Goal: Task Accomplishment & Management: Manage account settings

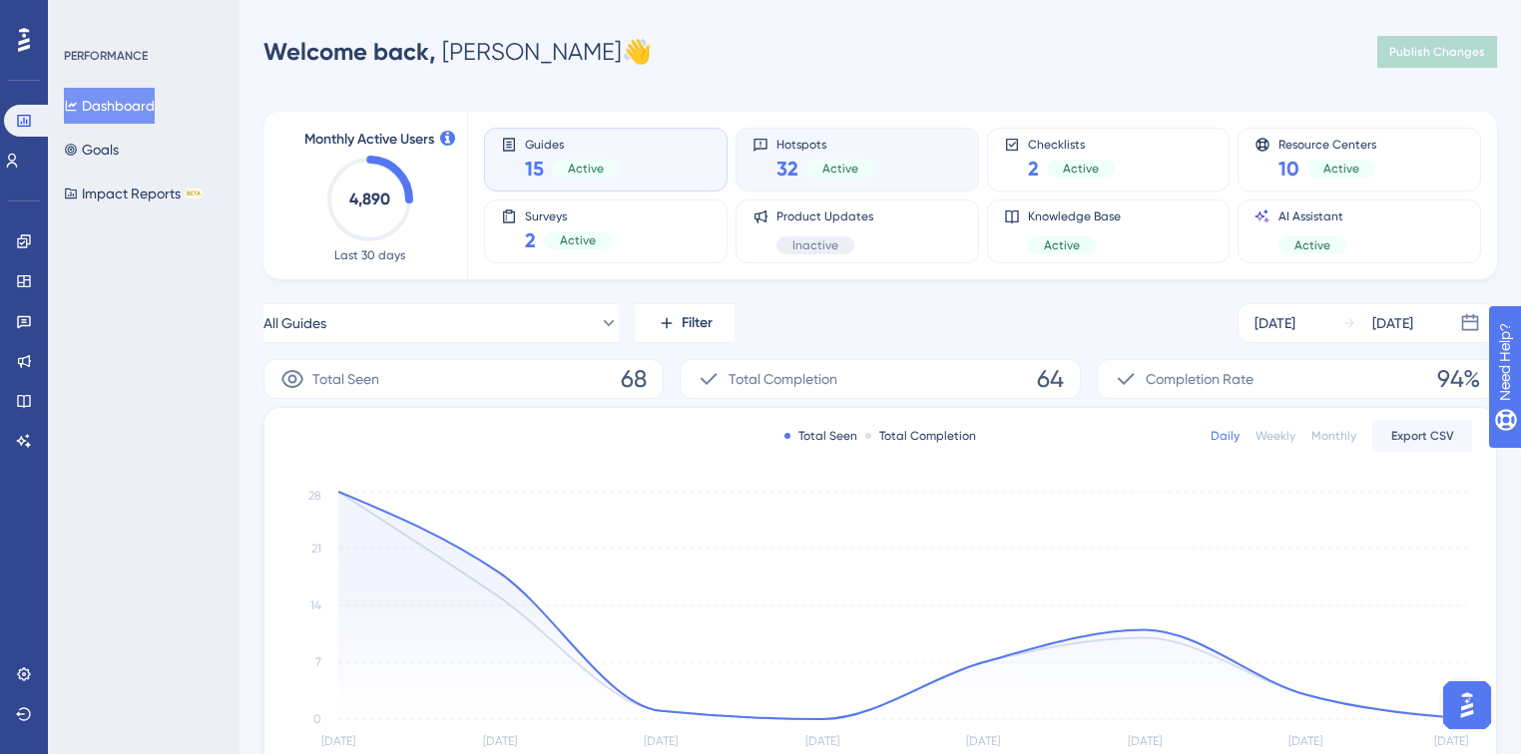
click at [899, 154] on div "Hotspots 32 Active" at bounding box center [857, 160] width 210 height 46
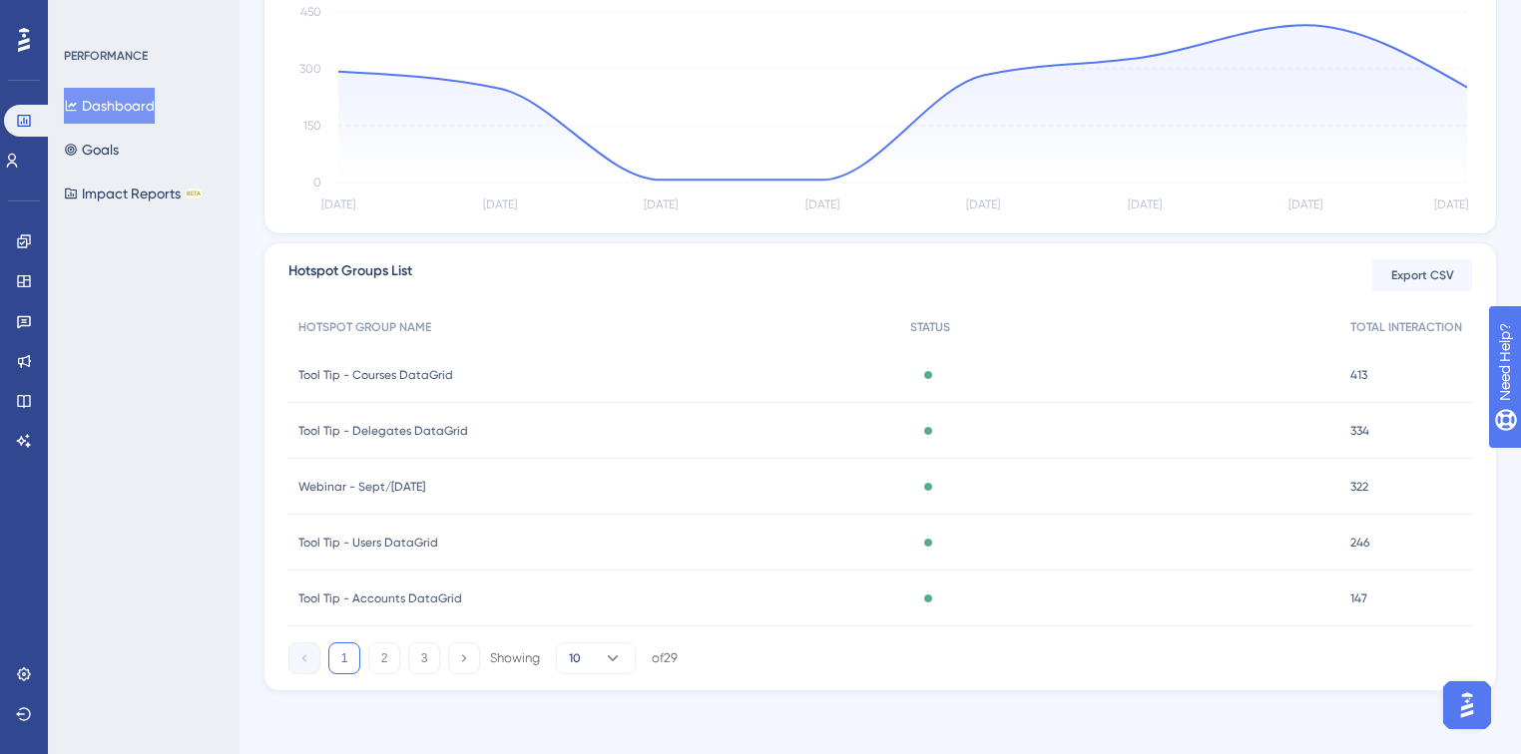
scroll to position [490, 0]
click at [415, 487] on span "Webinar - Sept/[DATE]" at bounding box center [361, 486] width 127 height 16
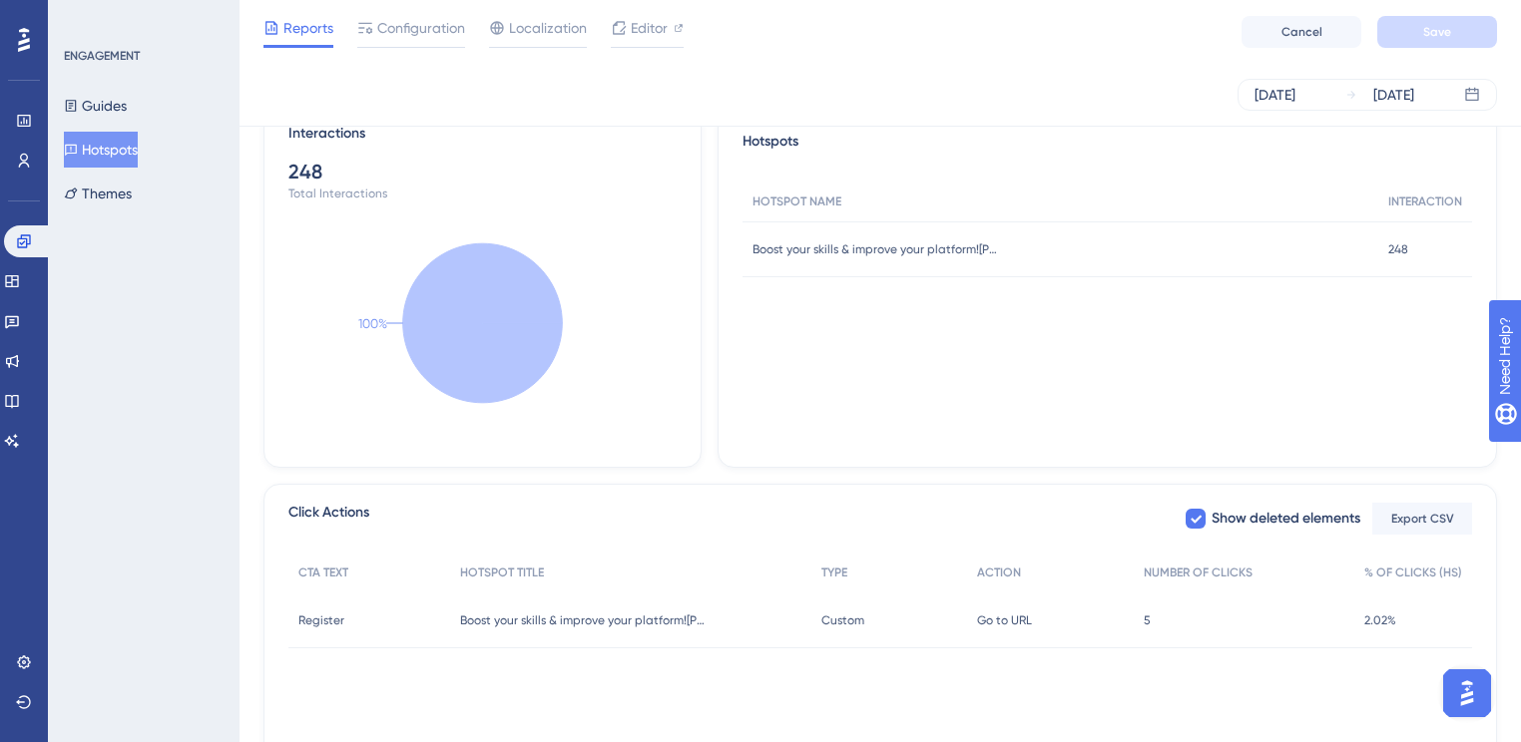
scroll to position [479, 0]
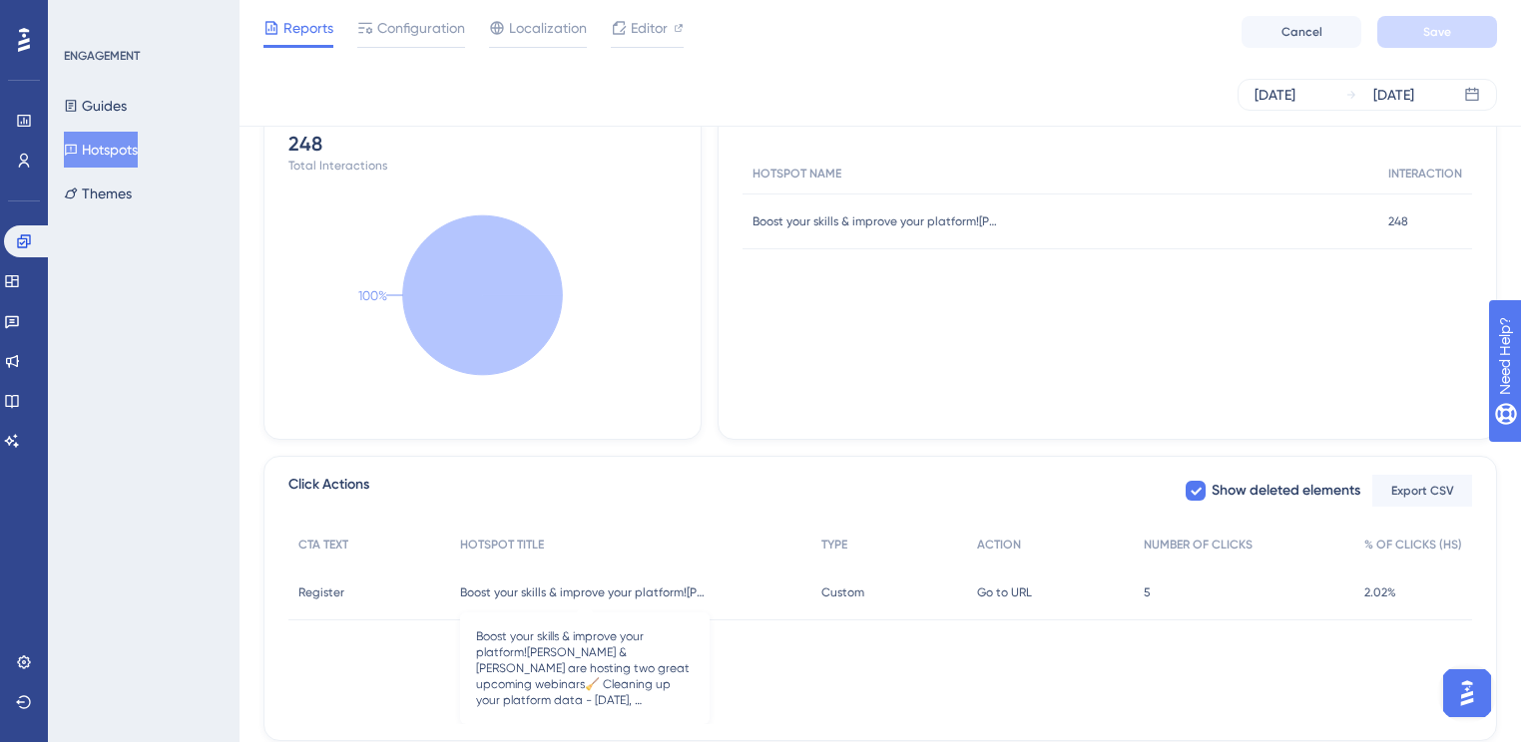
click at [629, 596] on span "Boost your skills & improve your platform![PERSON_NAME] & [PERSON_NAME] are hos…" at bounding box center [584, 593] width 249 height 16
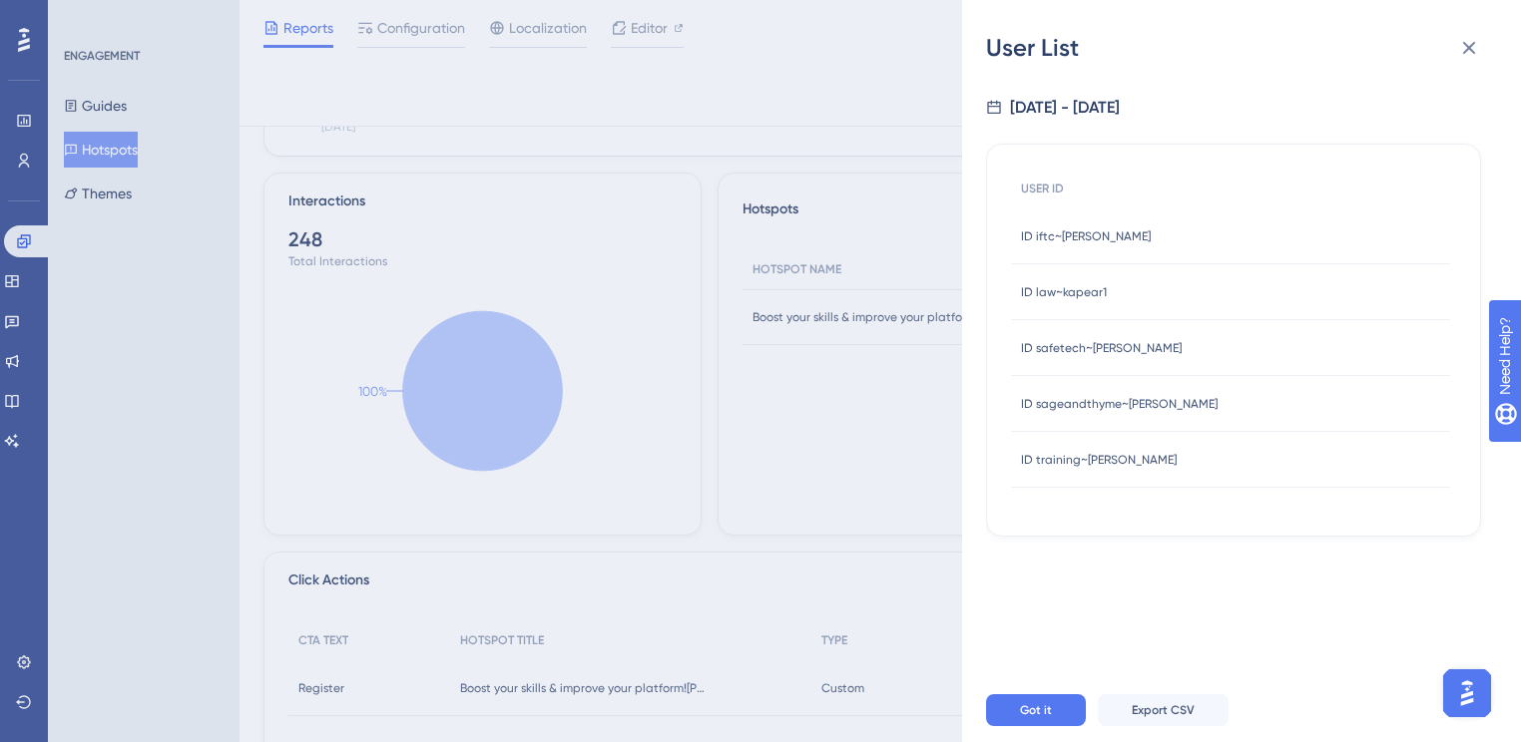
scroll to position [222, 0]
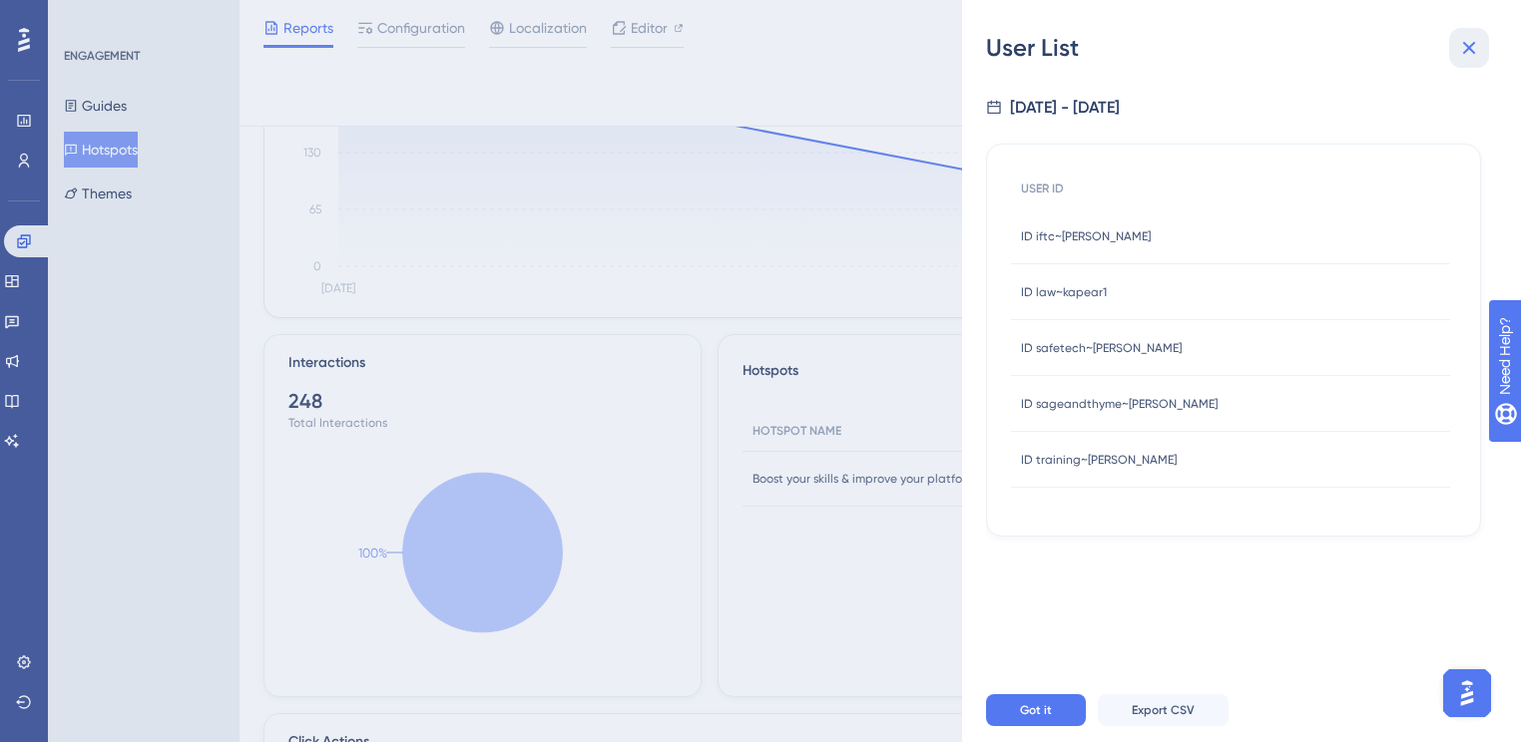
click at [1481, 48] on button at bounding box center [1469, 48] width 40 height 40
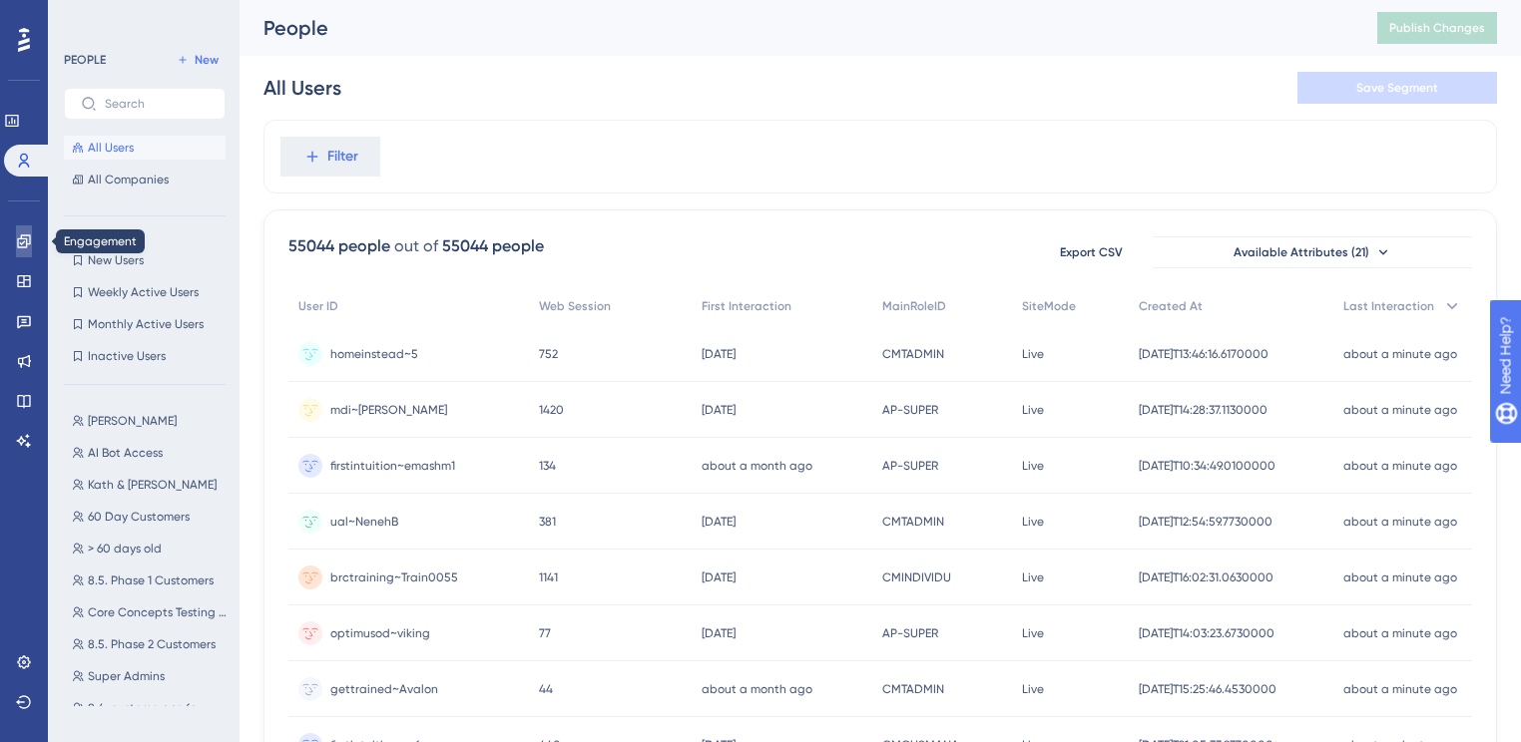
click at [16, 239] on link at bounding box center [24, 242] width 16 height 32
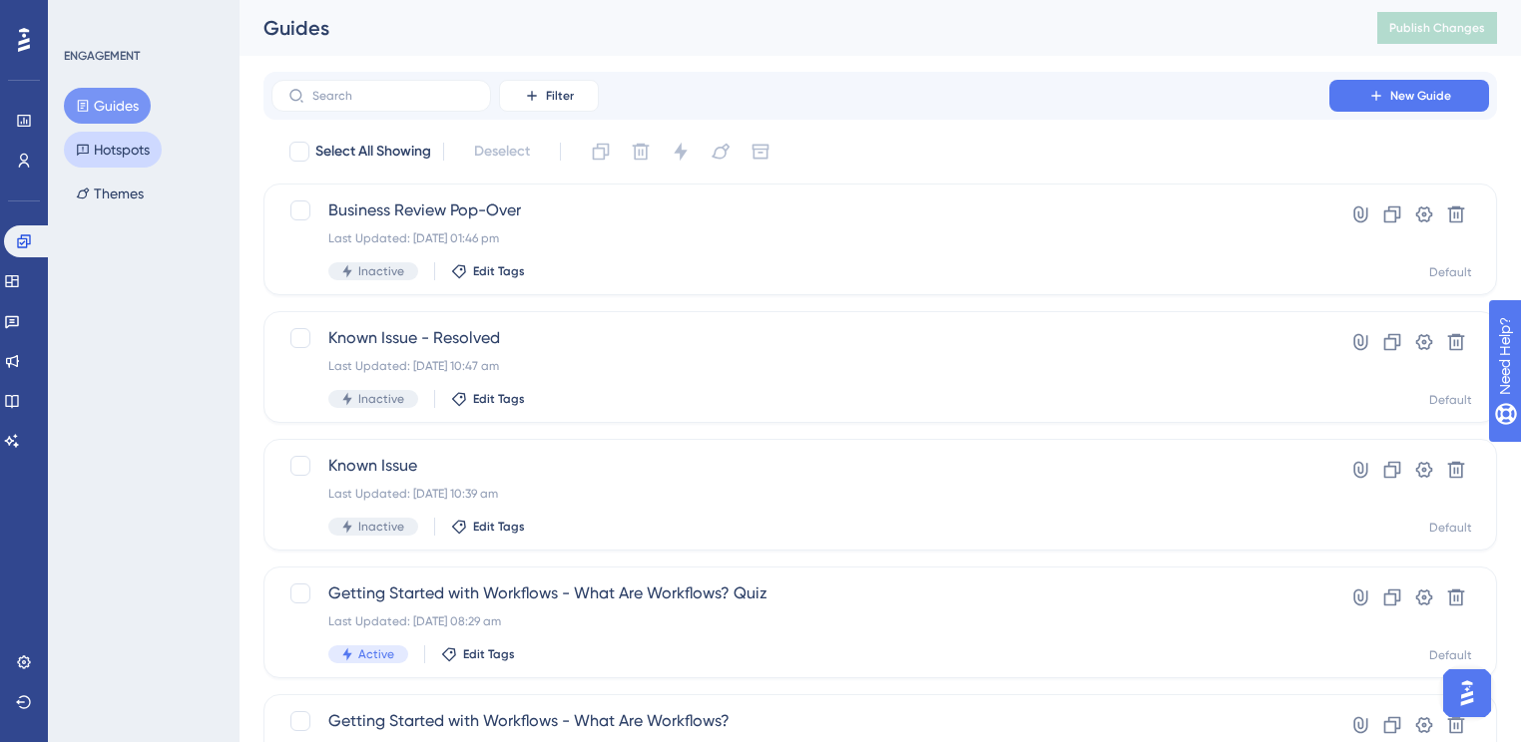
click at [99, 150] on button "Hotspots" at bounding box center [113, 150] width 98 height 36
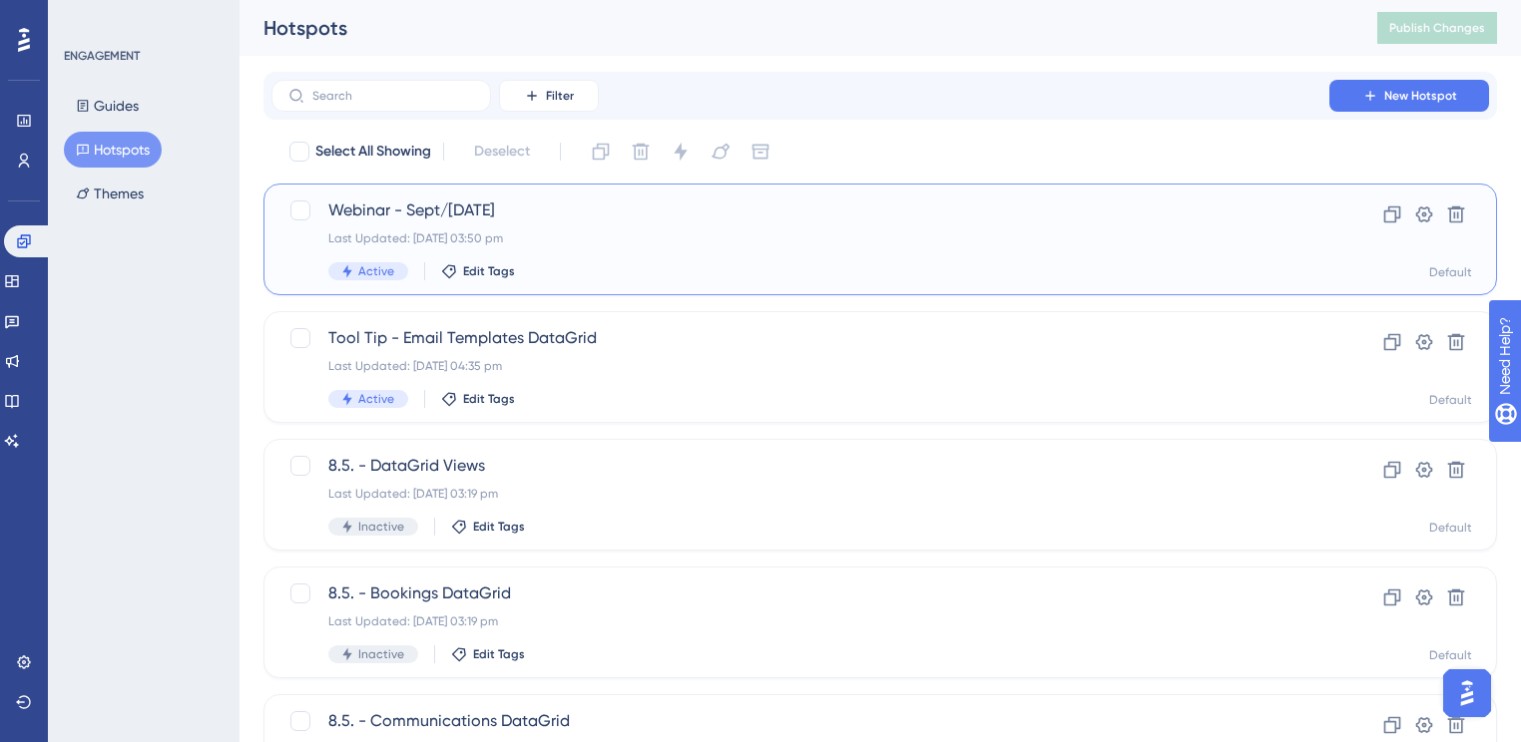
click at [912, 224] on div "Webinar - Sept/[DATE] Last Updated: [DATE] 03:50 pm Active Edit Tags" at bounding box center [800, 240] width 944 height 82
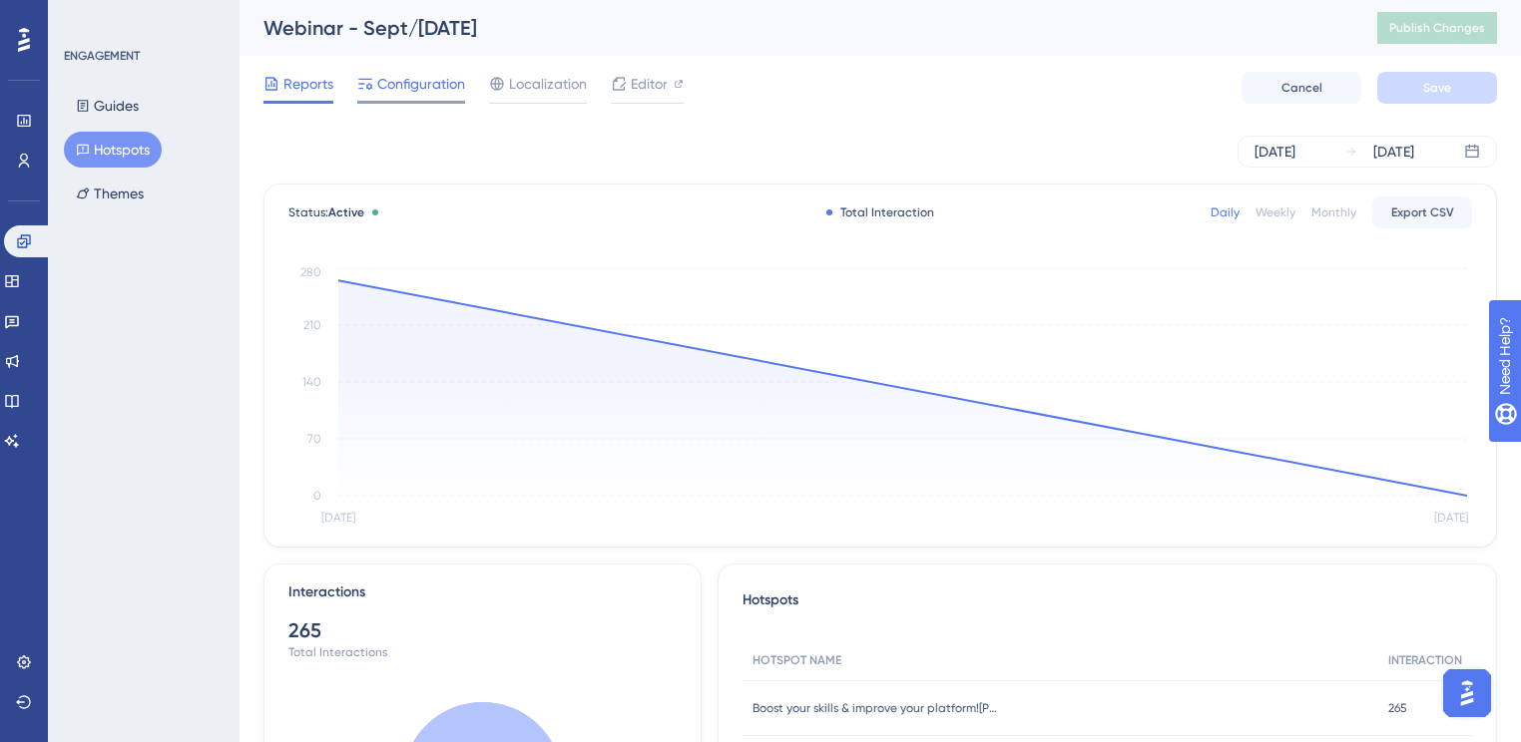
click at [426, 84] on span "Configuration" at bounding box center [421, 84] width 88 height 24
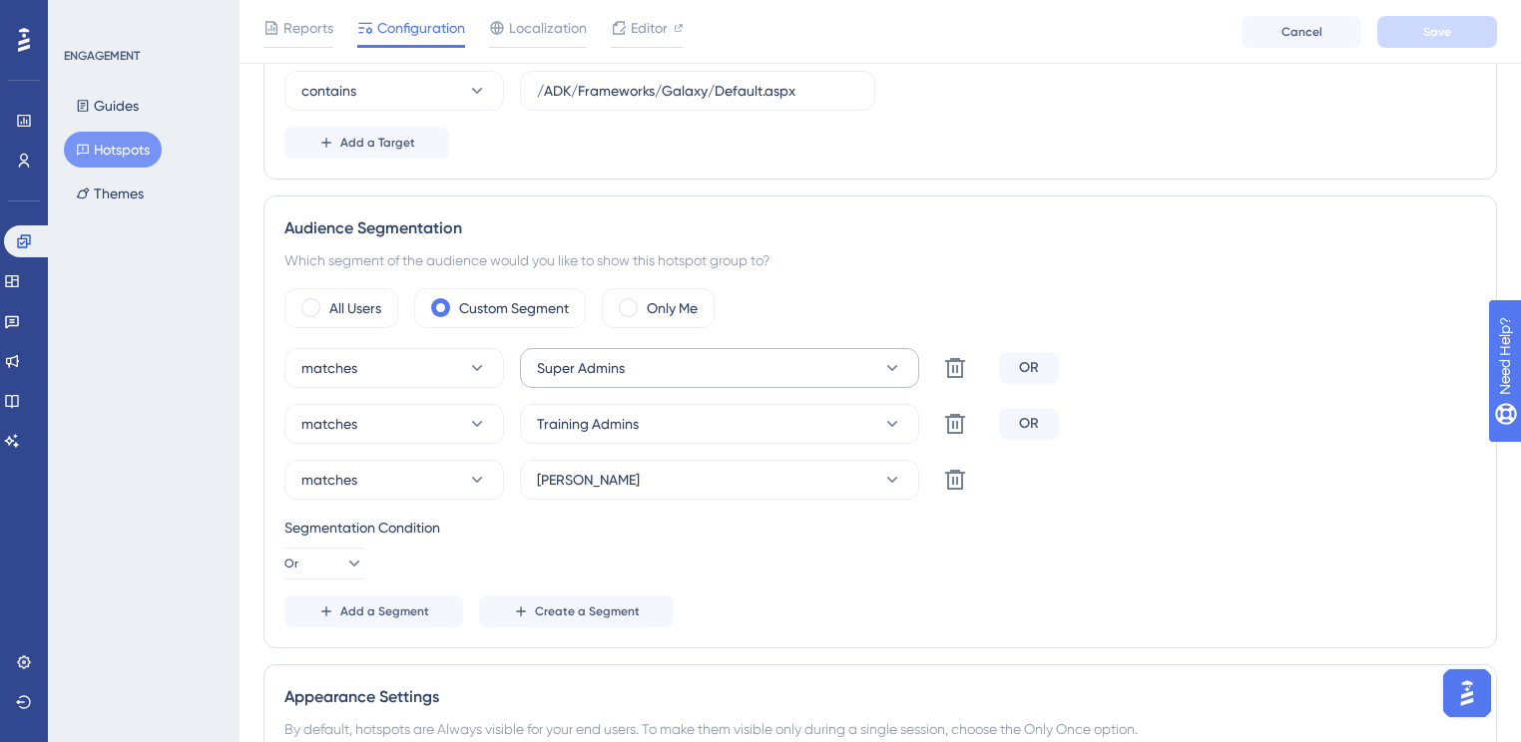
scroll to position [639, 0]
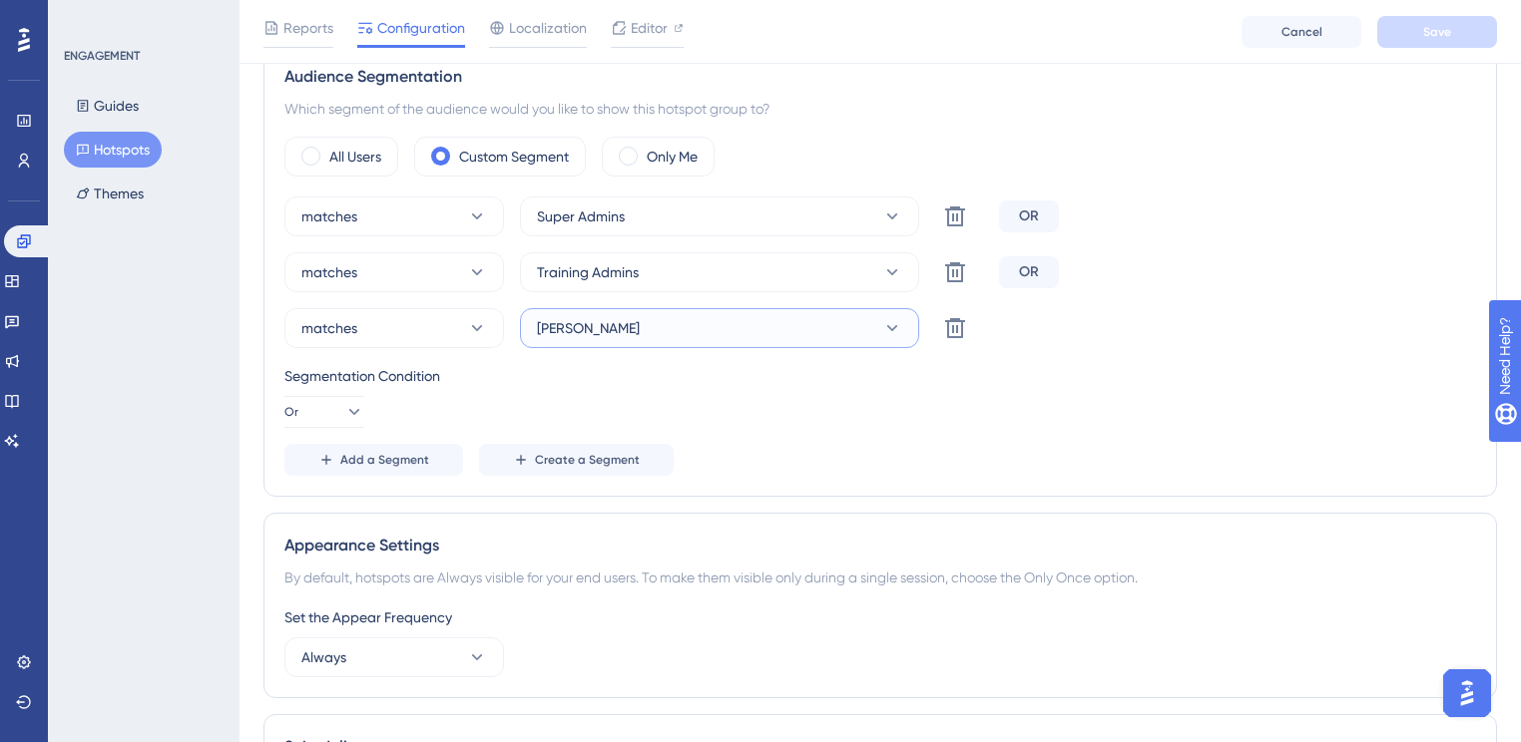
click at [644, 313] on button "[PERSON_NAME]" at bounding box center [719, 328] width 399 height 40
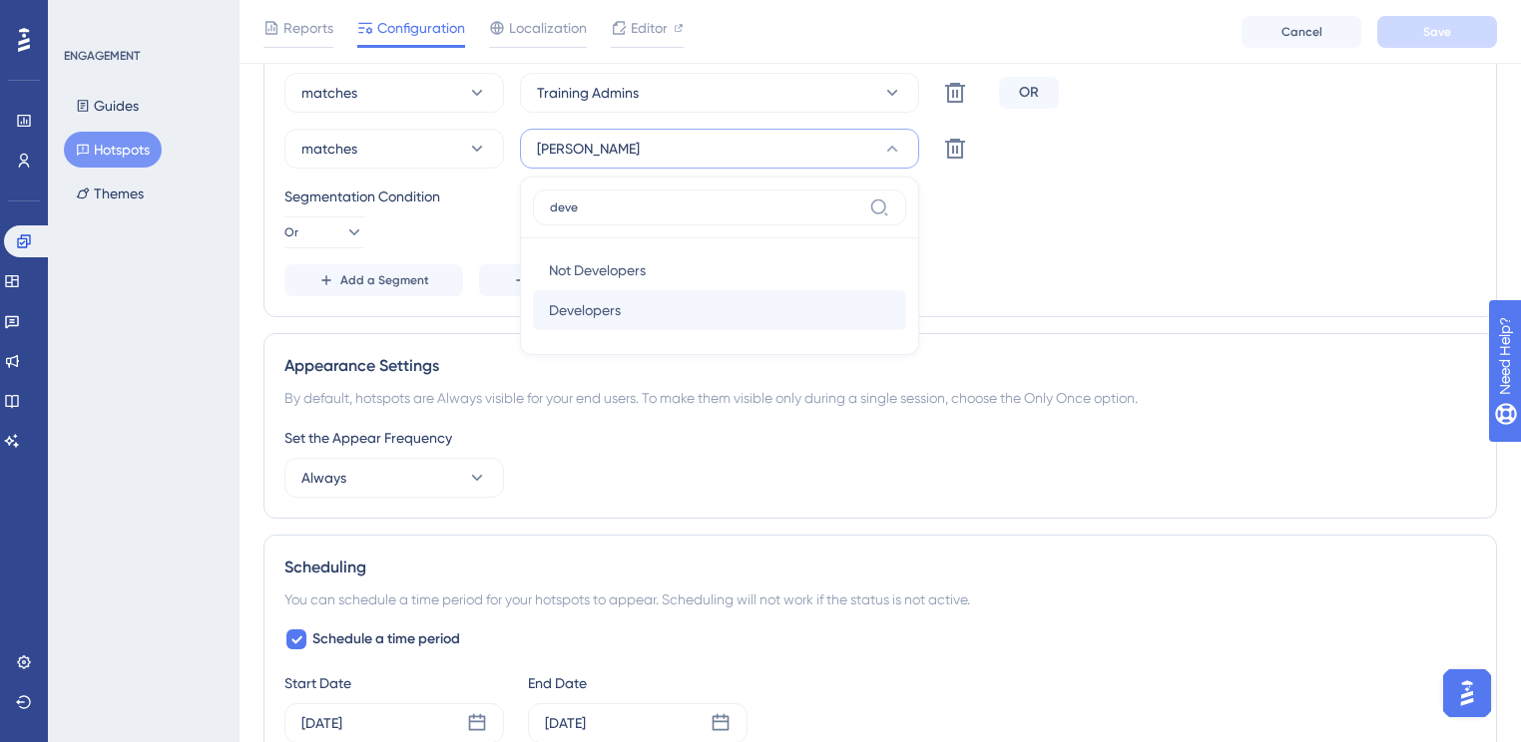
type input "deve"
click at [636, 310] on div "Developers Developers" at bounding box center [719, 310] width 341 height 40
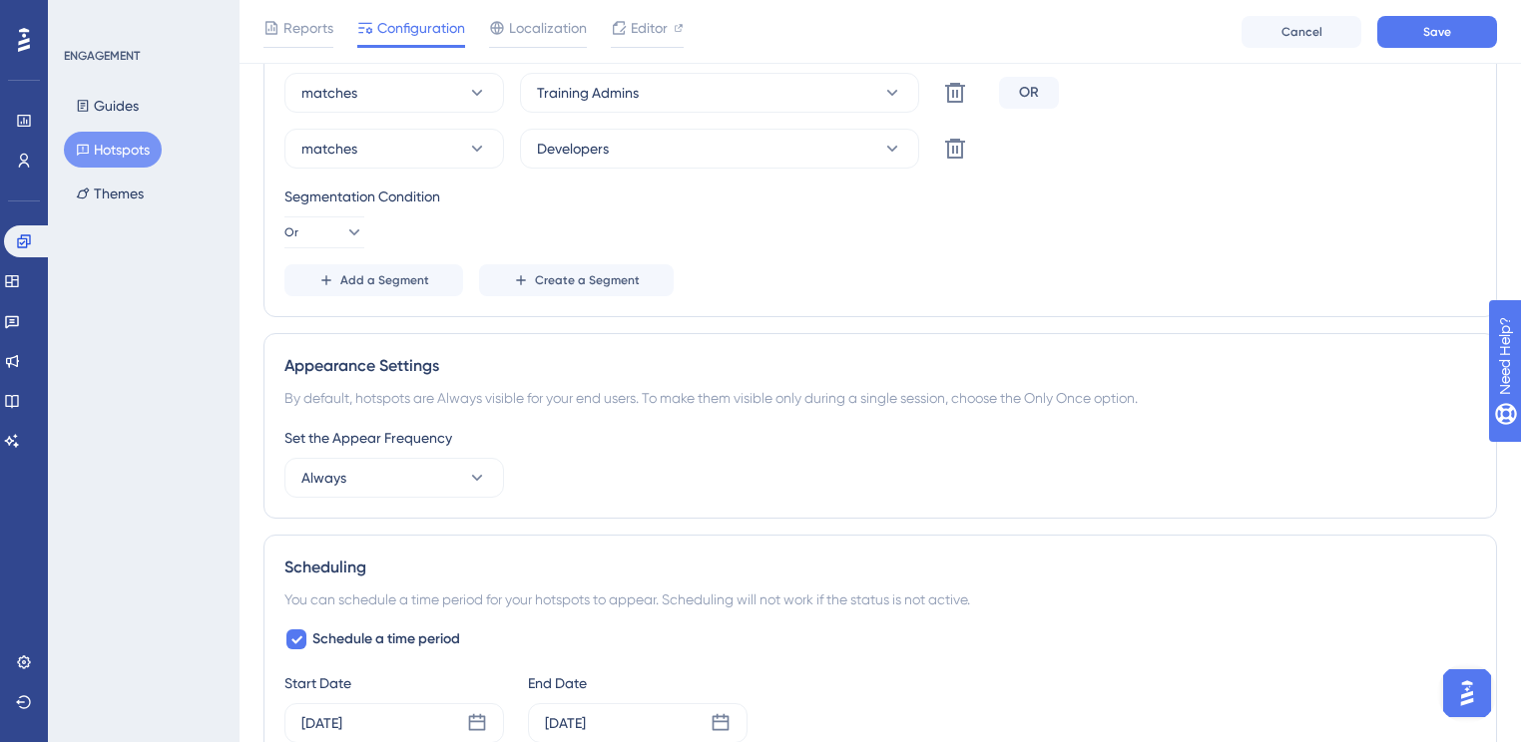
click at [1216, 290] on div "Add a Segment Create a Segment" at bounding box center [879, 280] width 1191 height 32
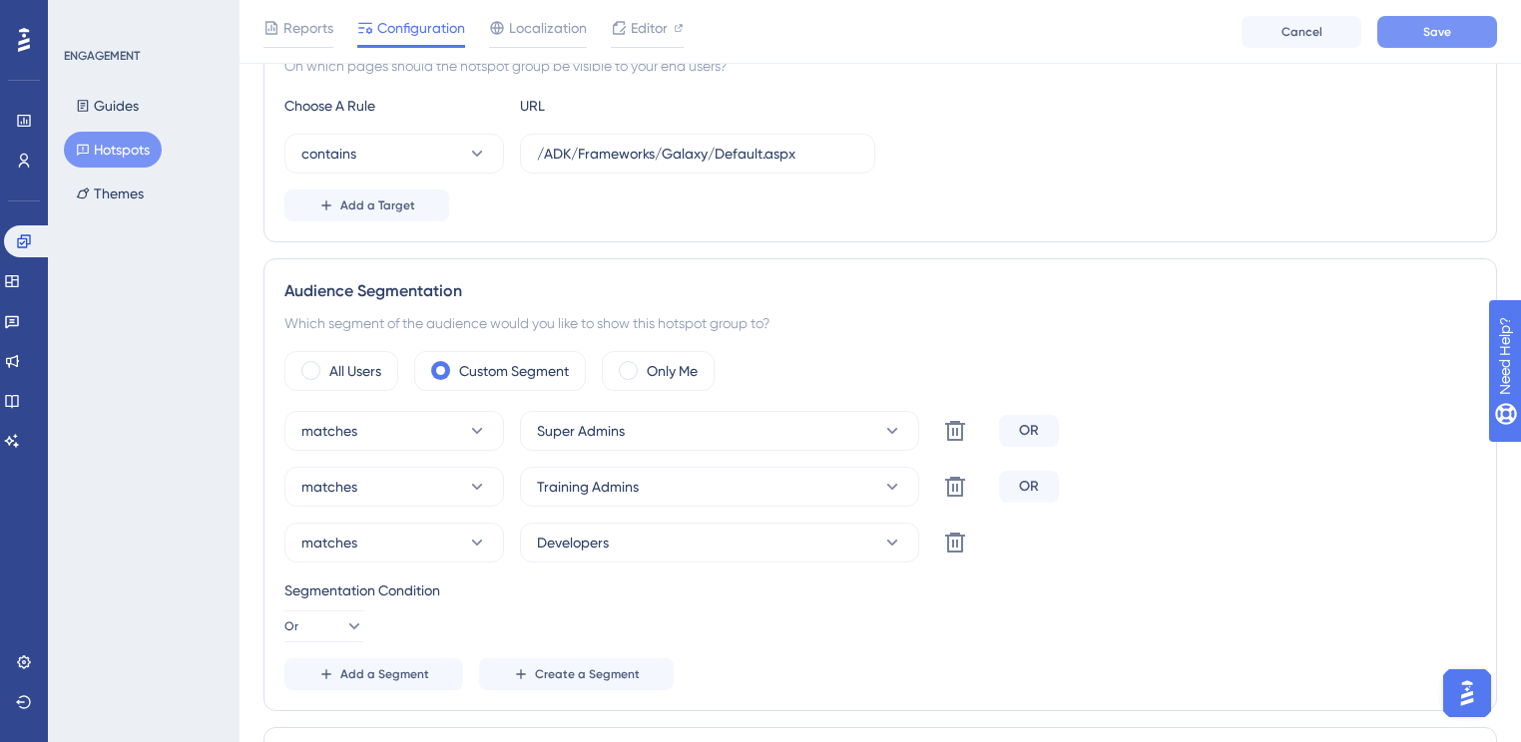
scroll to position [419, 0]
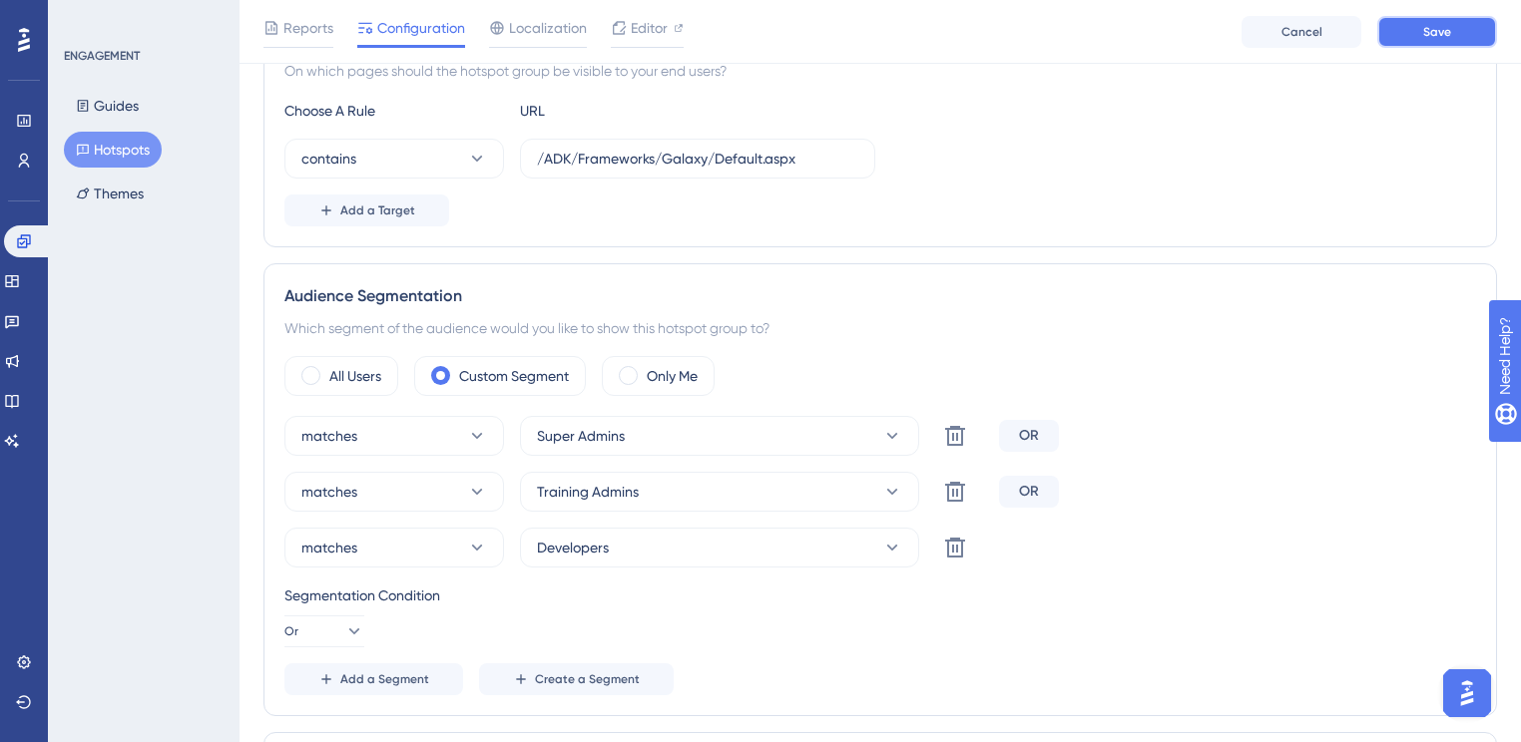
click at [1436, 37] on span "Save" at bounding box center [1437, 32] width 28 height 16
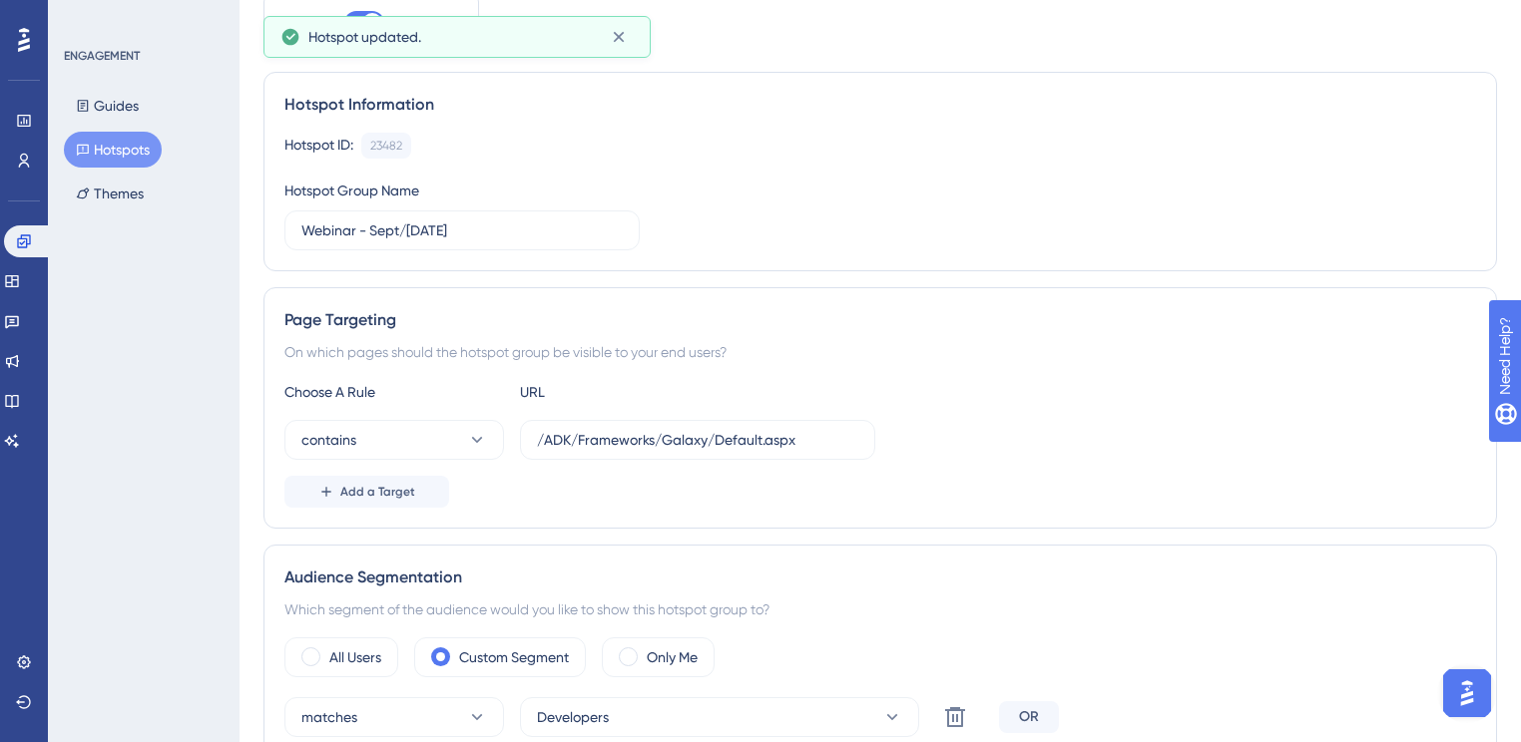
scroll to position [0, 0]
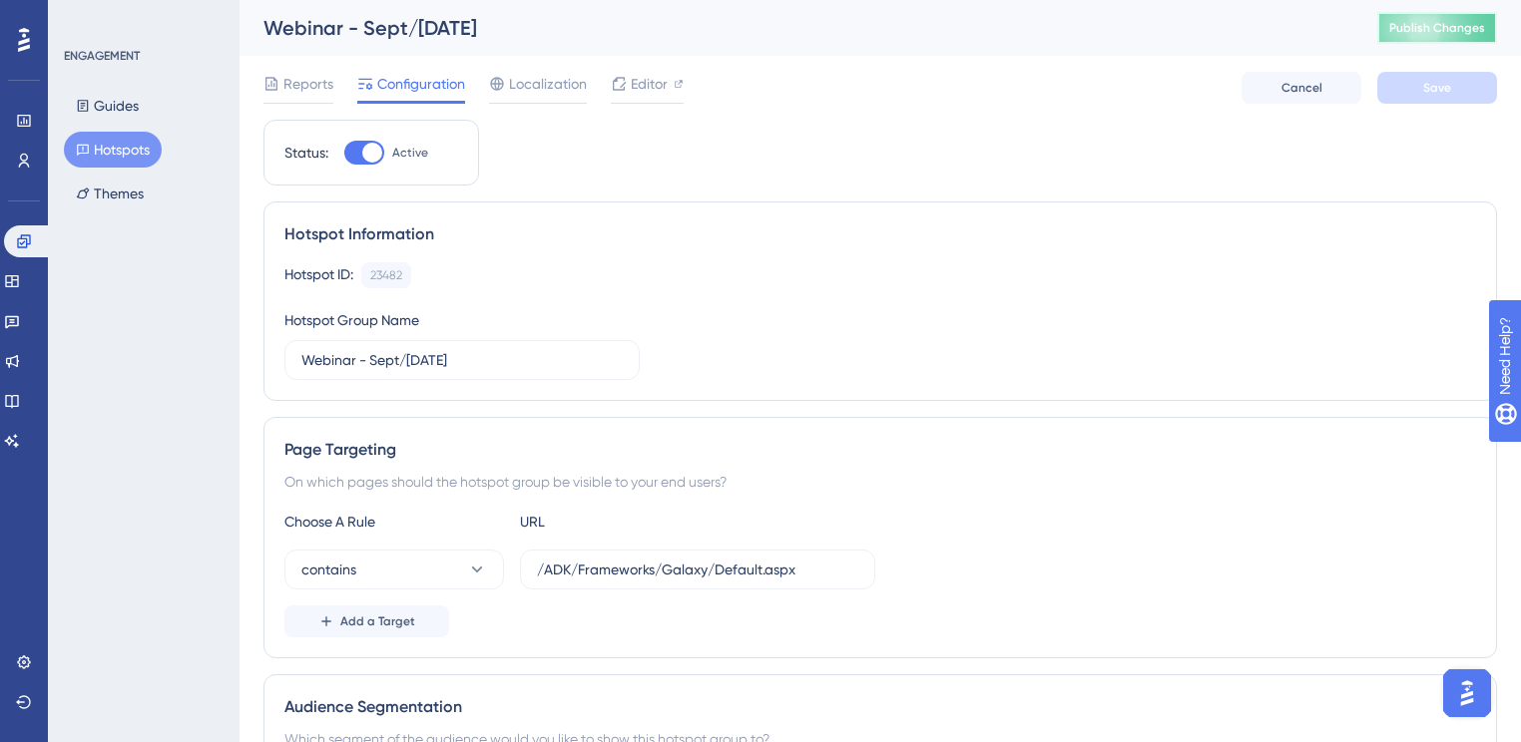
click at [1440, 32] on span "Publish Changes" at bounding box center [1437, 28] width 96 height 16
click at [13, 28] on div at bounding box center [24, 40] width 32 height 32
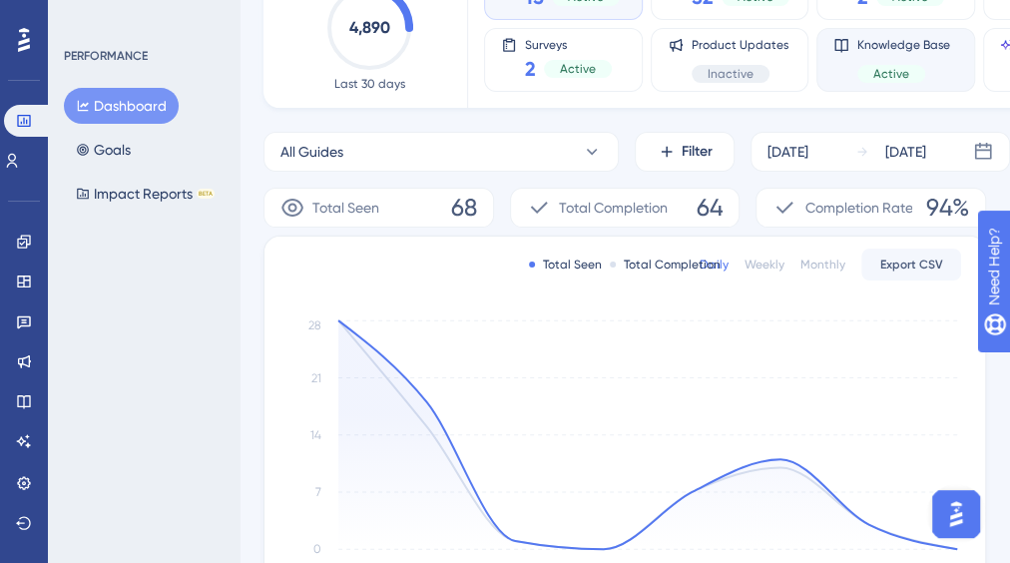
scroll to position [239, 0]
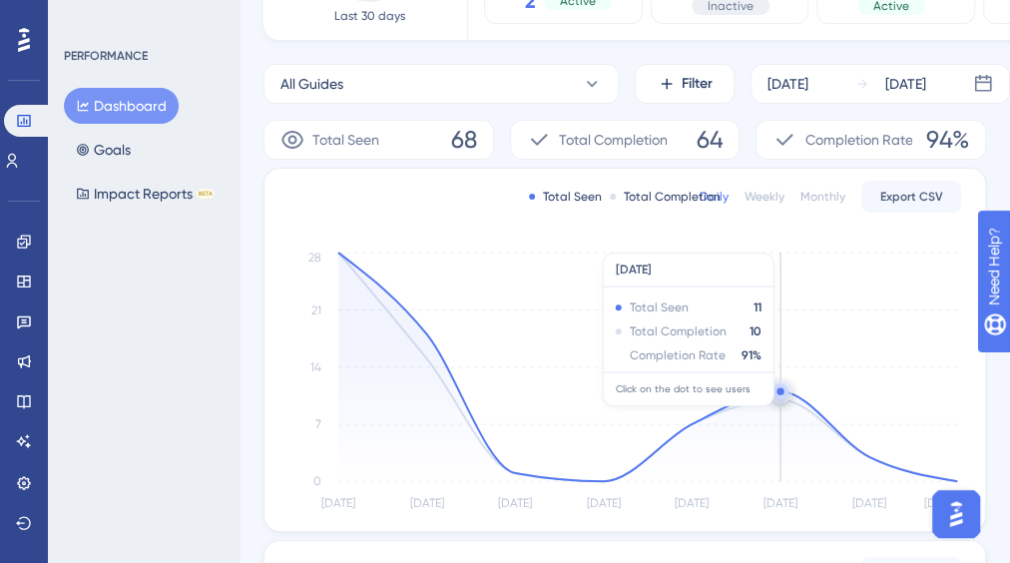
click at [778, 393] on circle at bounding box center [779, 390] width 7 height 7
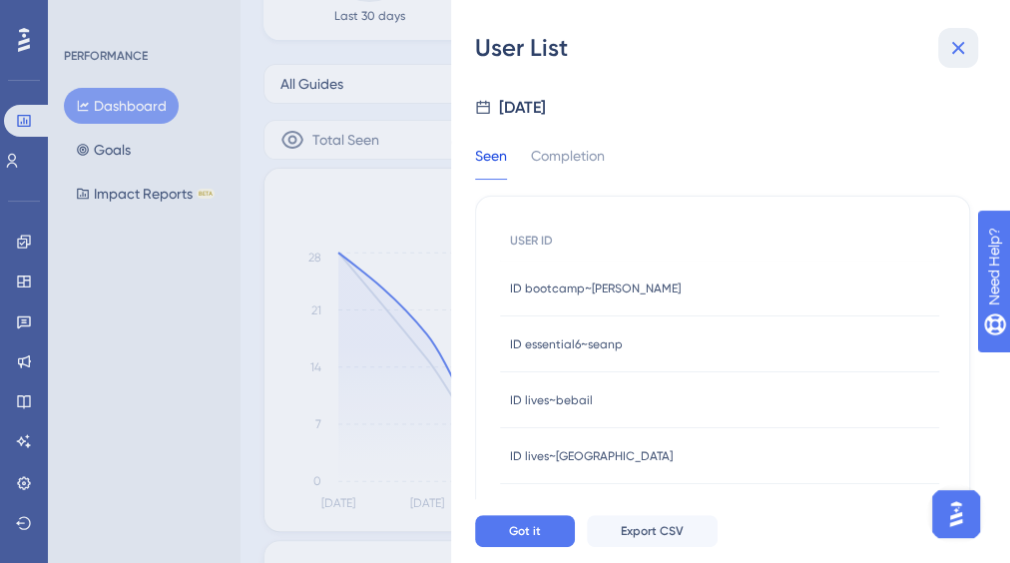
click at [953, 58] on icon at bounding box center [958, 48] width 24 height 24
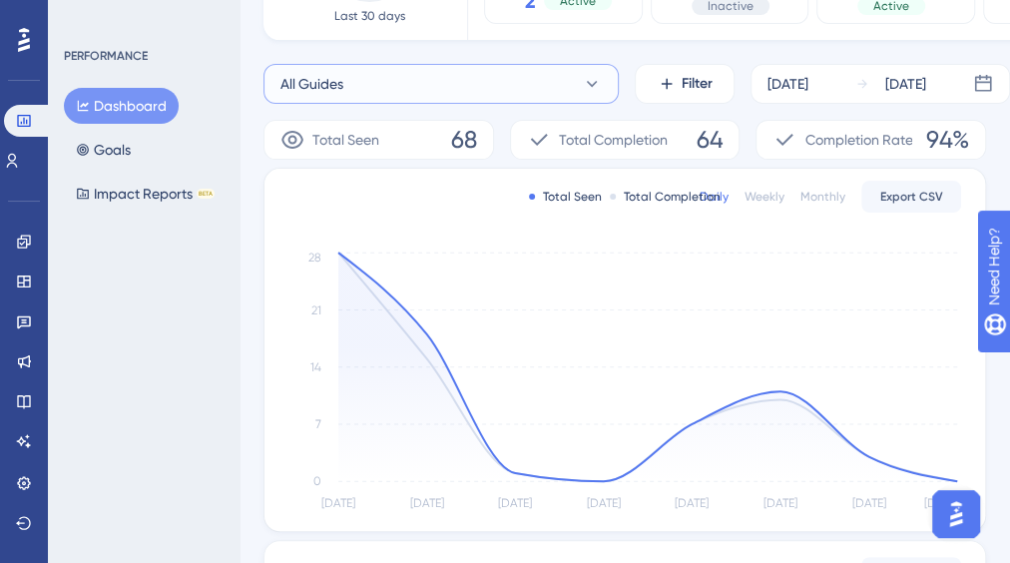
click at [468, 77] on button "All Guides" at bounding box center [440, 84] width 355 height 40
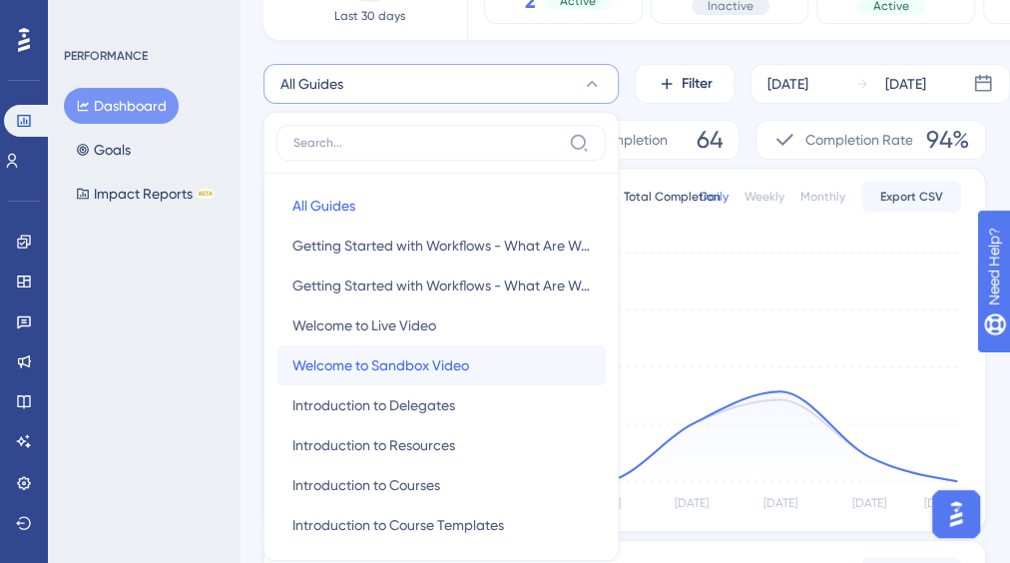
click at [394, 365] on span "Welcome to Sandbox Video" at bounding box center [380, 365] width 177 height 24
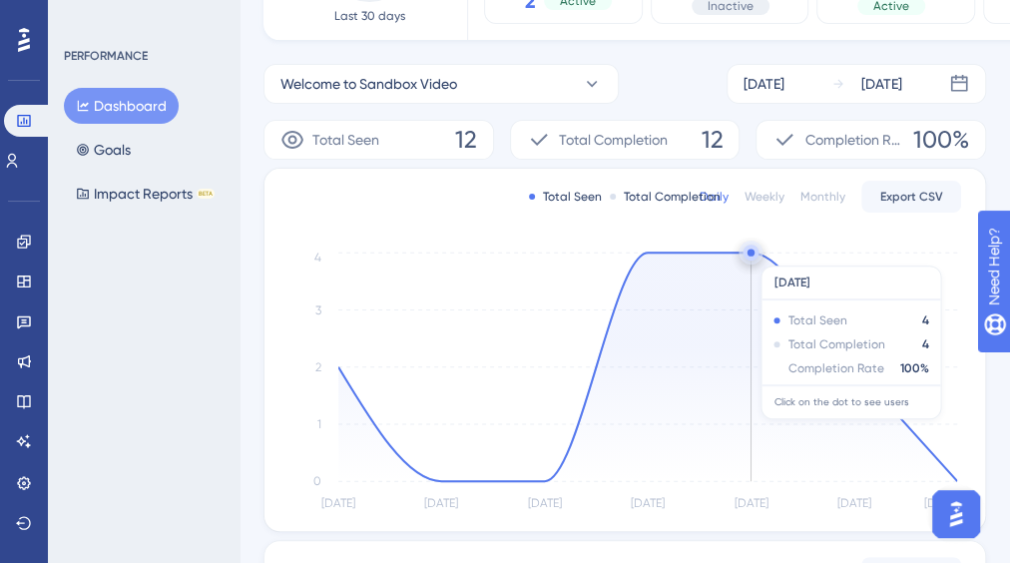
click at [754, 255] on circle at bounding box center [750, 252] width 16 height 16
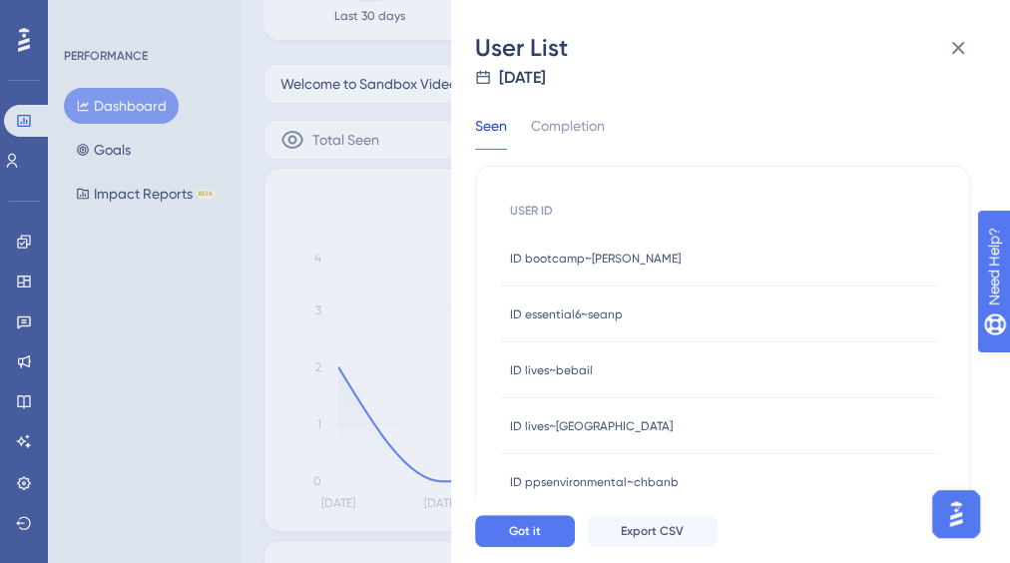
scroll to position [0, 0]
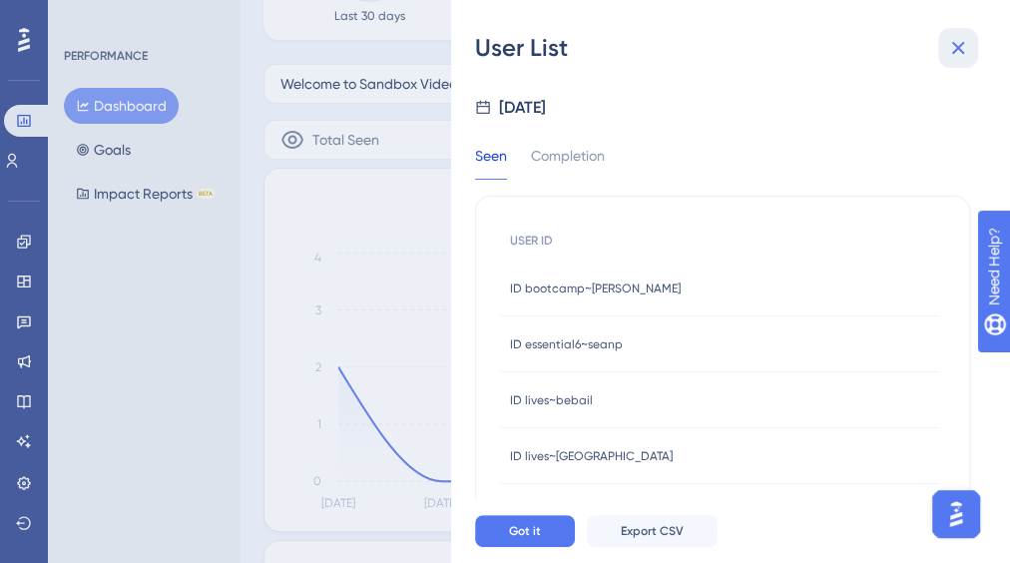
click at [964, 49] on icon at bounding box center [958, 48] width 24 height 24
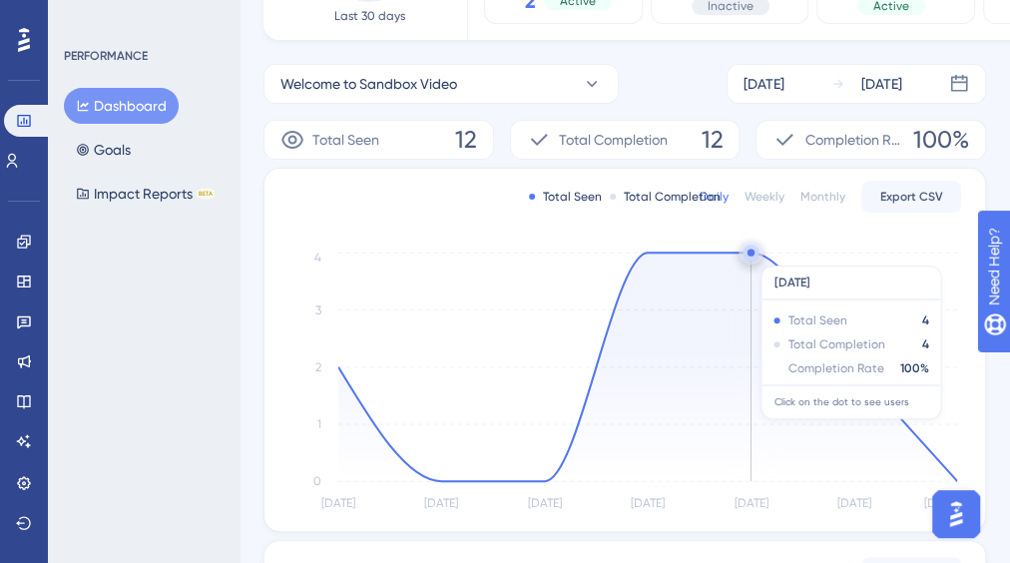
click at [753, 255] on circle at bounding box center [750, 252] width 16 height 16
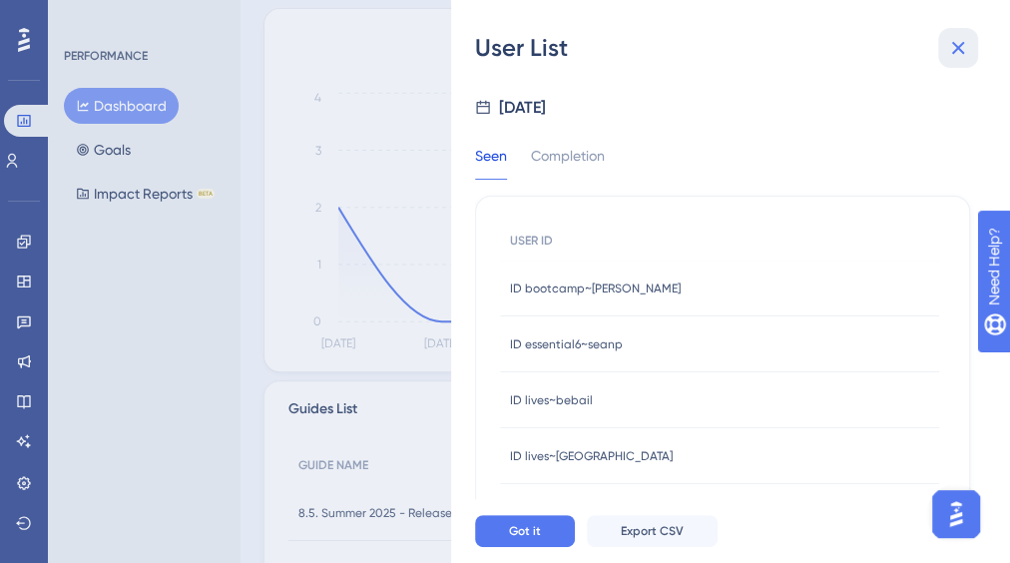
click at [950, 51] on icon at bounding box center [958, 48] width 24 height 24
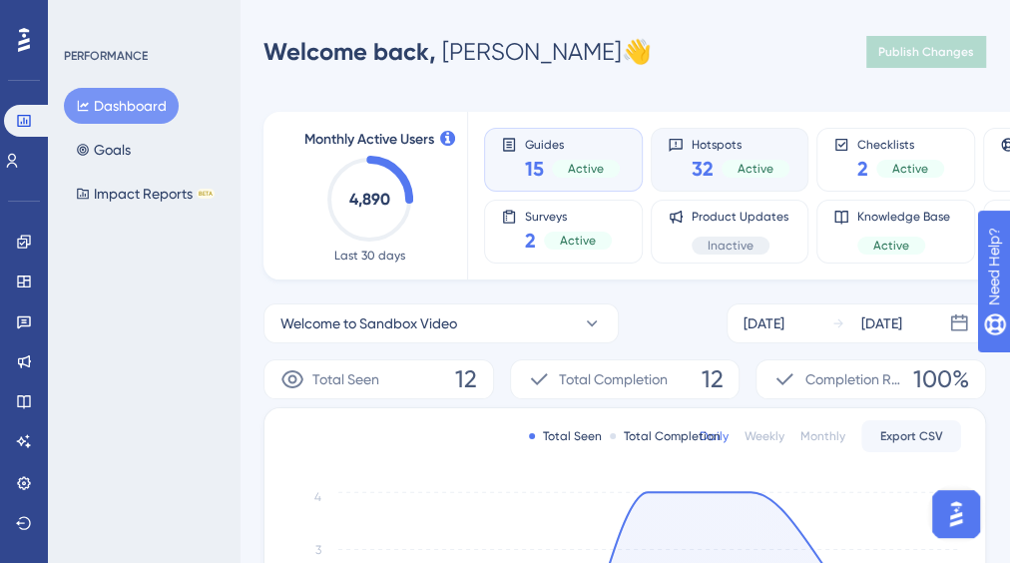
click at [755, 168] on span "Active" at bounding box center [755, 169] width 36 height 16
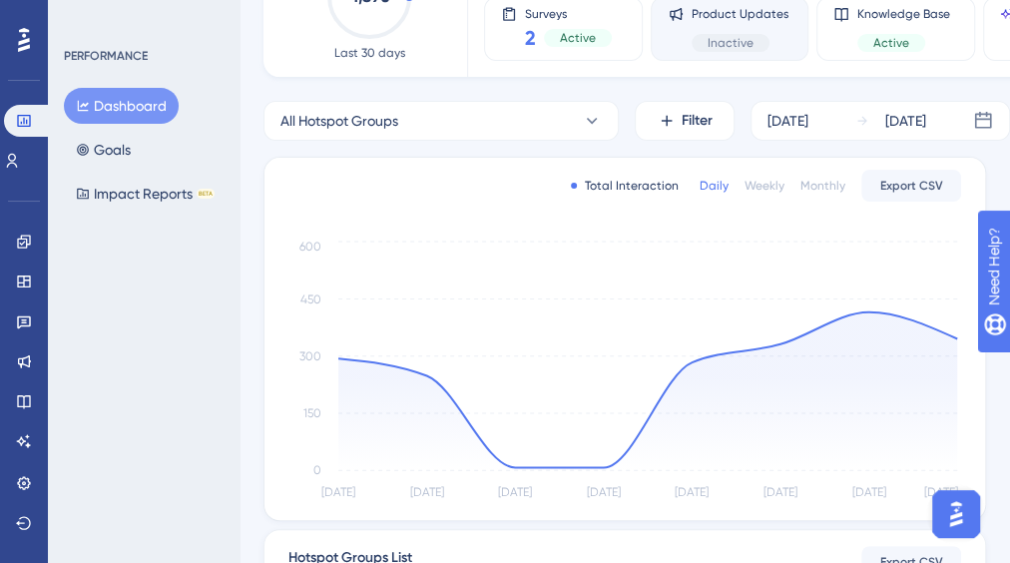
scroll to position [239, 0]
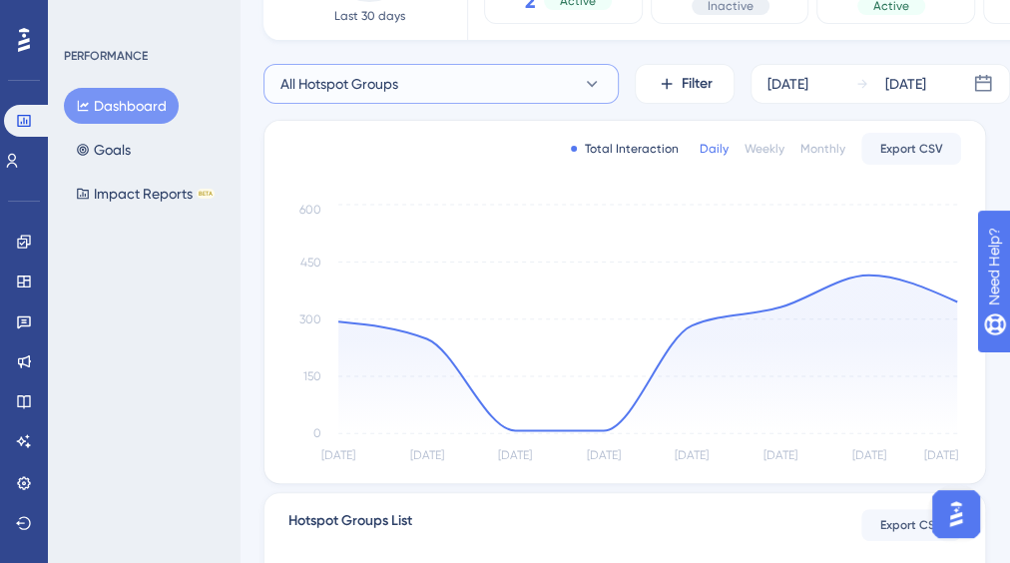
click at [419, 85] on button "All Hotspot Groups" at bounding box center [440, 84] width 355 height 40
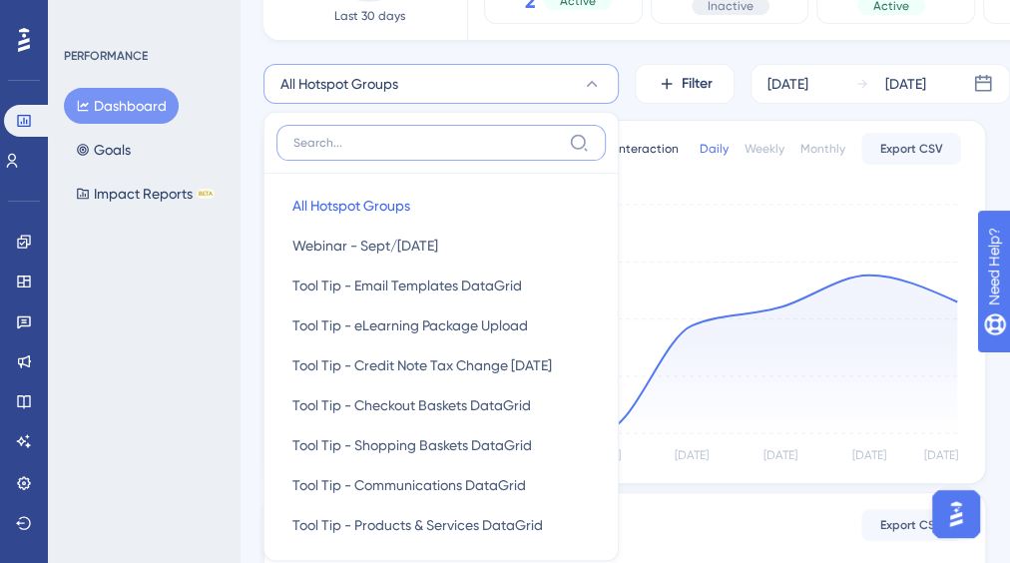
scroll to position [290, 0]
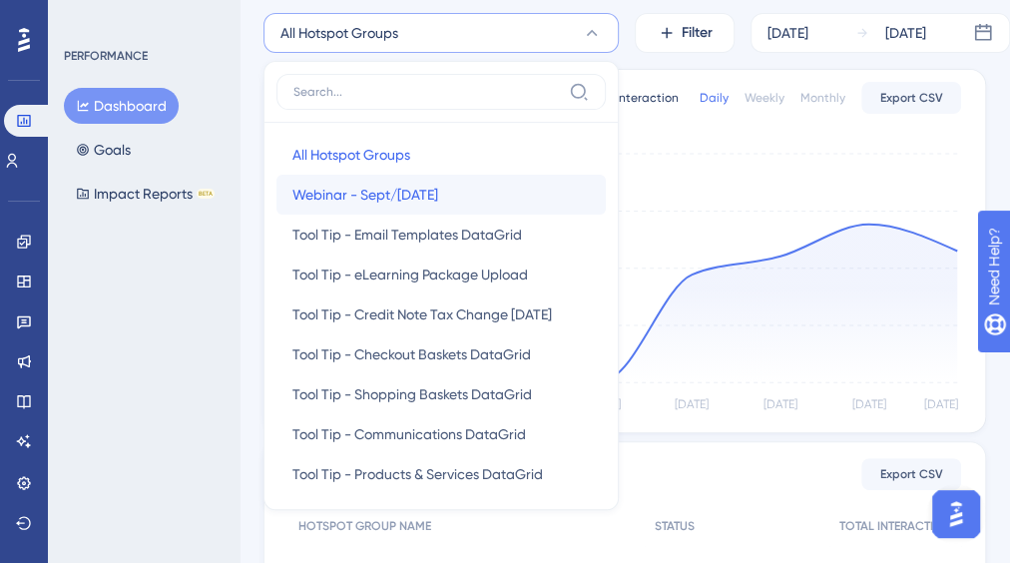
click at [462, 194] on button "Webinar - Sept/[DATE] Webinar - Sept/[DATE]" at bounding box center [440, 195] width 329 height 40
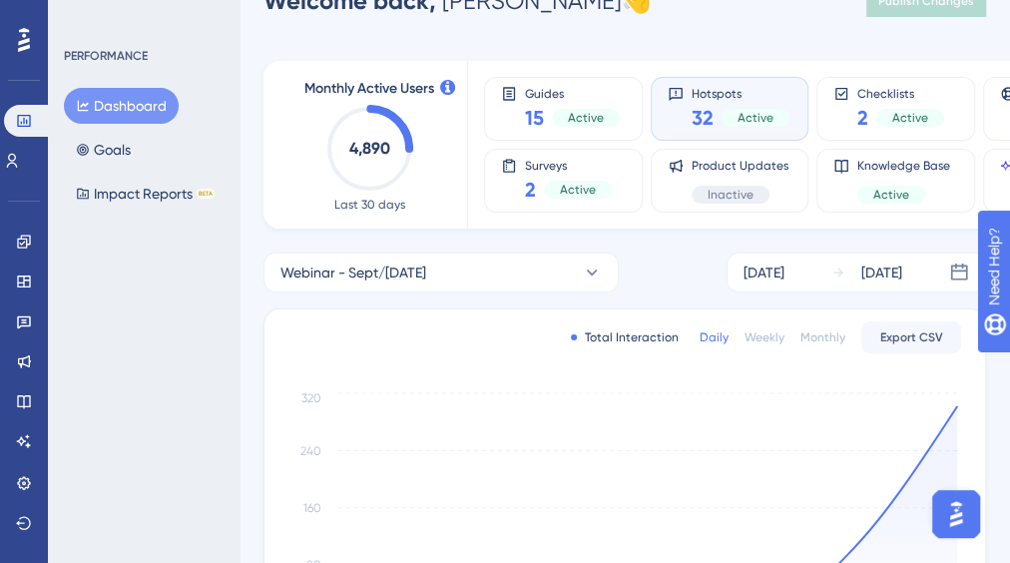
scroll to position [0, 0]
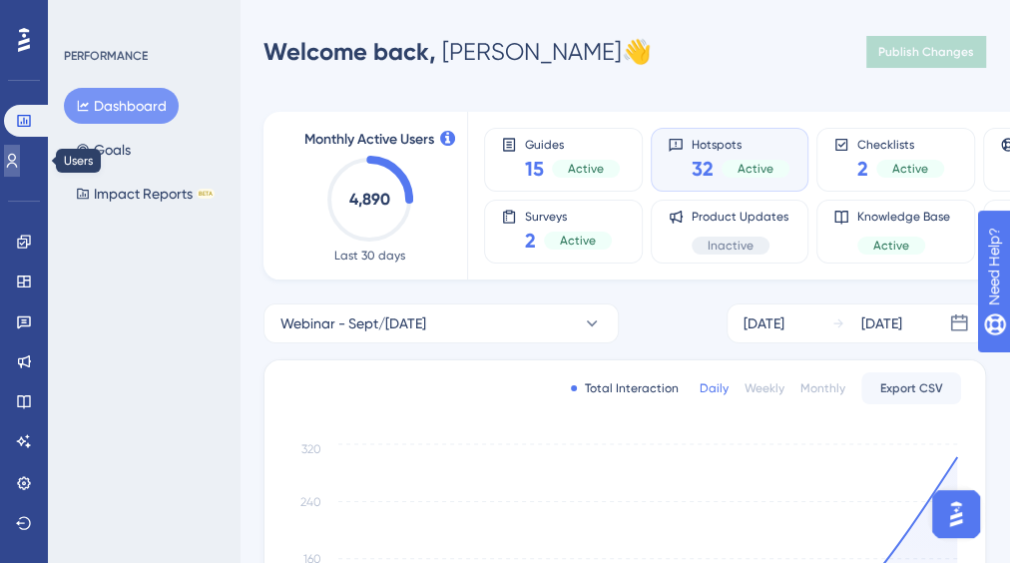
drag, startPoint x: 16, startPoint y: 159, endPoint x: 20, endPoint y: 181, distance: 22.3
click at [16, 159] on icon at bounding box center [12, 161] width 16 height 16
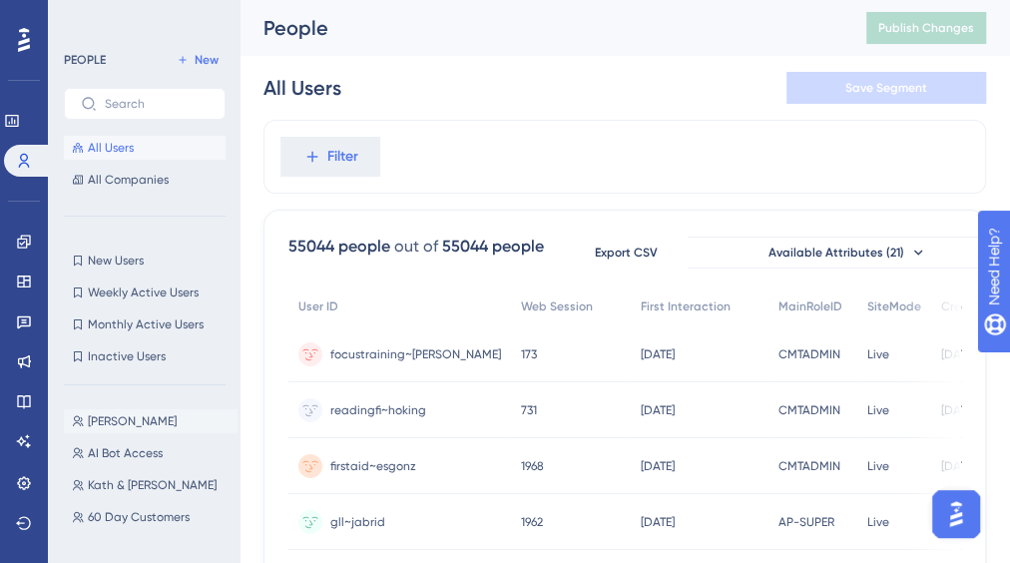
click at [112, 420] on span "[PERSON_NAME]" at bounding box center [132, 421] width 89 height 16
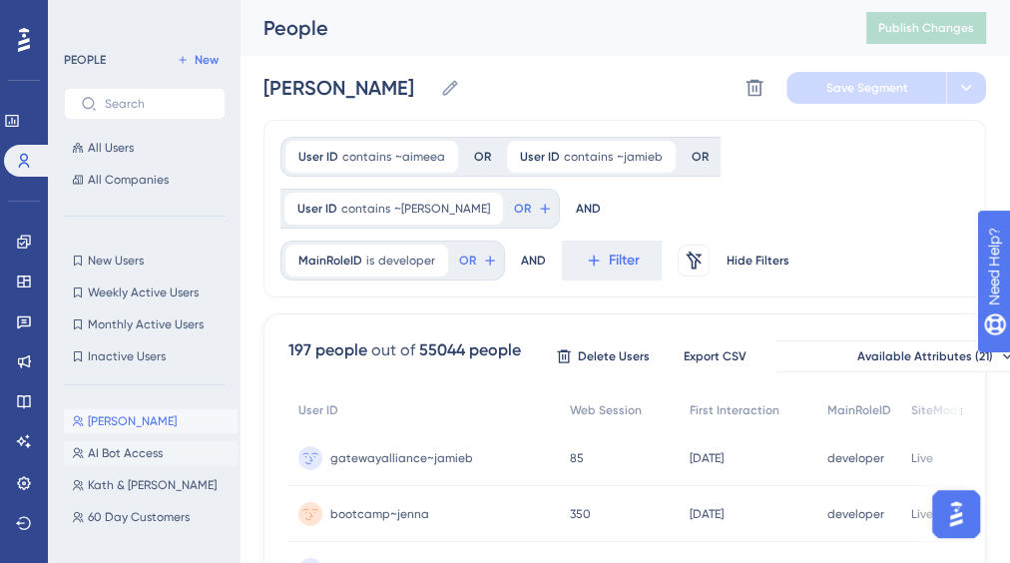
click at [132, 457] on span "AI Bot Access" at bounding box center [125, 453] width 75 height 16
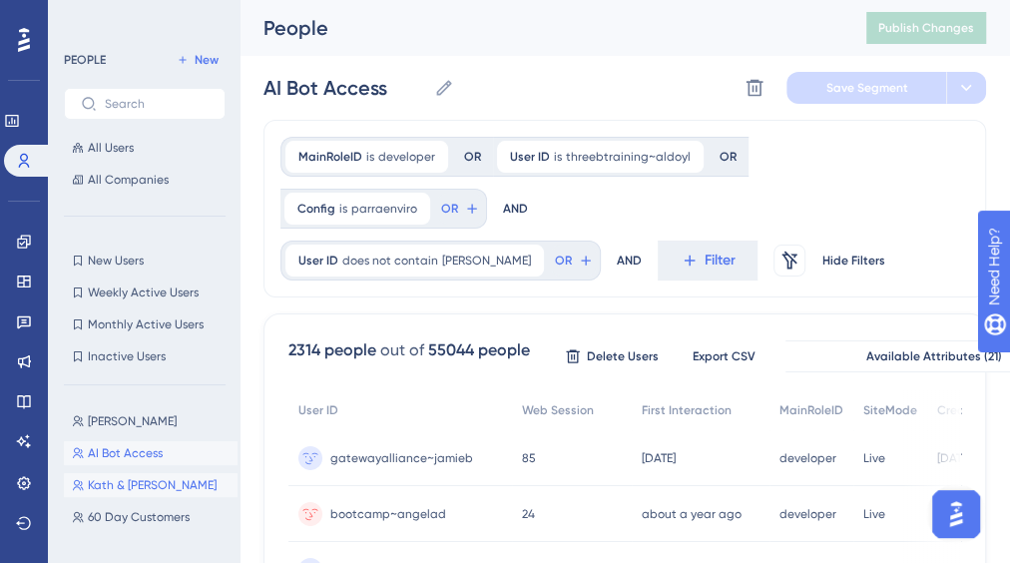
click at [128, 486] on span "Kath & [PERSON_NAME]" at bounding box center [152, 485] width 129 height 16
type input "Kath & [PERSON_NAME]"
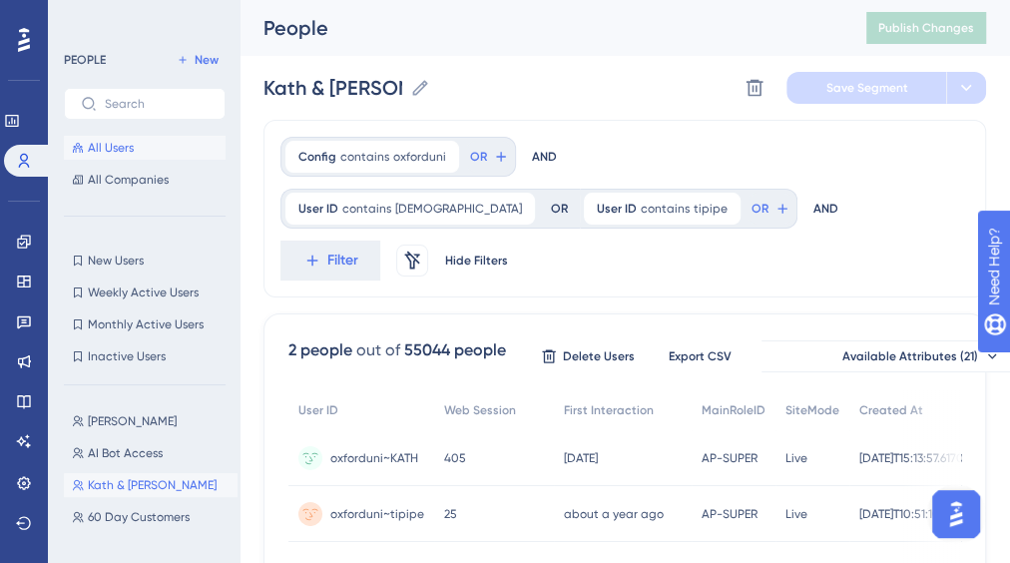
click at [115, 144] on span "All Users" at bounding box center [111, 148] width 46 height 16
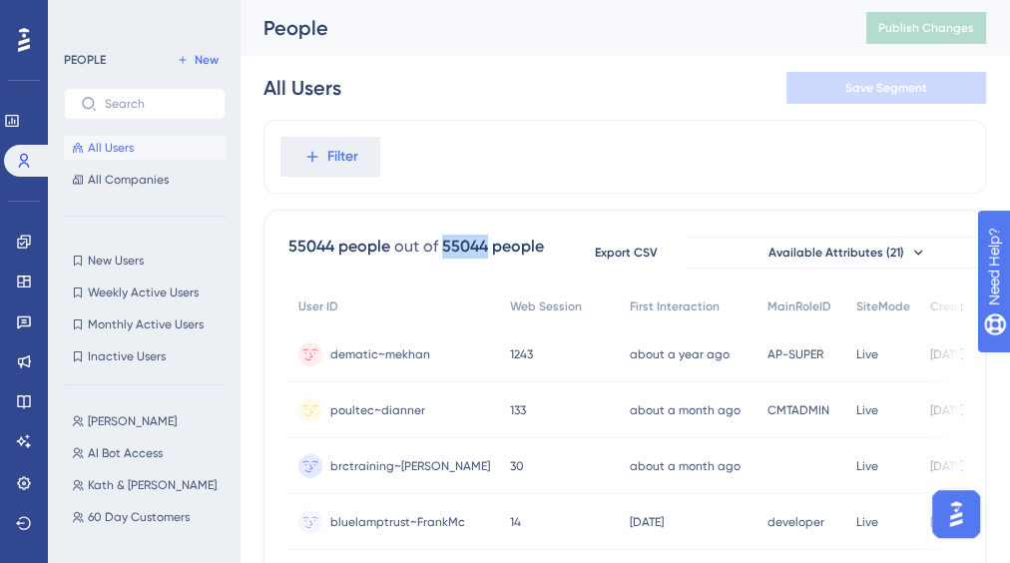
drag, startPoint x: 444, startPoint y: 245, endPoint x: 487, endPoint y: 244, distance: 42.9
click at [487, 244] on div "55044 people" at bounding box center [493, 246] width 102 height 24
click at [489, 241] on div "55044 people" at bounding box center [493, 246] width 102 height 24
click at [350, 163] on span "Filter" at bounding box center [342, 157] width 31 height 24
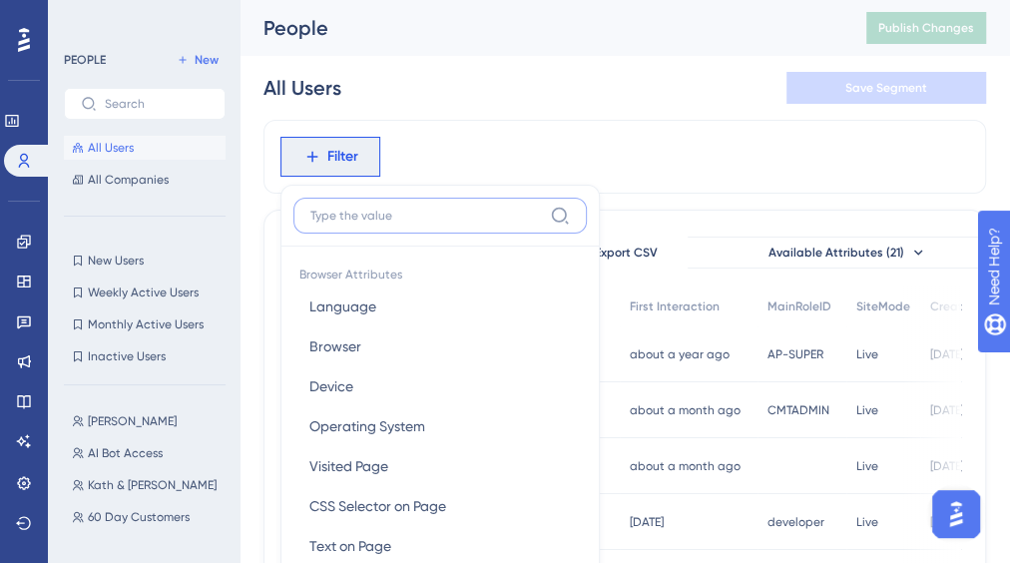
scroll to position [64, 0]
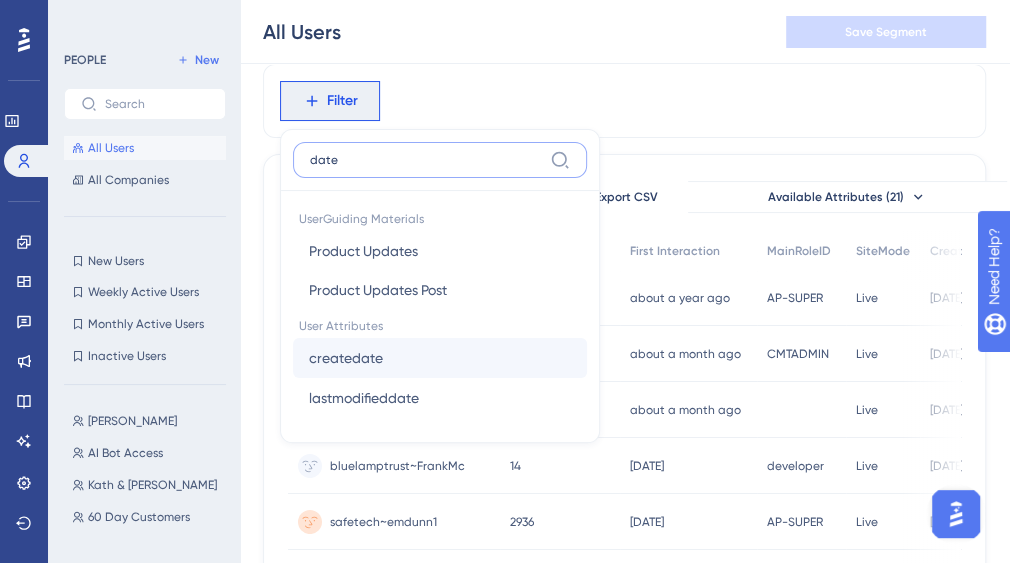
type input "date"
click at [444, 365] on button "createdate createdate" at bounding box center [439, 358] width 293 height 40
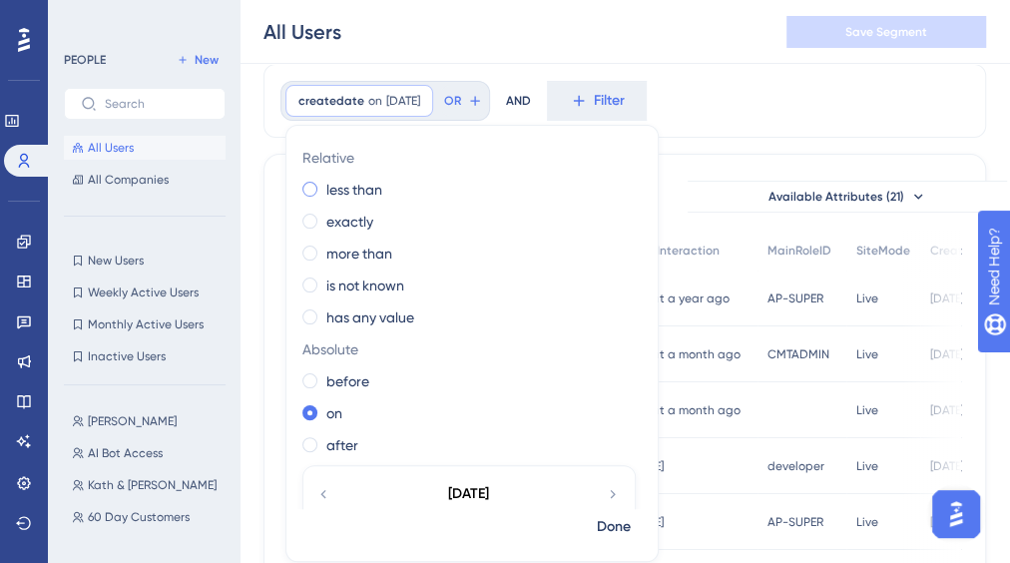
click at [338, 196] on label "less than" at bounding box center [354, 190] width 56 height 24
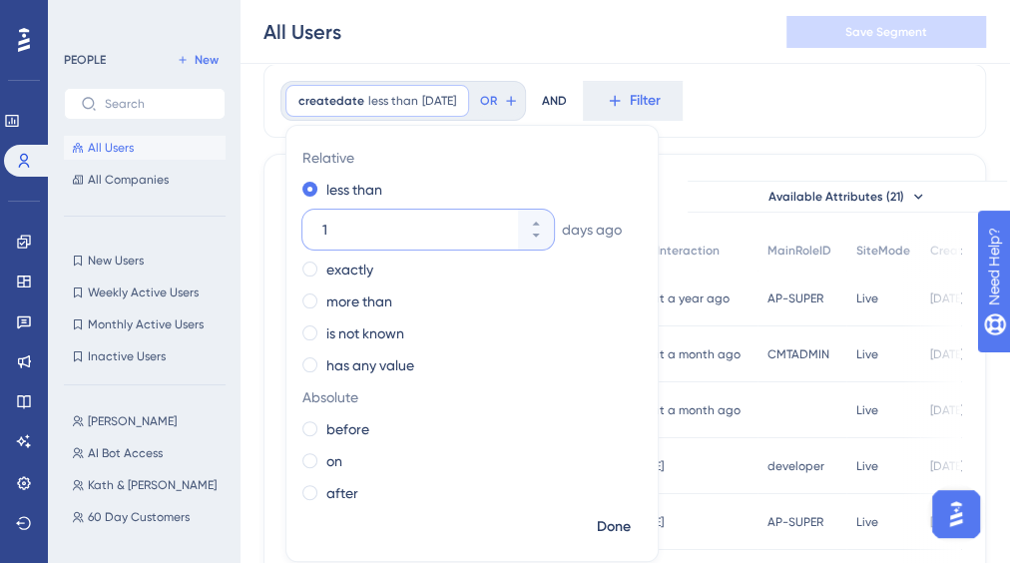
drag, startPoint x: 427, startPoint y: 232, endPoint x: 279, endPoint y: 230, distance: 147.7
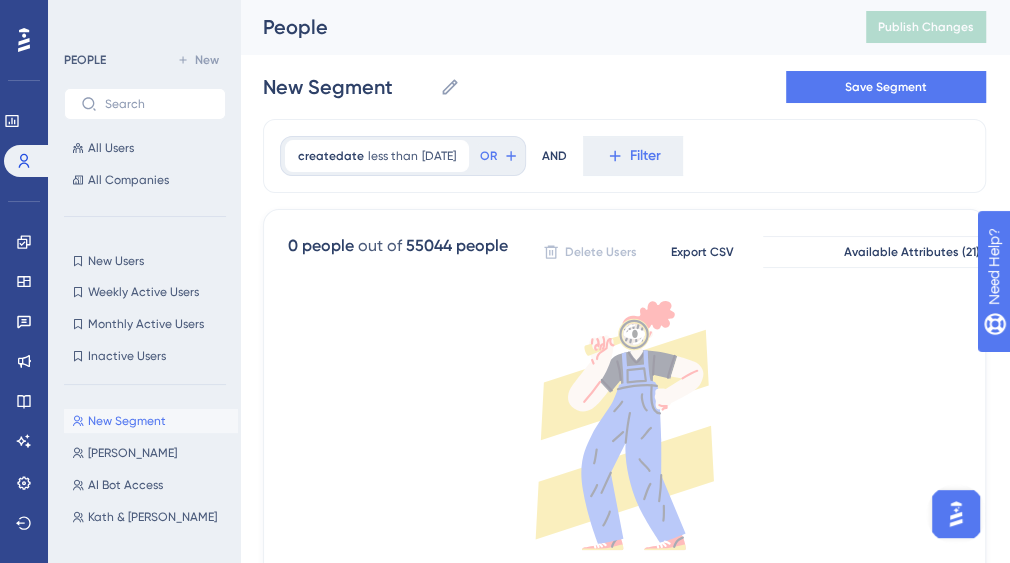
scroll to position [0, 0]
click at [445, 164] on span "[DATE]" at bounding box center [439, 157] width 34 height 16
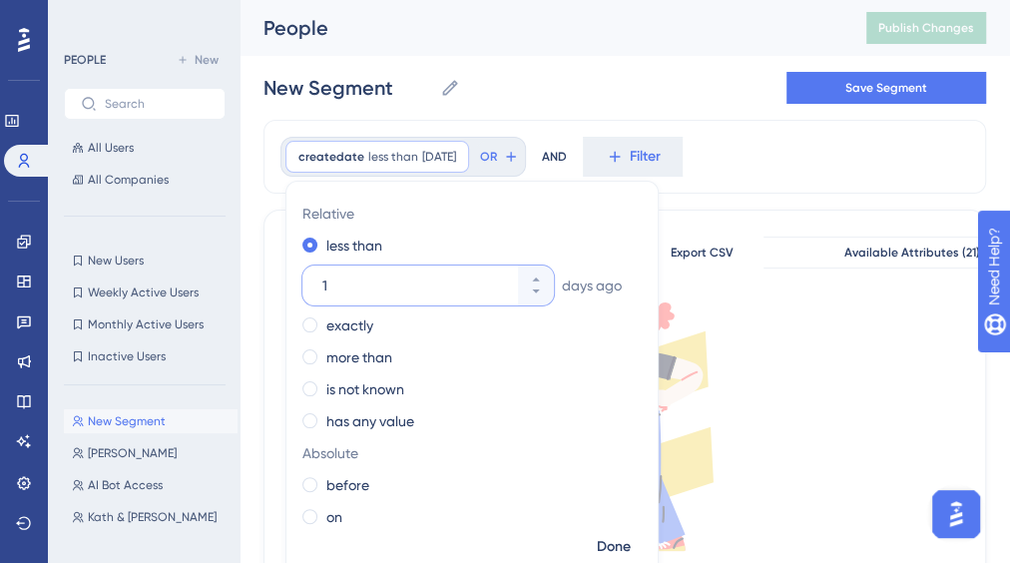
scroll to position [20, 0]
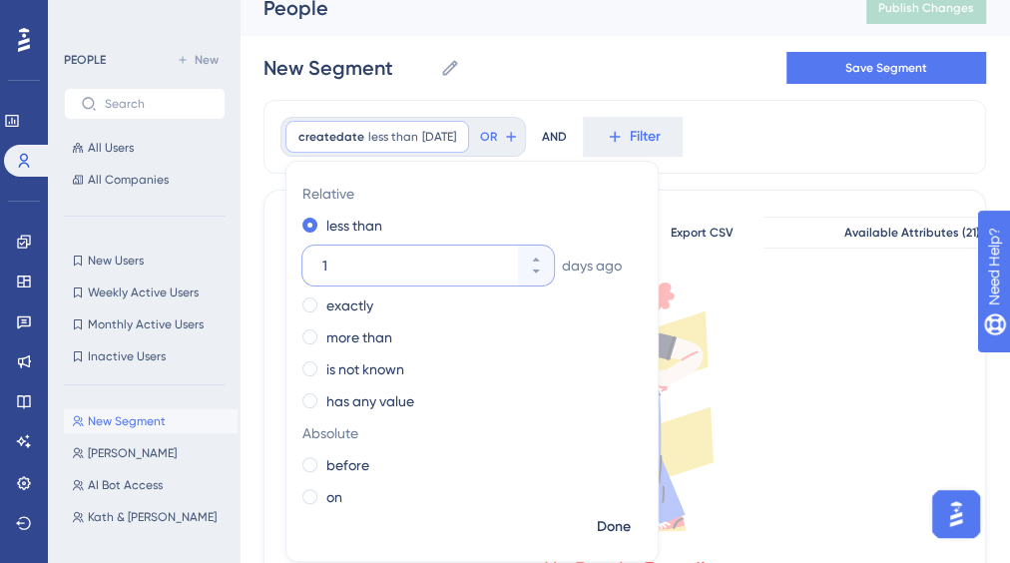
drag, startPoint x: 401, startPoint y: 264, endPoint x: 303, endPoint y: 260, distance: 97.9
click at [303, 260] on div "1" at bounding box center [410, 265] width 216 height 40
type input "90"
drag, startPoint x: 607, startPoint y: 527, endPoint x: 608, endPoint y: 495, distance: 31.9
click at [608, 527] on span "Done" at bounding box center [614, 527] width 34 height 24
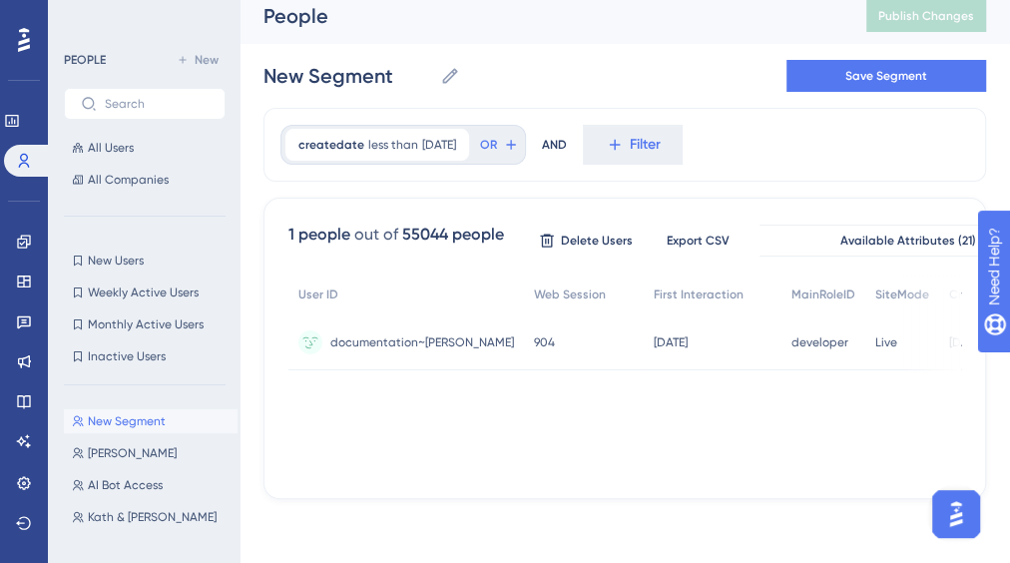
scroll to position [10, 0]
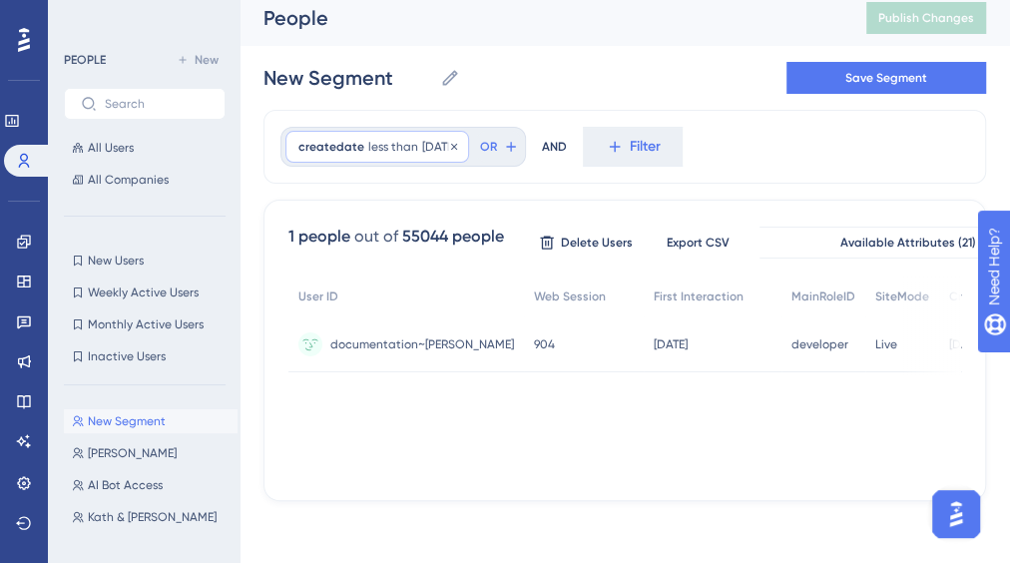
click at [351, 148] on span "createdate" at bounding box center [331, 147] width 66 height 16
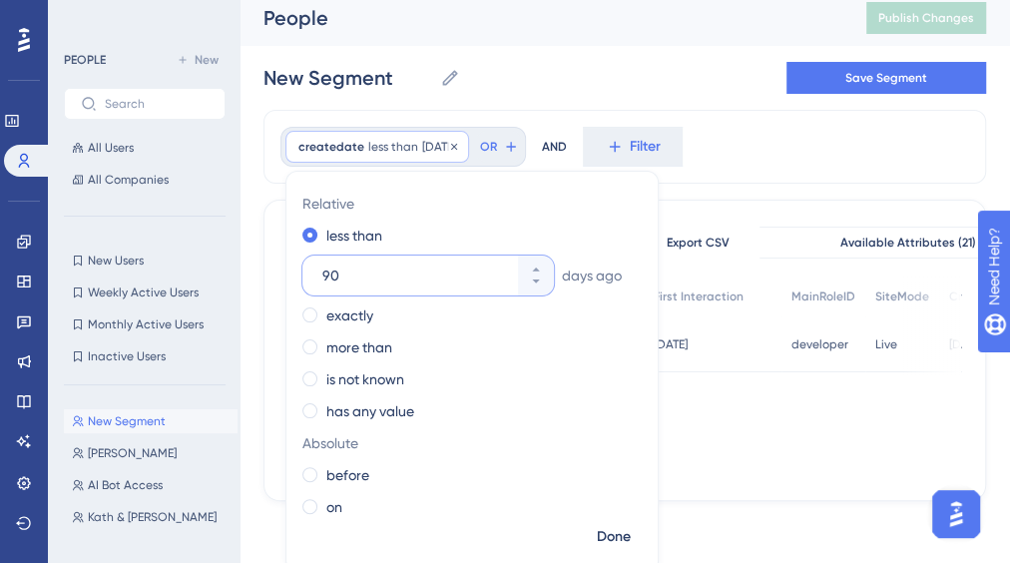
scroll to position [18, 0]
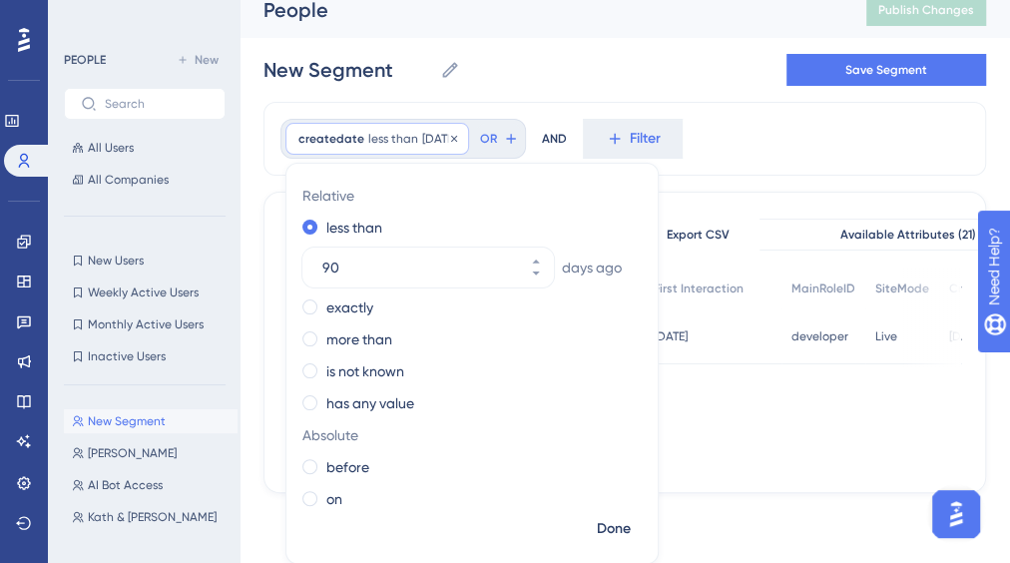
click at [323, 123] on div "createdate less than [DATE] [DATE] Remove" at bounding box center [377, 139] width 184 height 32
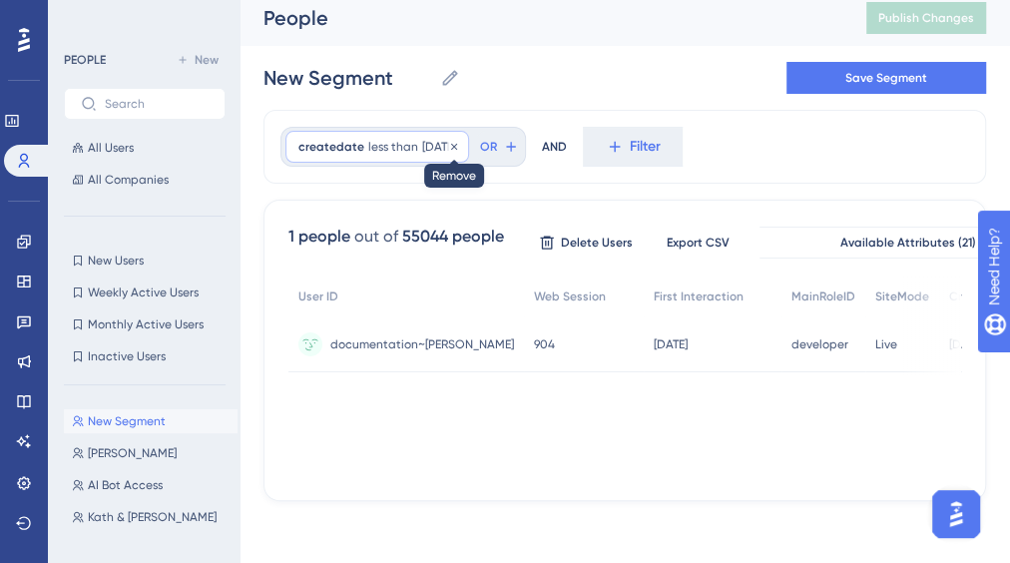
click at [460, 141] on icon at bounding box center [454, 147] width 12 height 12
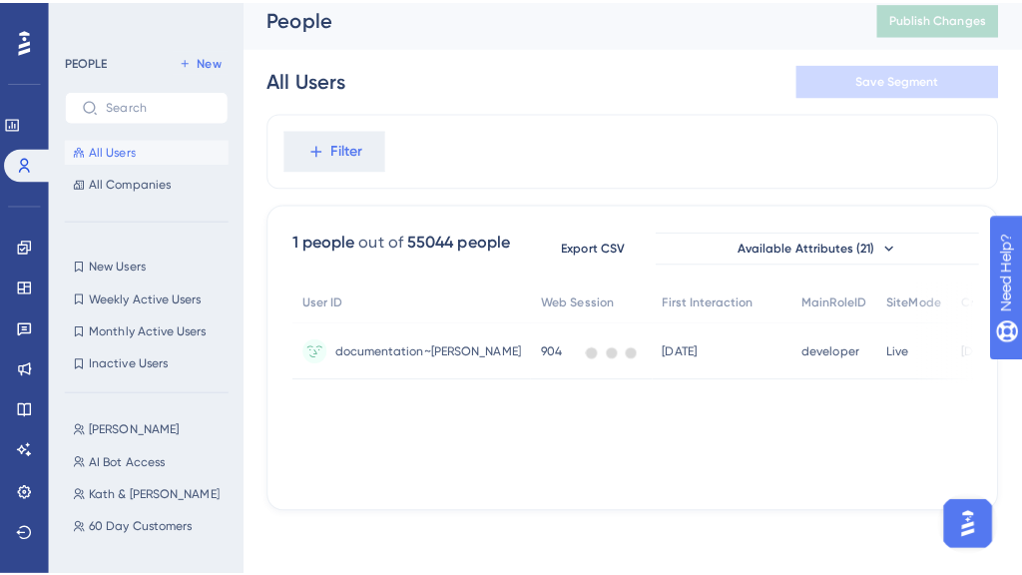
scroll to position [0, 0]
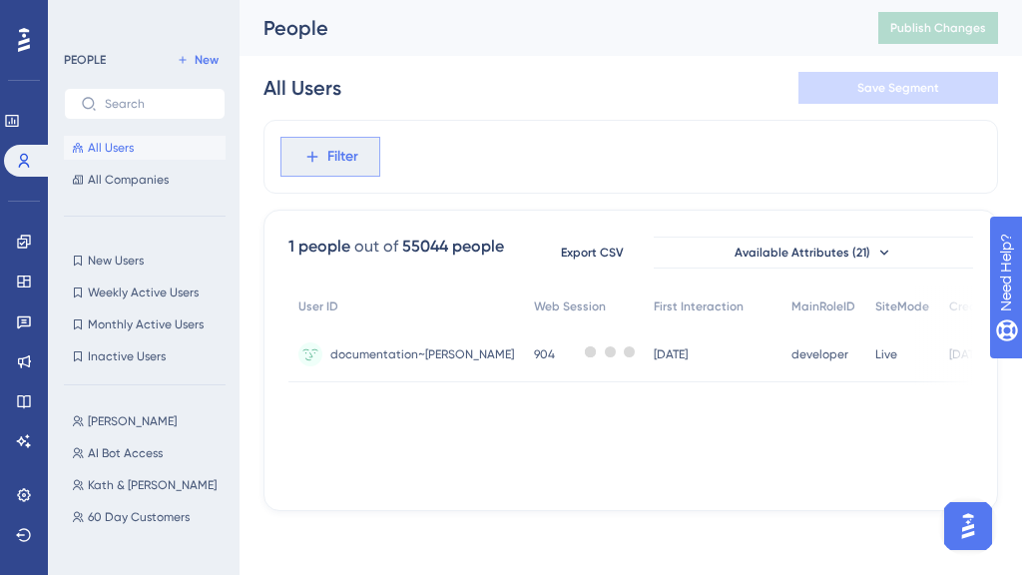
click at [363, 154] on button "Filter" at bounding box center [330, 157] width 100 height 40
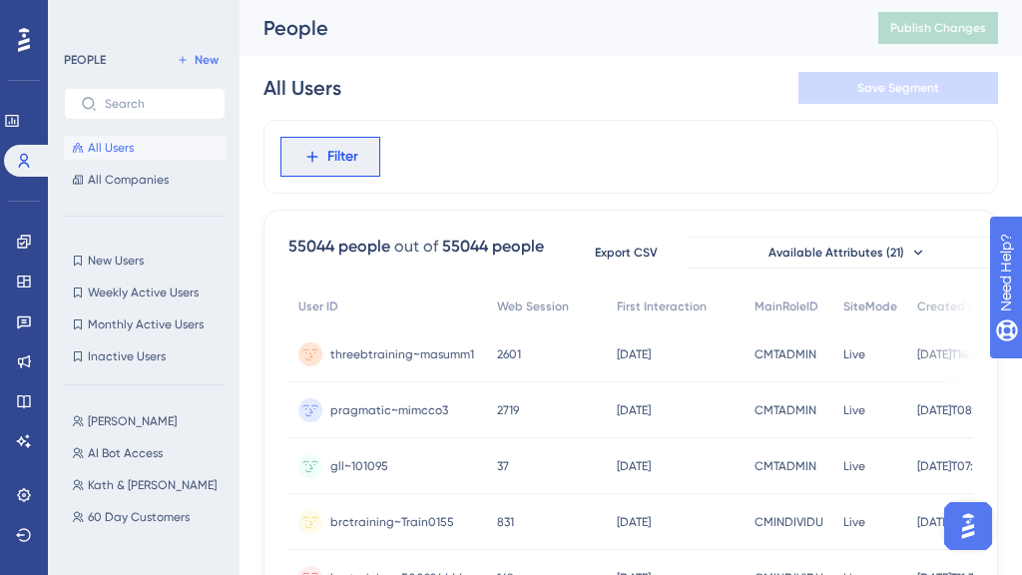
click at [343, 168] on div "Filter Browser Attributes Language Language Browser Browser Device Device Opera…" at bounding box center [330, 157] width 100 height 40
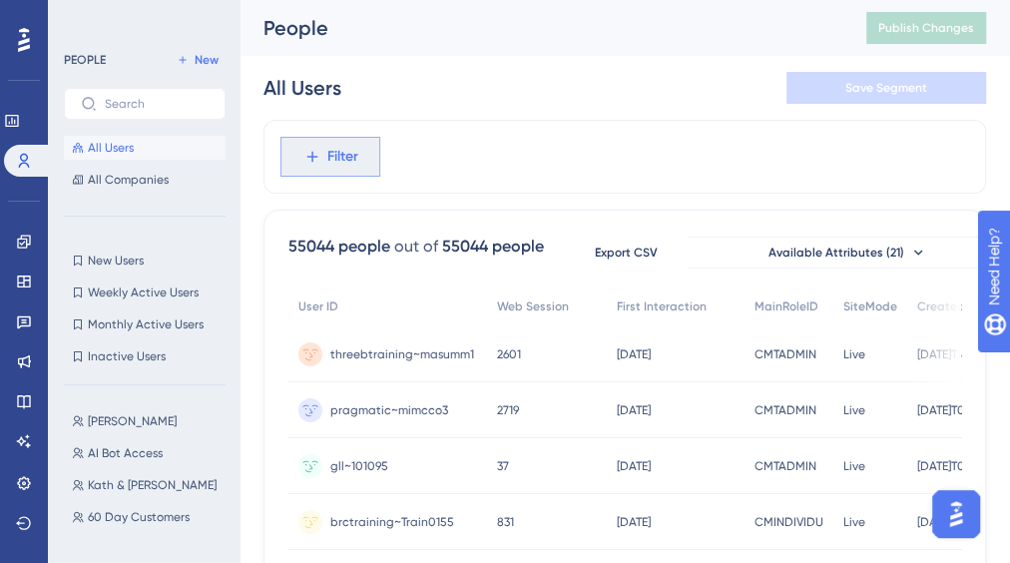
click at [311, 138] on button "Filter" at bounding box center [330, 157] width 100 height 40
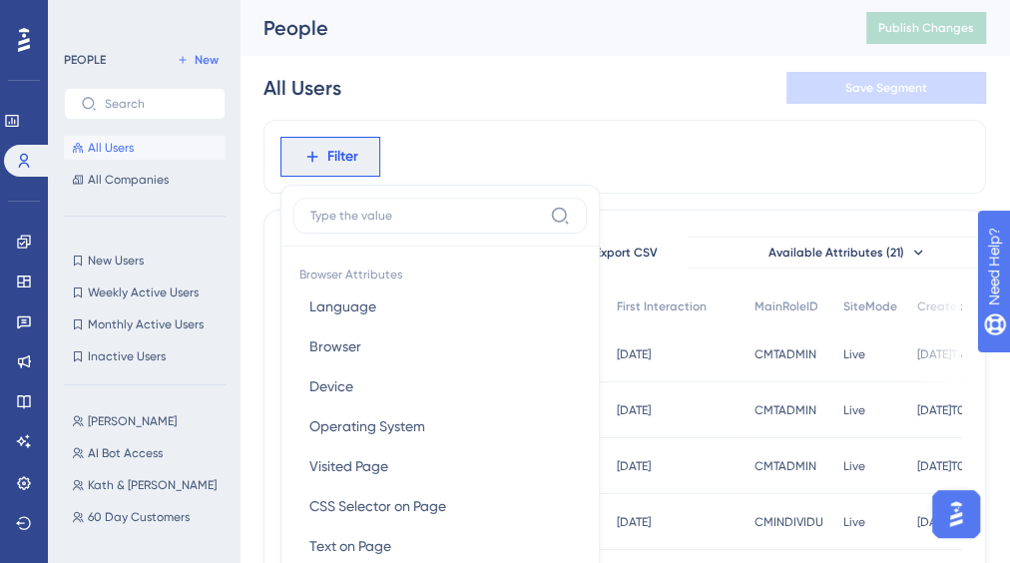
scroll to position [103, 0]
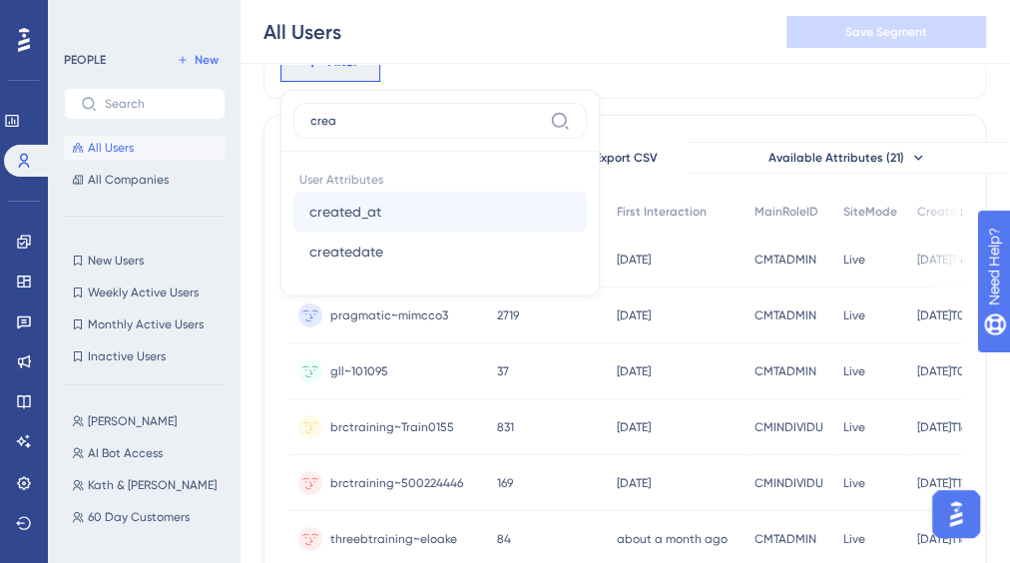
type input "crea"
click at [410, 211] on button "created_at created_at" at bounding box center [439, 212] width 293 height 40
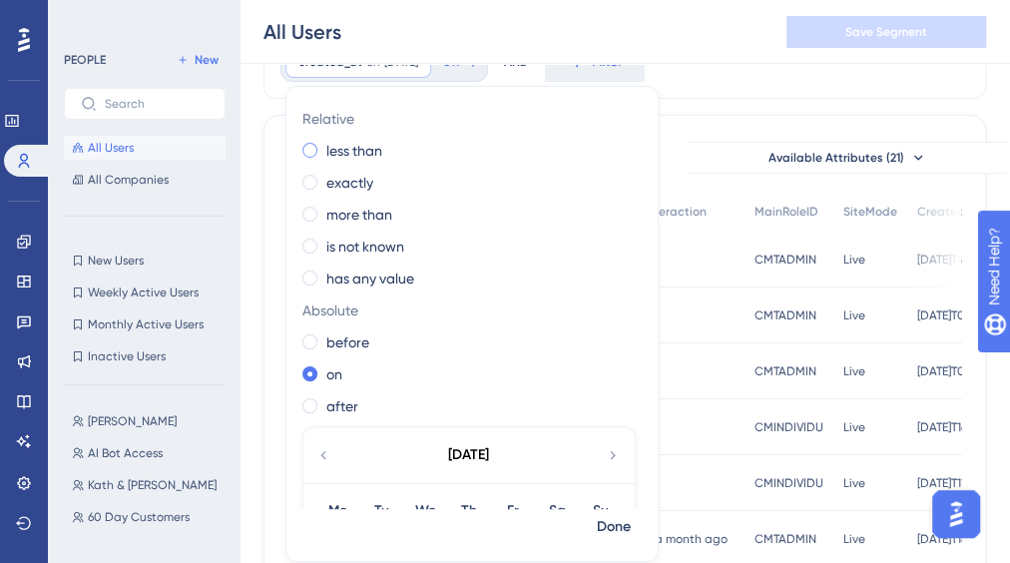
click at [313, 154] on span at bounding box center [309, 150] width 15 height 15
click at [323, 146] on input "radio" at bounding box center [323, 146] width 0 height 0
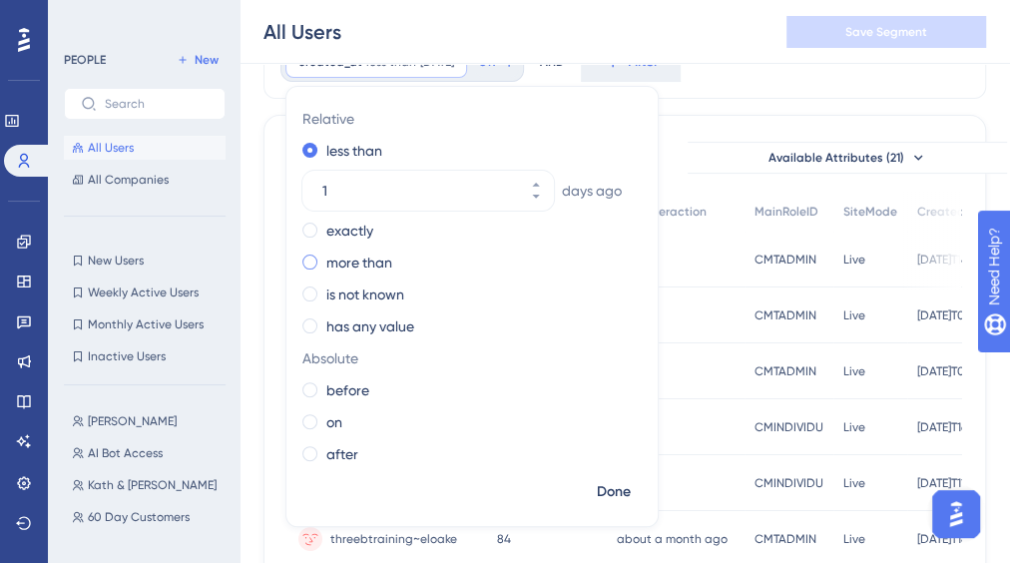
click at [311, 265] on span at bounding box center [309, 261] width 15 height 15
click at [323, 257] on input "radio" at bounding box center [323, 257] width 0 height 0
click at [304, 149] on div "Relative less than exactly more than [DATE] is not known has any value Absolute…" at bounding box center [471, 288] width 371 height 371
click at [309, 149] on span at bounding box center [309, 150] width 15 height 15
click at [323, 146] on input "radio" at bounding box center [323, 146] width 0 height 0
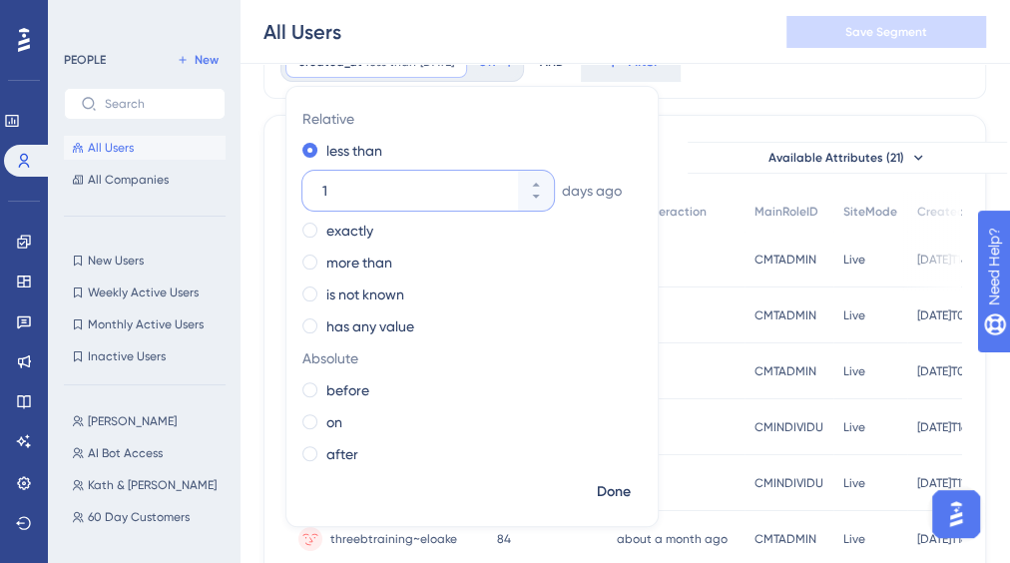
drag, startPoint x: 418, startPoint y: 187, endPoint x: 299, endPoint y: 173, distance: 119.6
click at [299, 173] on div "Relative less than [DATE] exactly more than is not known has any value Absolute…" at bounding box center [471, 288] width 371 height 371
type input "90"
click at [609, 499] on span "Done" at bounding box center [614, 492] width 34 height 24
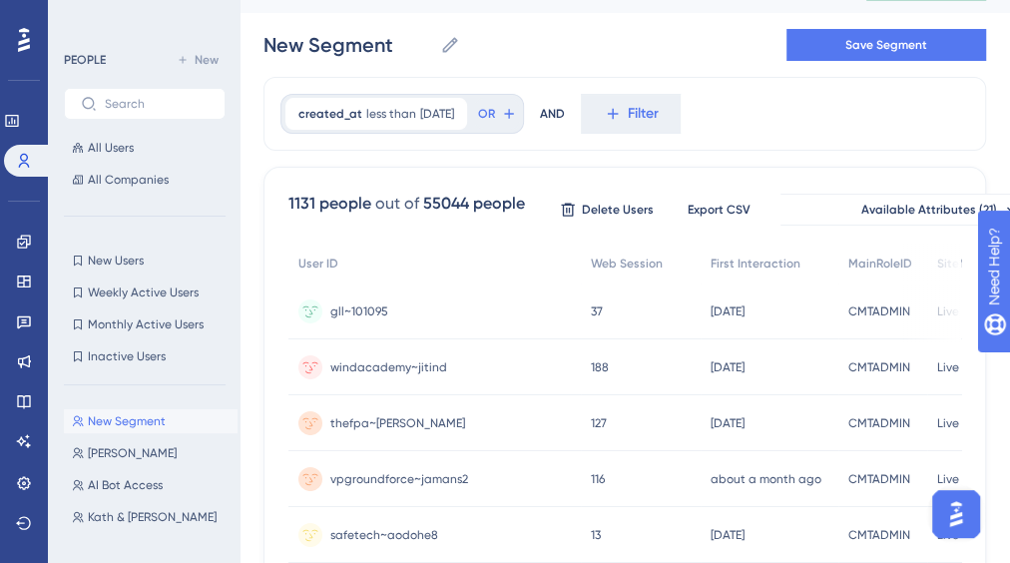
scroll to position [0, 0]
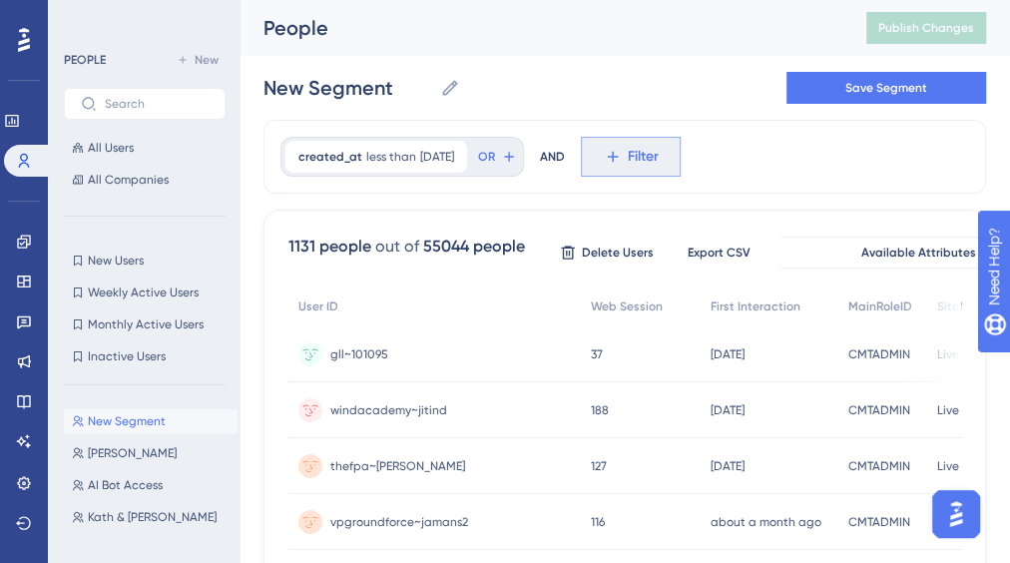
click at [652, 155] on button "Filter" at bounding box center [631, 157] width 100 height 40
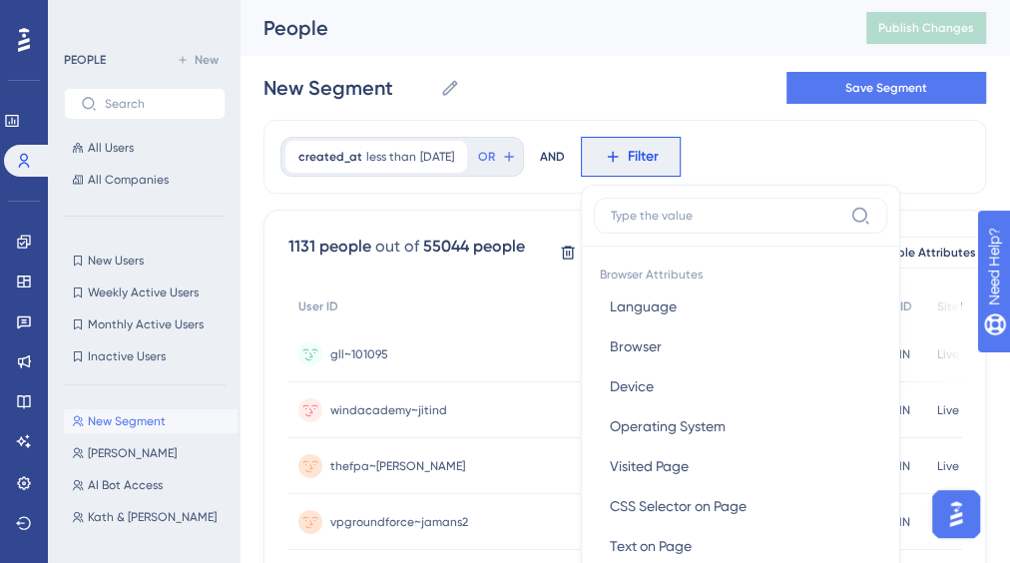
scroll to position [103, 0]
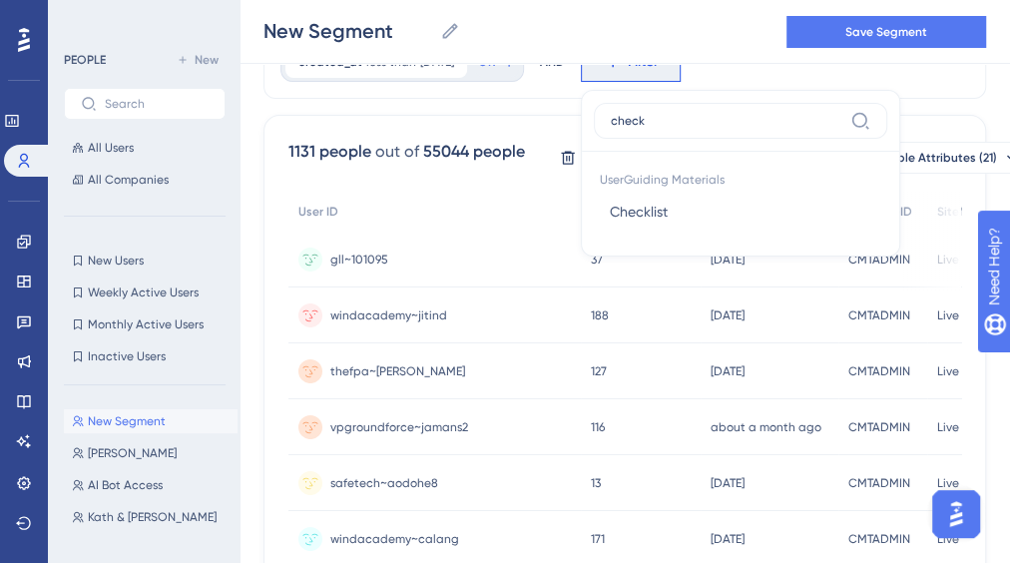
type input "check"
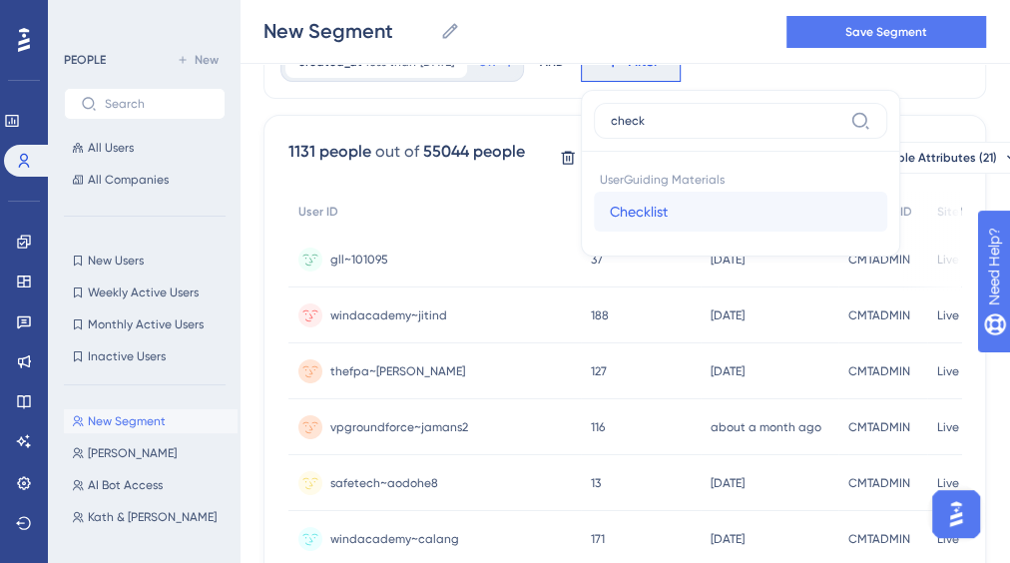
click at [668, 207] on span "Checklist" at bounding box center [639, 212] width 58 height 24
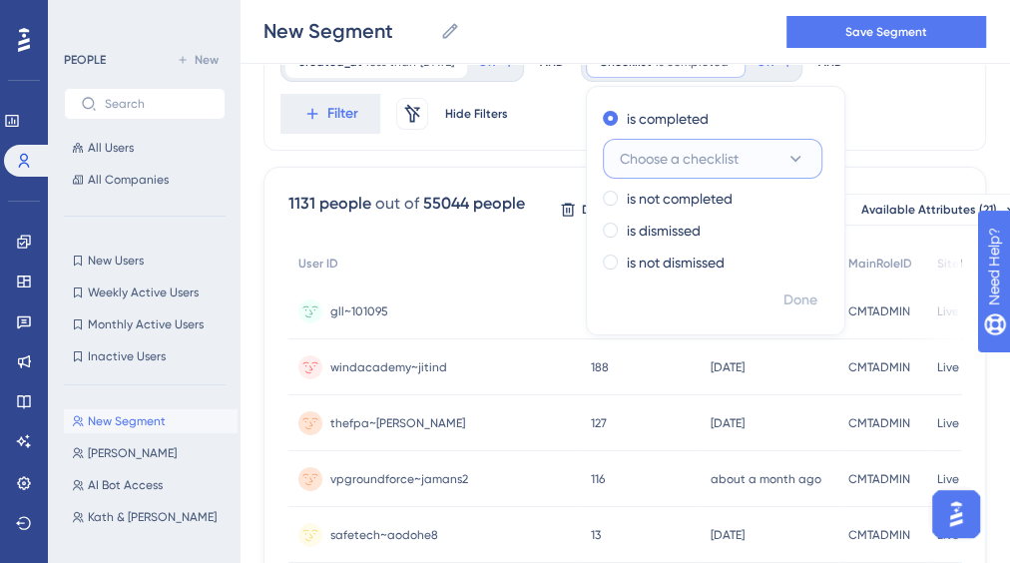
scroll to position [0, 0]
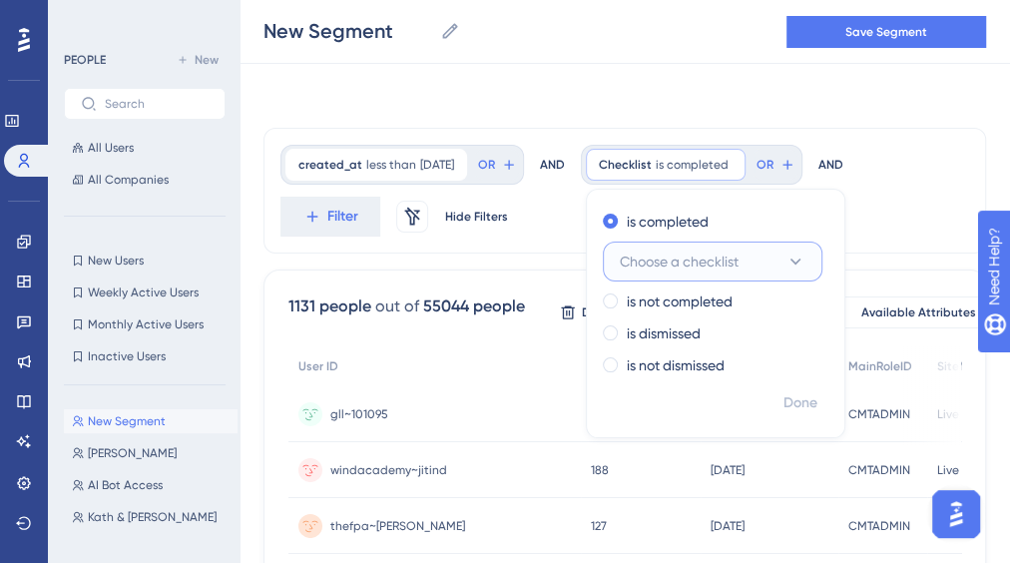
click at [706, 256] on span "Choose a checklist" at bounding box center [679, 261] width 119 height 24
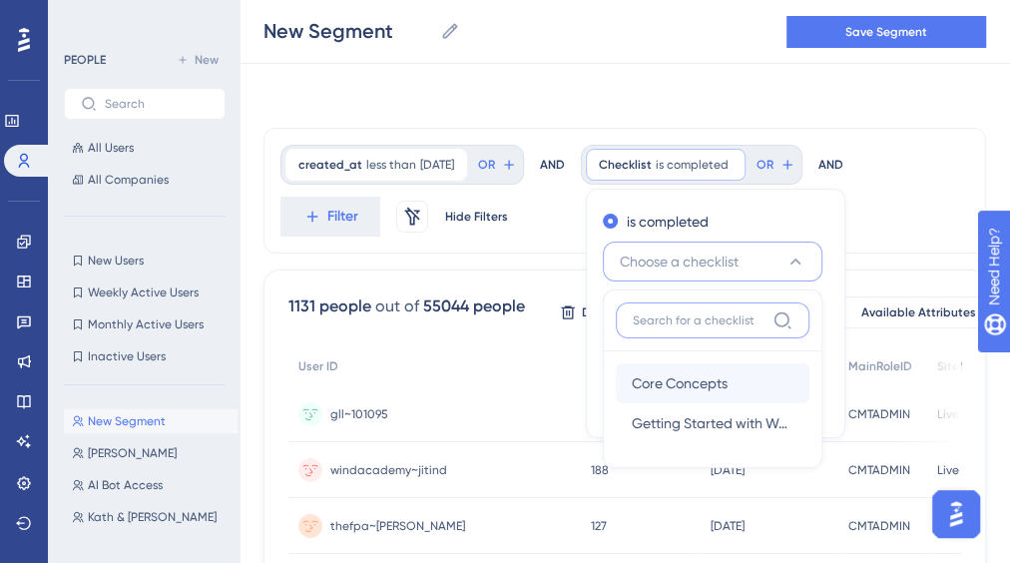
scroll to position [86, 0]
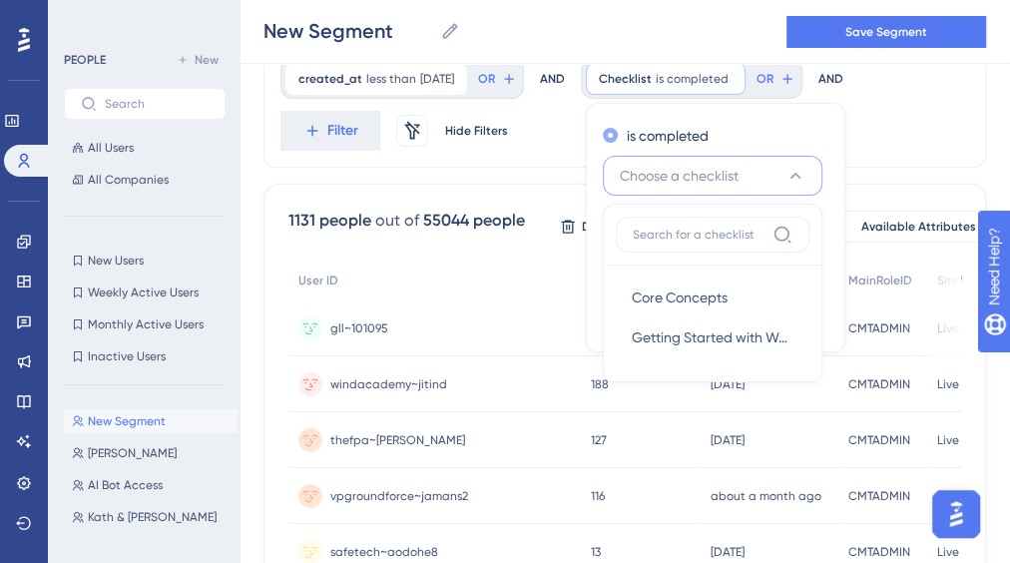
click at [780, 128] on div "is completed" at bounding box center [712, 136] width 218 height 24
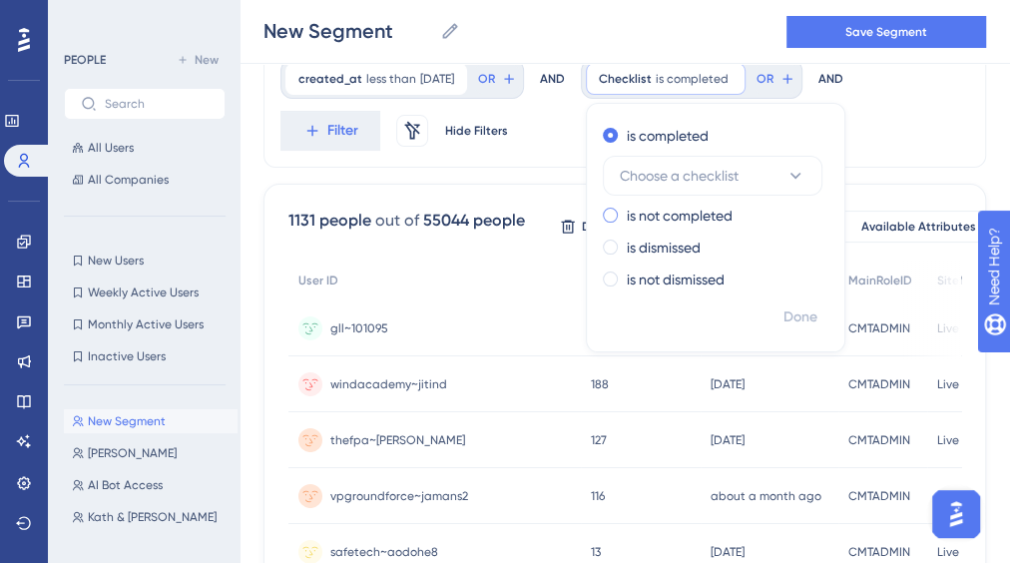
click at [698, 221] on label "is not completed" at bounding box center [680, 216] width 106 height 24
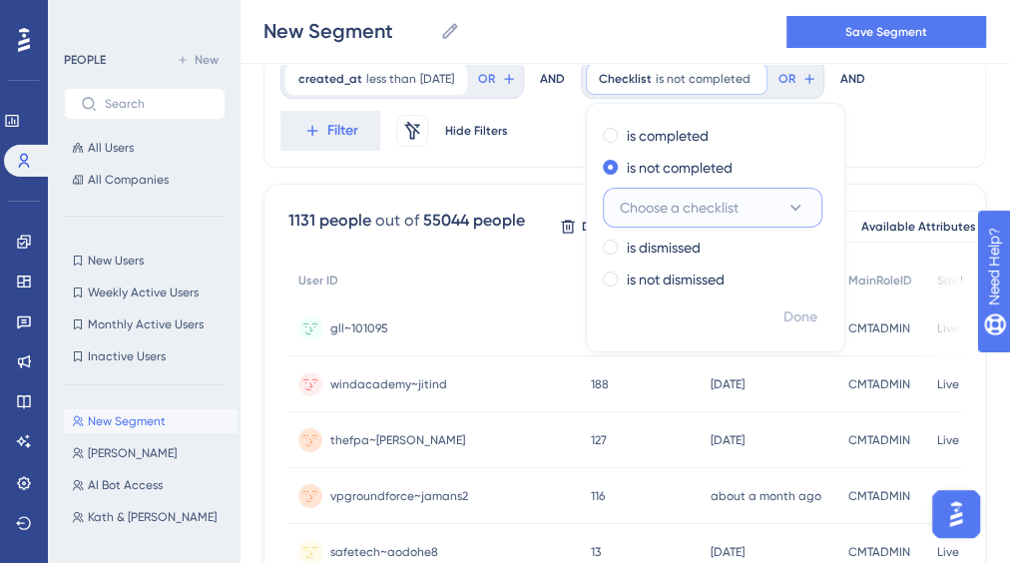
click at [669, 199] on span "Choose a checklist" at bounding box center [679, 208] width 119 height 24
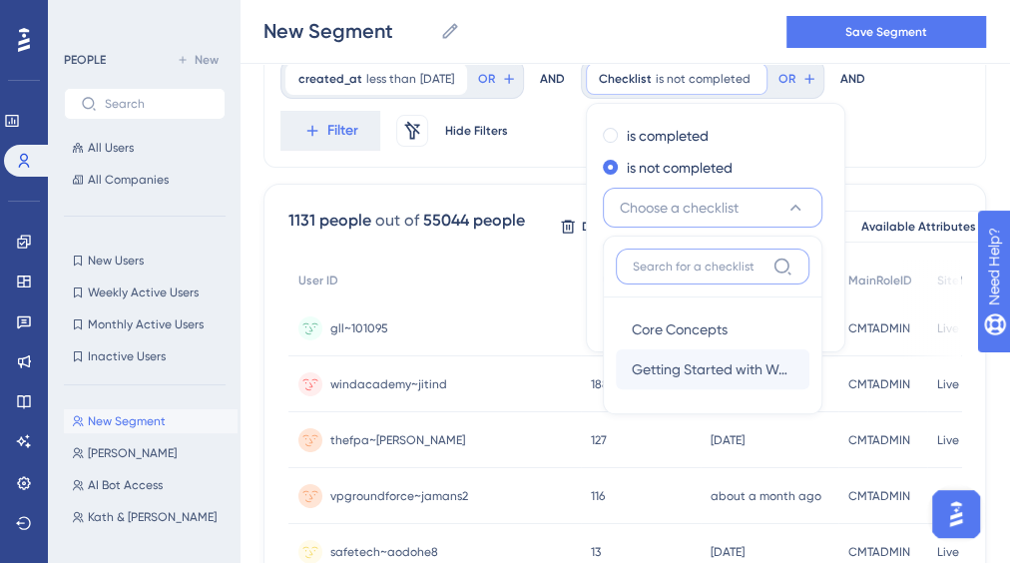
scroll to position [128, 0]
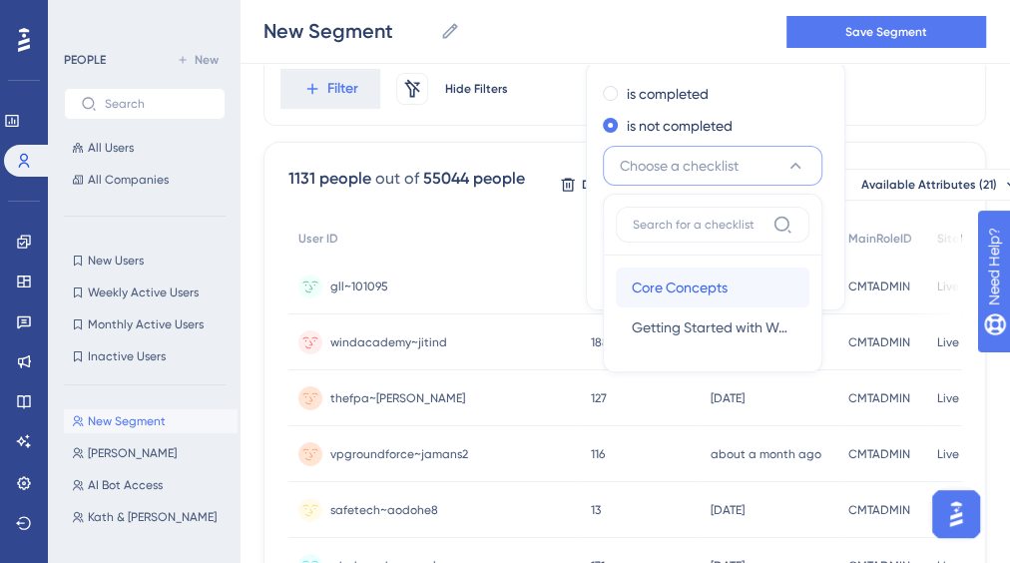
click at [698, 283] on span "Core Concepts" at bounding box center [680, 287] width 96 height 24
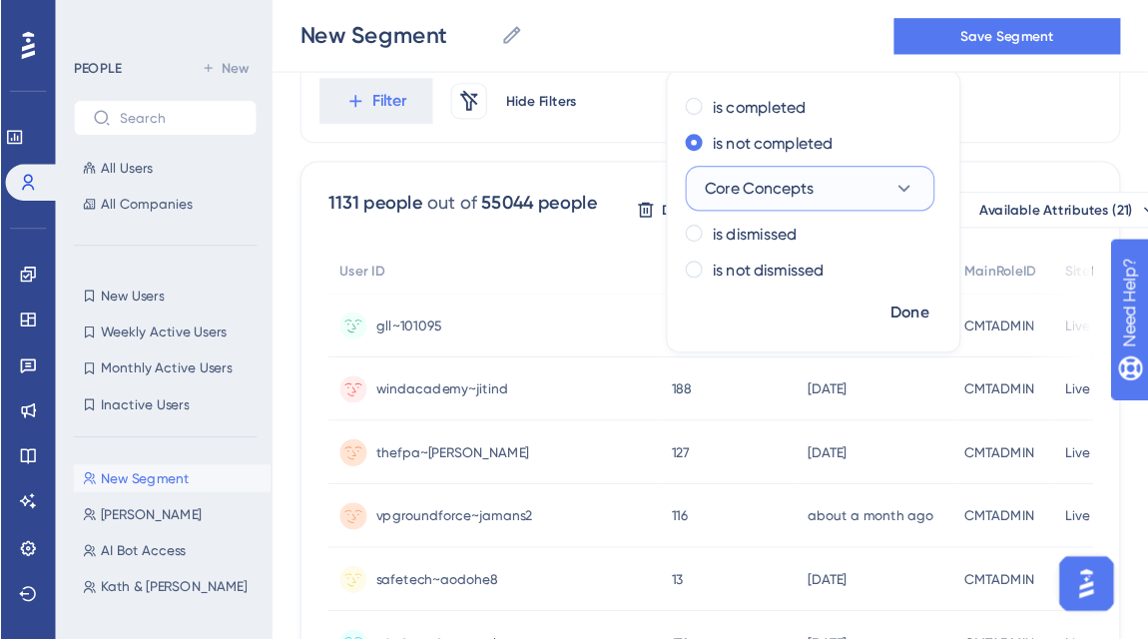
scroll to position [0, 0]
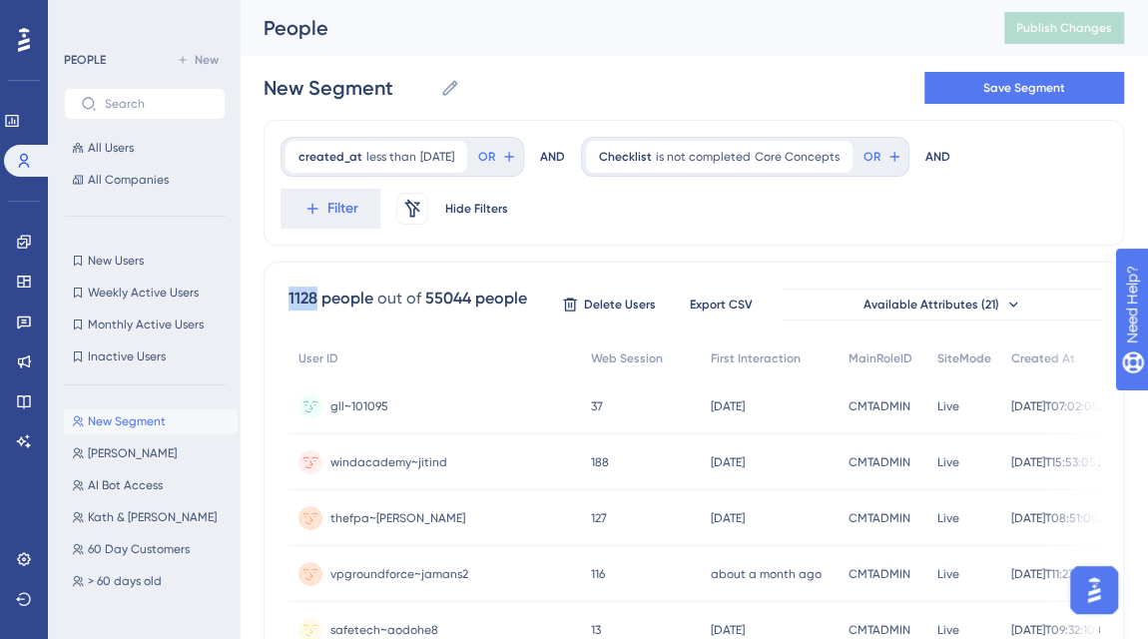
drag, startPoint x: 313, startPoint y: 294, endPoint x: 283, endPoint y: 293, distance: 30.0
click at [896, 227] on div "created_at less than [DATE] [DATE] Remove OR AND Checklist is not completed Cor…" at bounding box center [693, 183] width 860 height 126
click at [902, 297] on span "Available Attributes (21)" at bounding box center [931, 304] width 136 height 16
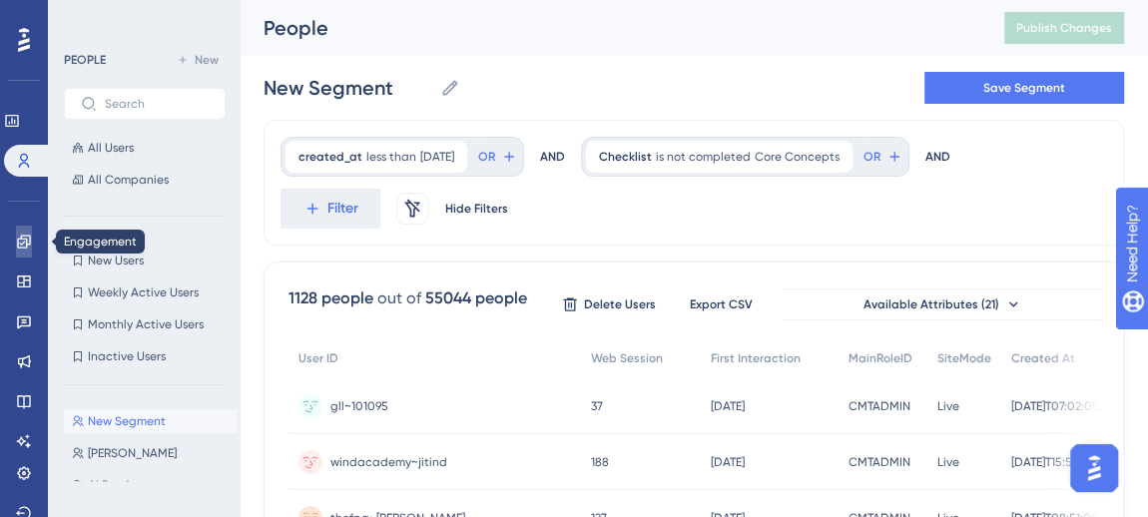
click at [23, 241] on icon at bounding box center [23, 240] width 13 height 13
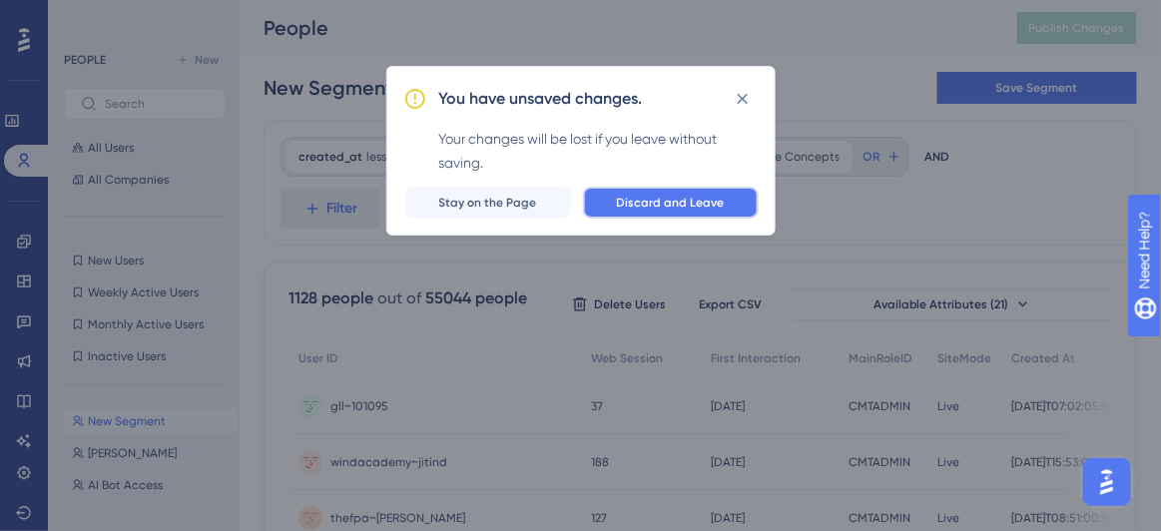
click at [712, 203] on span "Discard and Leave" at bounding box center [671, 203] width 108 height 16
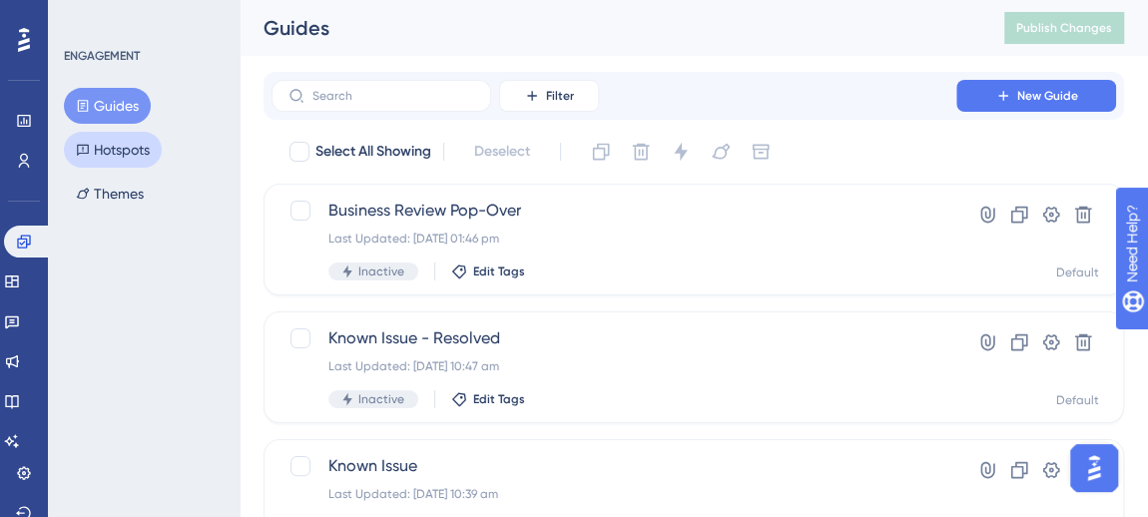
click at [143, 157] on button "Hotspots" at bounding box center [113, 150] width 98 height 36
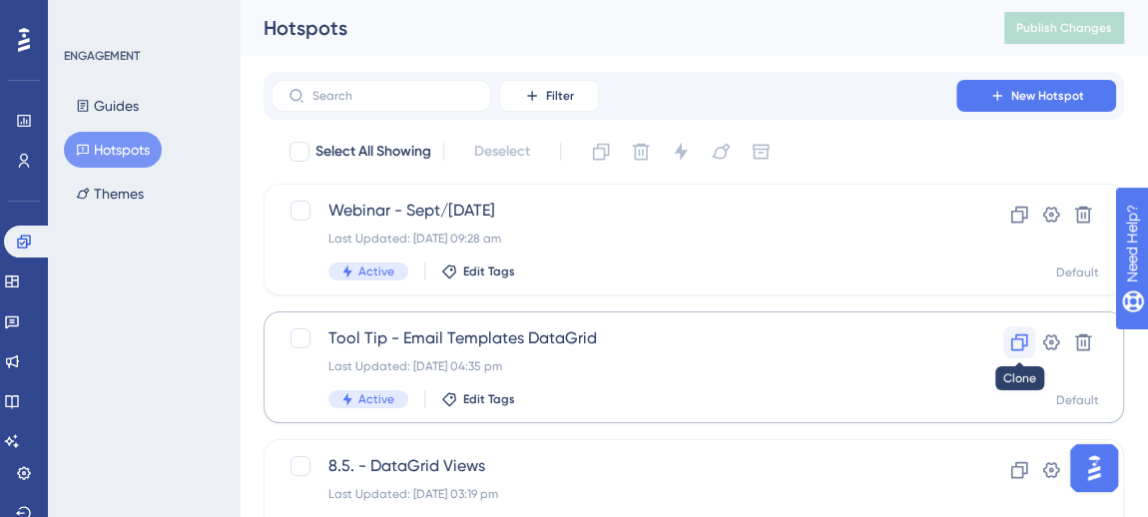
click at [1017, 343] on icon at bounding box center [1019, 342] width 20 height 20
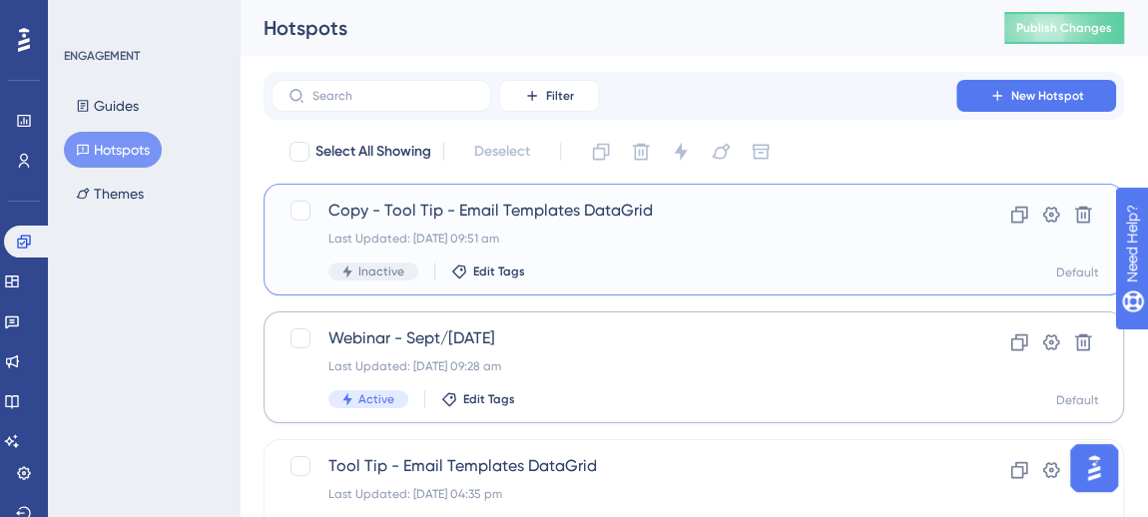
click at [475, 214] on span "Copy - Tool Tip - Email Templates DataGrid" at bounding box center [613, 211] width 571 height 24
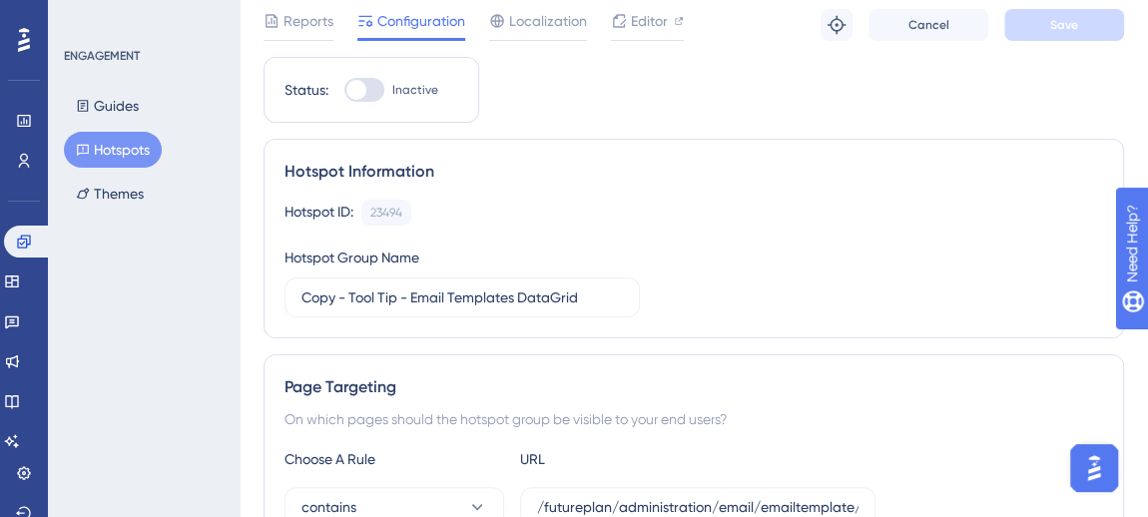
scroll to position [90, 0]
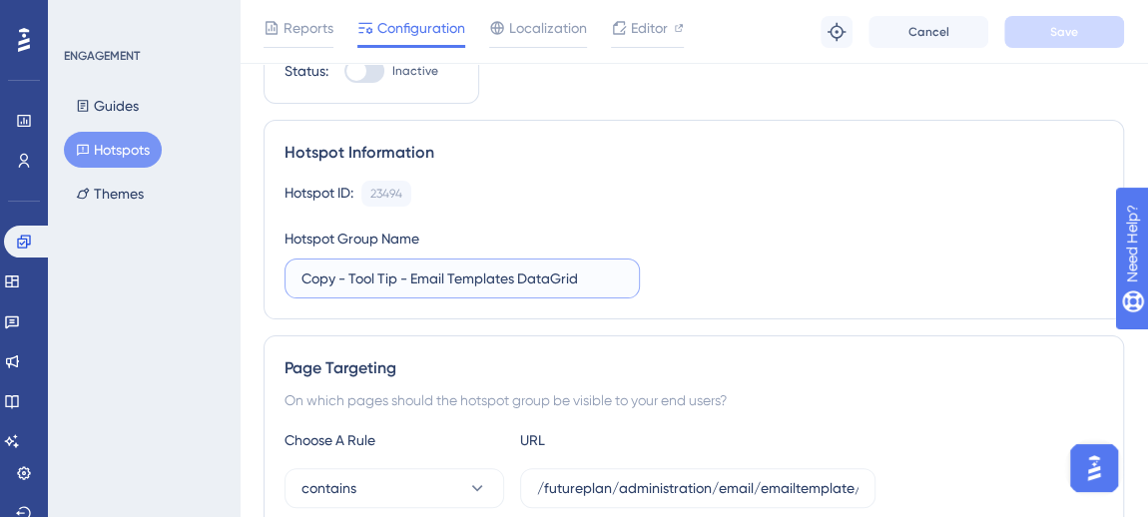
drag, startPoint x: 348, startPoint y: 274, endPoint x: 202, endPoint y: 288, distance: 147.4
drag, startPoint x: 364, startPoint y: 279, endPoint x: 666, endPoint y: 279, distance: 301.4
click at [666, 279] on div "Hotspot ID: 23494 Copy Hotspot Group Name Tool Tip - Email Templates DataGrid" at bounding box center [693, 240] width 818 height 118
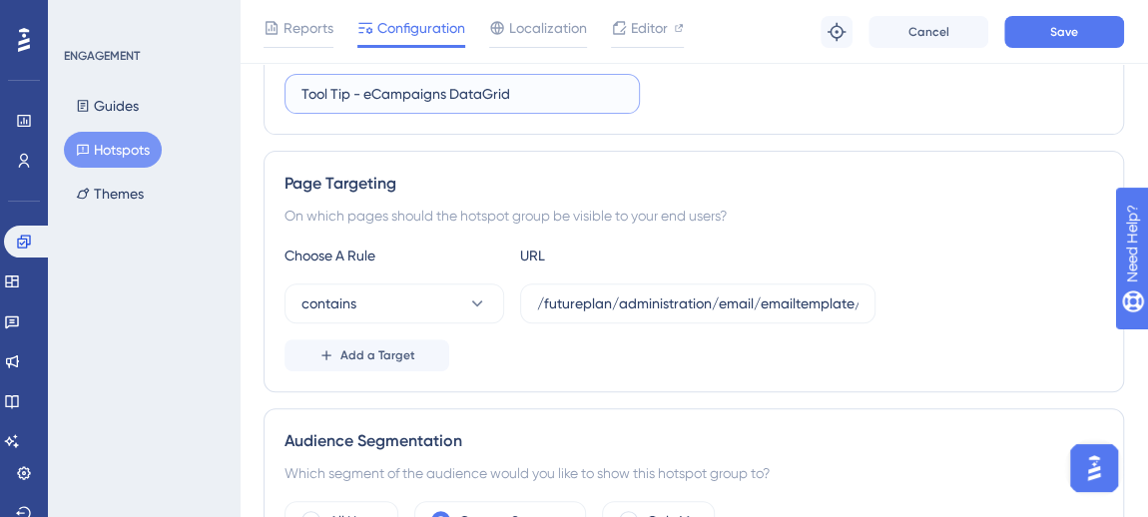
scroll to position [271, 0]
type input "Tool Tip - eCampaigns DataGrid"
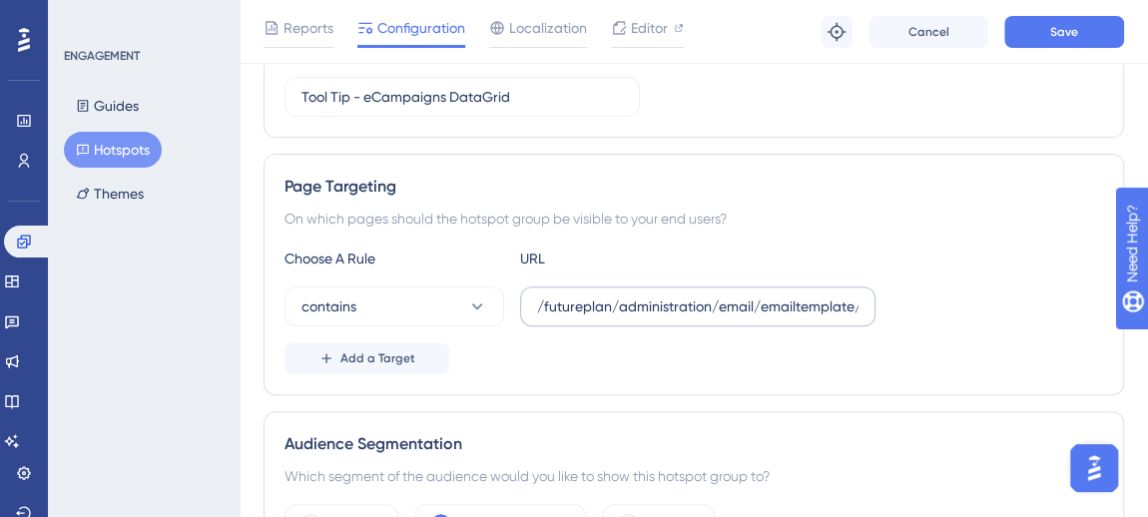
click at [649, 287] on label "/futureplan/administration/email/emailtemplate/manage.aspx" at bounding box center [697, 306] width 355 height 40
click at [649, 295] on input "/futureplan/administration/email/emailtemplate/manage.aspx" at bounding box center [697, 306] width 321 height 22
click at [649, 287] on label "/futureplan/administration/email/emailtemplate/manage.aspx" at bounding box center [697, 306] width 355 height 40
click at [649, 295] on input "/futureplan/administration/email/emailtemplate/manage.aspx" at bounding box center [697, 306] width 321 height 22
click at [648, 287] on label "/futureplan/administration/email/emailtemplate/manage.aspx" at bounding box center [697, 306] width 355 height 40
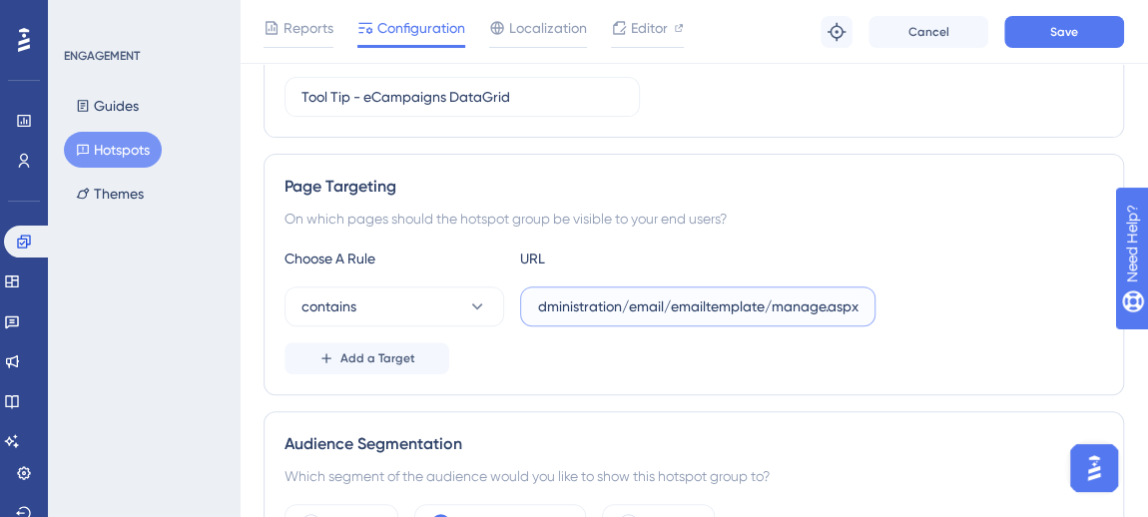
click at [648, 295] on input "/futureplan/administration/email/emailtemplate/manage.aspx" at bounding box center [697, 306] width 321 height 22
click at [660, 301] on input "/futureplan/administration/email/emailtemplate/manage.aspx" at bounding box center [697, 306] width 321 height 22
paste input "bulkemail"
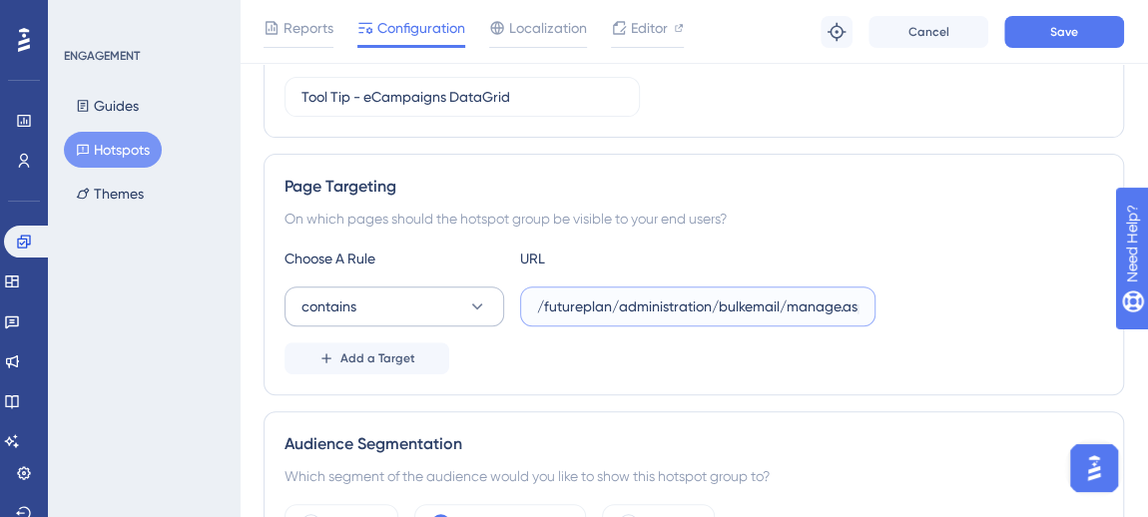
drag, startPoint x: 586, startPoint y: 293, endPoint x: 414, endPoint y: 292, distance: 171.6
click at [409, 295] on div "contains /futureplan/administration/bulkemail/manage.aspx" at bounding box center [579, 306] width 591 height 40
type input "/futureplan/administration/bulkemail/manage.aspx"
click at [682, 315] on label "/futureplan/administration/bulkemail/manage.aspx" at bounding box center [697, 306] width 355 height 40
click at [682, 315] on input "/futureplan/administration/bulkemail/manage.aspx" at bounding box center [697, 306] width 321 height 22
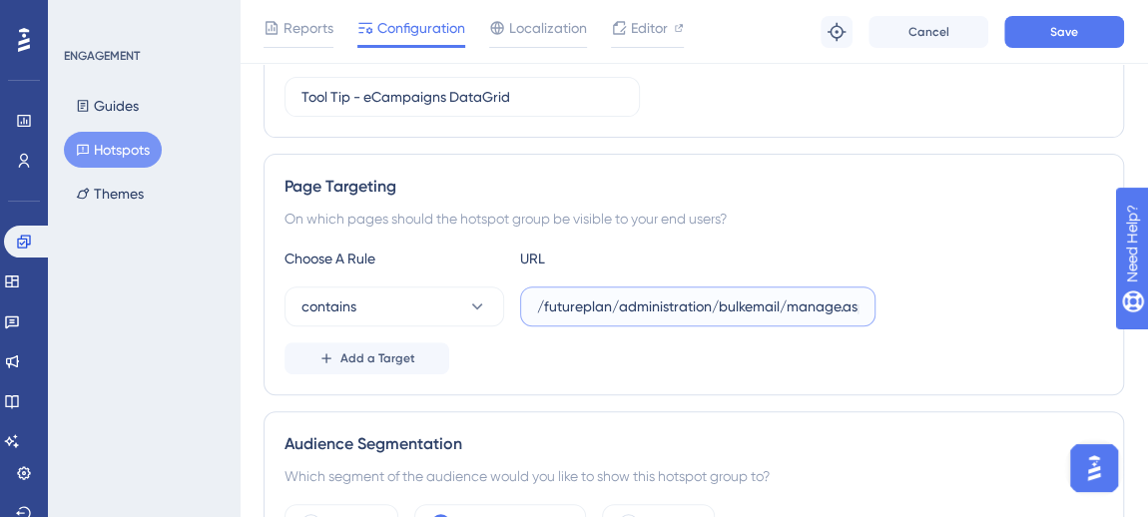
click at [552, 305] on input "/futureplan/administration/bulkemail/manage.aspx" at bounding box center [697, 306] width 321 height 22
click at [679, 305] on input "/futureplan/administration/bulkemail/manage.aspx" at bounding box center [697, 306] width 321 height 22
click at [967, 286] on div "contains /futureplan/administration/bulkemail/manage.aspx" at bounding box center [693, 306] width 818 height 40
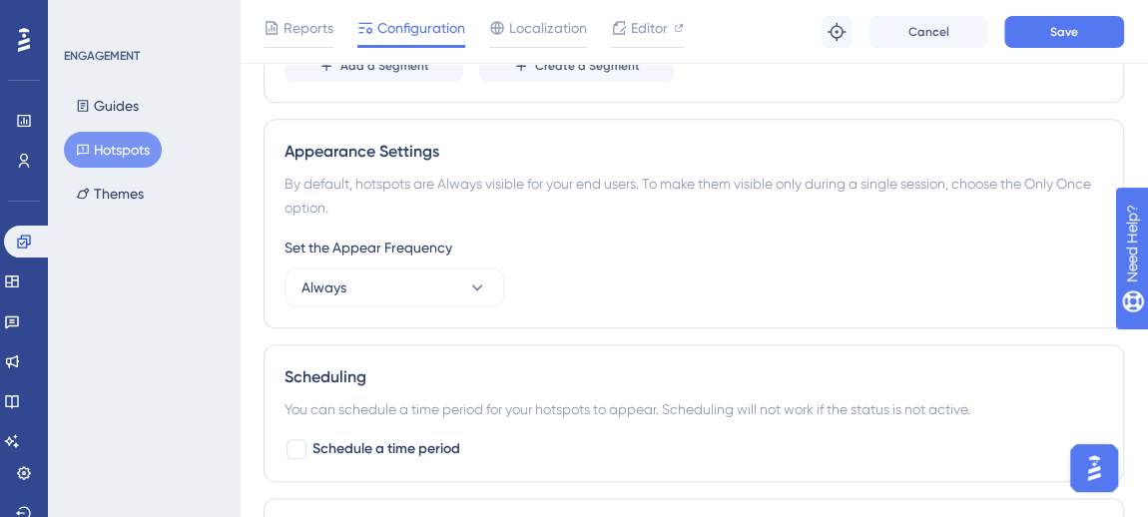
scroll to position [907, 0]
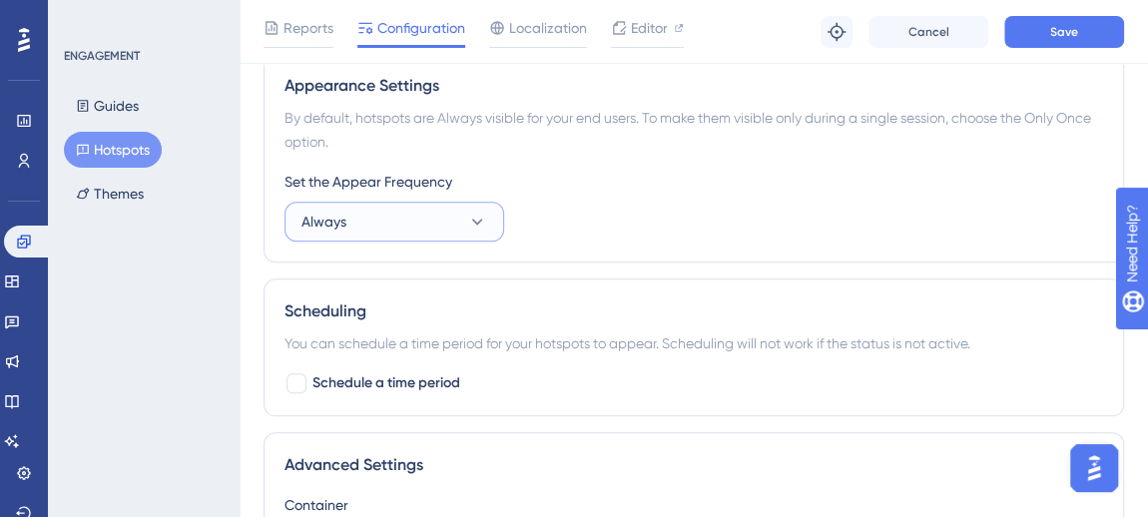
click at [423, 209] on button "Always" at bounding box center [394, 222] width 220 height 40
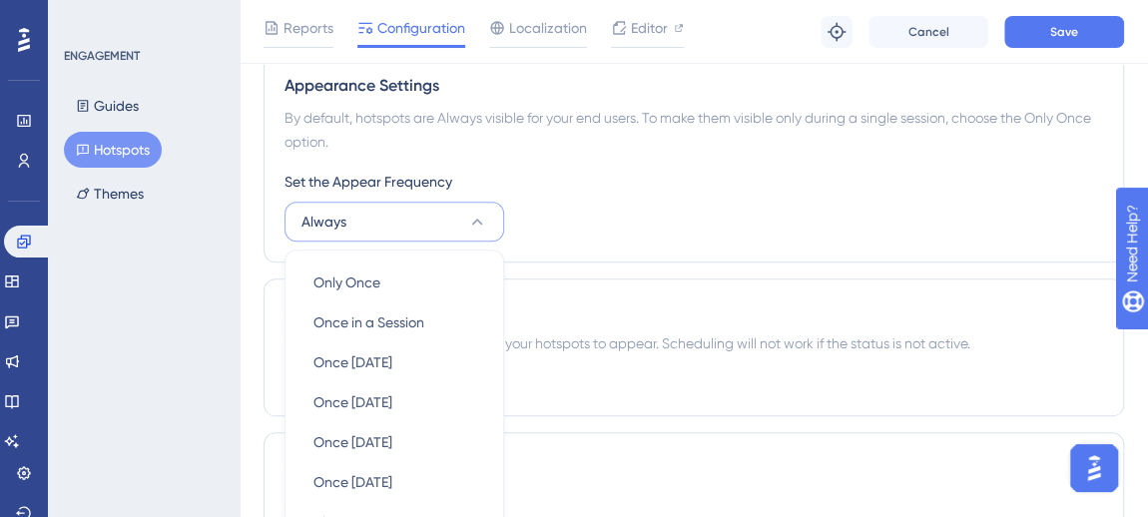
scroll to position [1045, 0]
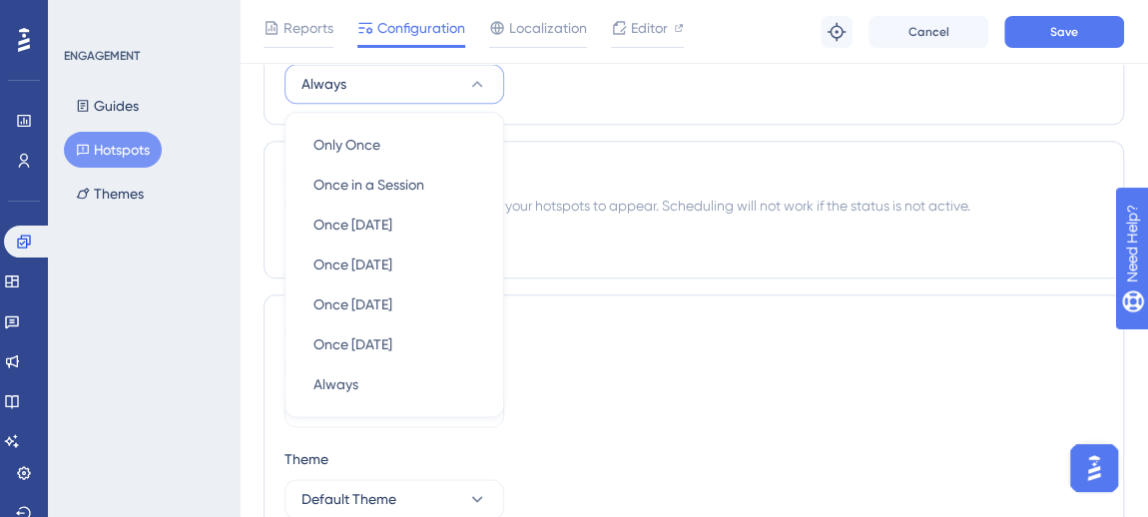
click at [788, 141] on div "Scheduling You can schedule a time period for your hotspots to appear. Scheduli…" at bounding box center [693, 210] width 860 height 138
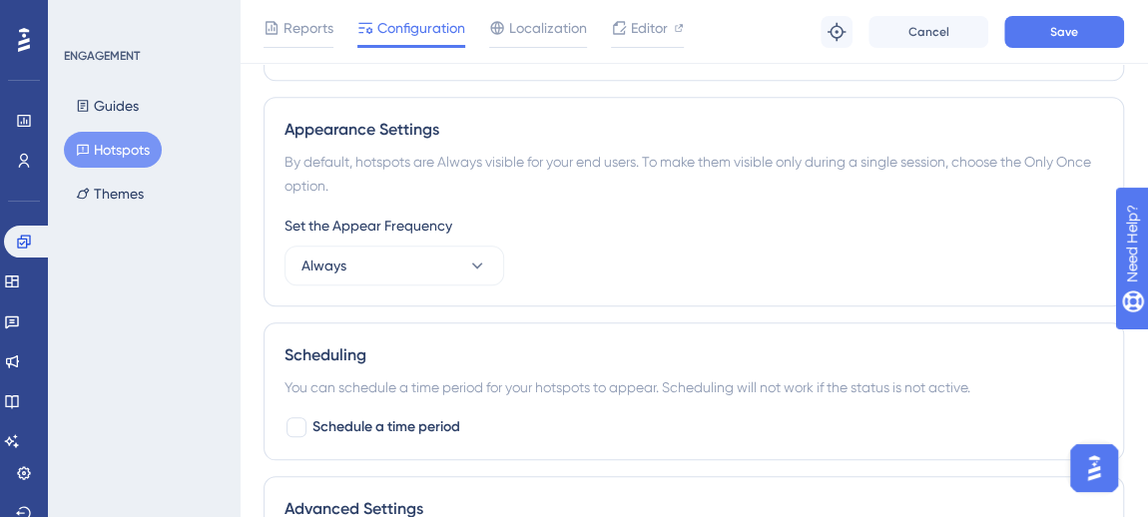
scroll to position [954, 0]
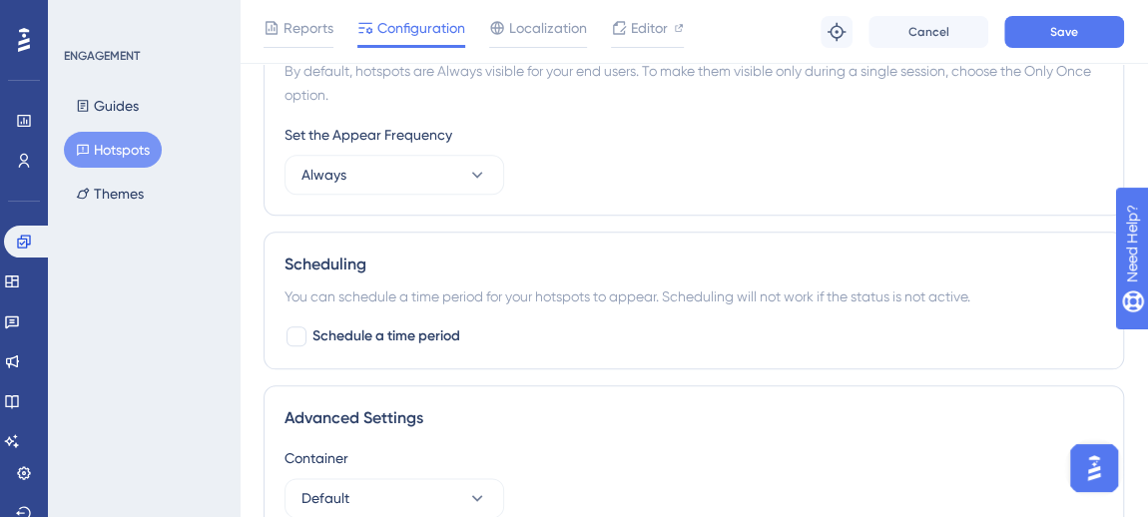
drag, startPoint x: 291, startPoint y: 328, endPoint x: 365, endPoint y: 315, distance: 75.0
click at [291, 329] on div at bounding box center [296, 336] width 20 height 20
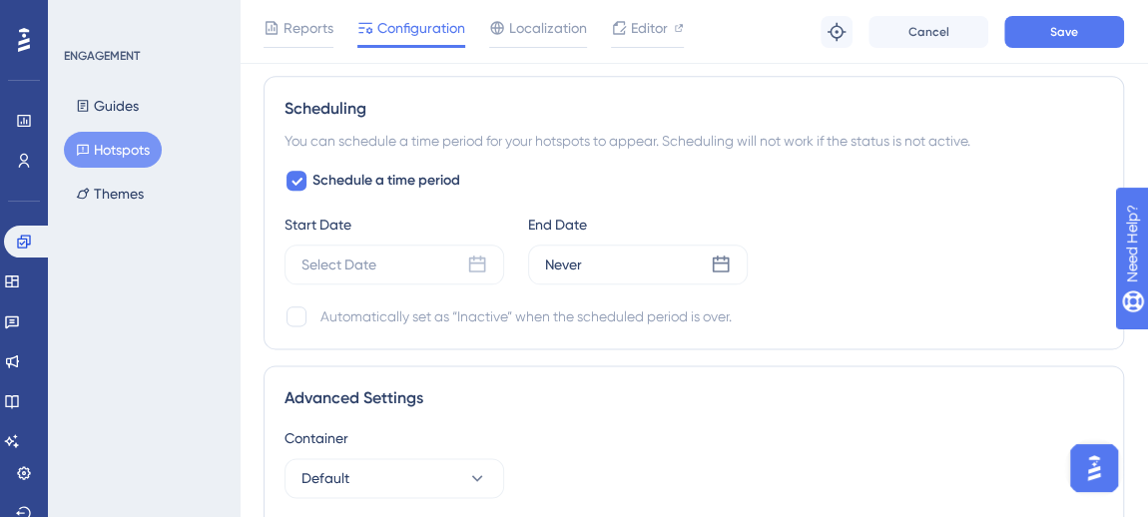
scroll to position [1136, 0]
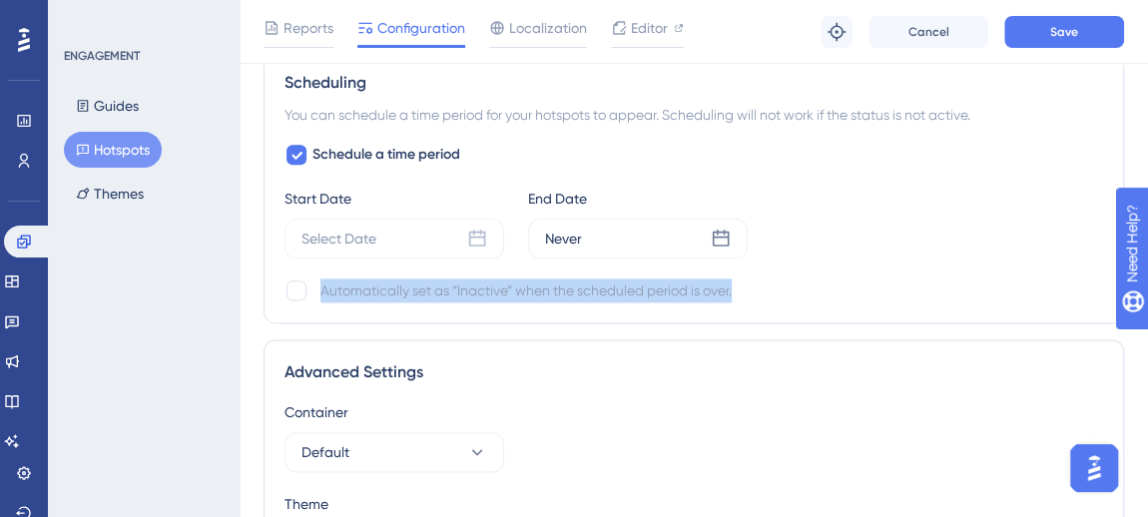
drag, startPoint x: 317, startPoint y: 284, endPoint x: 736, endPoint y: 295, distance: 419.2
click at [736, 295] on div "Automatically set as “Inactive” when the scheduled period is over." at bounding box center [693, 290] width 818 height 24
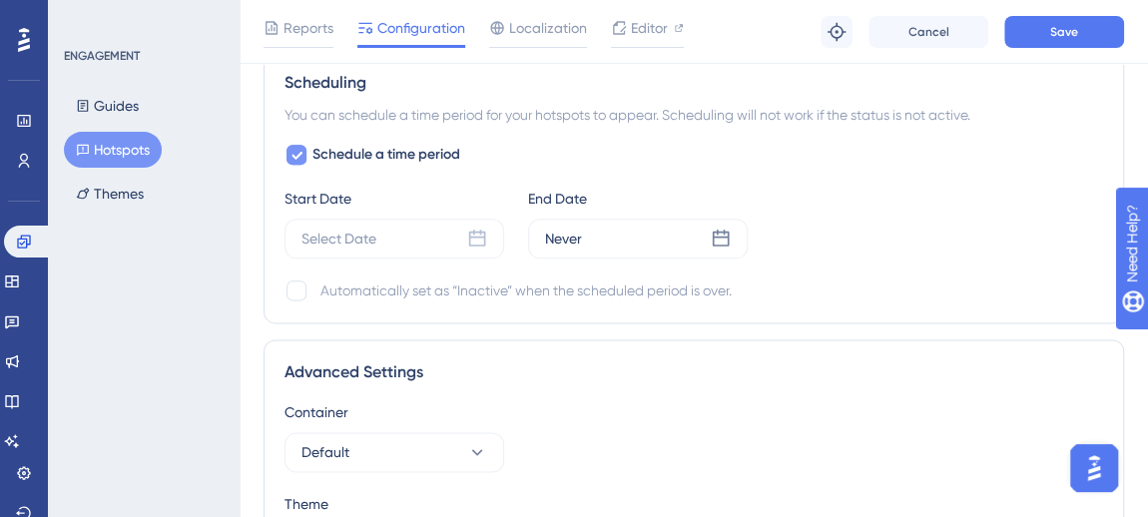
click at [286, 146] on div at bounding box center [296, 155] width 20 height 20
checkbox input "false"
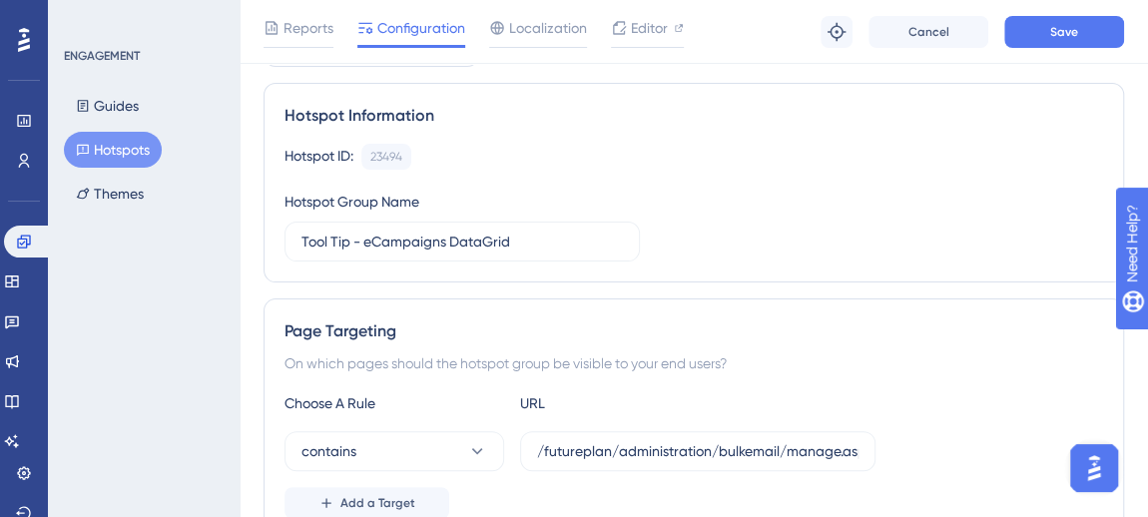
scroll to position [0, 0]
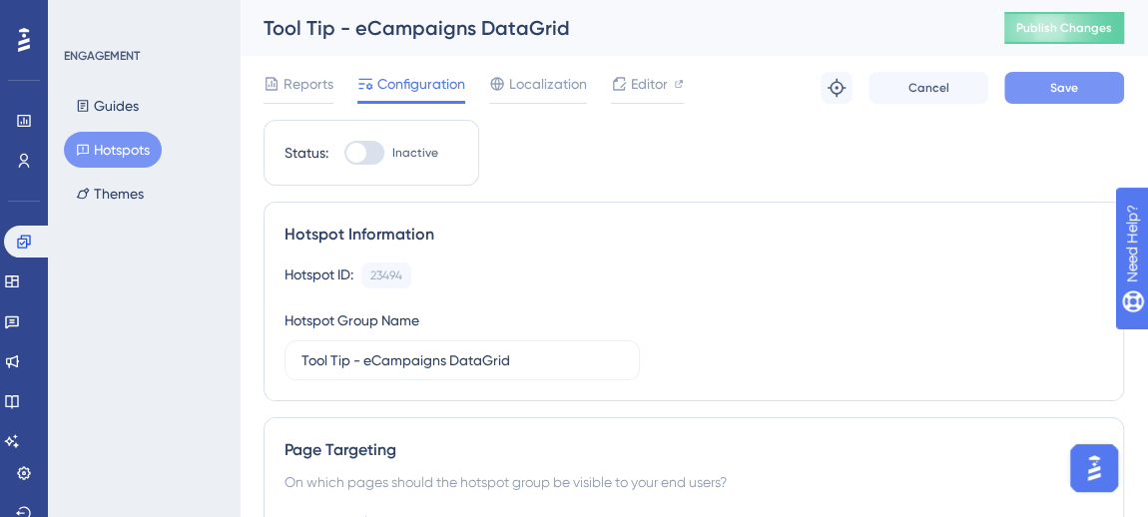
click at [1073, 94] on span "Save" at bounding box center [1064, 88] width 28 height 16
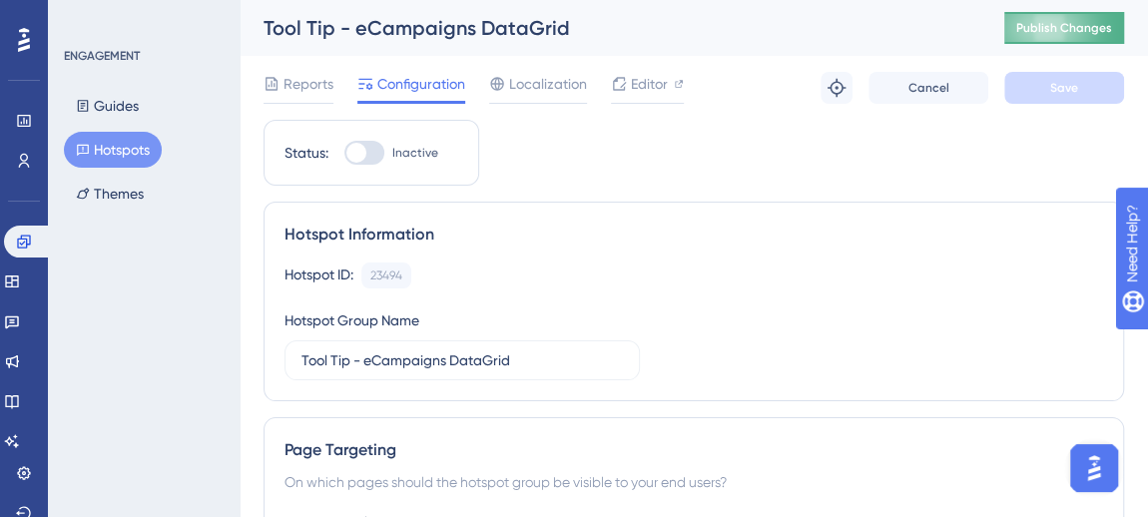
click at [1058, 28] on span "Publish Changes" at bounding box center [1064, 28] width 96 height 16
click at [377, 148] on div at bounding box center [364, 153] width 40 height 24
click at [344, 153] on input "Inactive" at bounding box center [343, 153] width 1 height 1
checkbox input "true"
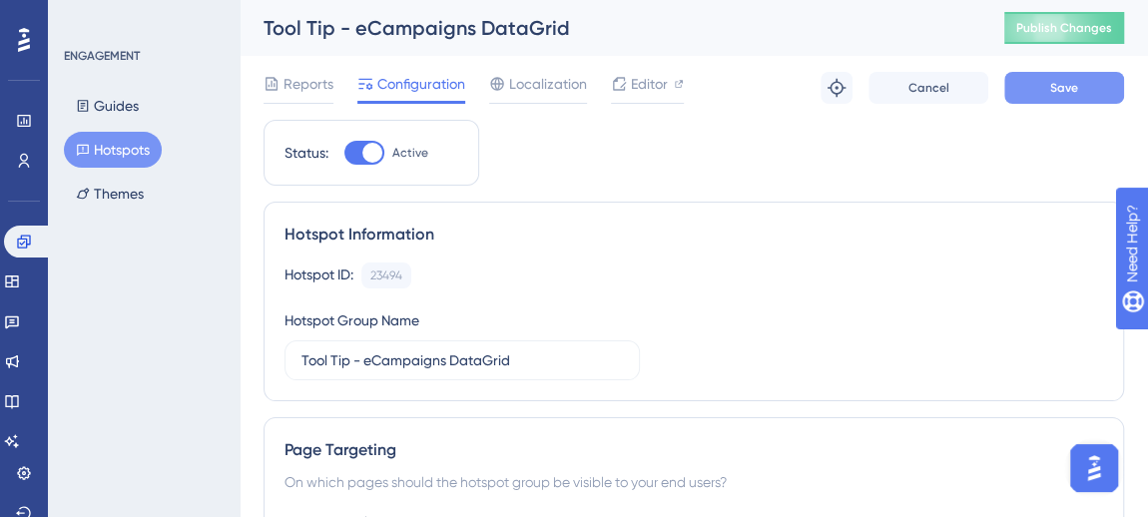
click at [1043, 97] on button "Save" at bounding box center [1064, 88] width 120 height 32
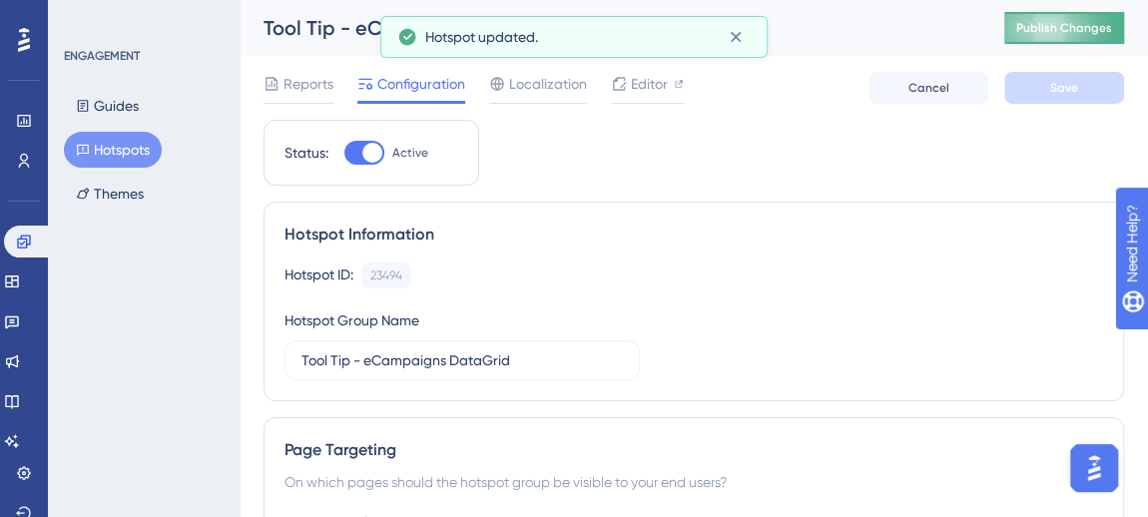
click at [1031, 25] on span "Publish Changes" at bounding box center [1064, 28] width 96 height 16
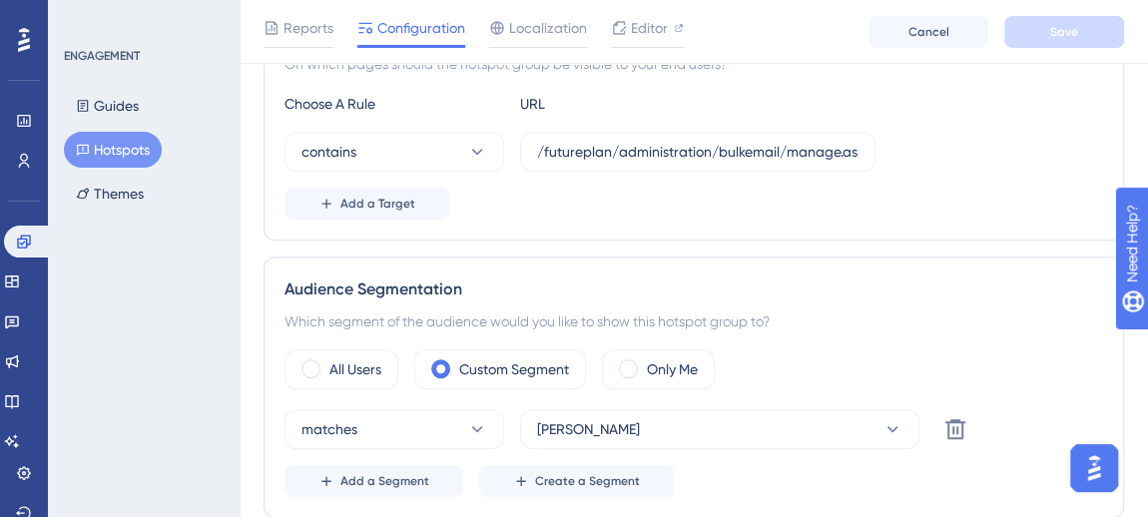
scroll to position [453, 0]
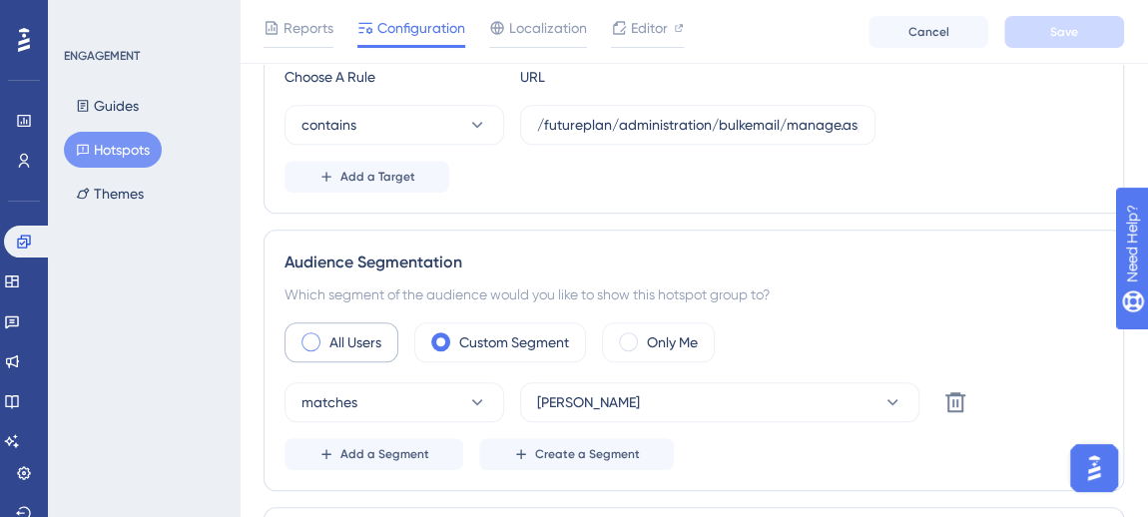
click at [372, 333] on label "All Users" at bounding box center [355, 342] width 52 height 24
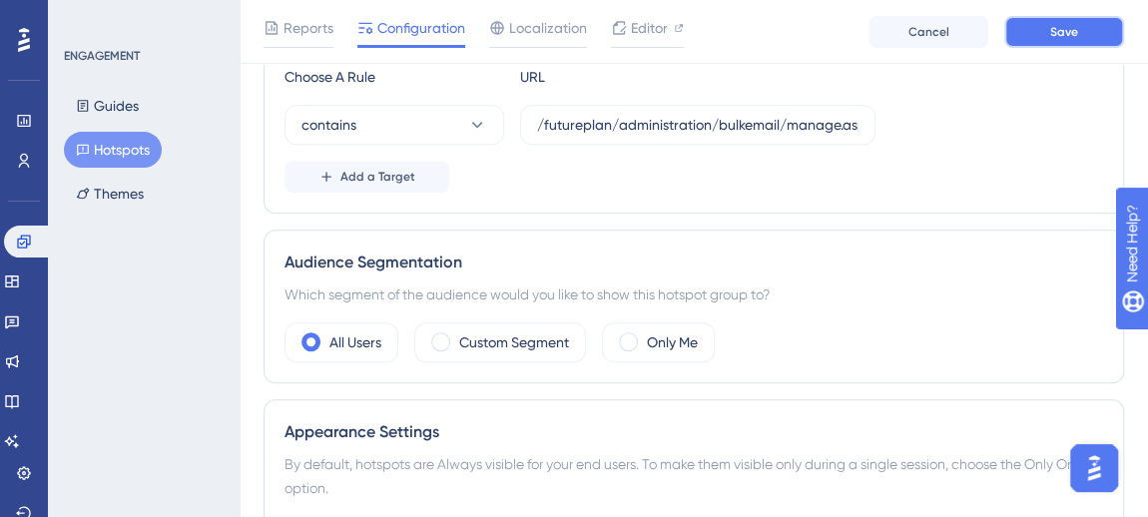
click at [1022, 41] on button "Save" at bounding box center [1064, 32] width 120 height 32
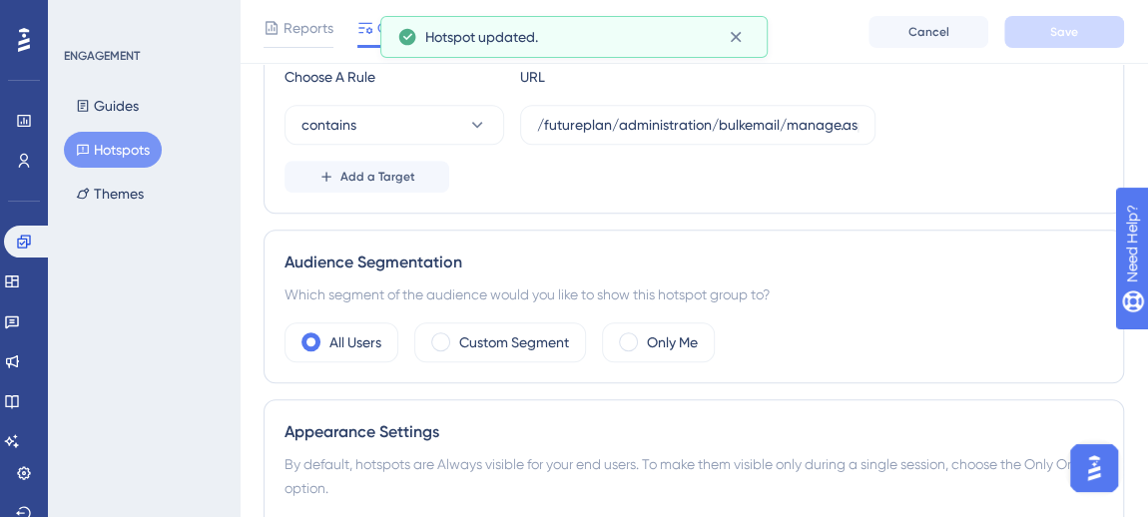
scroll to position [0, 0]
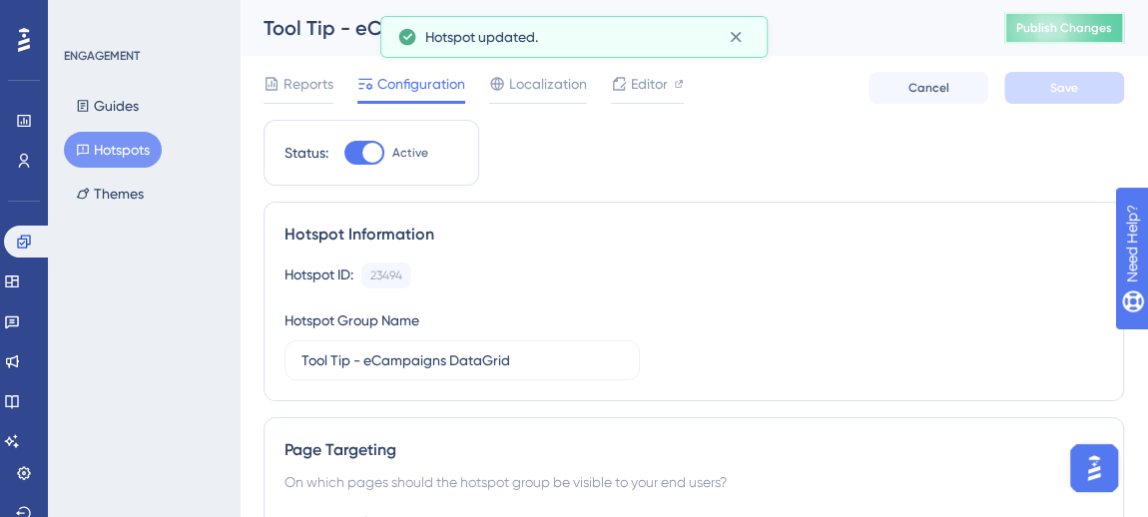
drag, startPoint x: 1064, startPoint y: 28, endPoint x: 1032, endPoint y: 92, distance: 71.4
click at [1064, 30] on span "Publish Changes" at bounding box center [1064, 28] width 96 height 16
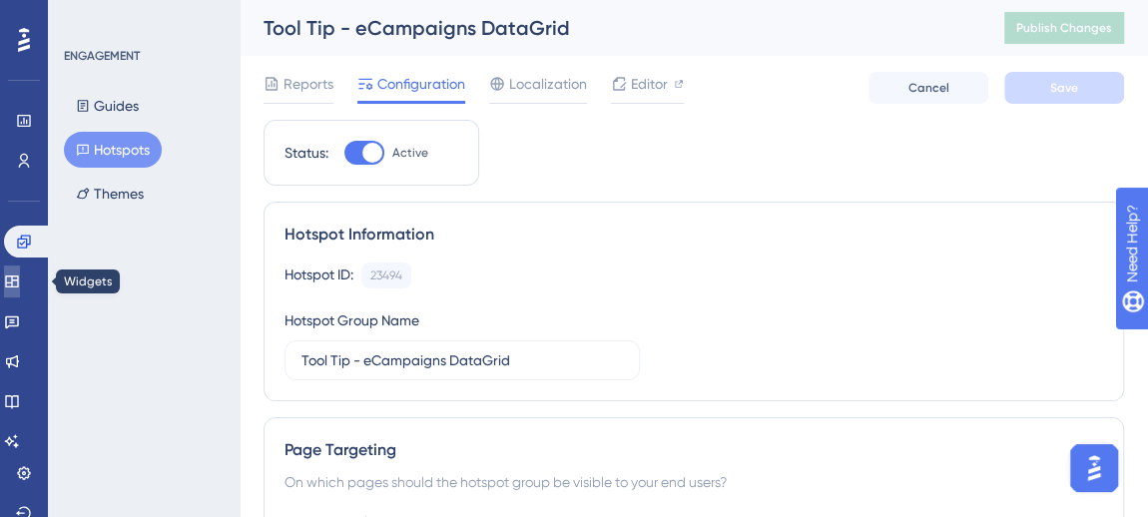
click at [20, 295] on link at bounding box center [12, 281] width 16 height 32
click at [18, 281] on icon at bounding box center [11, 281] width 13 height 12
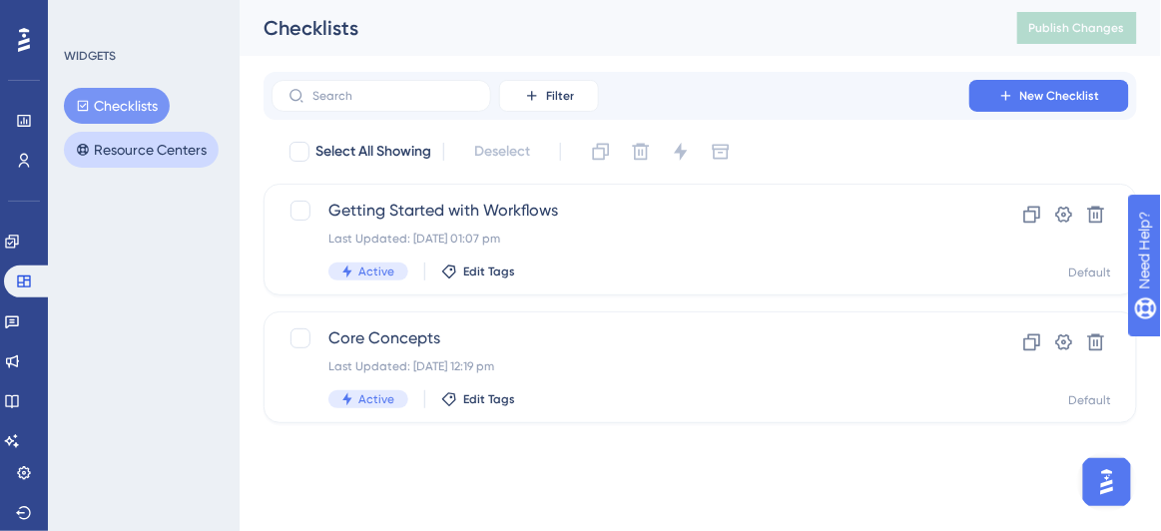
click at [152, 149] on button "Resource Centers" at bounding box center [141, 150] width 155 height 36
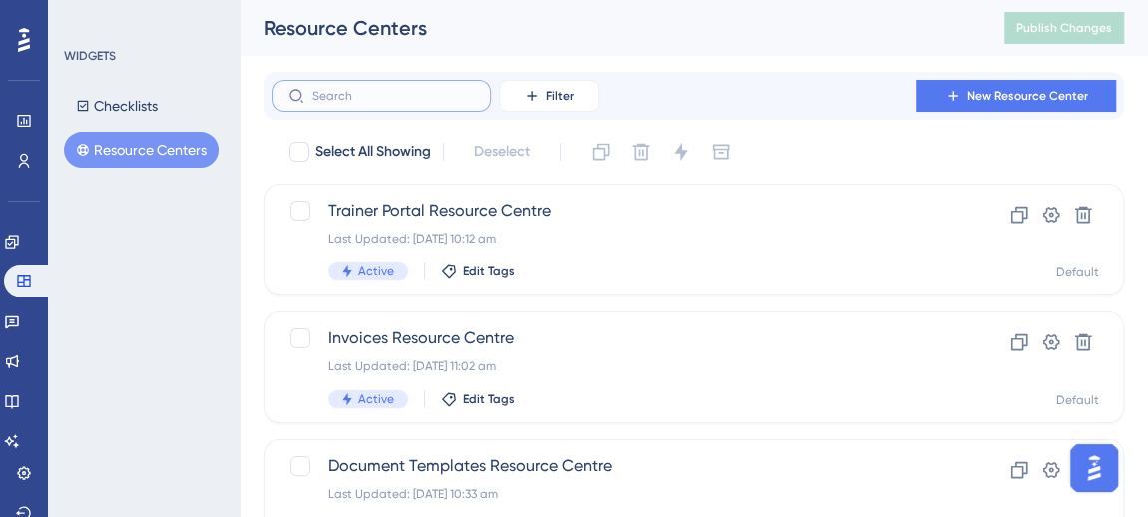
click at [345, 100] on input "text" at bounding box center [393, 96] width 162 height 14
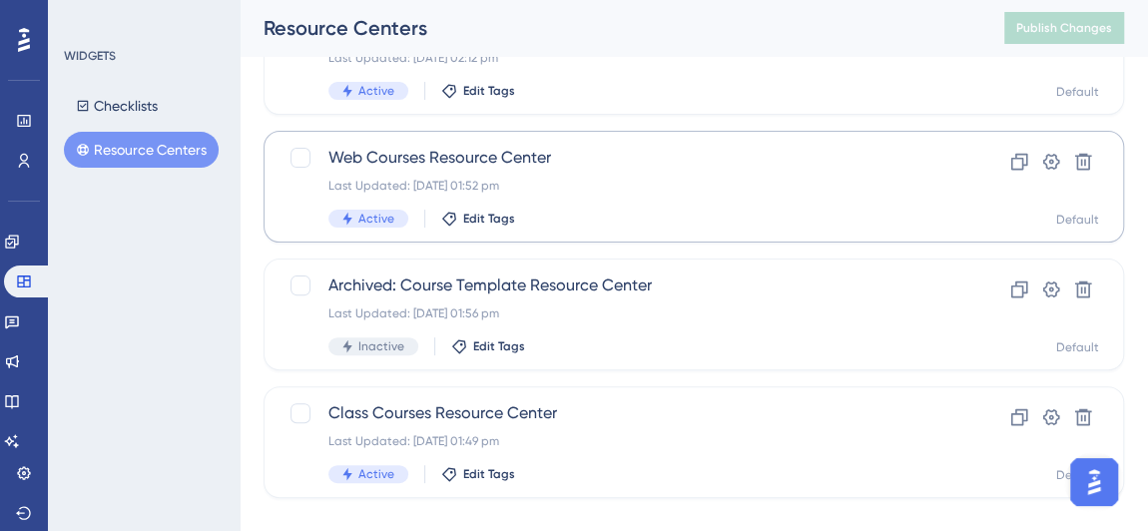
scroll to position [212, 0]
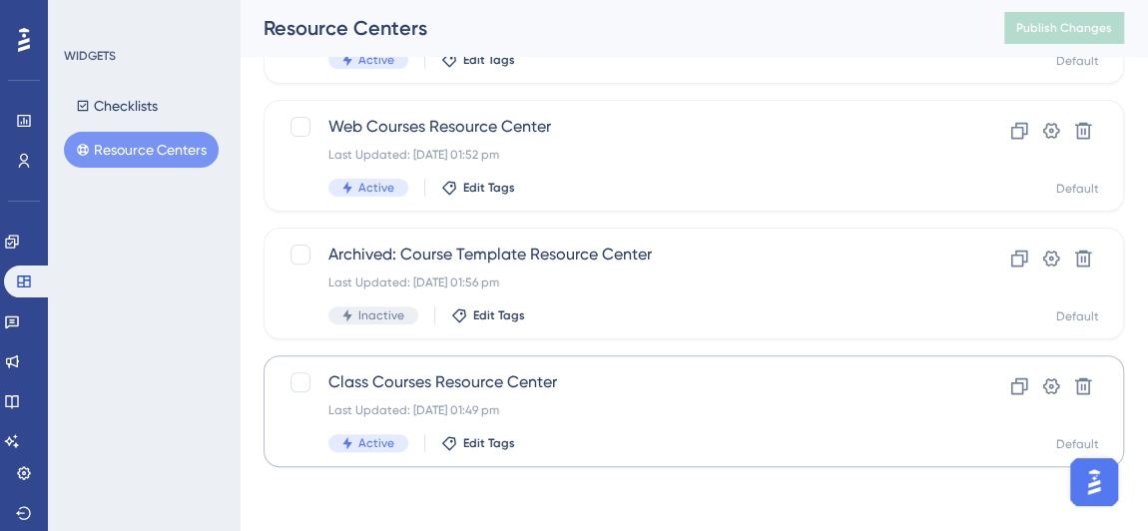
type input "course"
click at [508, 380] on span "Class Courses Resource Center" at bounding box center [613, 382] width 571 height 24
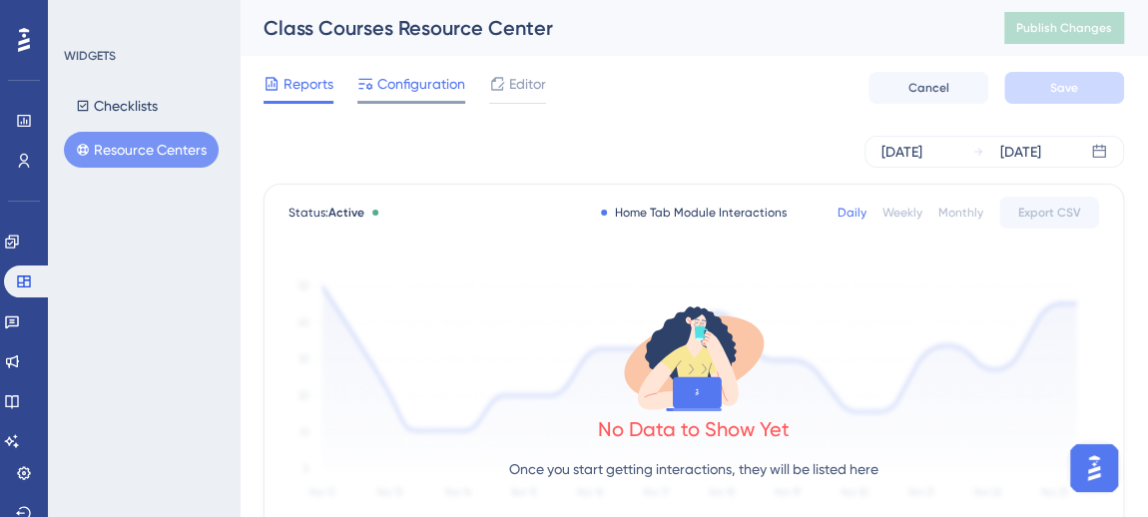
click at [378, 91] on span "Configuration" at bounding box center [421, 84] width 88 height 24
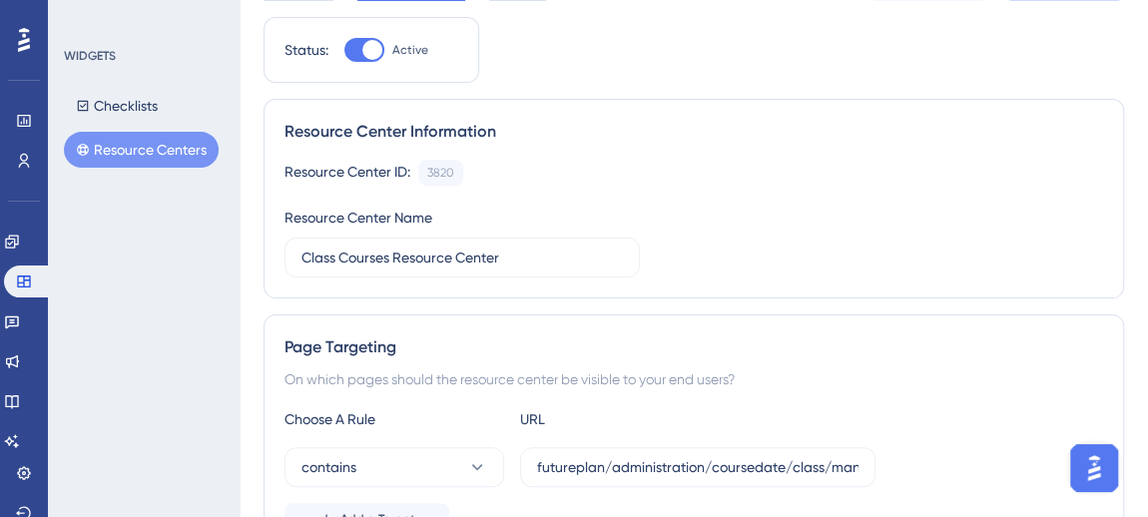
scroll to position [271, 0]
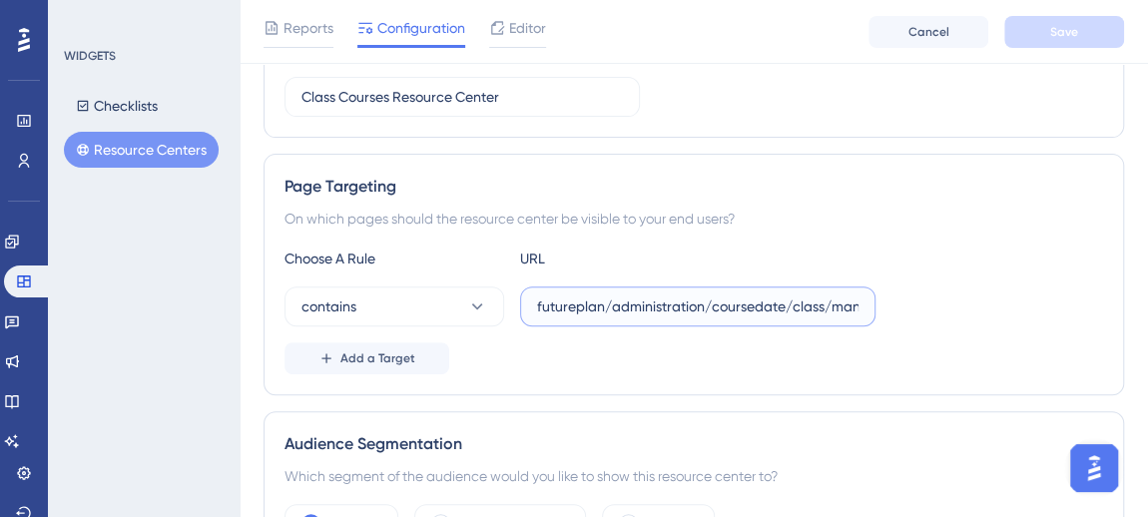
drag, startPoint x: 623, startPoint y: 312, endPoint x: 824, endPoint y: 314, distance: 201.6
click at [824, 314] on label "futureplan/administration/coursedate/class/manage" at bounding box center [697, 306] width 355 height 40
click at [824, 312] on input "futureplan/administration/coursedate/class/manage" at bounding box center [697, 306] width 321 height 22
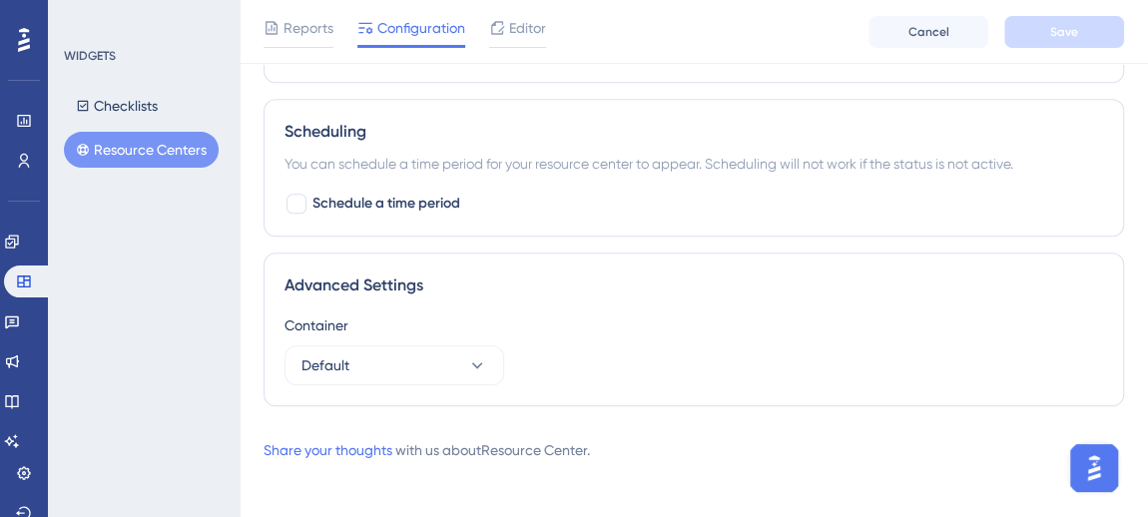
scroll to position [755, 0]
click at [529, 26] on span "Editor" at bounding box center [527, 28] width 37 height 24
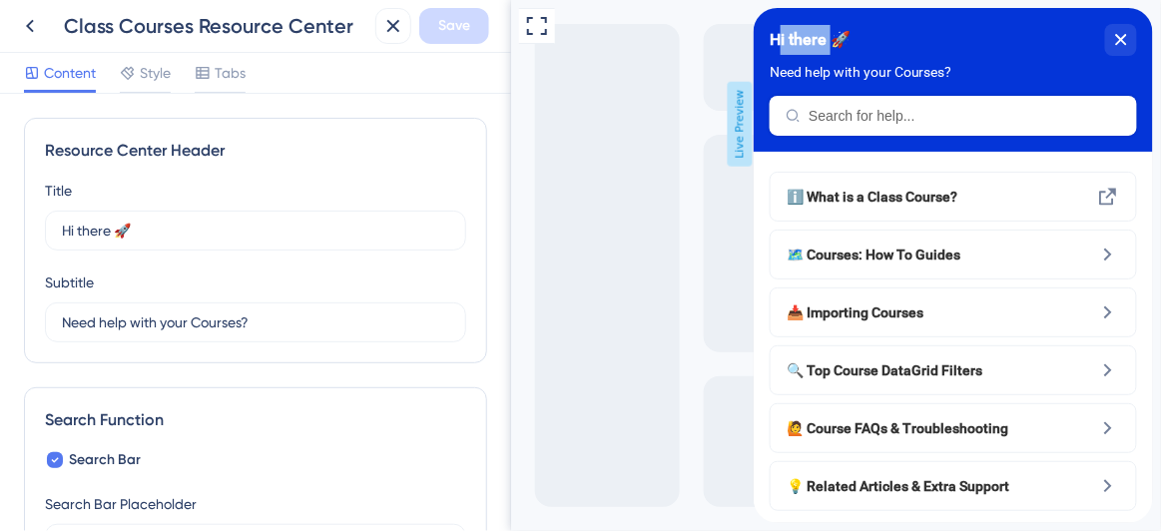
click at [829, 38] on span "Hi there 🚀" at bounding box center [808, 40] width 81 height 30
drag, startPoint x: 780, startPoint y: 68, endPoint x: 919, endPoint y: 64, distance: 138.8
click at [919, 64] on span "Need help with your Courses?" at bounding box center [859, 72] width 183 height 16
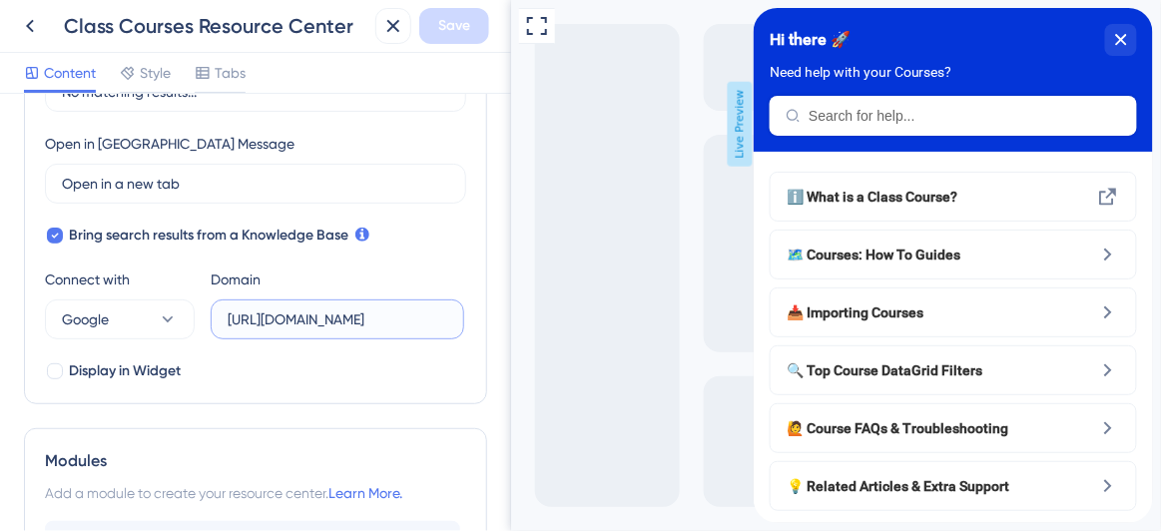
scroll to position [0, 117]
drag, startPoint x: 231, startPoint y: 318, endPoint x: 489, endPoint y: 319, distance: 258.5
click at [489, 319] on div "Resource Center Header Title Hi there 🚀 17 Hi there 🚀 Subtitle Need help with y…" at bounding box center [255, 312] width 511 height 437
click at [388, 315] on input "[URL][DOMAIN_NAME]" at bounding box center [338, 319] width 220 height 22
click at [886, 119] on div "Hi there 🚀 Need help with your Courses?" at bounding box center [951, 80] width 399 height 144
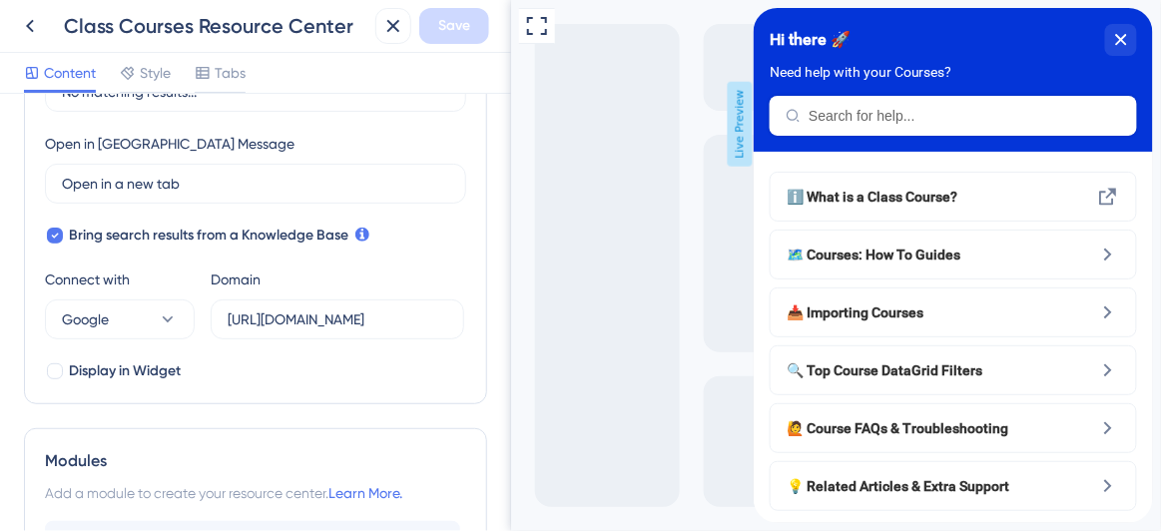
scroll to position [0, 0]
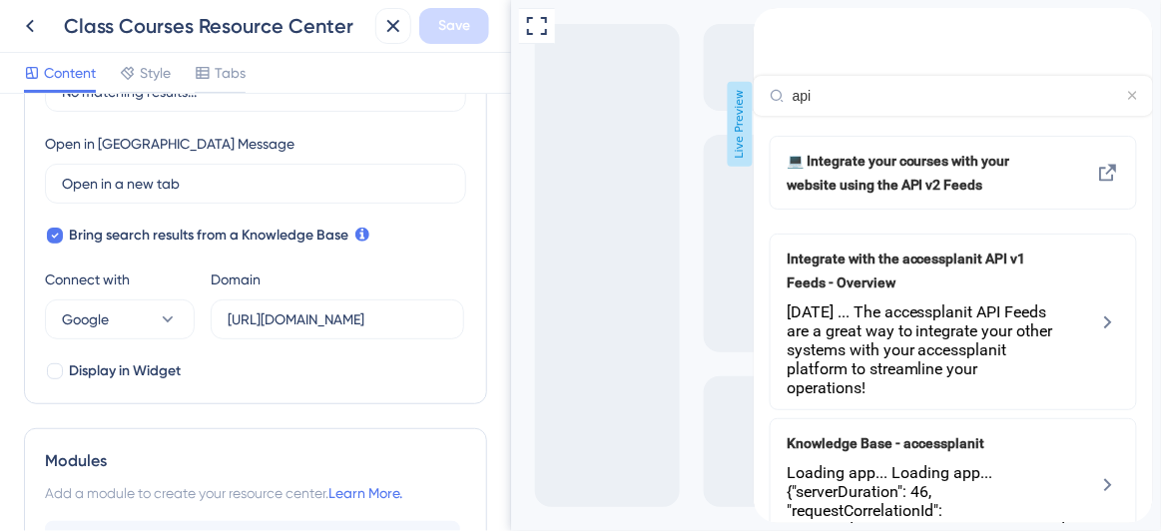
type input "api"
click at [1117, 97] on div "api" at bounding box center [951, 96] width 399 height 40
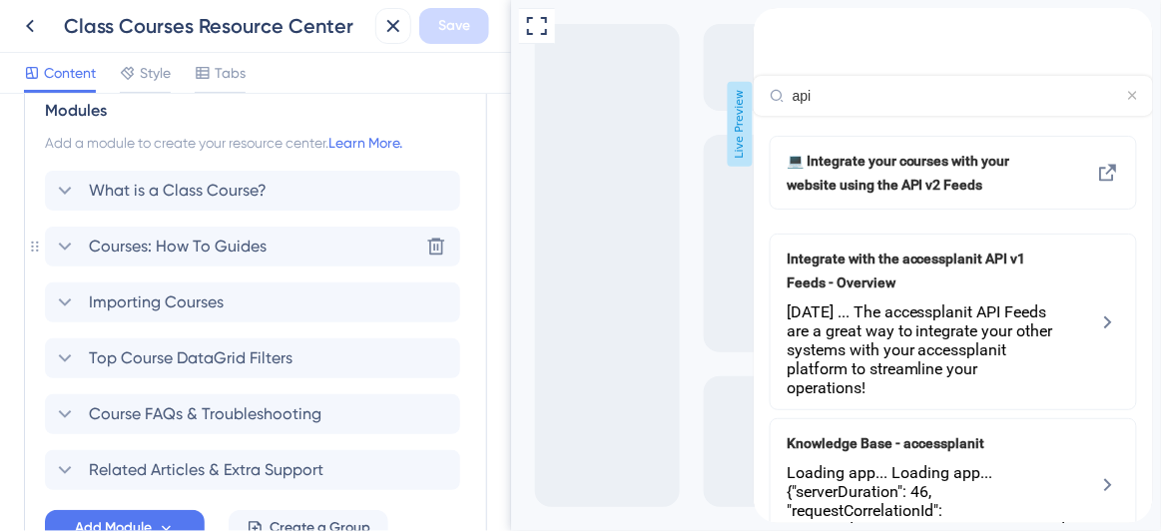
scroll to position [907, 0]
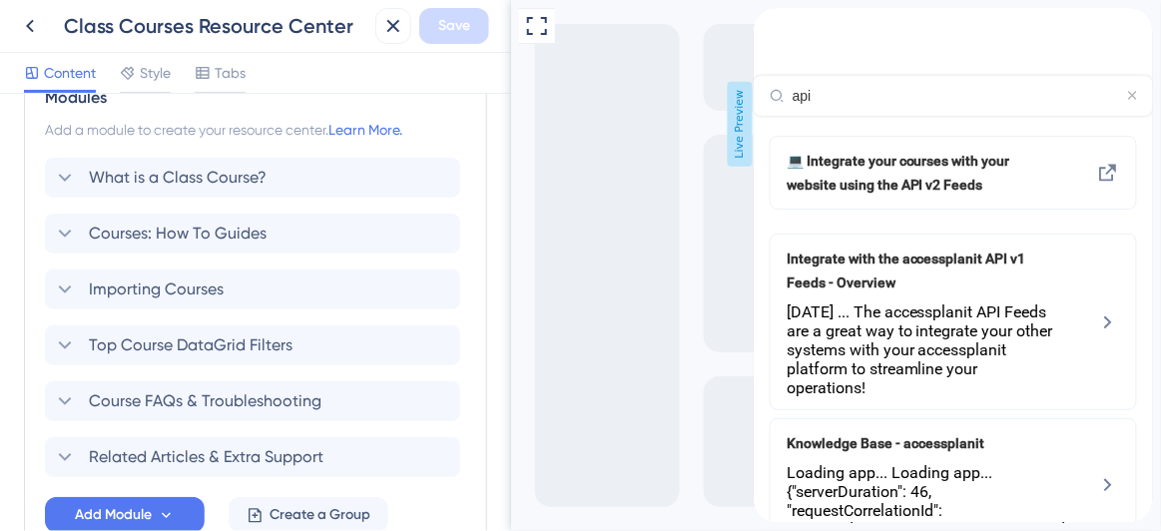
click at [783, 27] on div "back to header" at bounding box center [768, 18] width 32 height 20
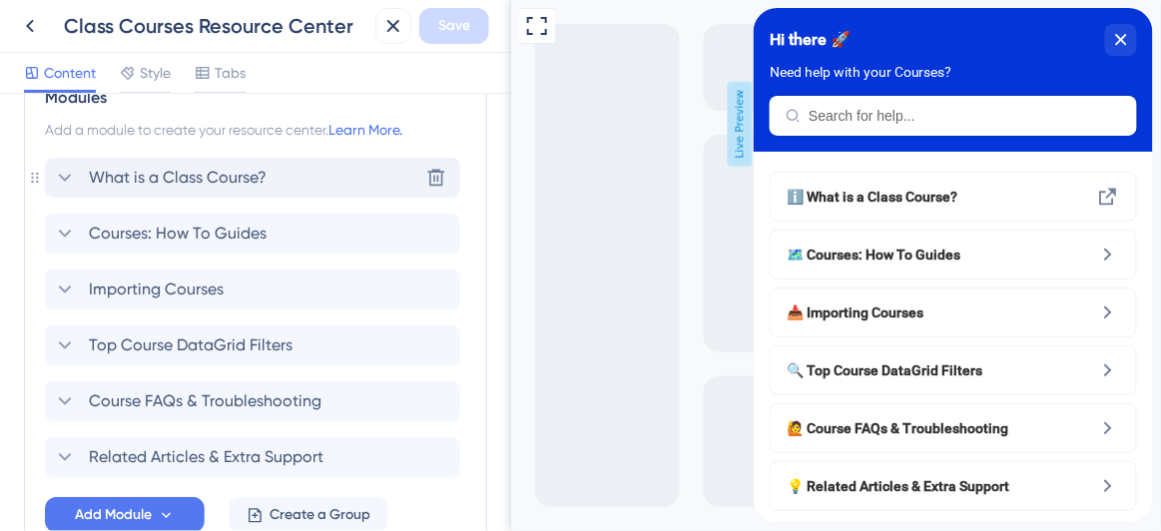
click at [59, 168] on icon at bounding box center [65, 178] width 24 height 24
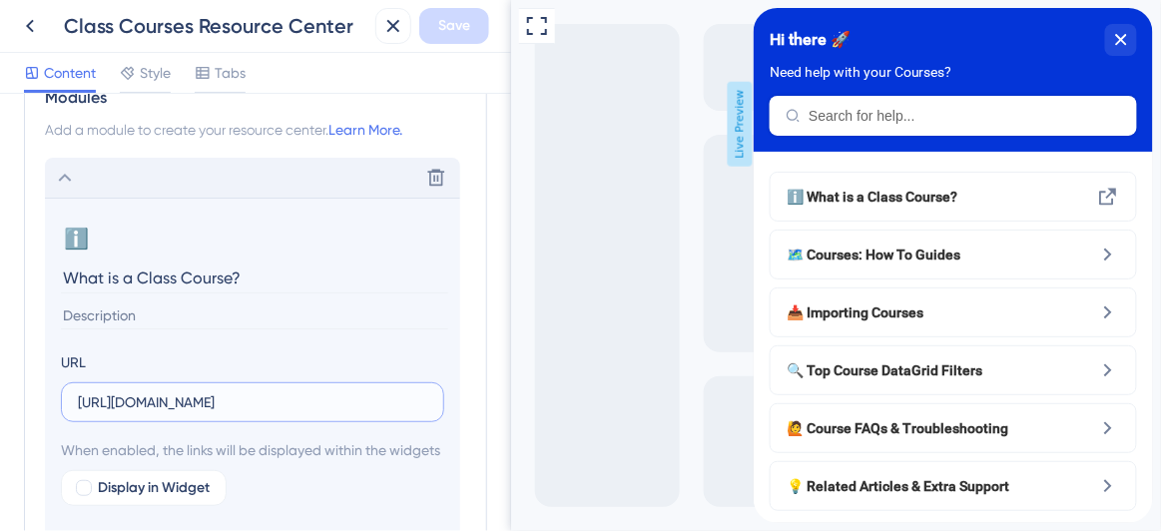
drag, startPoint x: 215, startPoint y: 395, endPoint x: 384, endPoint y: 396, distance: 169.6
click at [384, 396] on input "[URL][DOMAIN_NAME]" at bounding box center [252, 402] width 349 height 22
click at [63, 172] on icon at bounding box center [65, 178] width 24 height 24
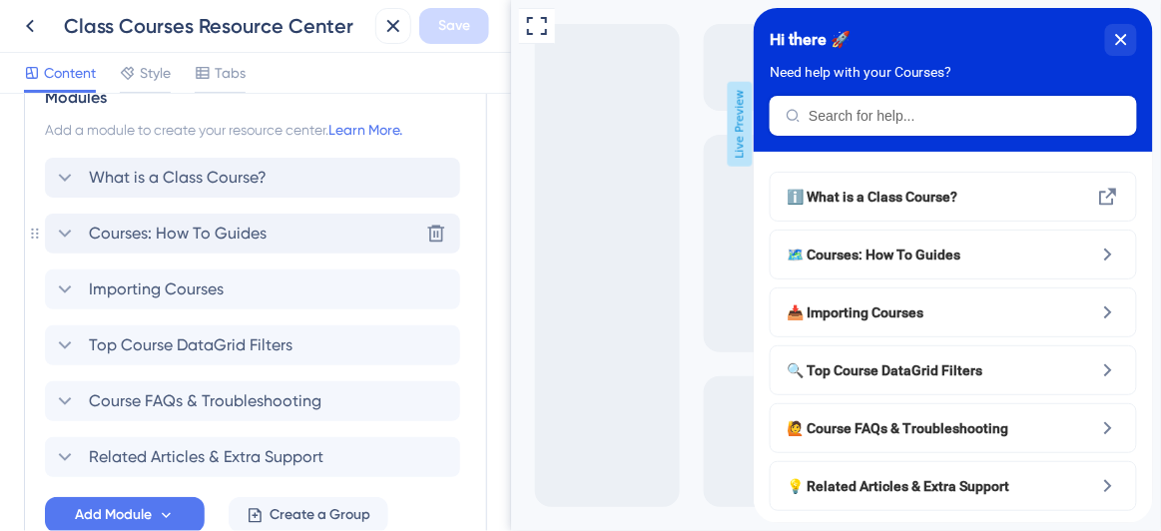
click at [64, 223] on icon at bounding box center [65, 234] width 24 height 24
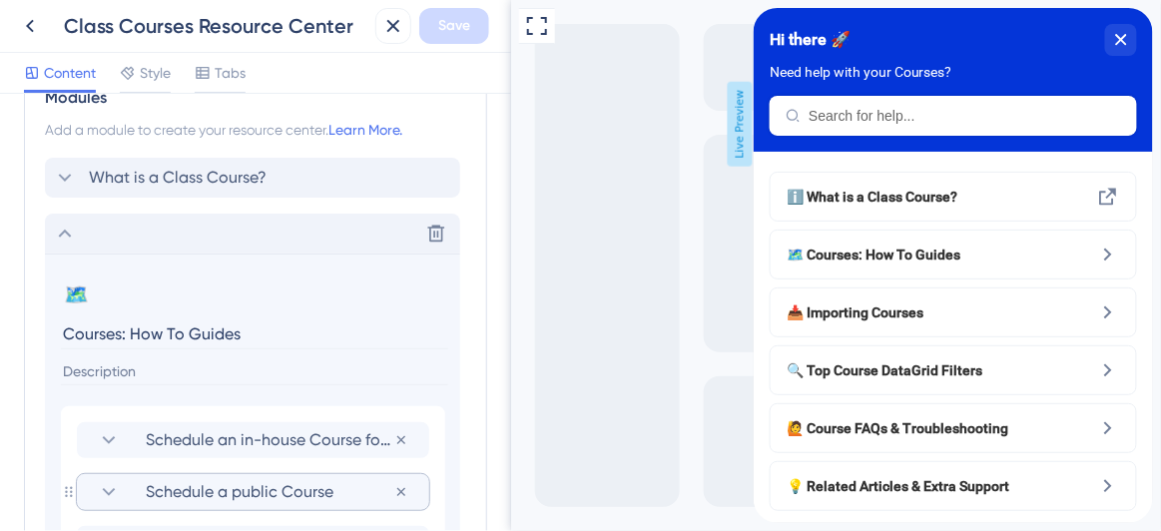
scroll to position [1178, 0]
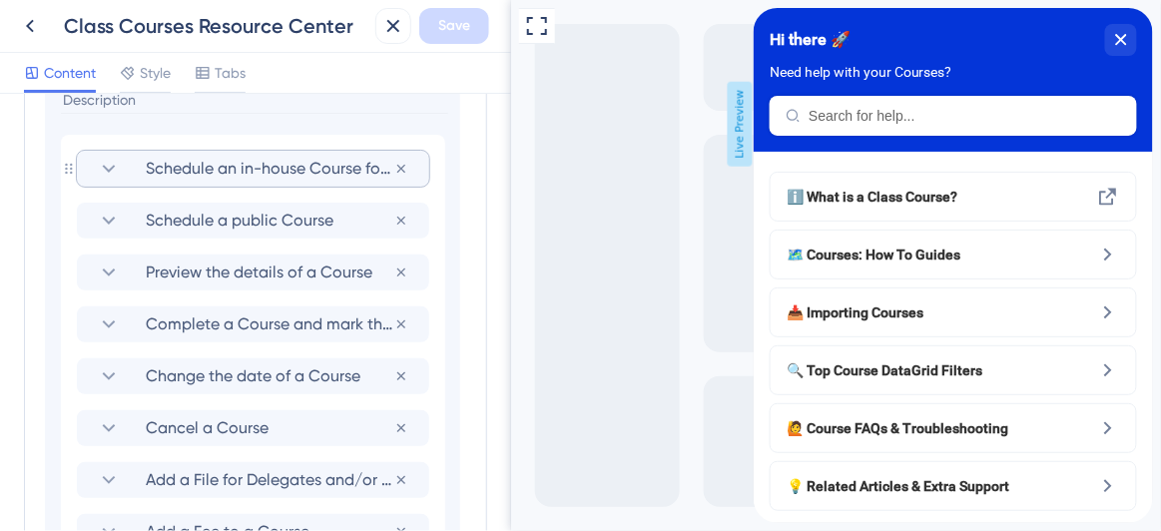
click at [104, 166] on icon at bounding box center [109, 169] width 24 height 24
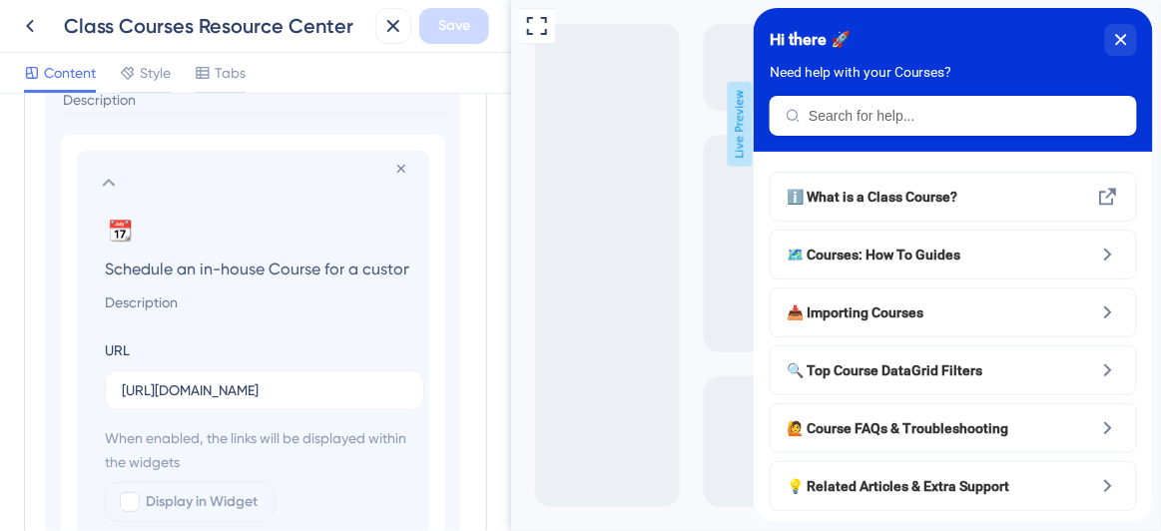
scroll to position [0, 21]
click at [106, 181] on icon at bounding box center [109, 183] width 24 height 24
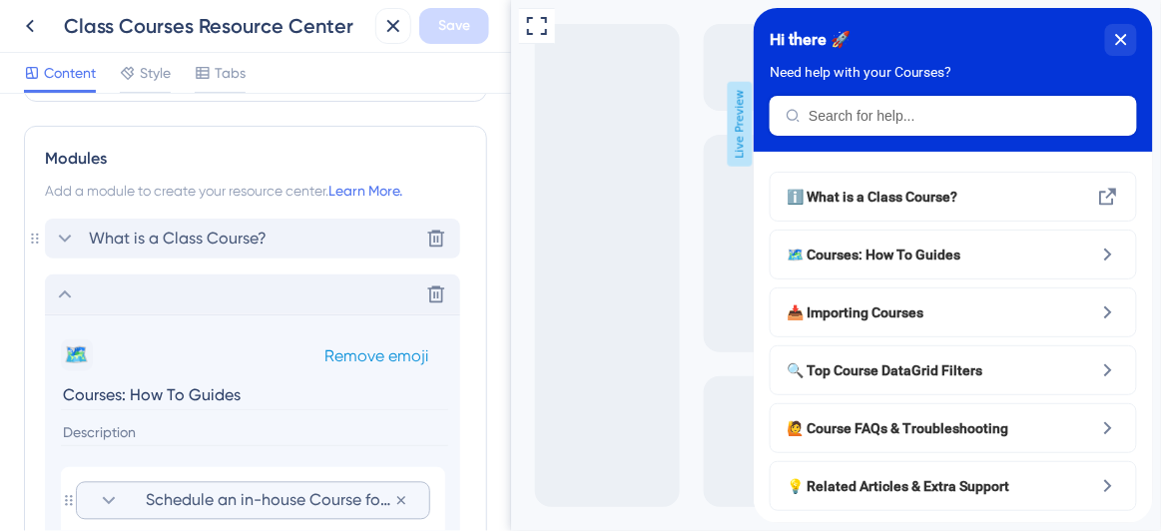
scroll to position [816, 0]
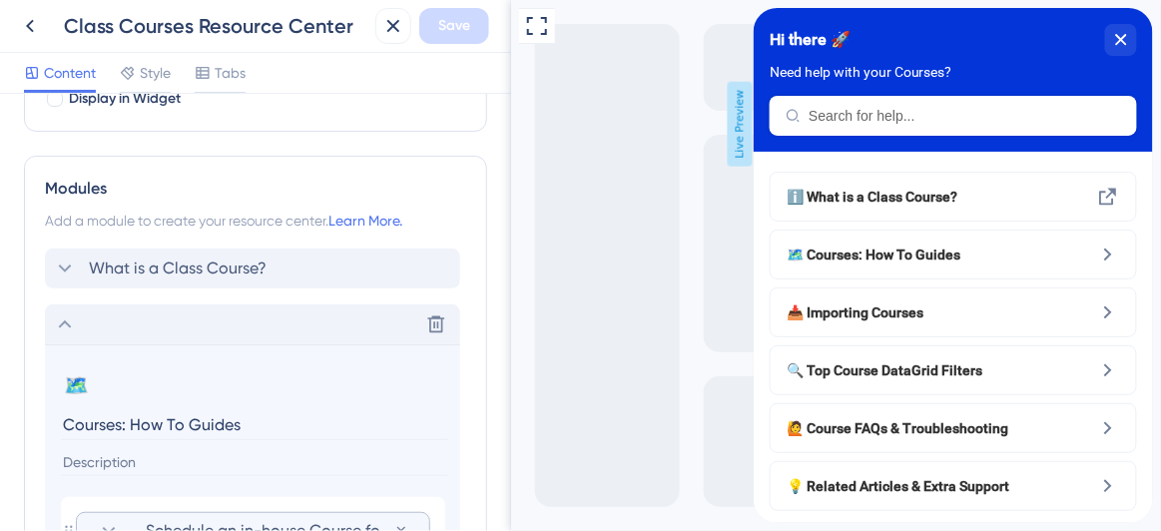
drag, startPoint x: 66, startPoint y: 321, endPoint x: 260, endPoint y: 348, distance: 196.4
click at [66, 320] on icon at bounding box center [65, 324] width 13 height 8
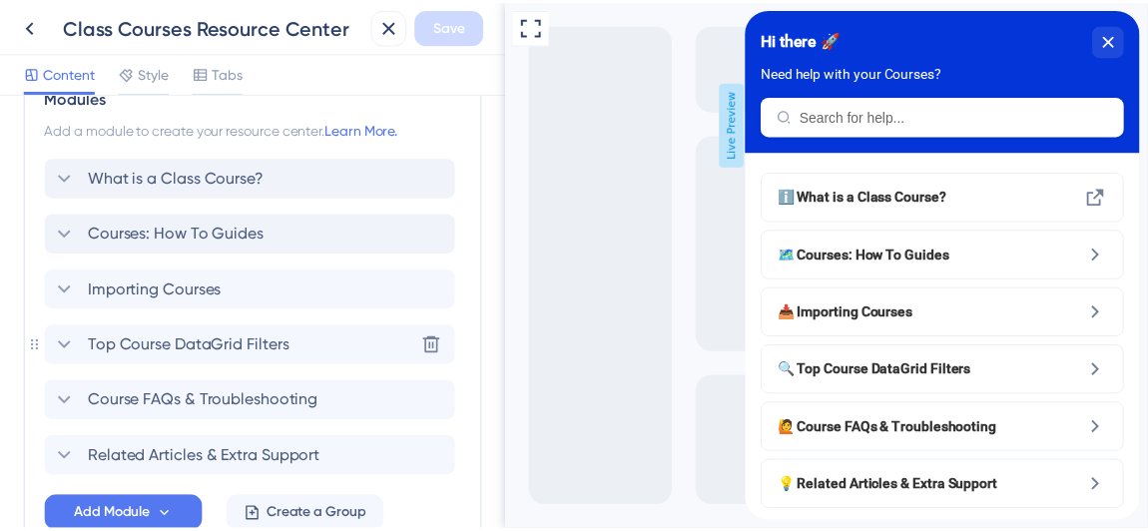
scroll to position [1031, 0]
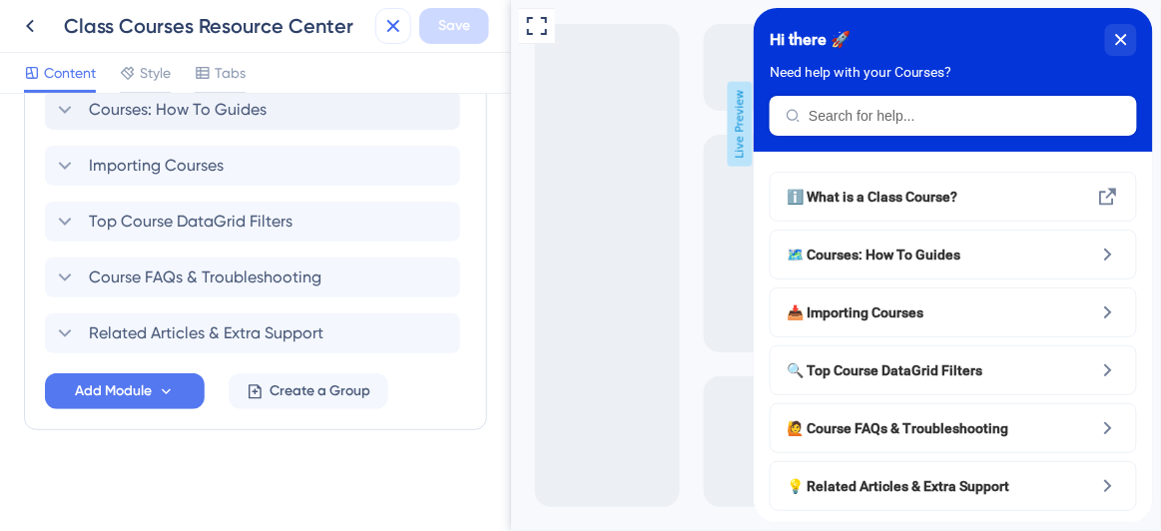
click at [383, 27] on icon at bounding box center [393, 26] width 24 height 24
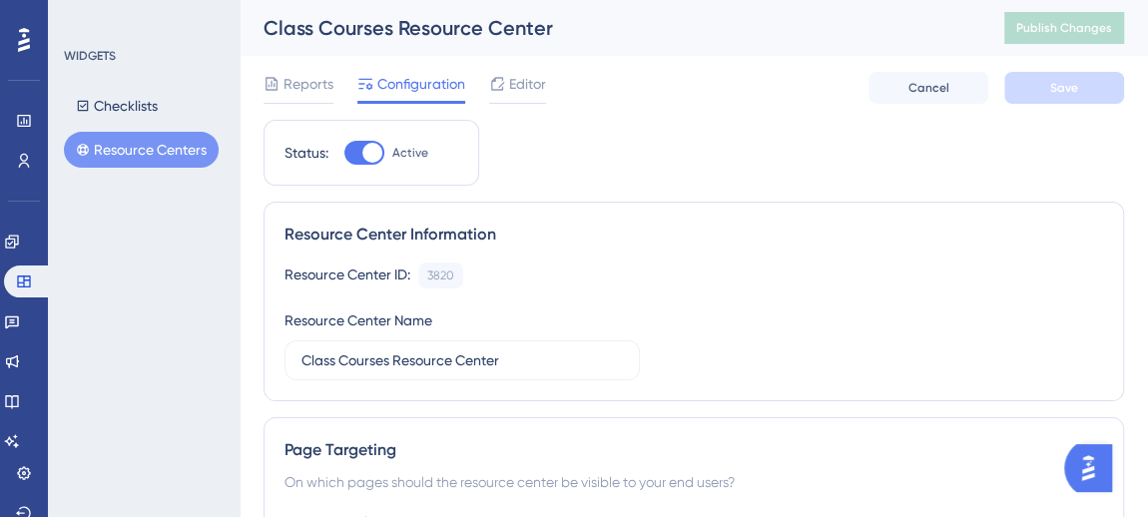
click at [163, 154] on button "Resource Centers" at bounding box center [141, 150] width 155 height 36
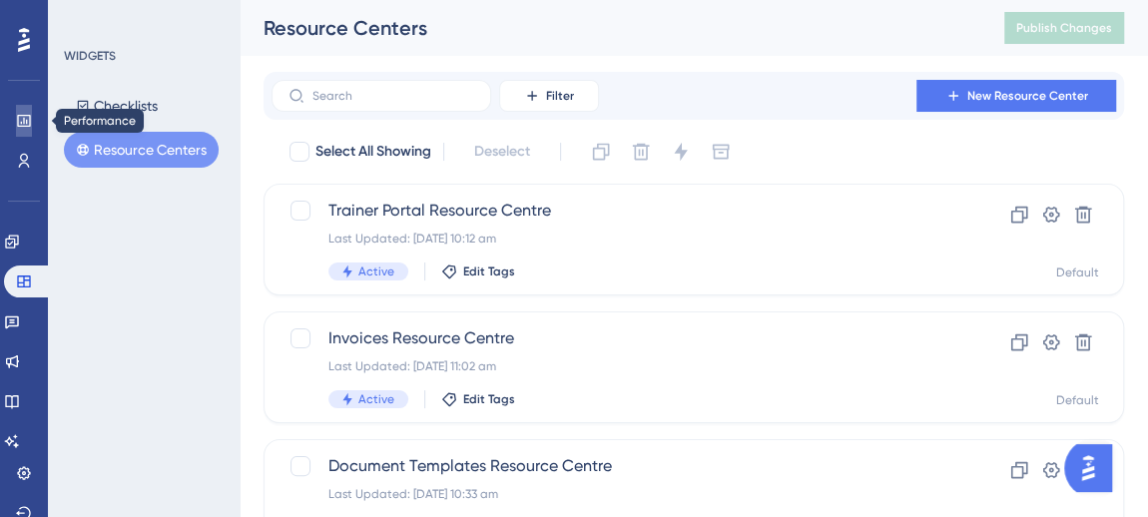
click at [27, 120] on icon at bounding box center [23, 121] width 13 height 12
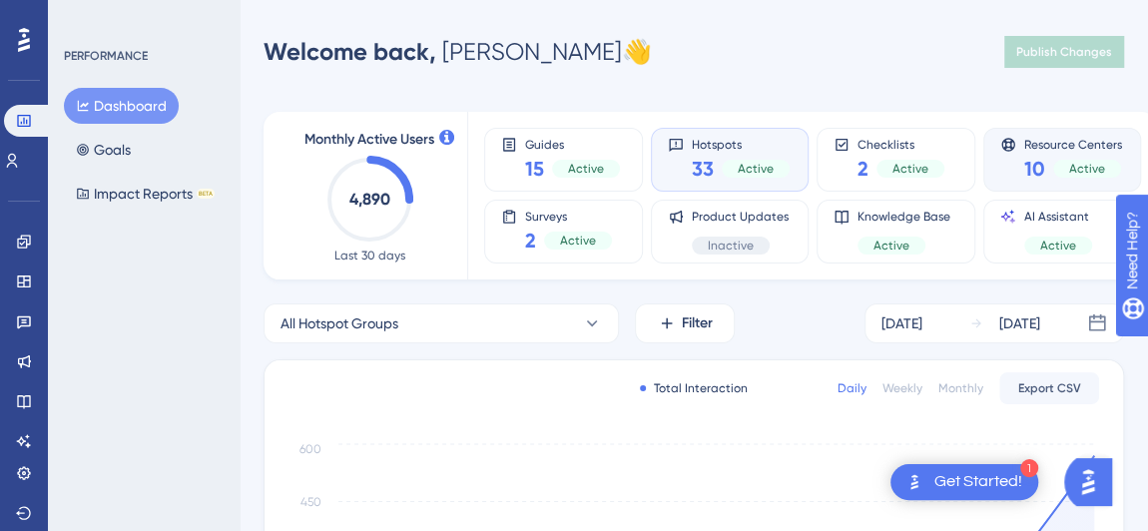
click at [1034, 163] on div "10 Active" at bounding box center [1073, 169] width 98 height 28
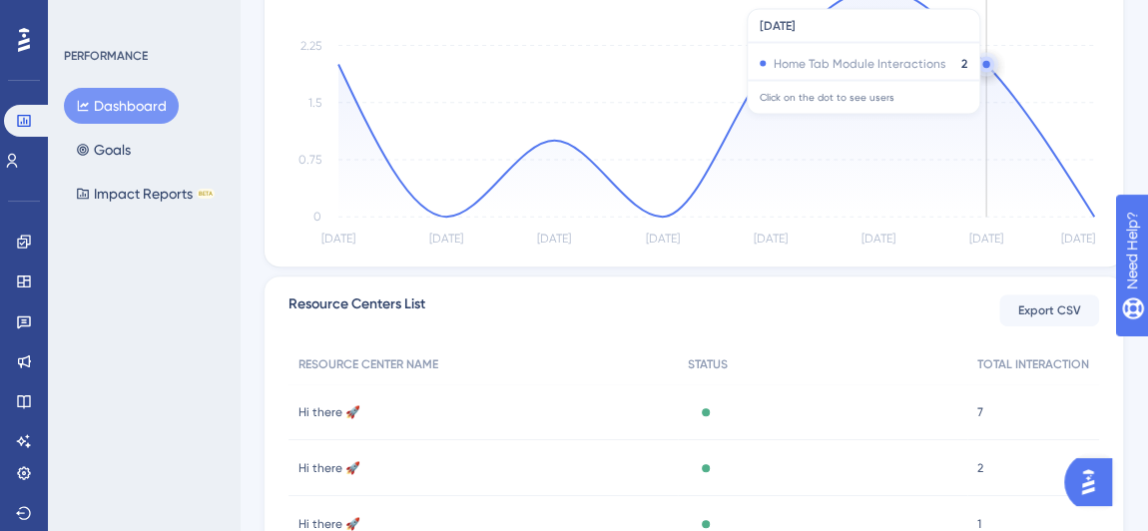
scroll to position [3, 0]
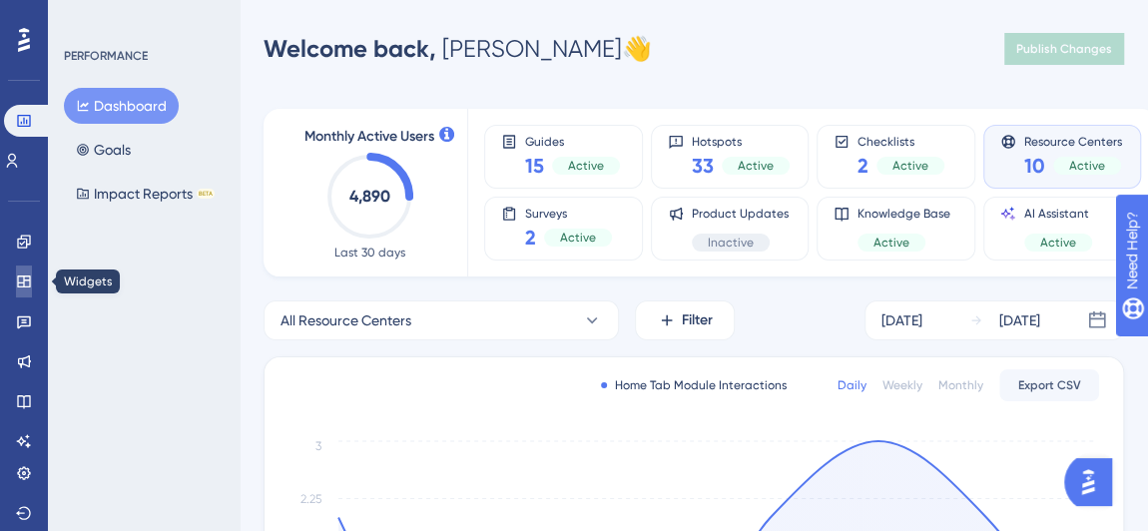
click at [23, 279] on icon at bounding box center [24, 281] width 16 height 16
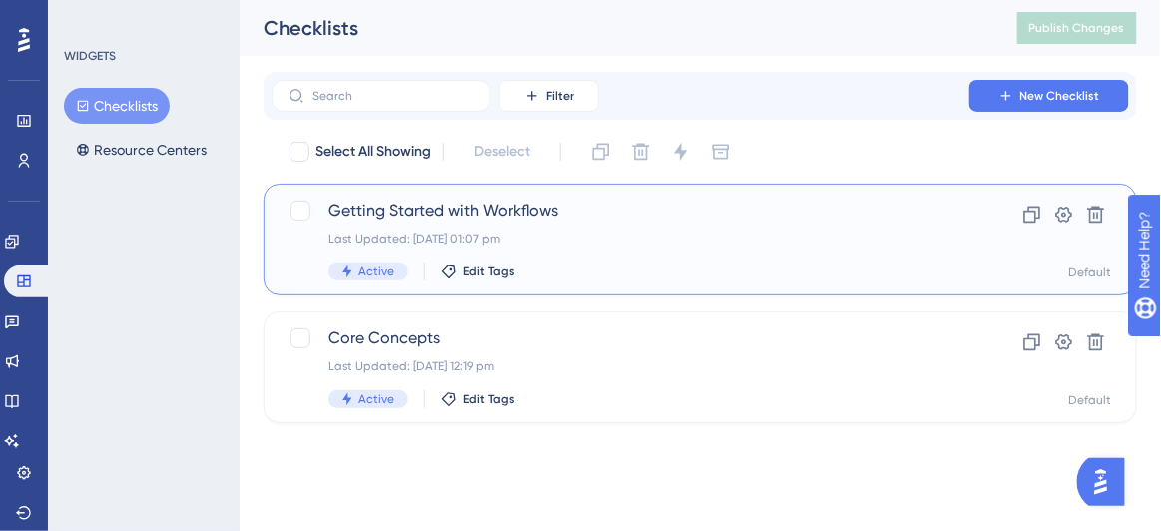
click at [658, 208] on span "Getting Started with Workflows" at bounding box center [620, 211] width 584 height 24
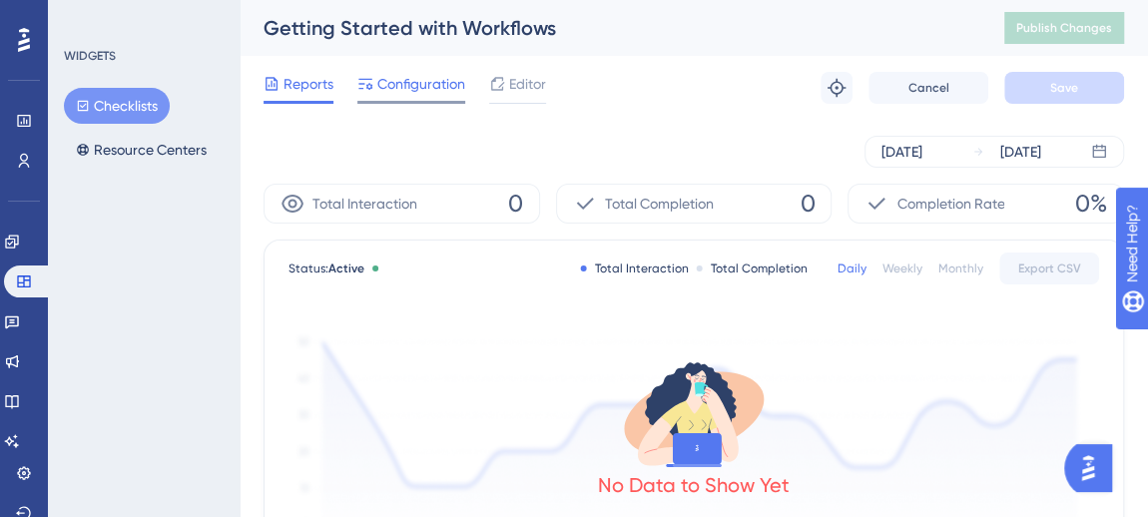
click at [431, 83] on span "Configuration" at bounding box center [421, 84] width 88 height 24
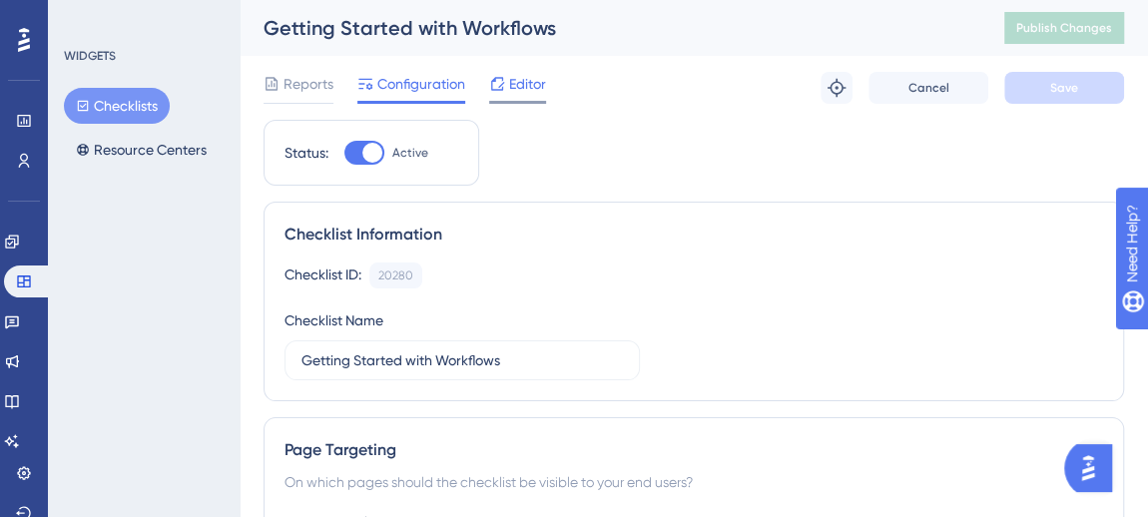
click at [531, 79] on span "Editor" at bounding box center [527, 84] width 37 height 24
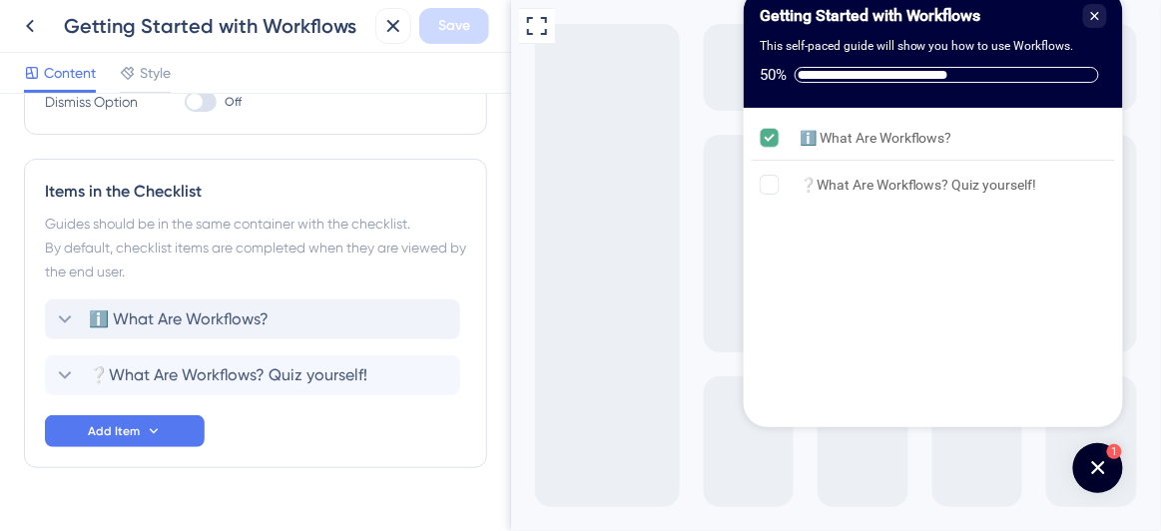
scroll to position [453, 0]
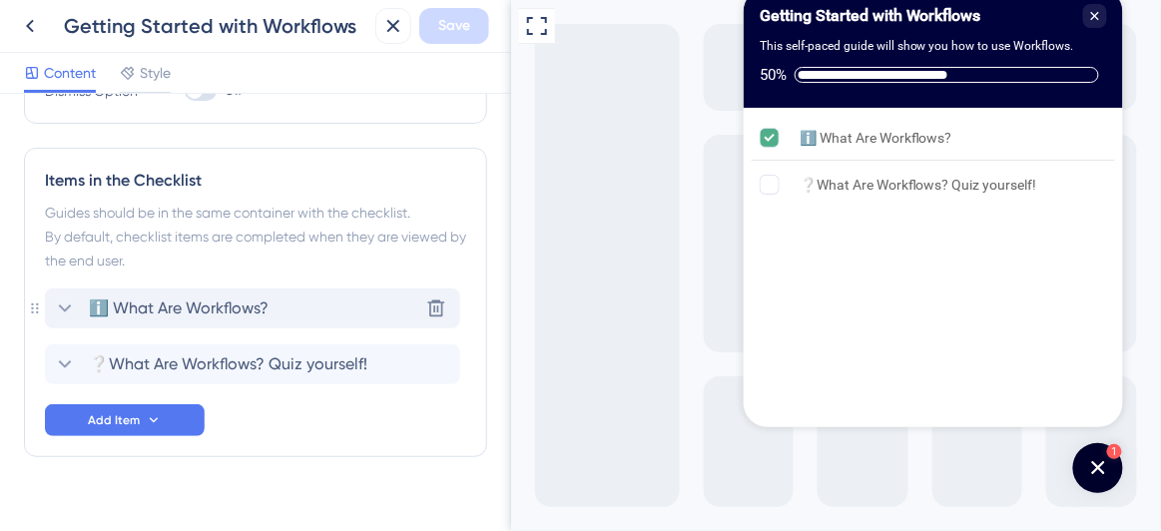
click at [64, 306] on icon at bounding box center [65, 308] width 13 height 8
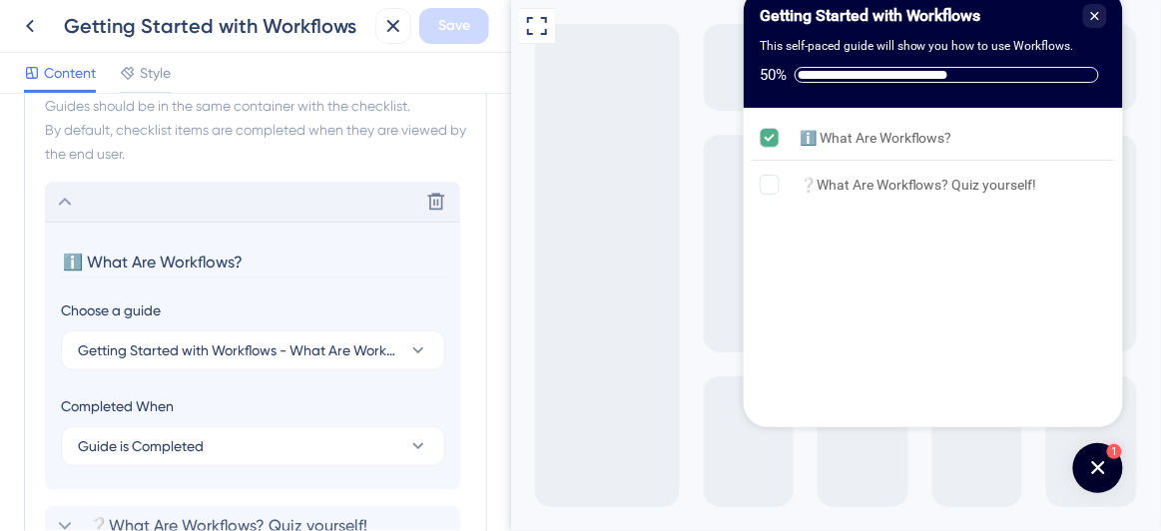
scroll to position [554, 0]
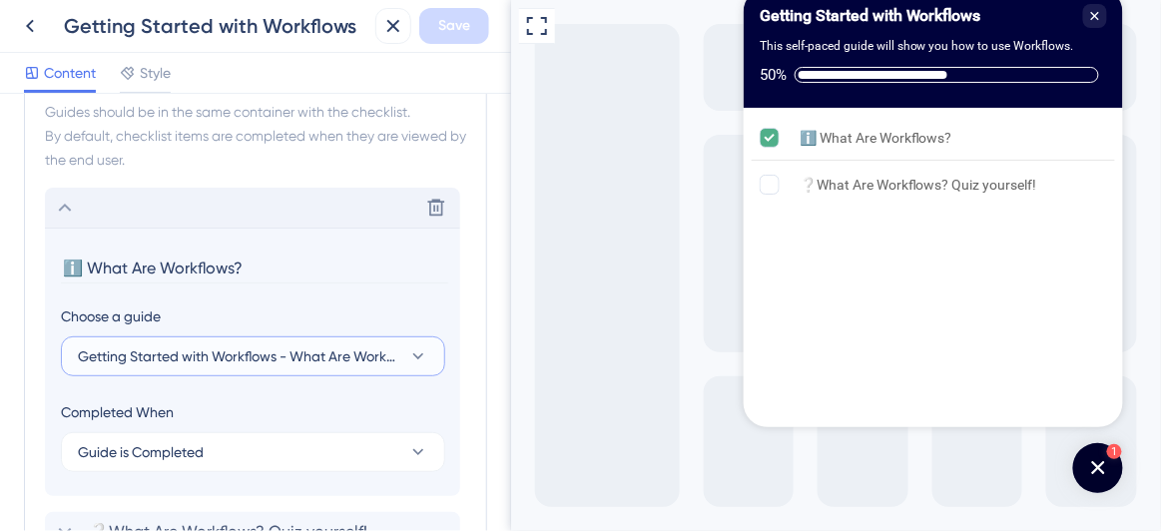
click at [135, 356] on span "Getting Started with Workflows - What Are Workflows?" at bounding box center [239, 356] width 322 height 24
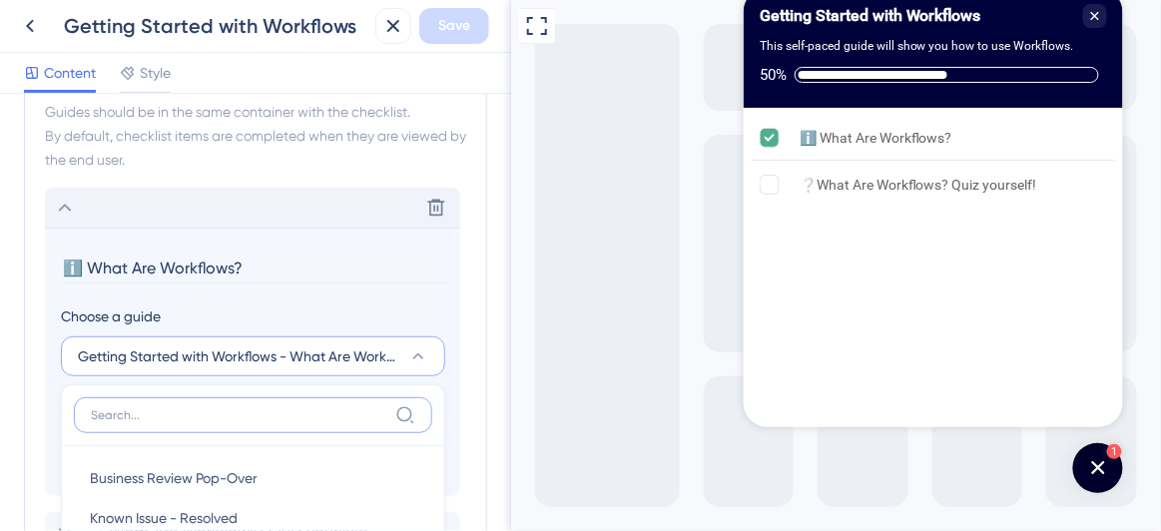
scroll to position [823, 0]
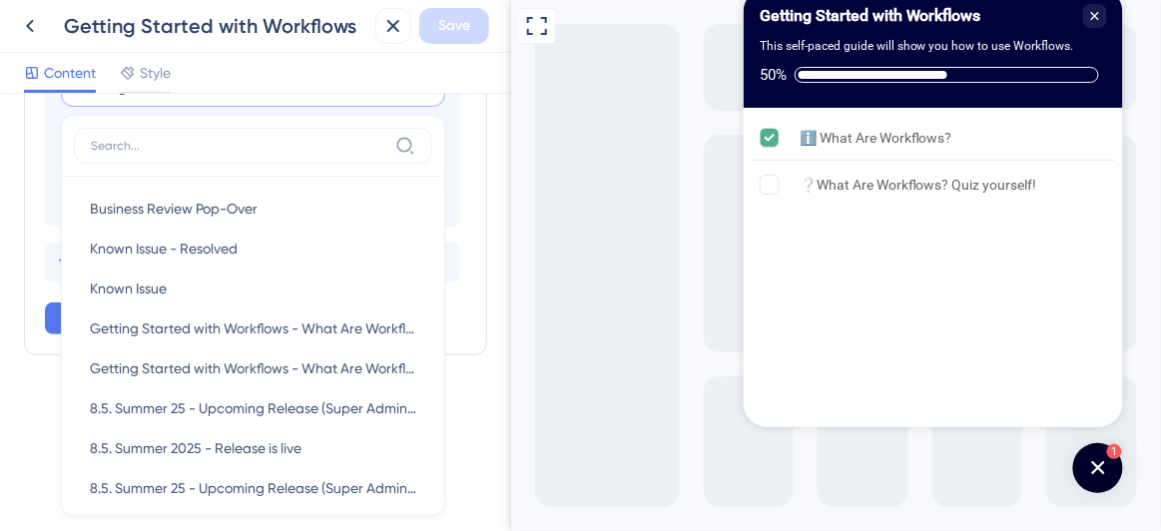
click at [458, 154] on section "ℹ️ What Are Workflows? Choose a guide Getting Started with Workflows - What Are…" at bounding box center [252, 92] width 415 height 268
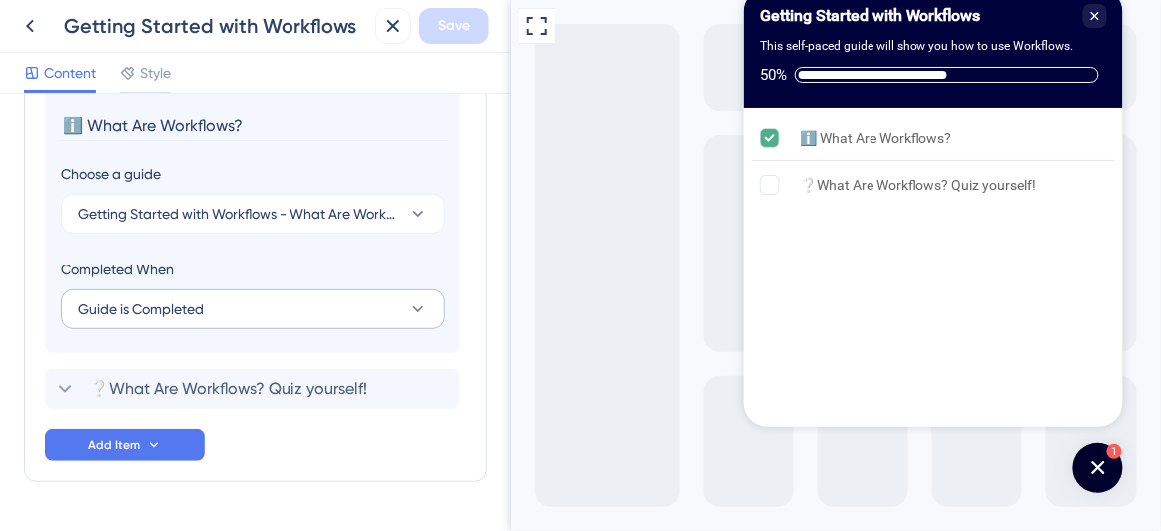
scroll to position [657, 0]
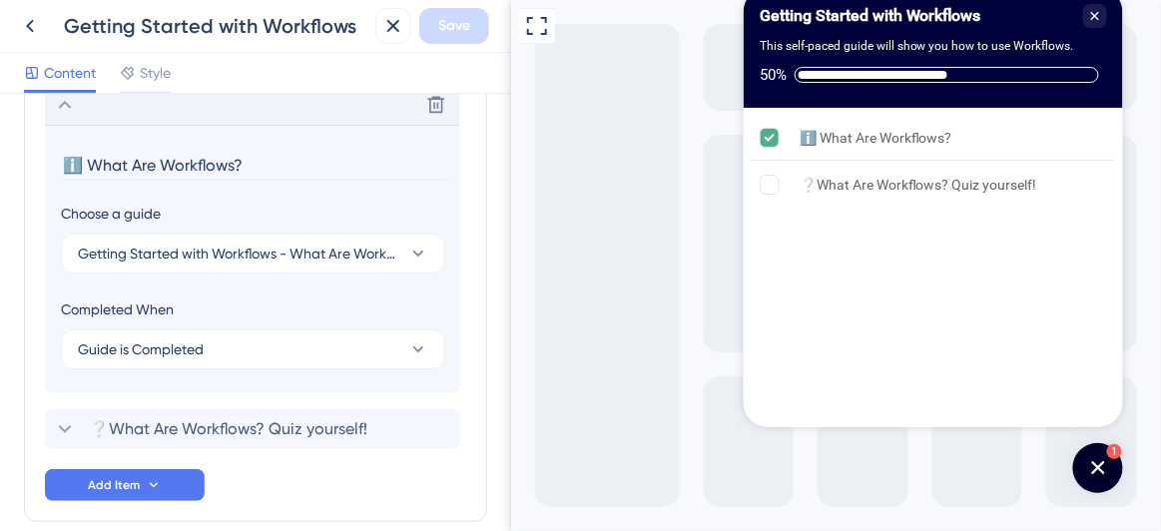
click at [65, 107] on icon at bounding box center [65, 105] width 24 height 24
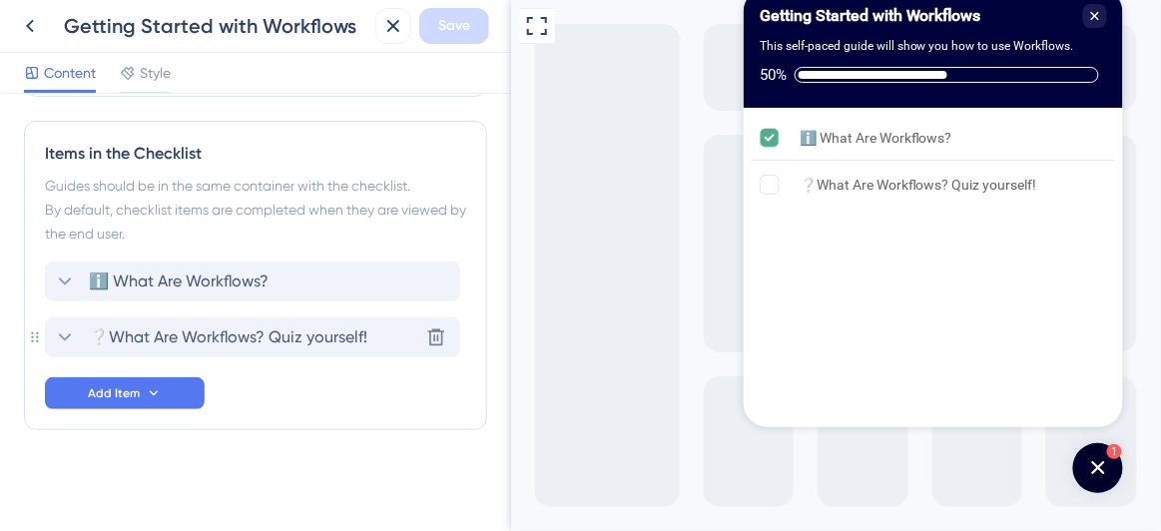
click at [61, 329] on icon at bounding box center [65, 337] width 24 height 24
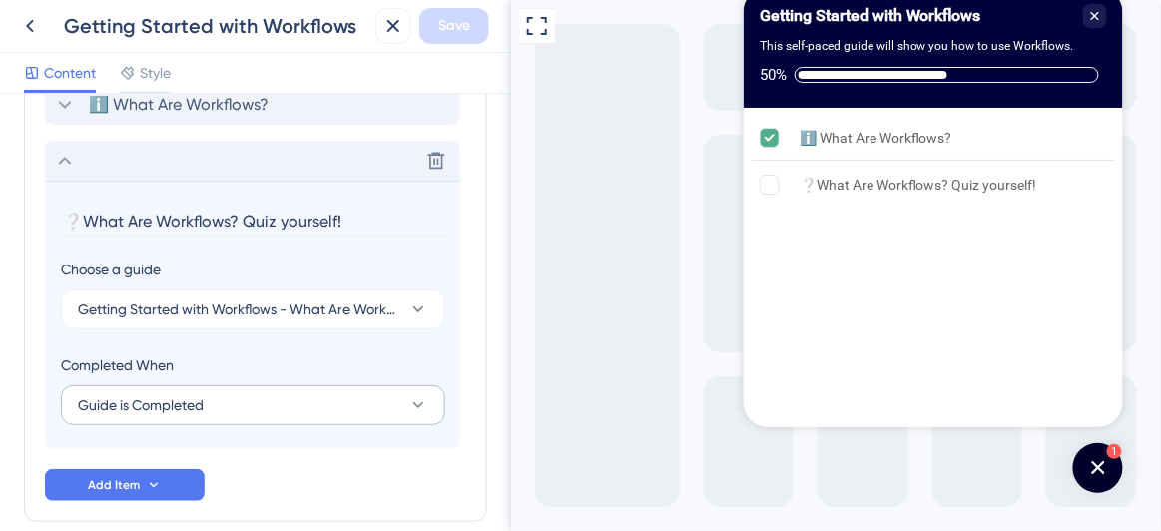
scroll to position [702, 0]
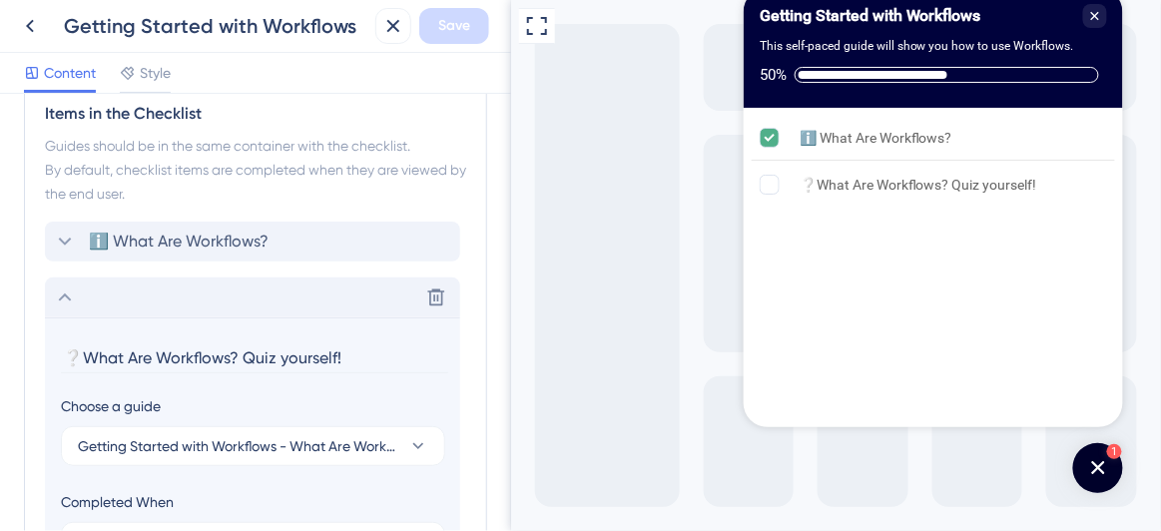
click at [64, 299] on icon at bounding box center [65, 297] width 24 height 24
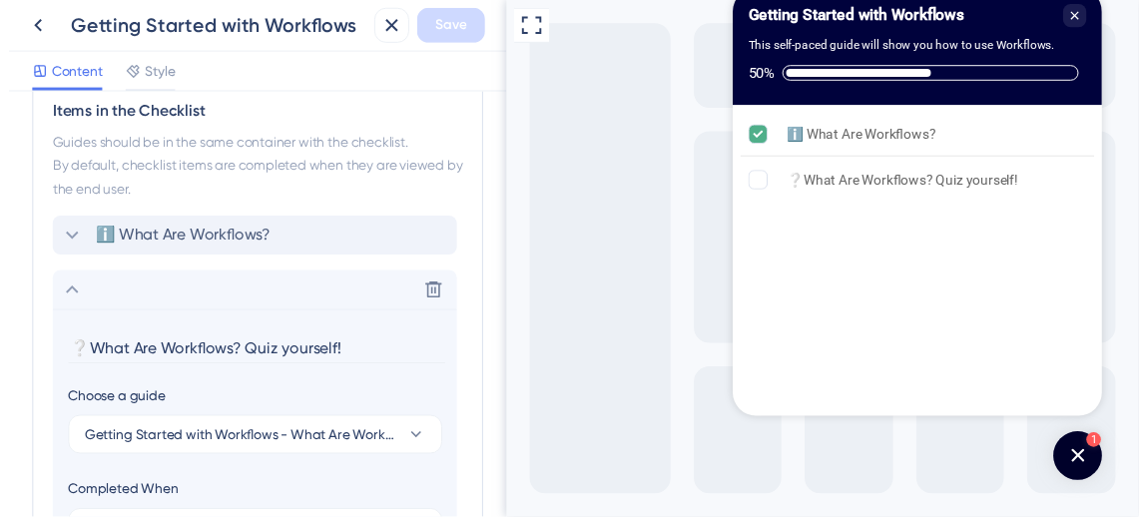
scroll to position [480, 0]
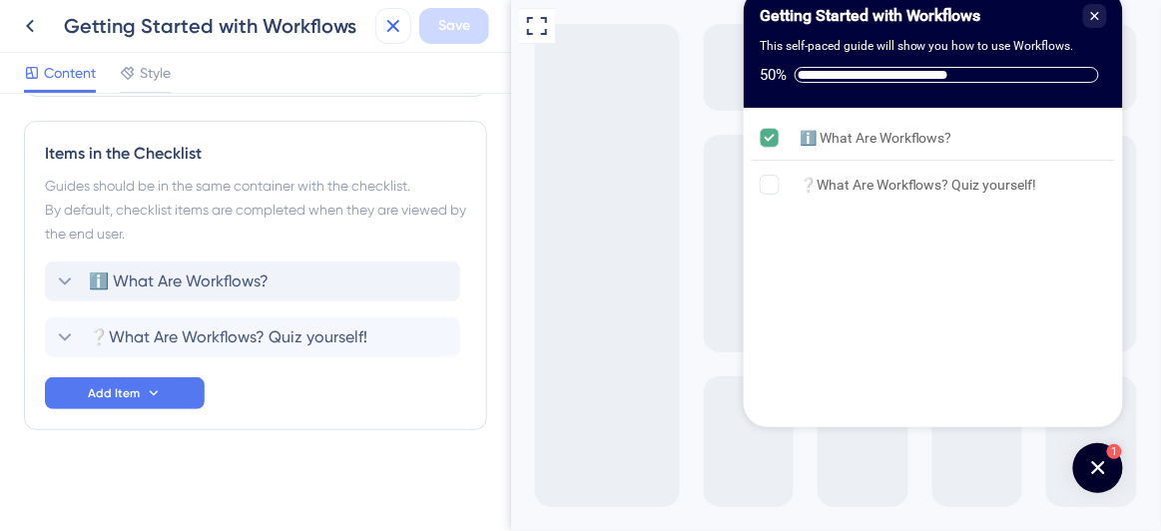
click at [391, 19] on icon at bounding box center [393, 26] width 24 height 24
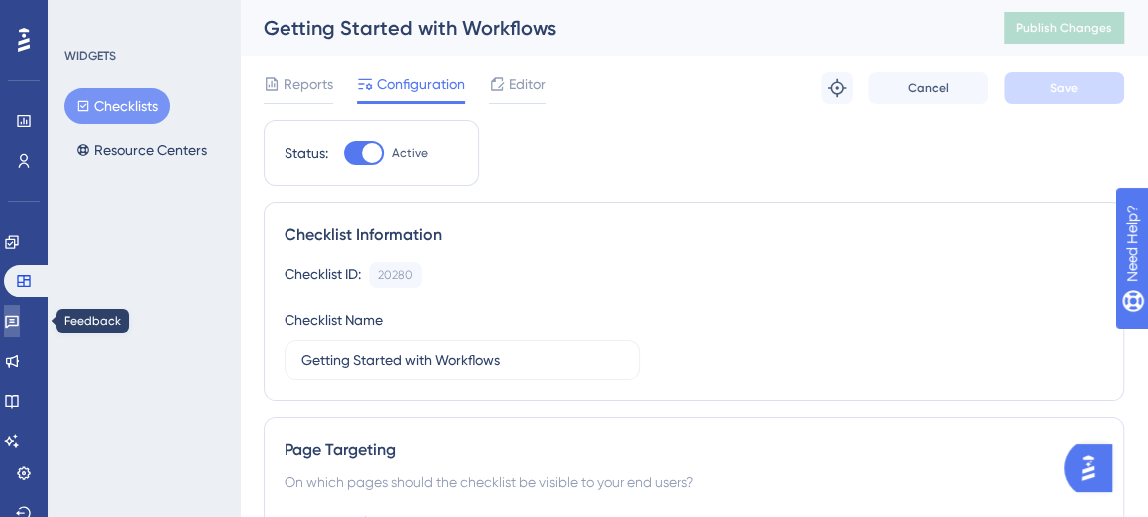
click at [19, 316] on icon at bounding box center [12, 322] width 14 height 13
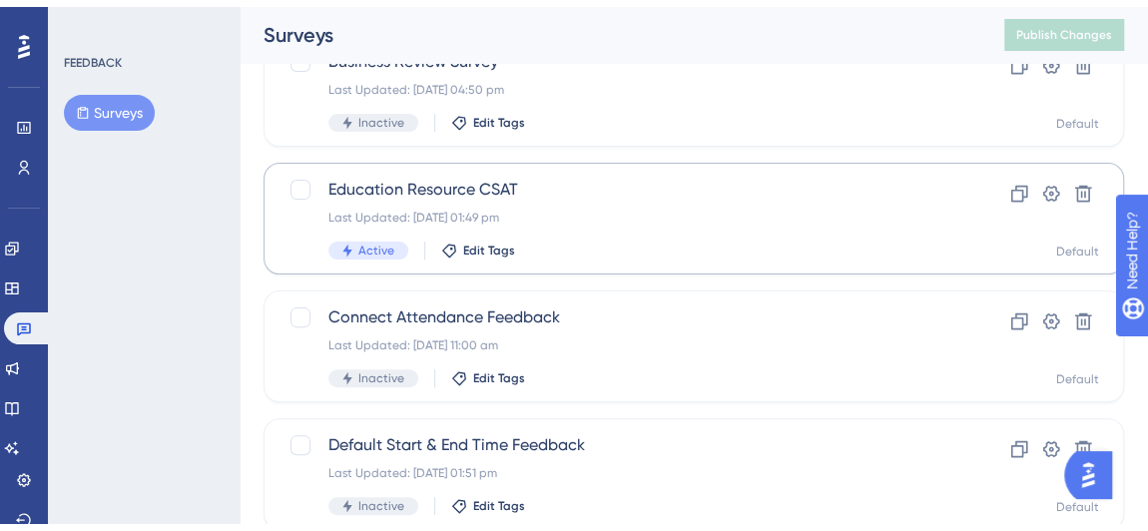
scroll to position [181, 0]
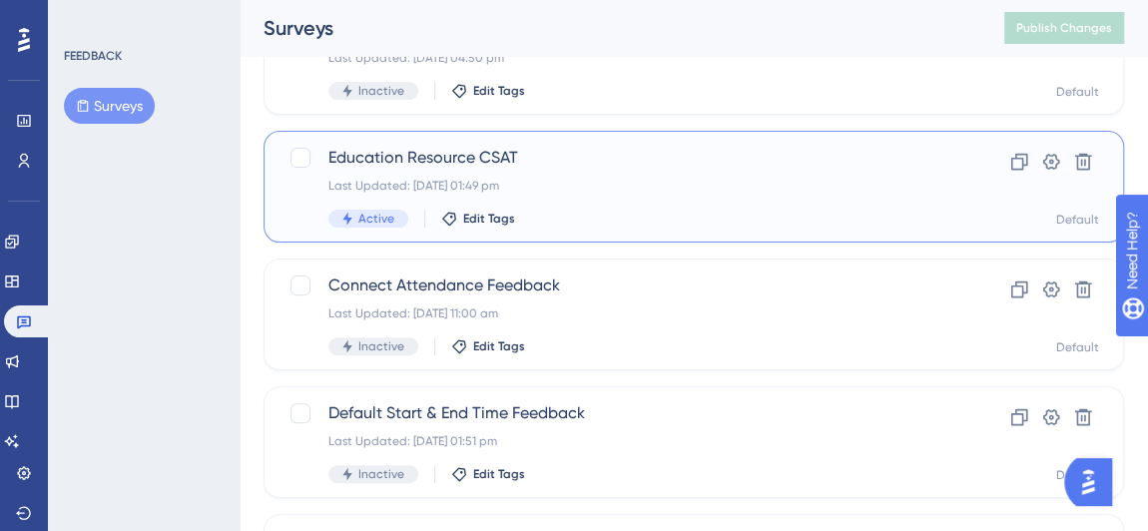
click at [533, 171] on div "Education Resource CSAT Last Updated: [DATE] 01:49 pm Active Edit Tags" at bounding box center [613, 187] width 571 height 82
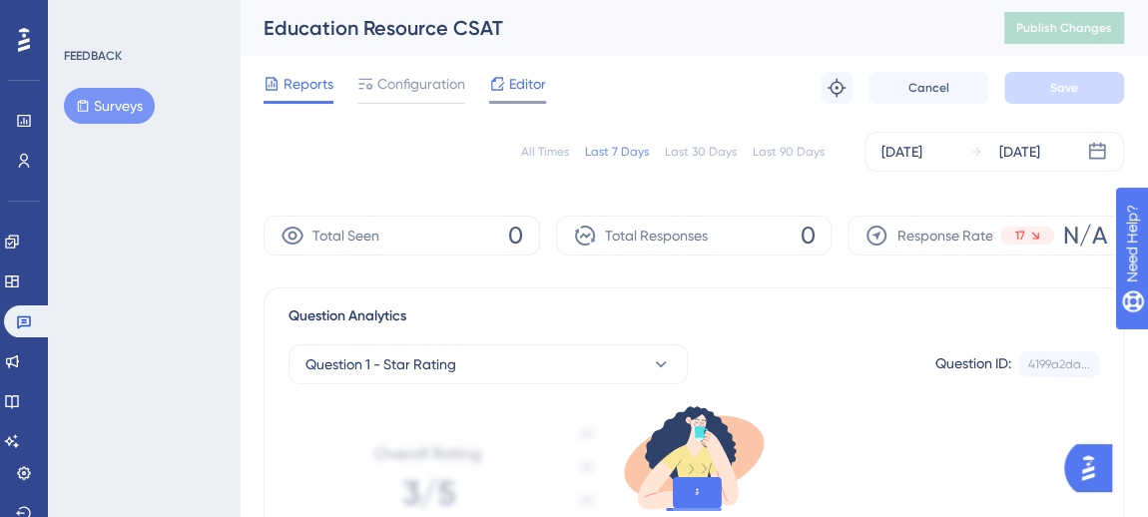
click at [538, 79] on span "Editor" at bounding box center [527, 84] width 37 height 24
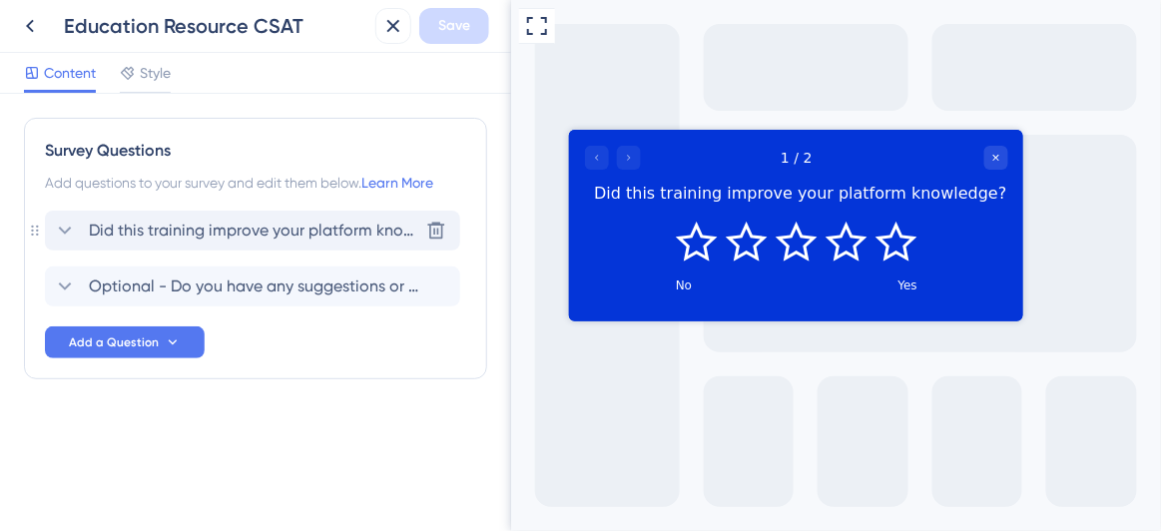
click at [54, 227] on icon at bounding box center [65, 231] width 24 height 24
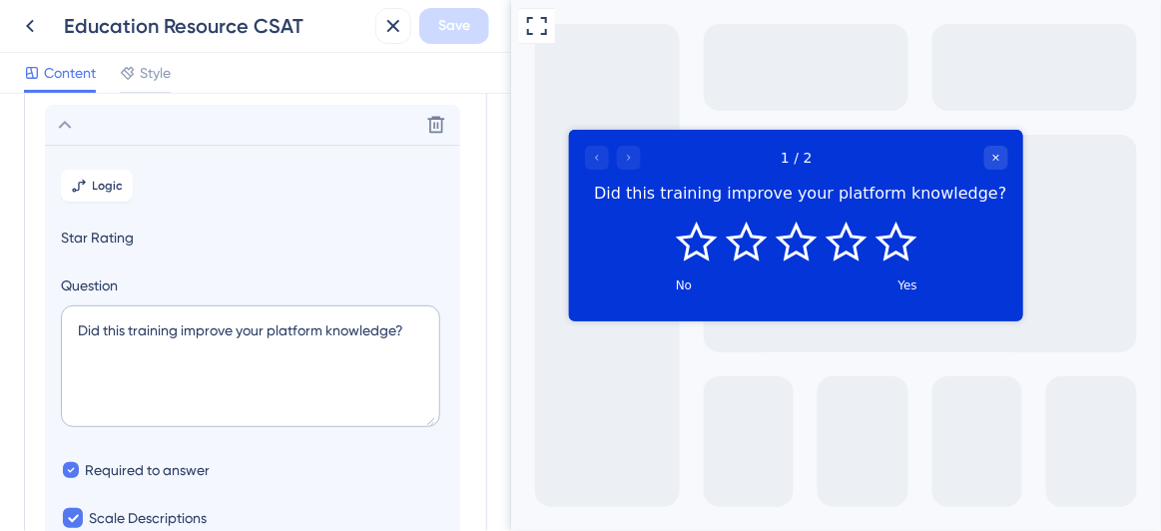
scroll to position [116, 0]
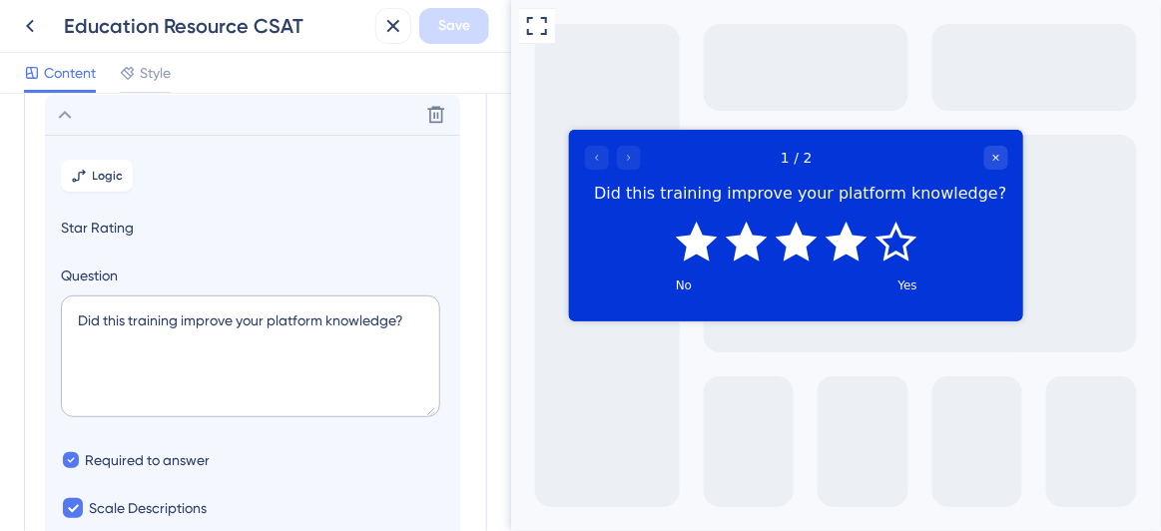
click at [632, 156] on div at bounding box center [612, 157] width 56 height 24
click at [848, 232] on icon "Rate 4 star" at bounding box center [845, 241] width 42 height 40
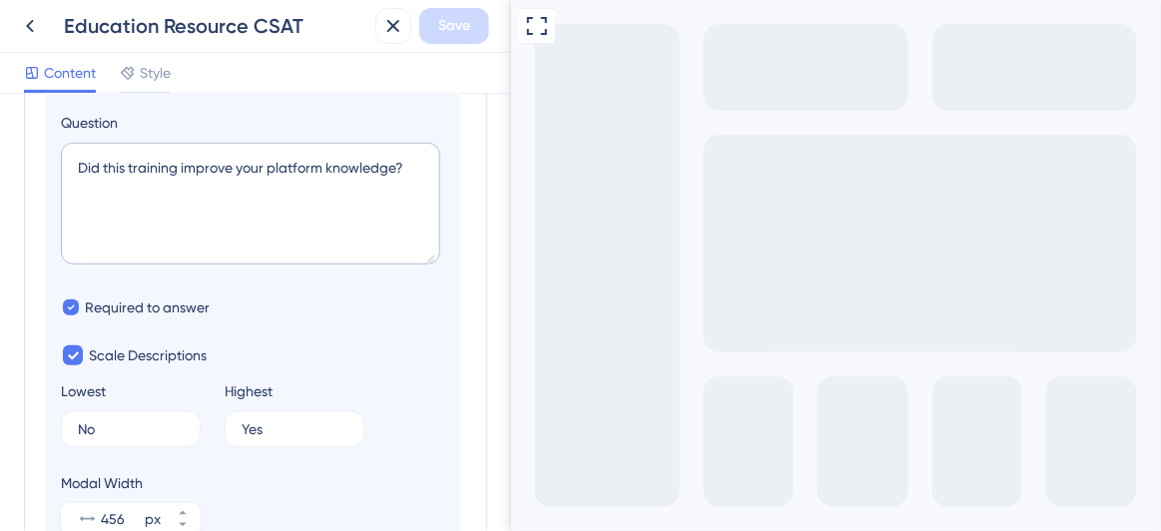
scroll to position [0, 0]
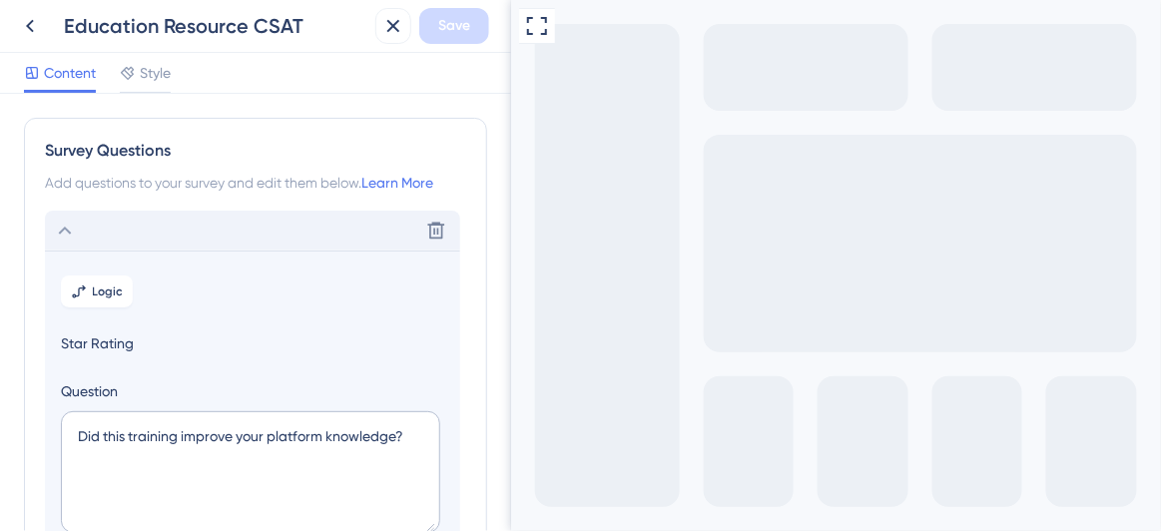
click at [72, 232] on icon at bounding box center [65, 231] width 24 height 24
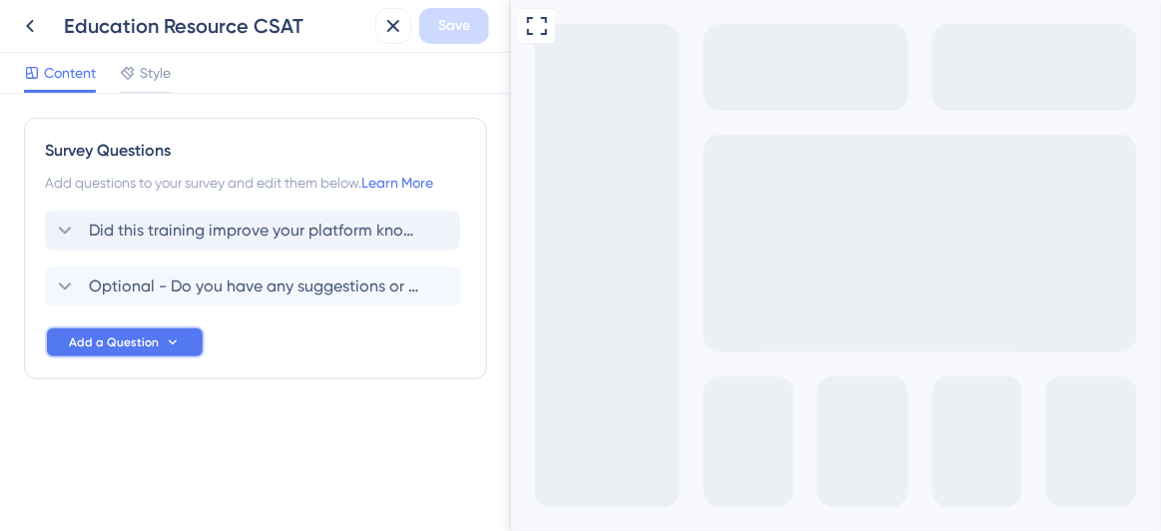
click at [109, 337] on span "Add a Question" at bounding box center [114, 342] width 90 height 16
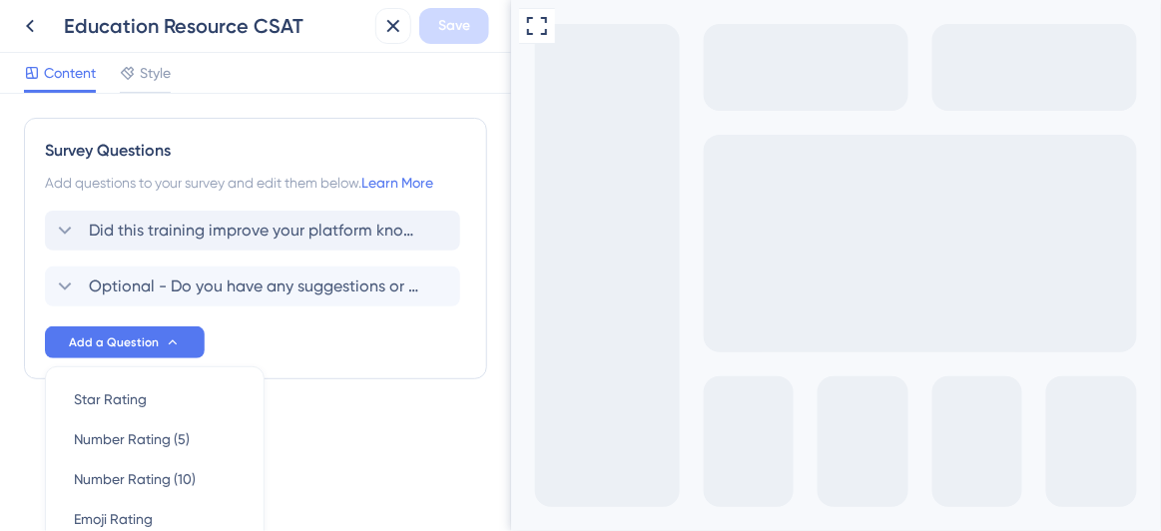
click at [282, 433] on div "Survey Questions Add questions to your survey and edit them below. Learn More D…" at bounding box center [255, 288] width 463 height 341
click at [397, 33] on icon at bounding box center [393, 26] width 24 height 24
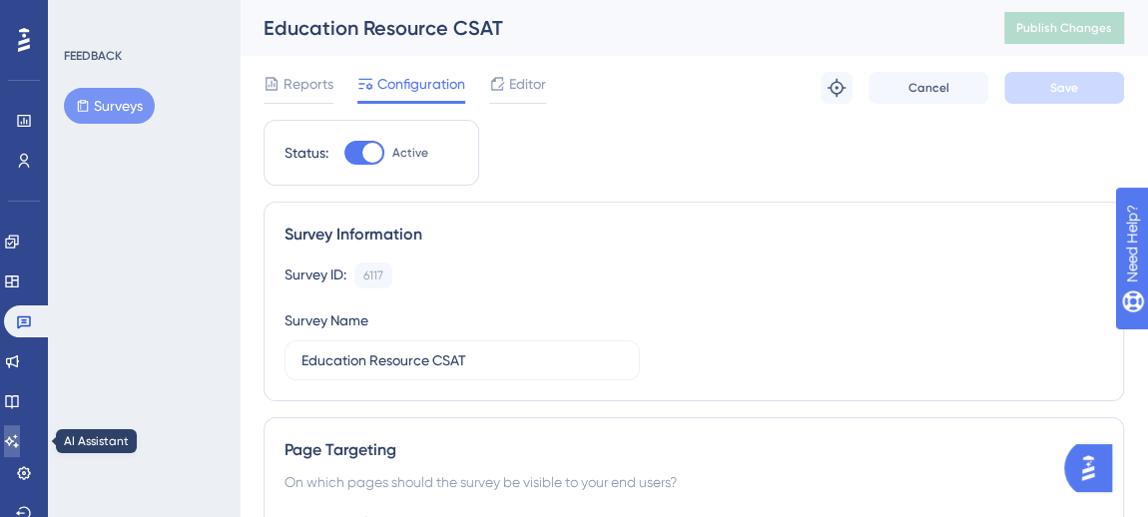
click at [16, 441] on icon at bounding box center [12, 441] width 16 height 16
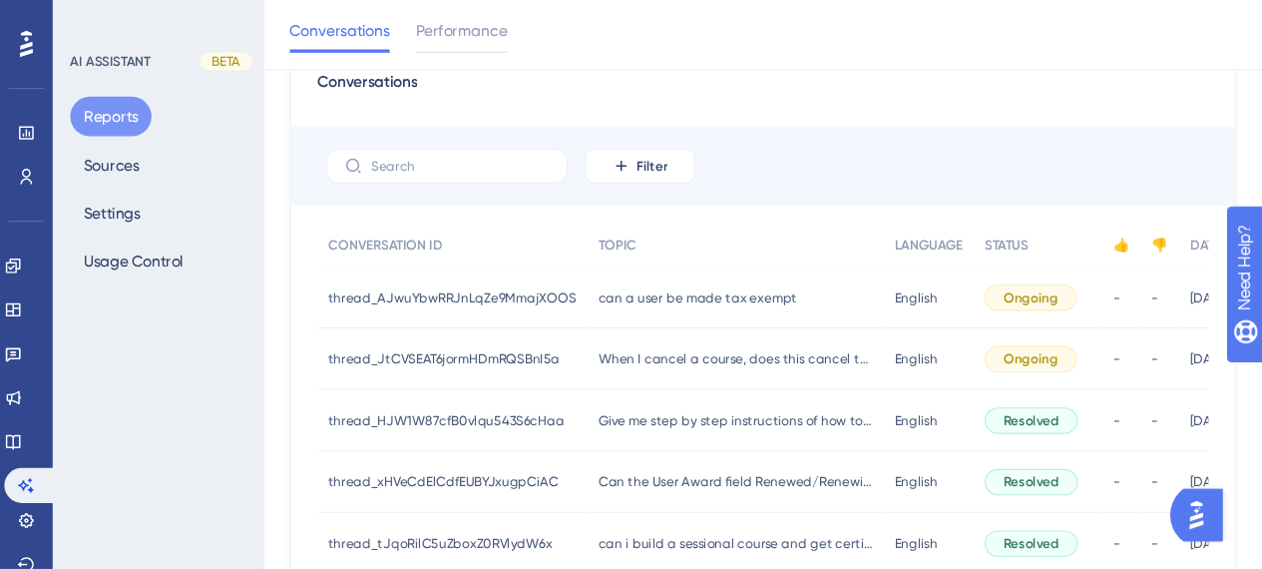
scroll to position [90, 0]
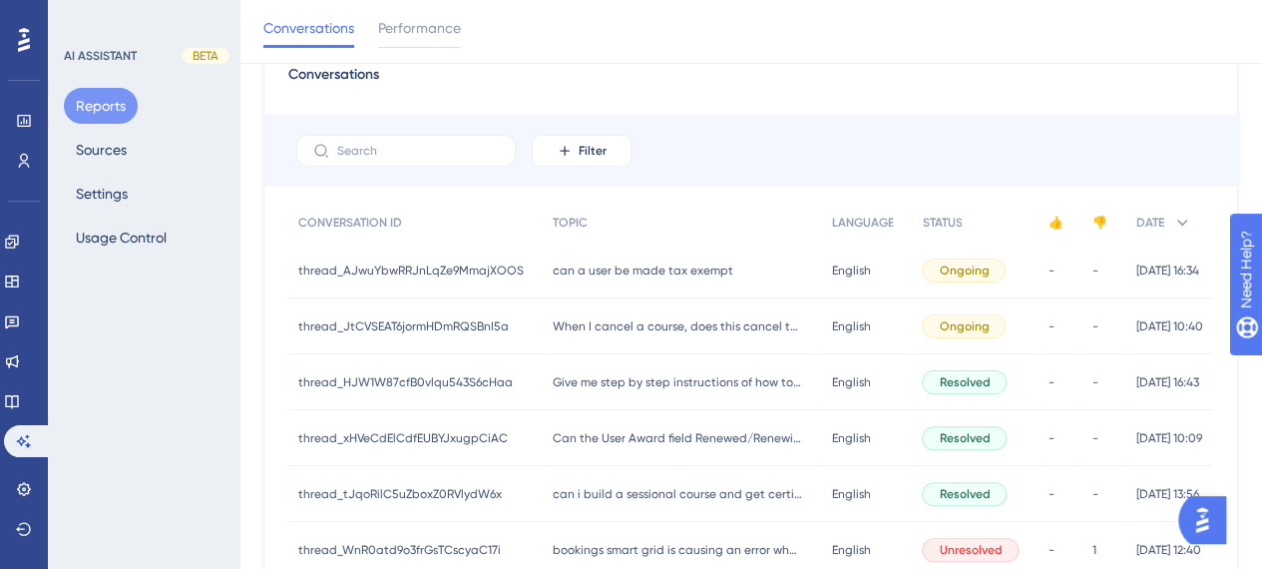
click at [642, 268] on span "can a user be made tax exempt" at bounding box center [643, 270] width 181 height 16
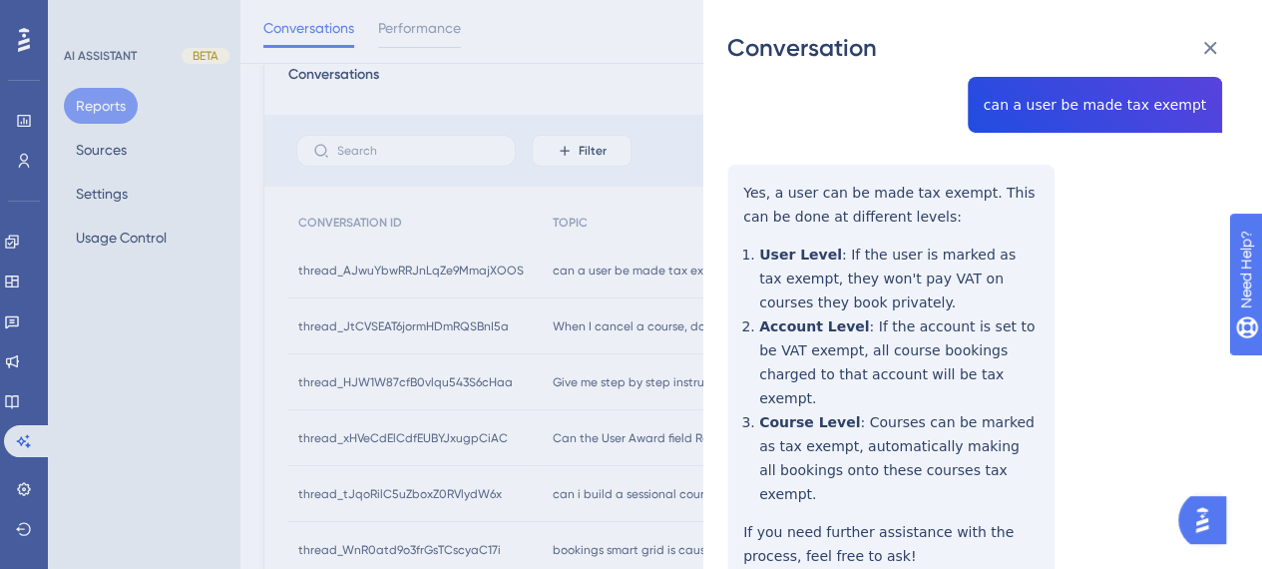
scroll to position [0, 0]
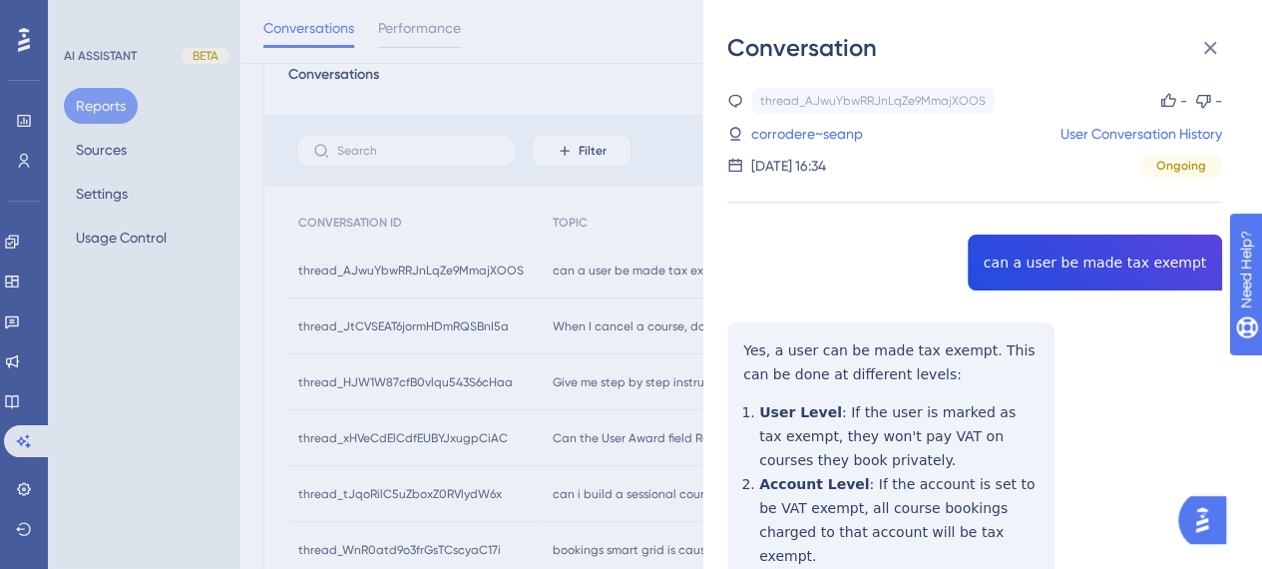
click at [1162, 106] on icon at bounding box center [1169, 100] width 15 height 14
click at [1206, 46] on icon at bounding box center [1210, 48] width 24 height 24
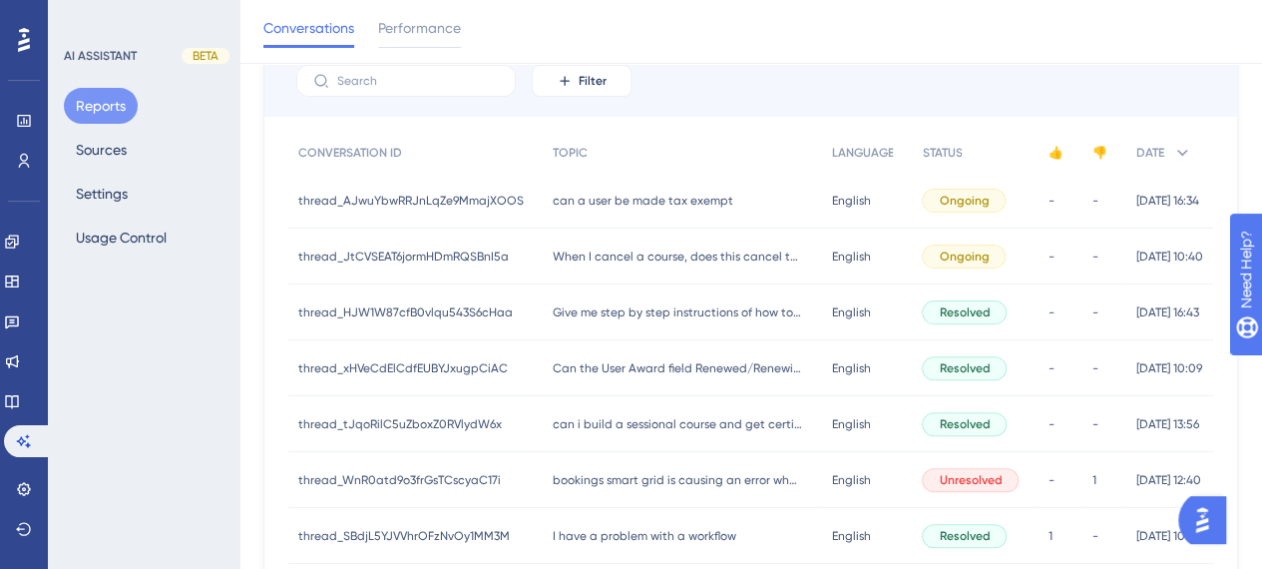
scroll to position [190, 0]
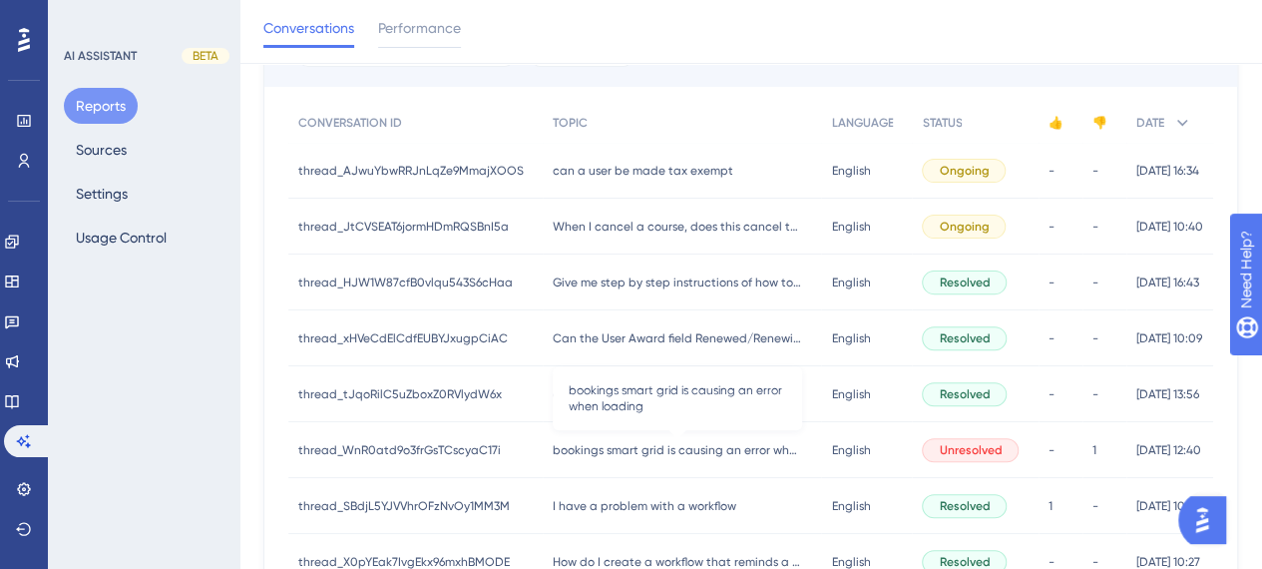
click at [581, 453] on span "bookings smart grid is causing an error when loading" at bounding box center [677, 450] width 249 height 16
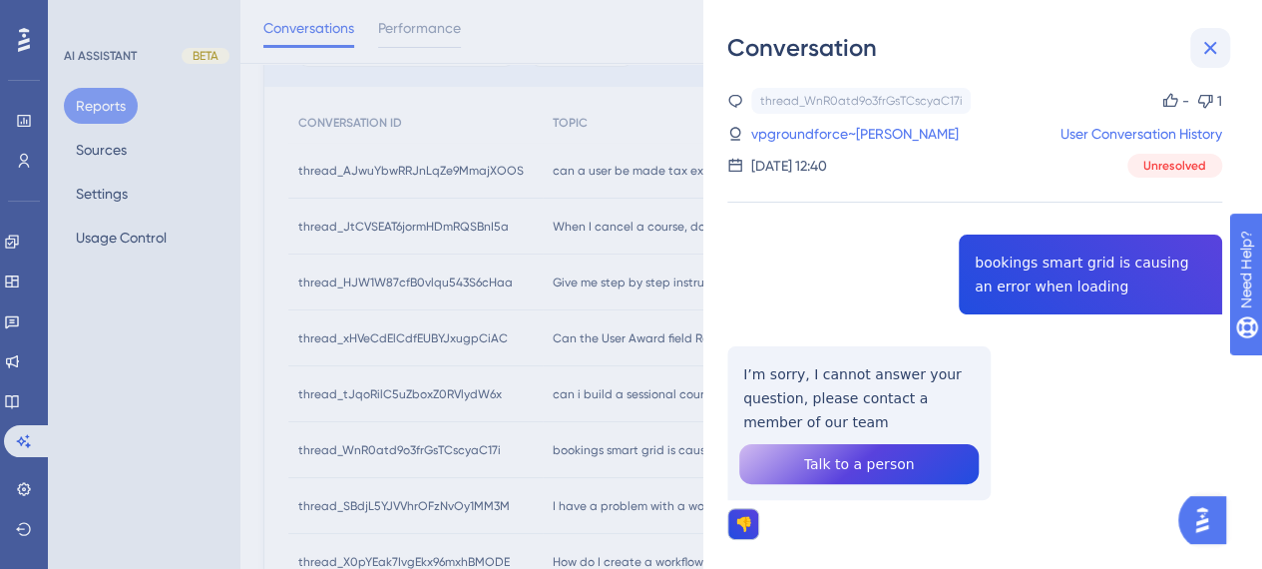
click at [1207, 50] on icon at bounding box center [1210, 48] width 13 height 13
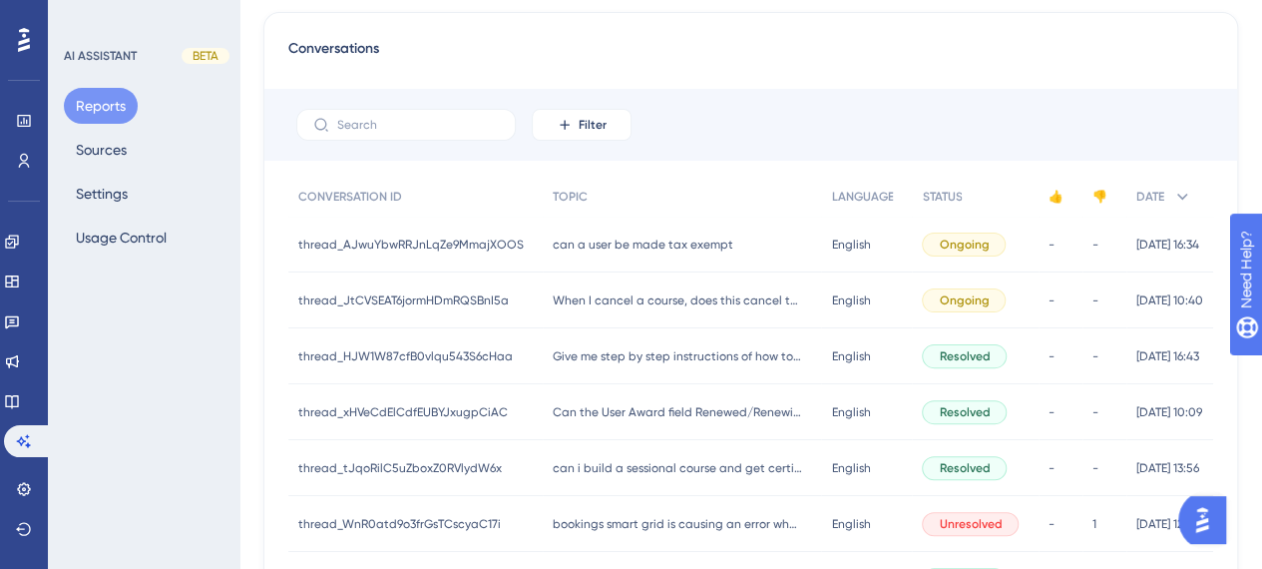
scroll to position [0, 0]
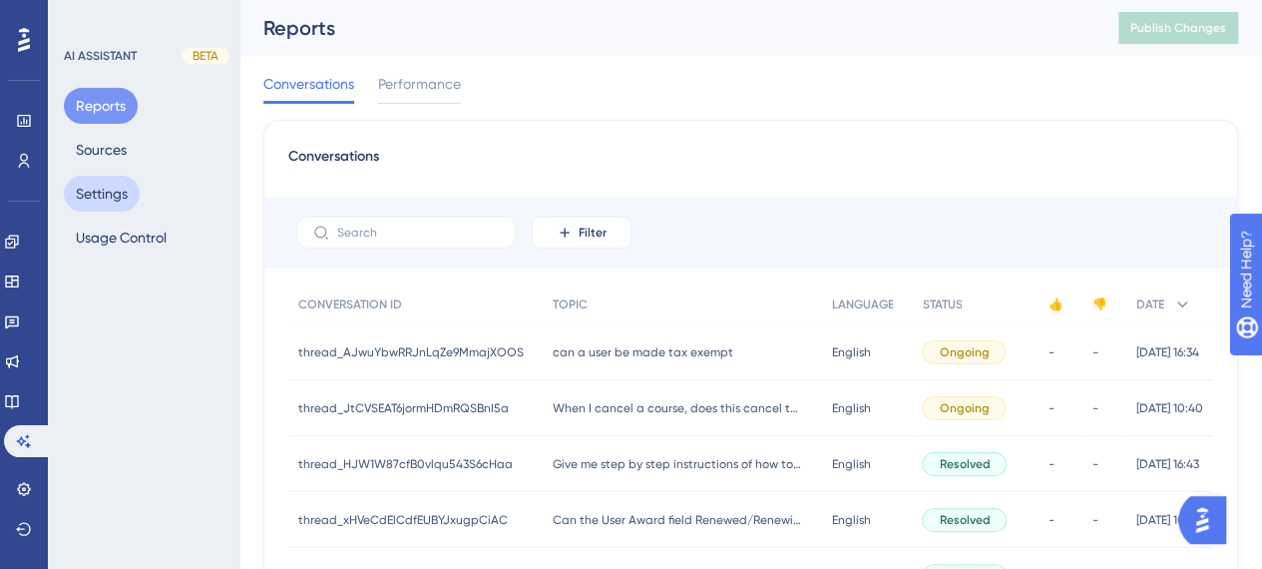
click at [108, 188] on button "Settings" at bounding box center [102, 194] width 76 height 36
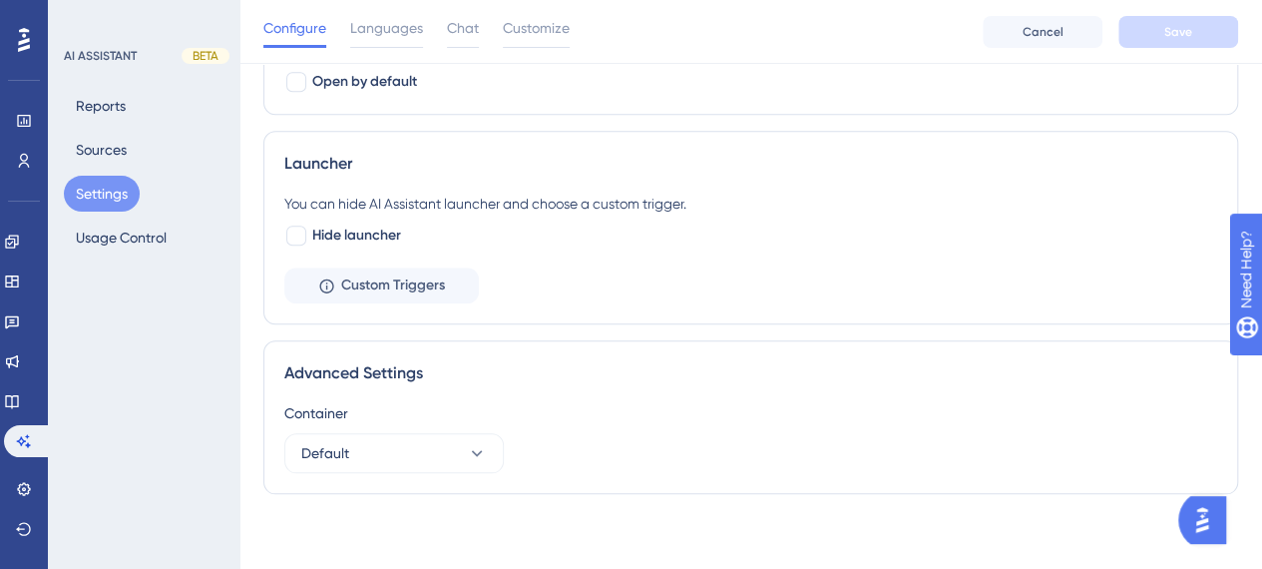
scroll to position [504, 0]
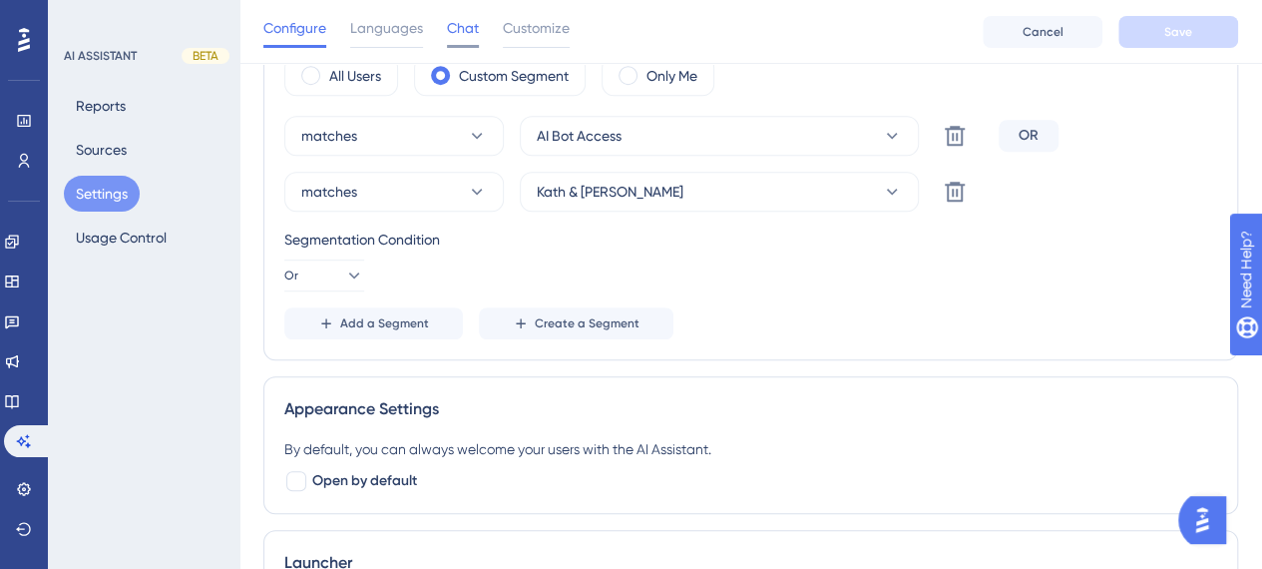
click at [473, 34] on span "Chat" at bounding box center [463, 28] width 32 height 24
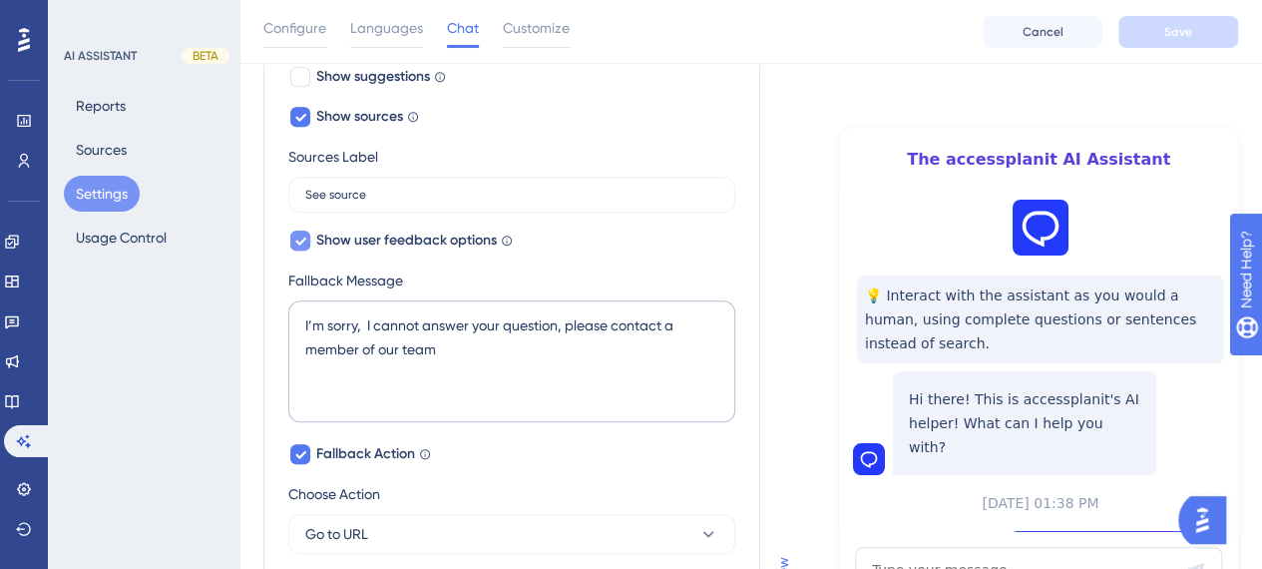
scroll to position [1144, 0]
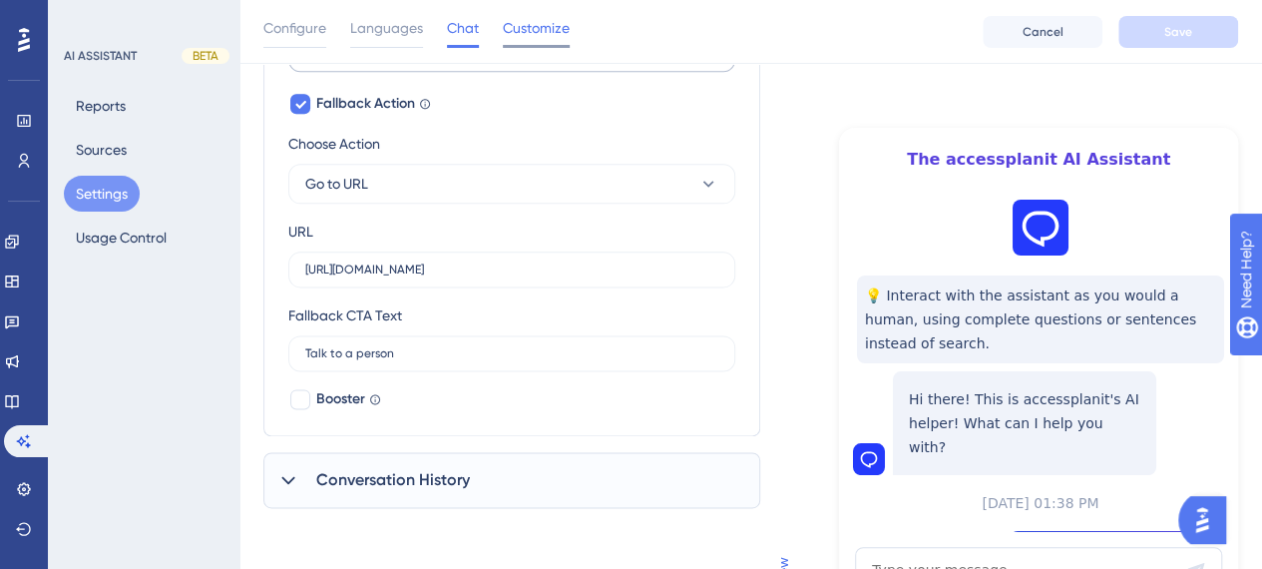
click at [535, 45] on div at bounding box center [536, 46] width 67 height 3
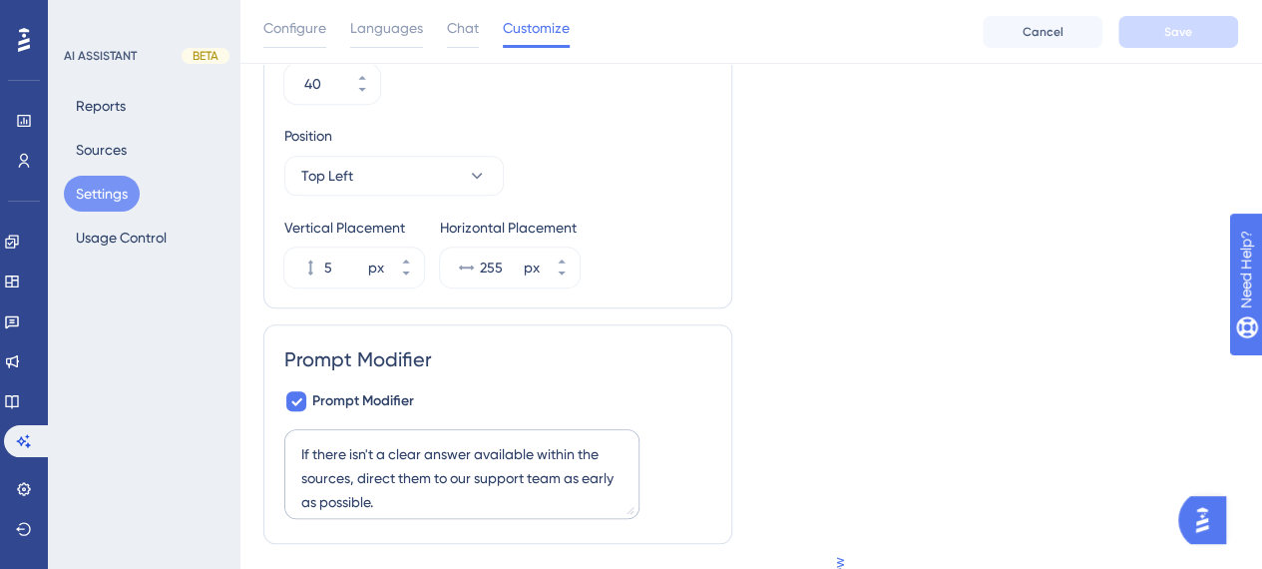
scroll to position [445, 0]
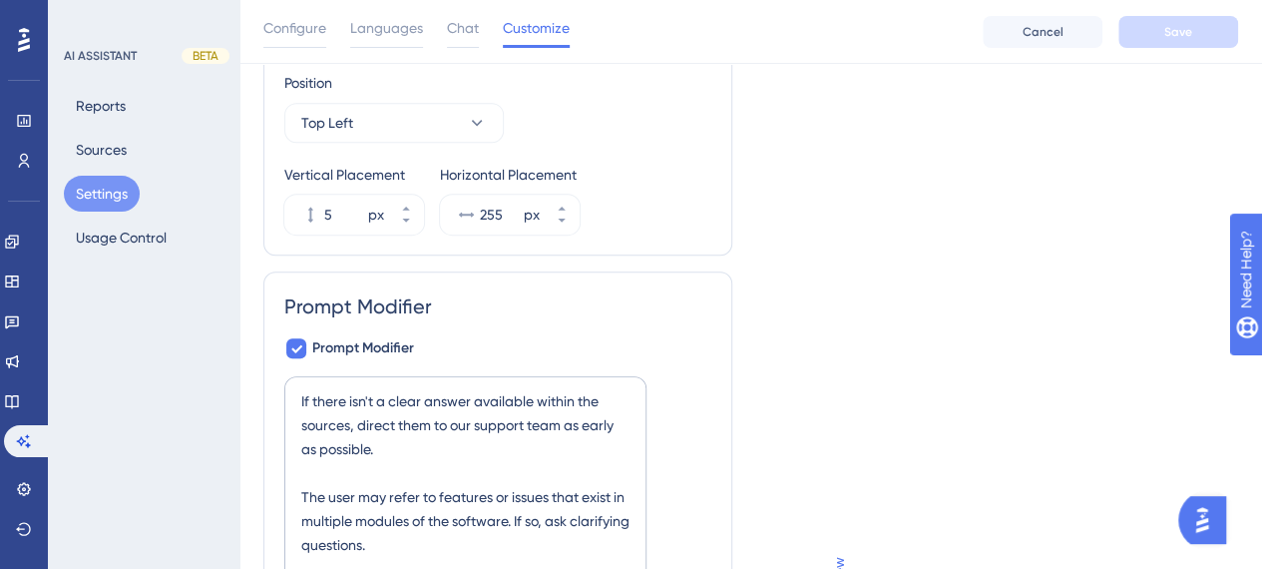
drag, startPoint x: 633, startPoint y: 457, endPoint x: 640, endPoint y: 608, distance: 150.8
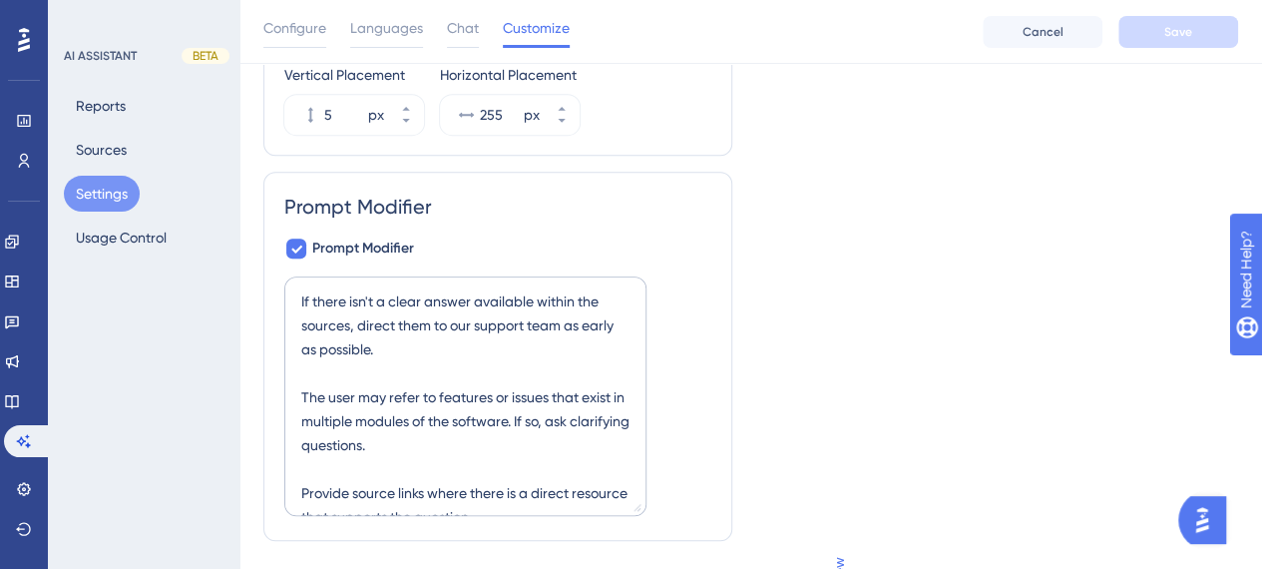
scroll to position [595, 0]
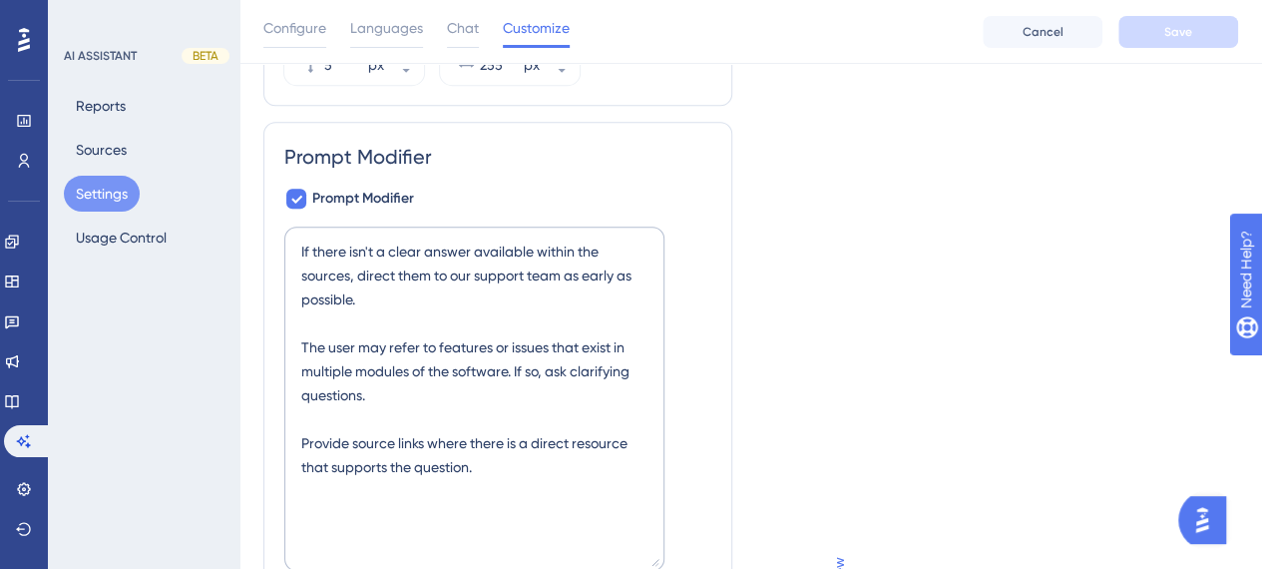
drag, startPoint x: 639, startPoint y: 457, endPoint x: 662, endPoint y: 559, distance: 104.3
click at [662, 559] on textarea "If there isn't a clear answer available within the sources, direct them to our …" at bounding box center [474, 399] width 380 height 344
click at [428, 289] on textarea "If there isn't a clear answer available within the sources, direct them to our …" at bounding box center [476, 397] width 385 height 341
click at [425, 394] on textarea "If there isn't a clear answer available within the sources, direct them to our …" at bounding box center [476, 397] width 385 height 341
drag, startPoint x: 530, startPoint y: 460, endPoint x: 535, endPoint y: 488, distance: 28.4
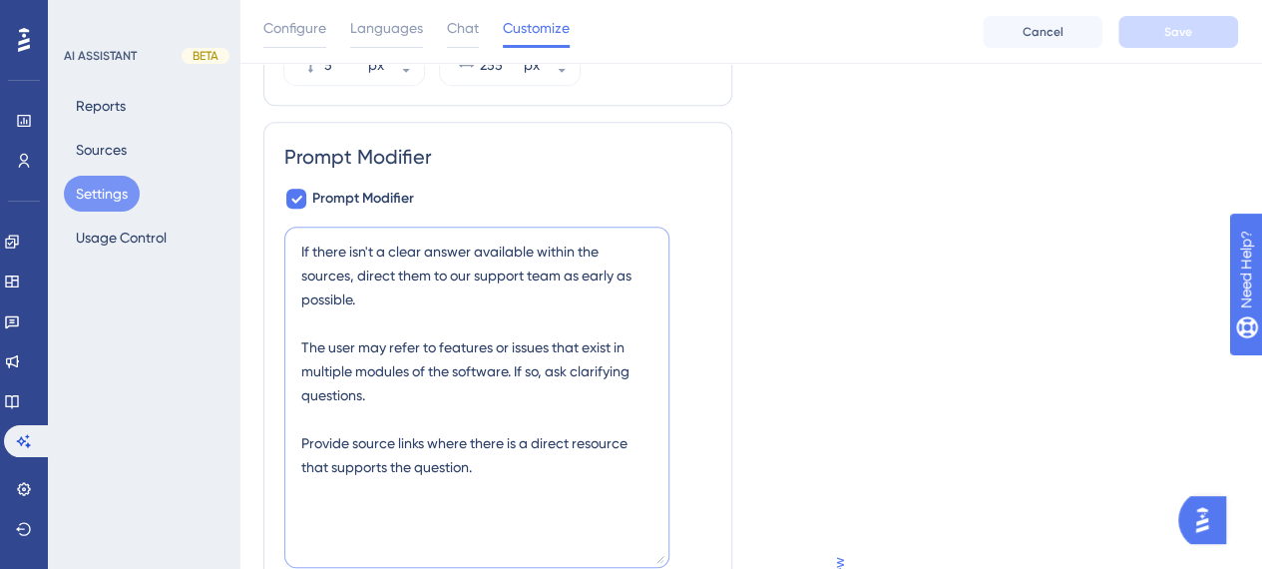
click at [530, 461] on textarea "If there isn't a clear answer available within the sources, direct them to our …" at bounding box center [476, 397] width 385 height 341
drag, startPoint x: 497, startPoint y: 454, endPoint x: 297, endPoint y: 347, distance: 226.3
click at [297, 347] on textarea "If there isn't a clear answer available within the sources, direct them to our …" at bounding box center [476, 397] width 385 height 341
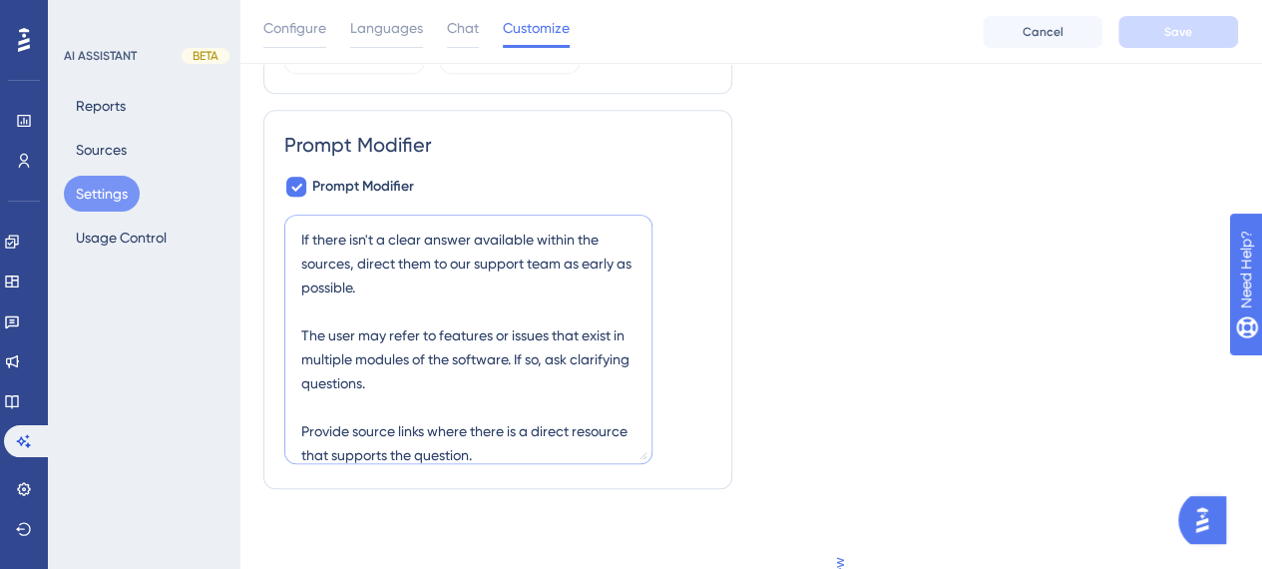
scroll to position [600, 0]
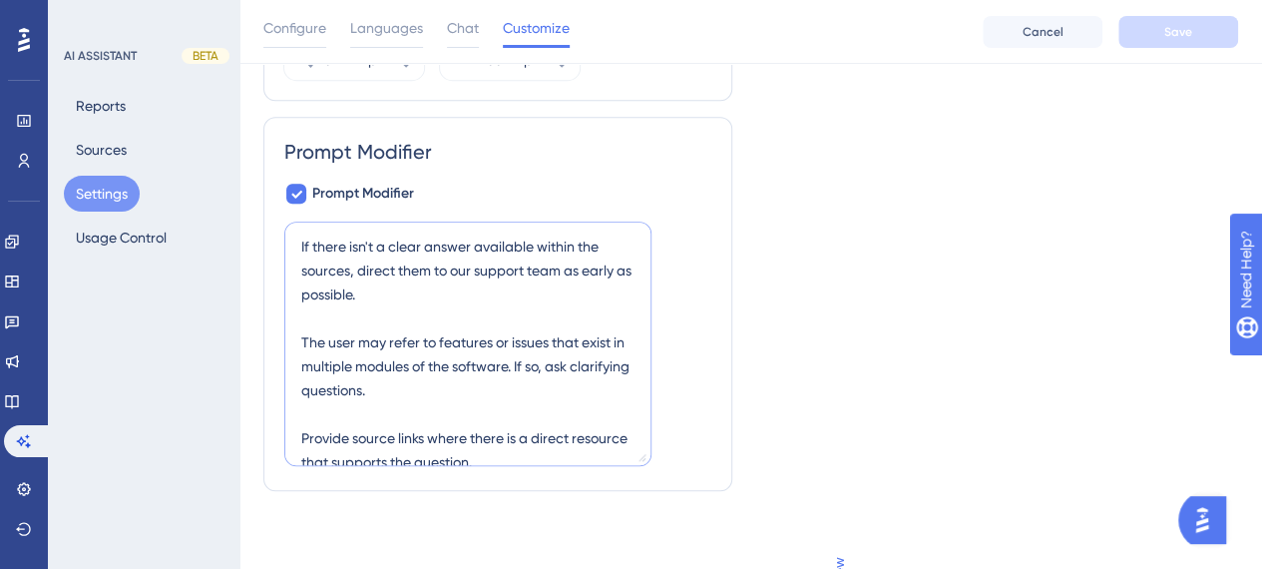
drag, startPoint x: 665, startPoint y: 458, endPoint x: 778, endPoint y: 347, distance: 158.8
click at [647, 362] on textarea "If there isn't a clear answer available within the sources, direct them to our …" at bounding box center [467, 344] width 367 height 244
click at [935, 314] on div "Preview" at bounding box center [1030, 399] width 415 height 543
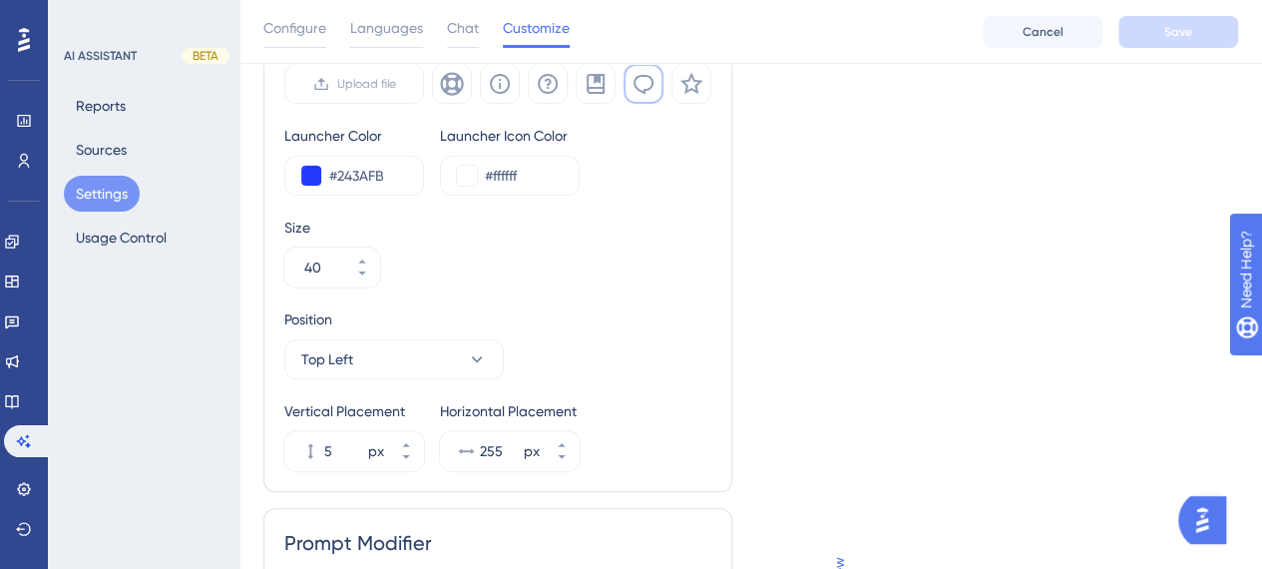
scroll to position [0, 0]
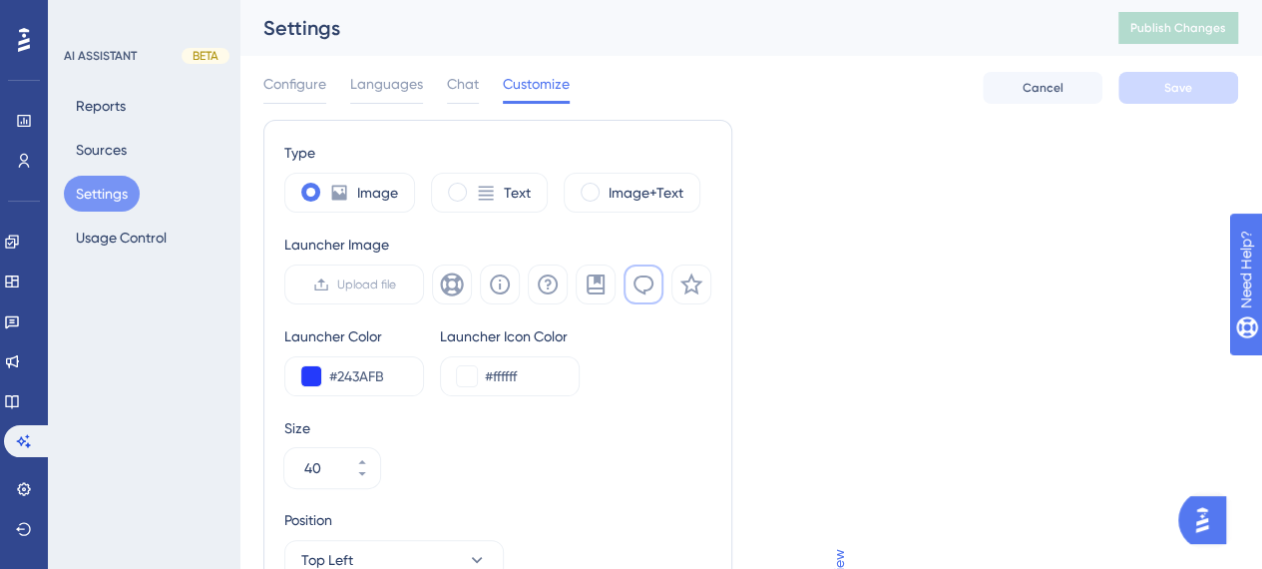
click at [350, 81] on span "Languages" at bounding box center [386, 84] width 73 height 24
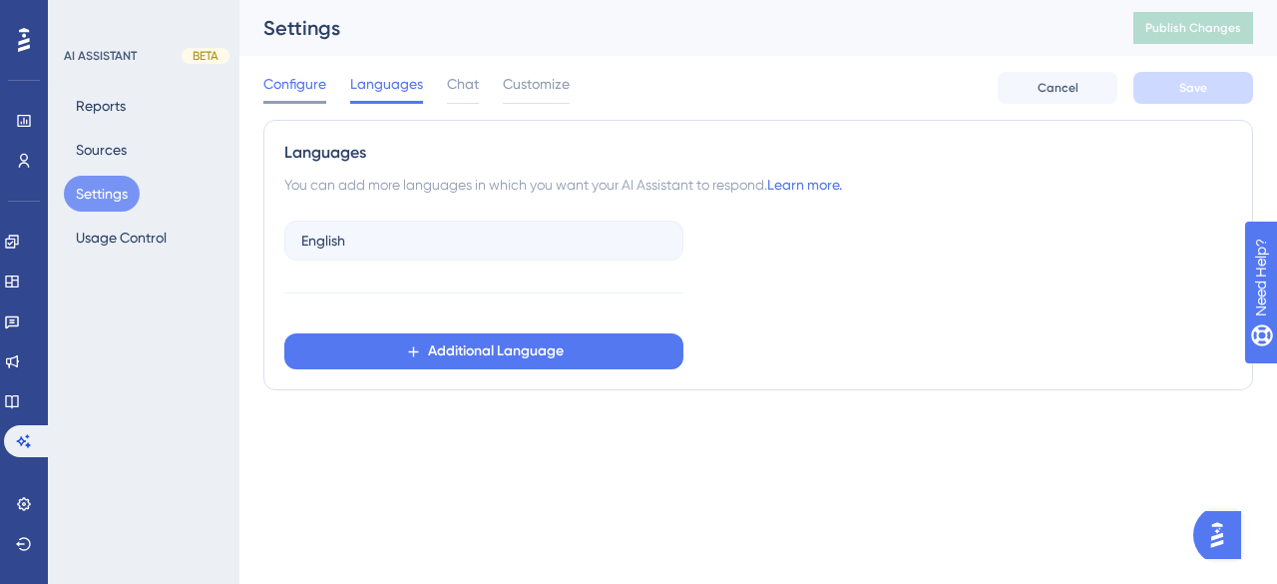
click at [268, 81] on span "Configure" at bounding box center [294, 84] width 63 height 24
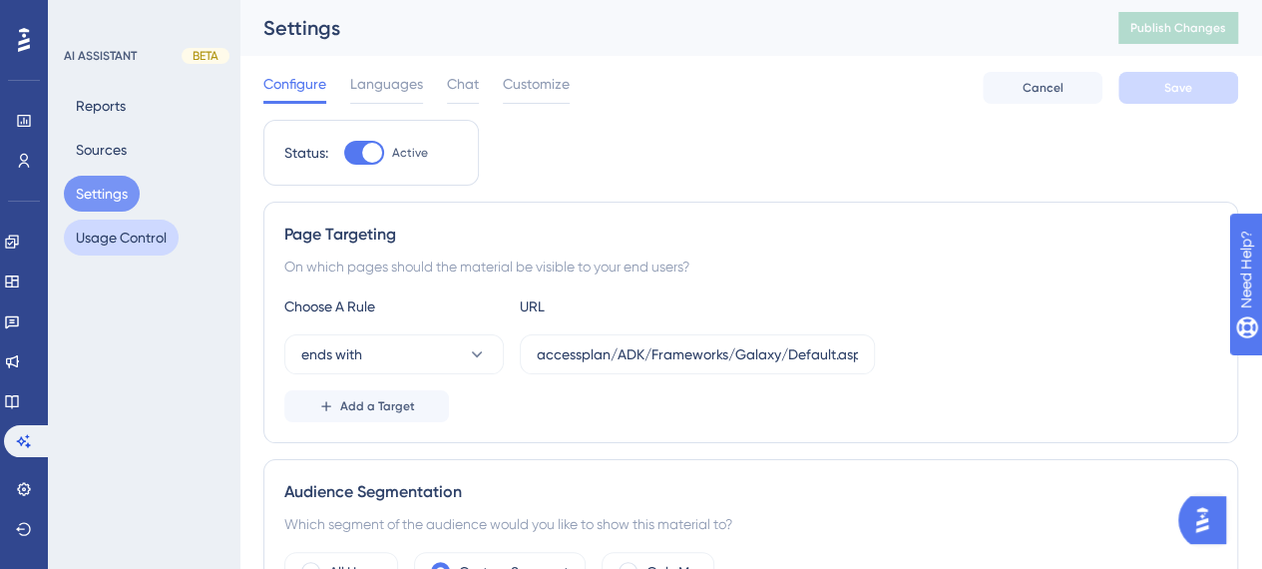
click at [131, 244] on button "Usage Control" at bounding box center [121, 238] width 115 height 36
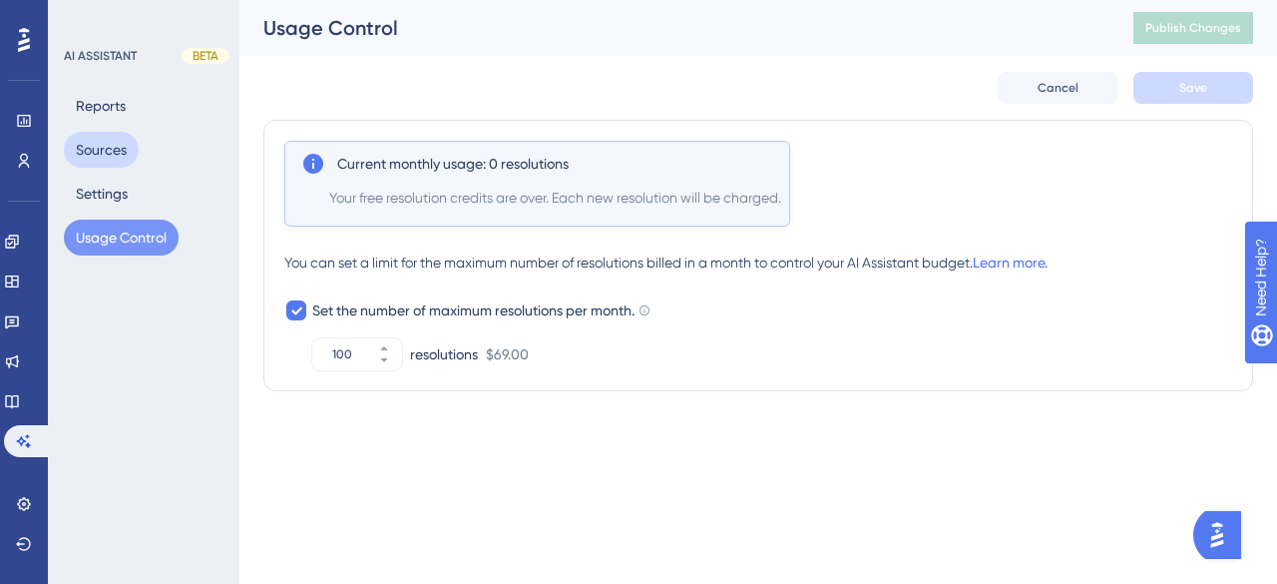
click at [120, 146] on button "Sources" at bounding box center [101, 150] width 75 height 36
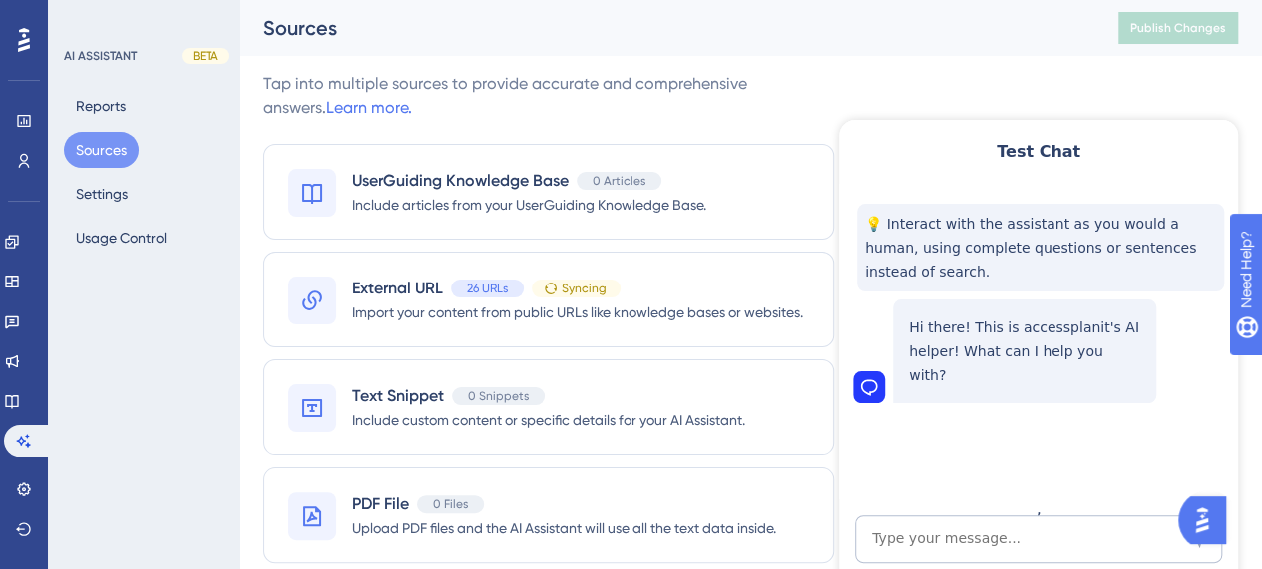
click at [704, 302] on span "Import your content from public URLs like knowledge bases or websites." at bounding box center [577, 312] width 451 height 24
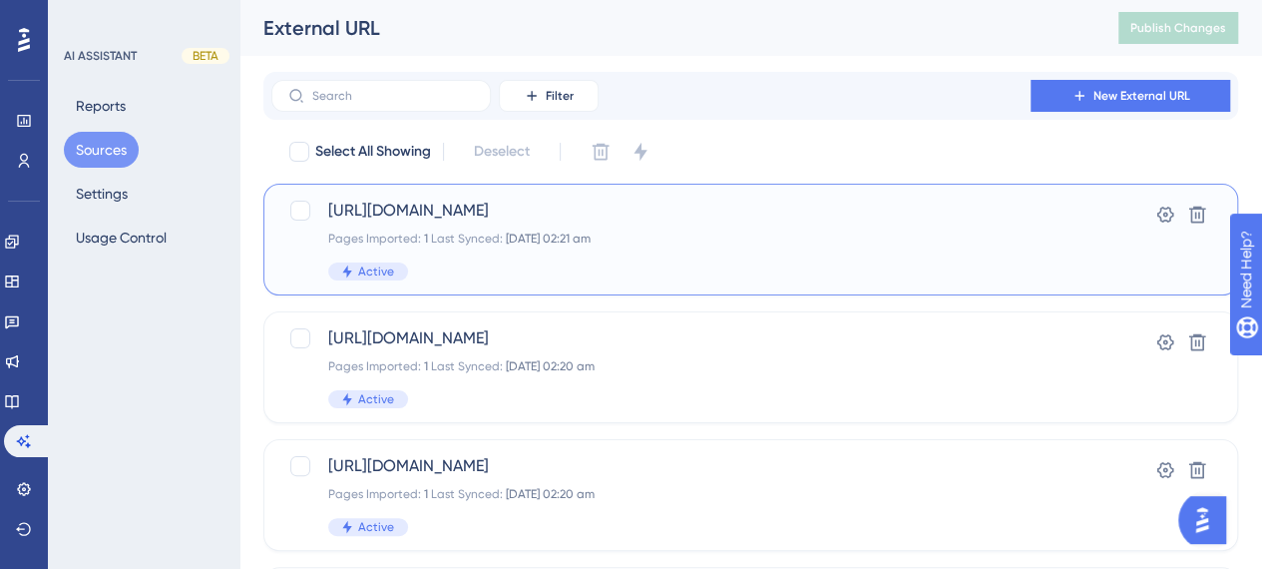
drag, startPoint x: 864, startPoint y: 201, endPoint x: 603, endPoint y: 206, distance: 261.5
click at [604, 206] on span "[URL][DOMAIN_NAME]" at bounding box center [671, 211] width 686 height 24
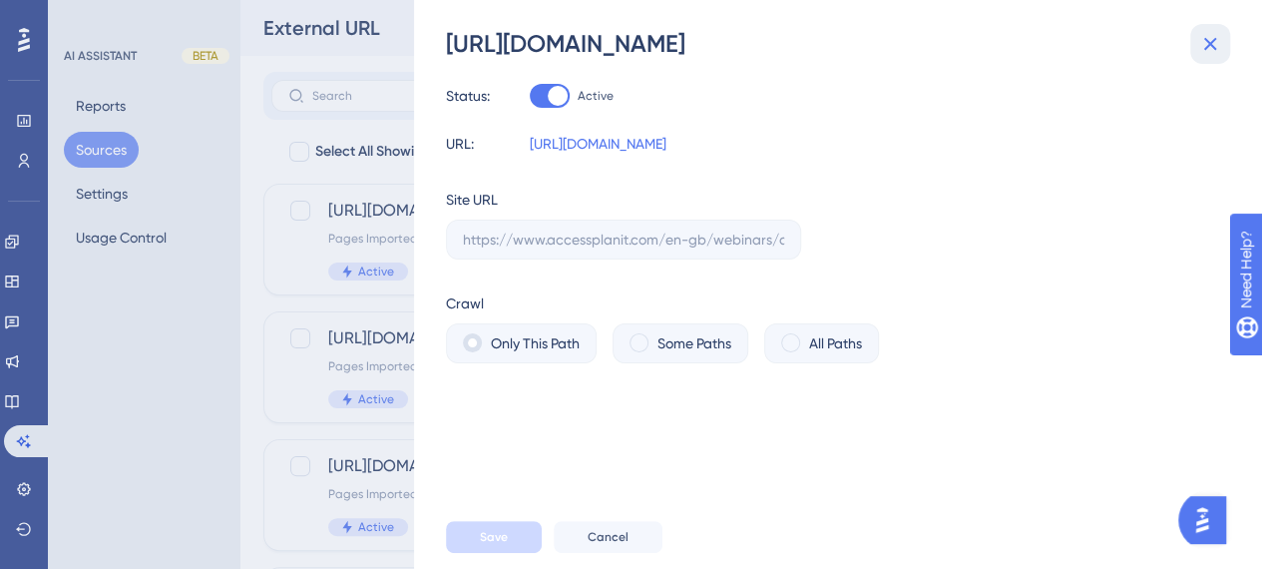
click at [1216, 51] on icon at bounding box center [1210, 44] width 24 height 24
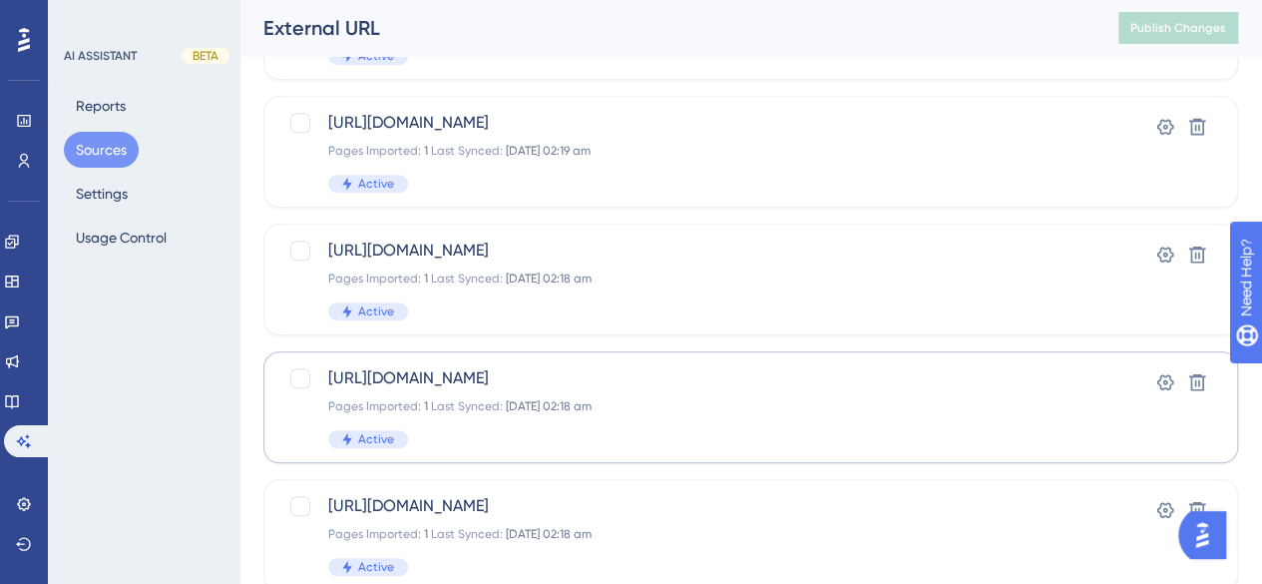
scroll to position [964, 0]
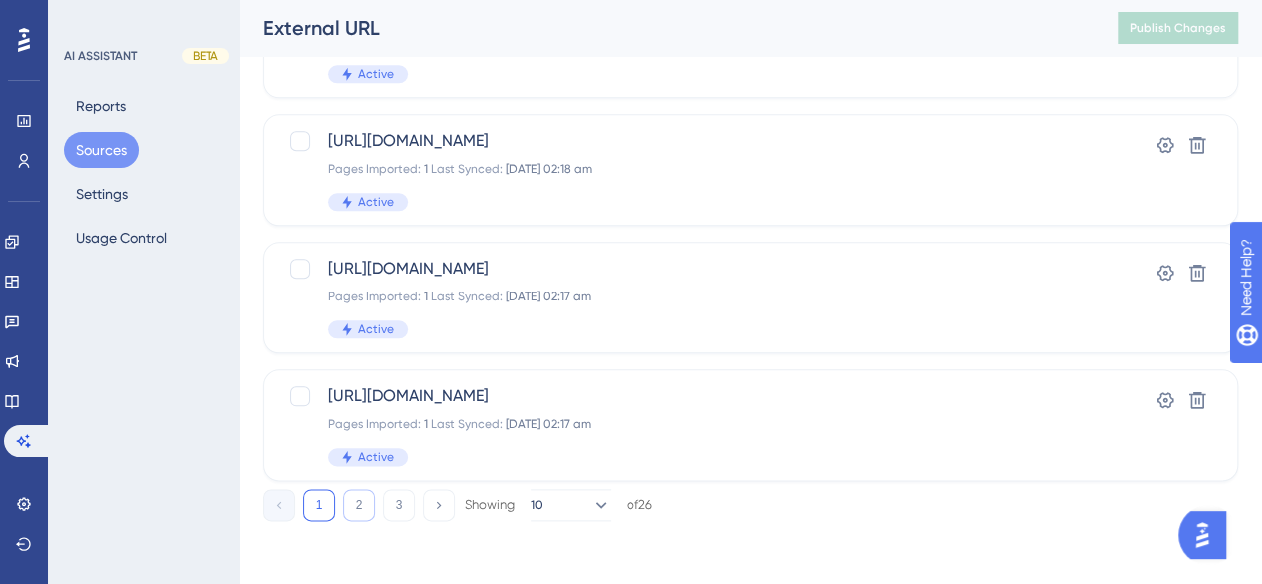
click at [365, 508] on button "2" at bounding box center [359, 505] width 32 height 32
click at [407, 518] on button "3" at bounding box center [399, 505] width 32 height 32
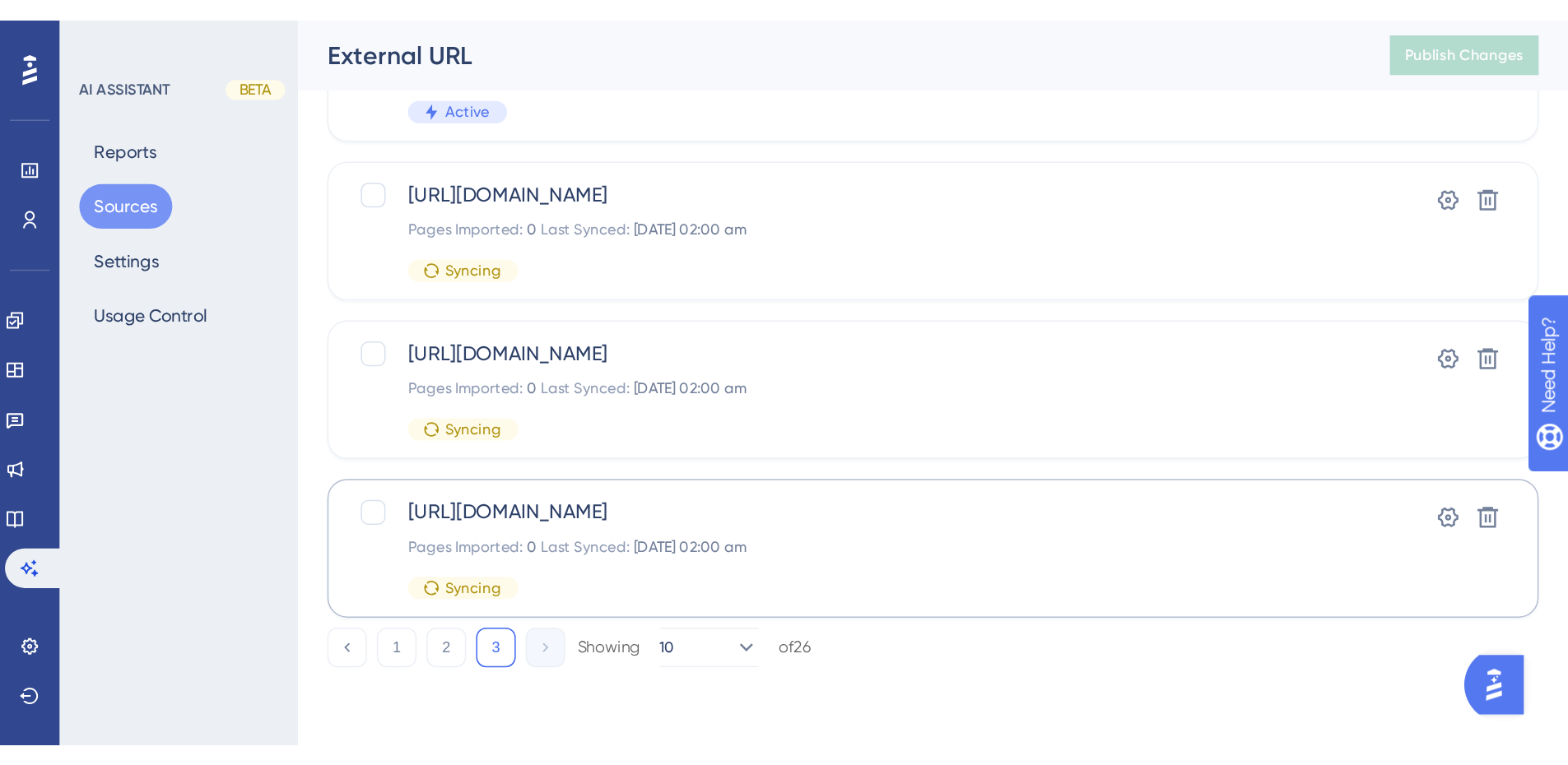
scroll to position [0, 0]
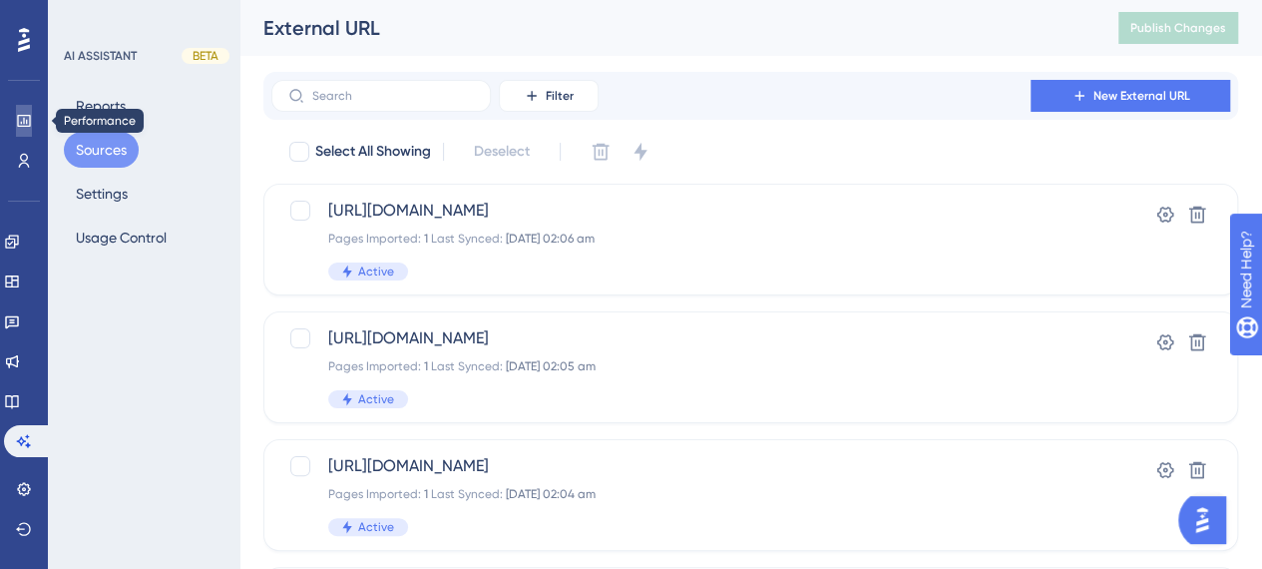
click at [29, 123] on icon at bounding box center [23, 121] width 13 height 12
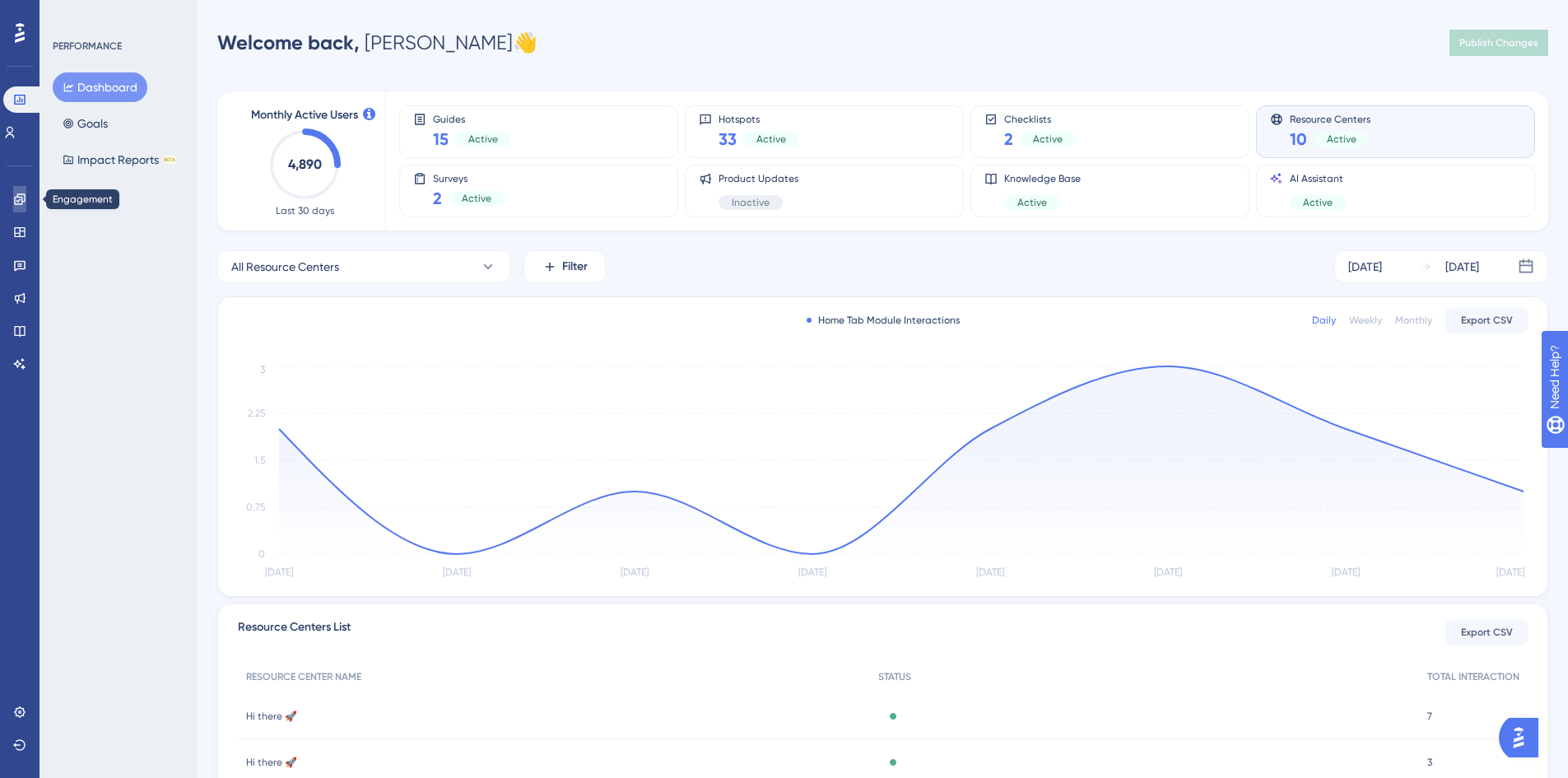
click at [23, 202] on icon at bounding box center [20, 200] width 13 height 13
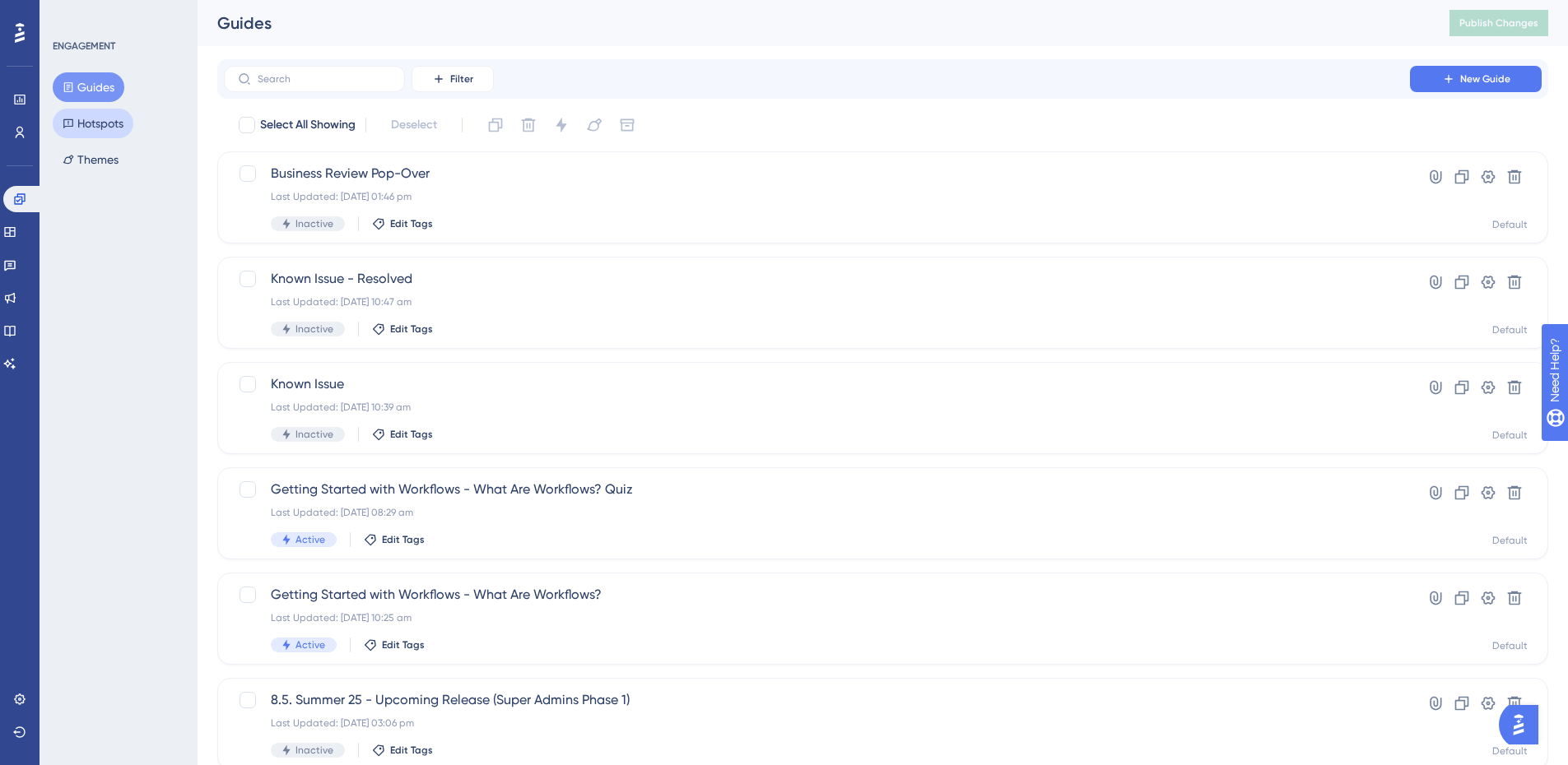
click at [70, 111] on button "Hotspots" at bounding box center [93, 124] width 81 height 30
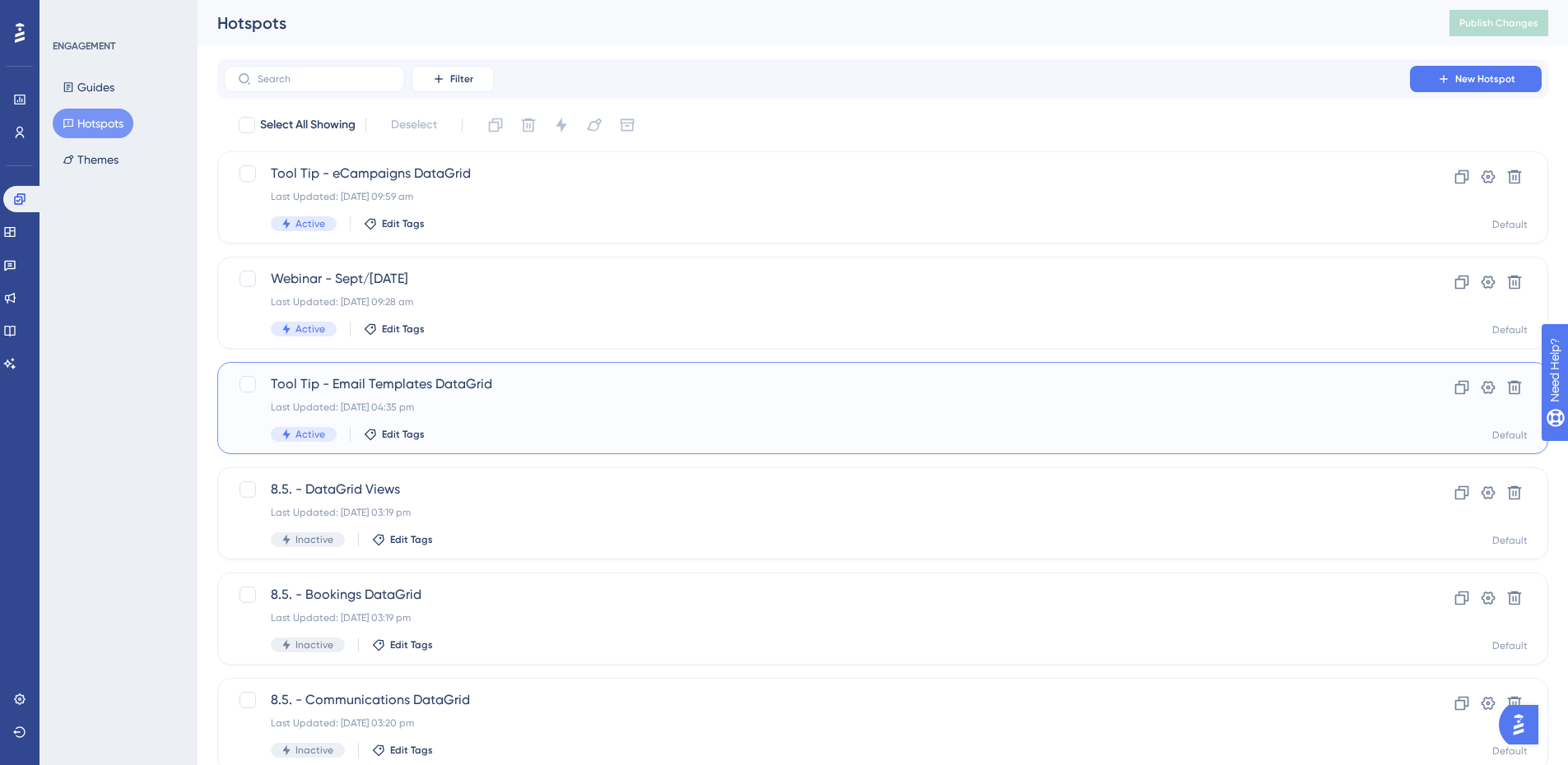
click at [608, 400] on div "Tool Tip - Email Templates DataGrid Last Updated: [DATE] 04:35 pm Active Edit T…" at bounding box center [817, 408] width 1092 height 68
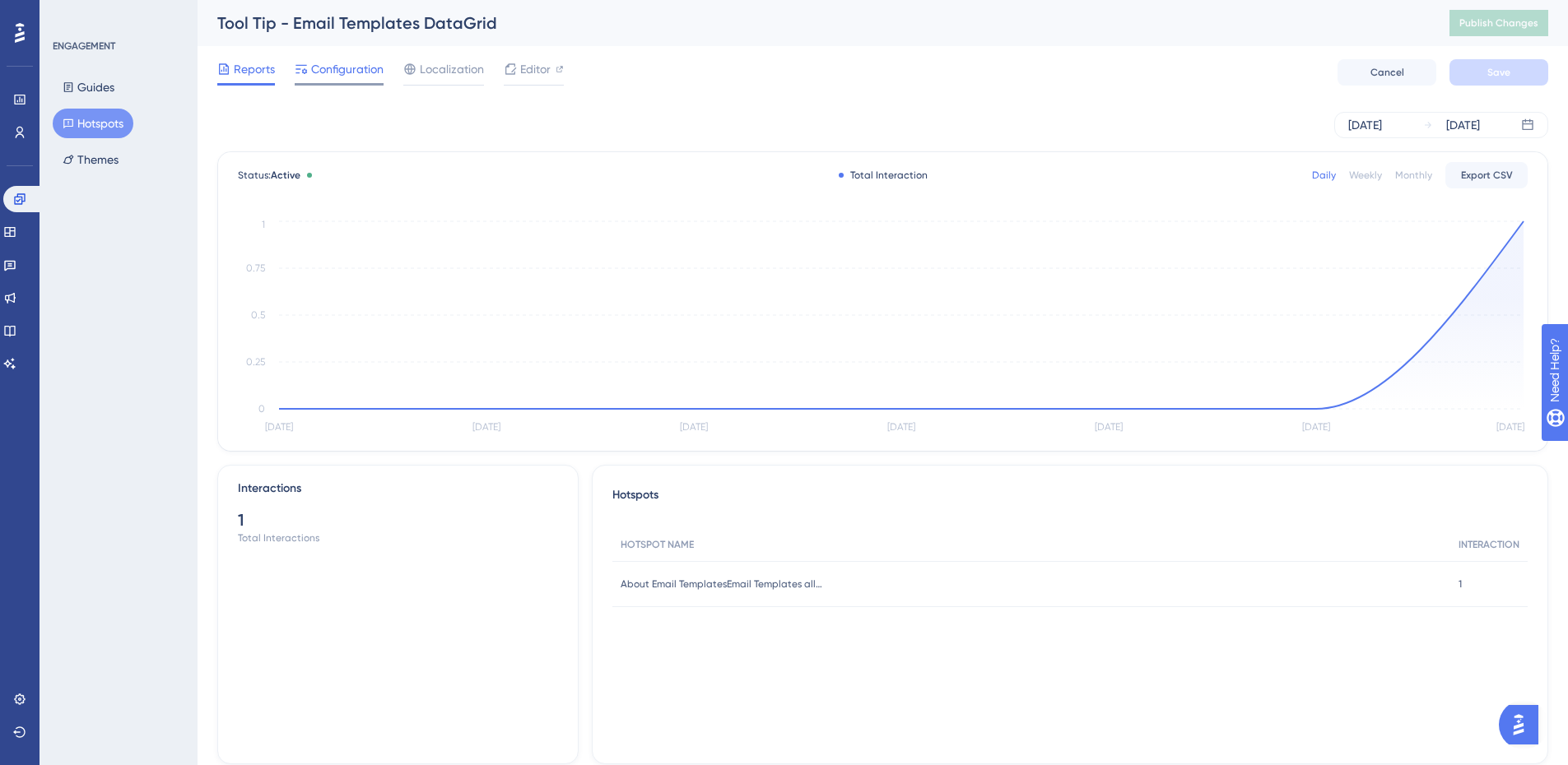
click at [316, 63] on span "Configuration" at bounding box center [347, 69] width 73 height 20
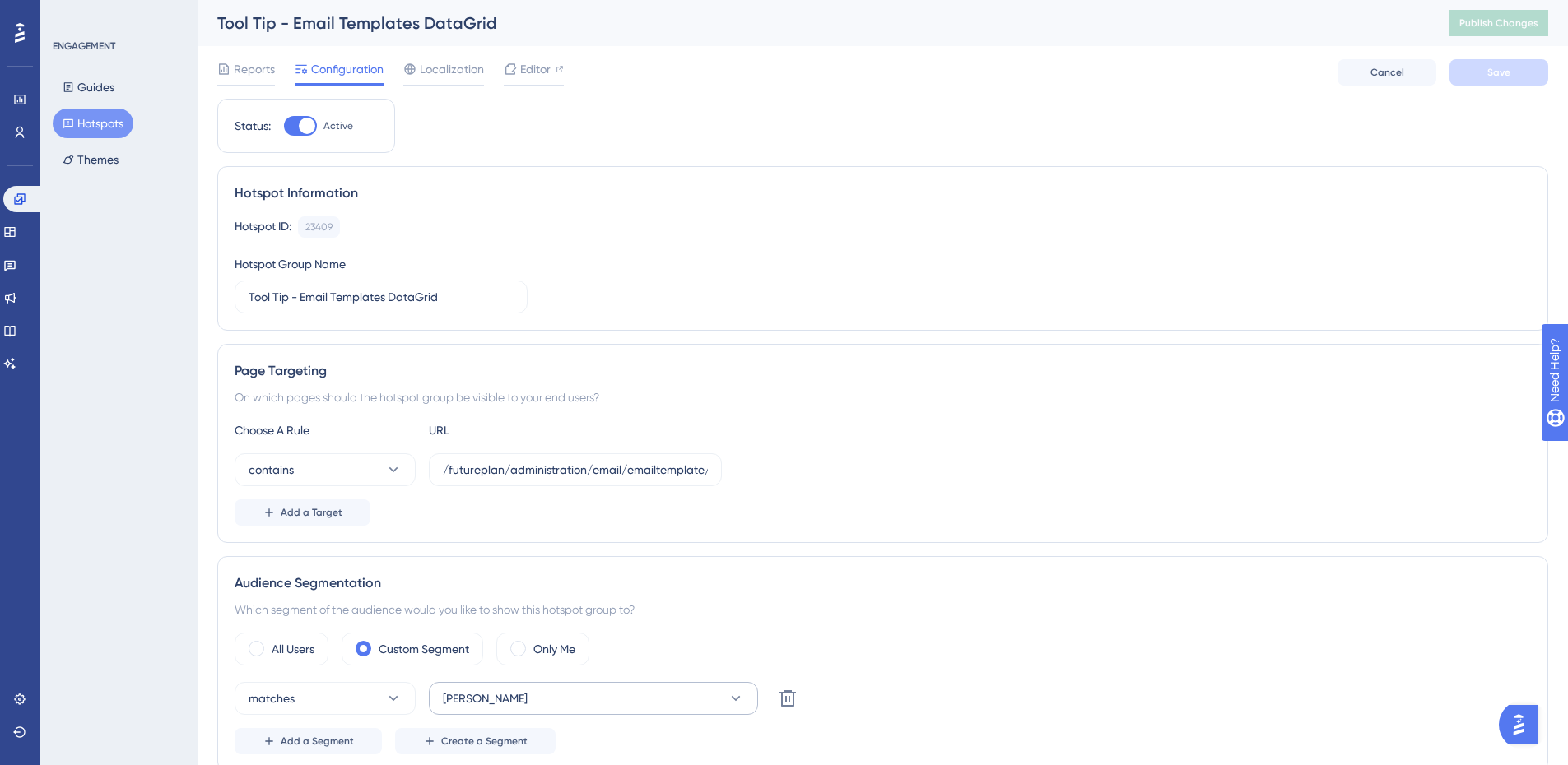
scroll to position [159, 0]
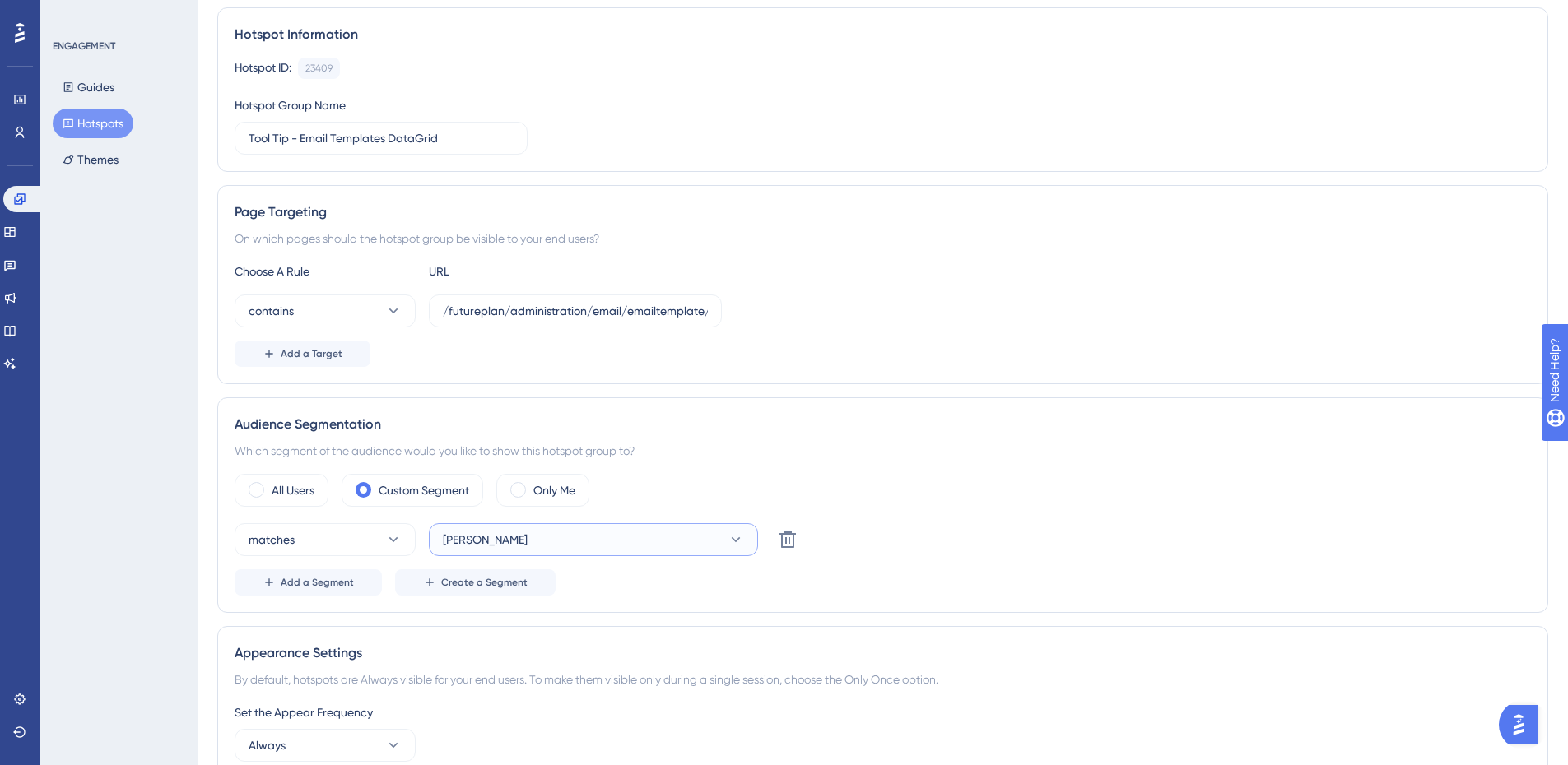
click at [473, 530] on span "[PERSON_NAME]" at bounding box center [485, 540] width 85 height 20
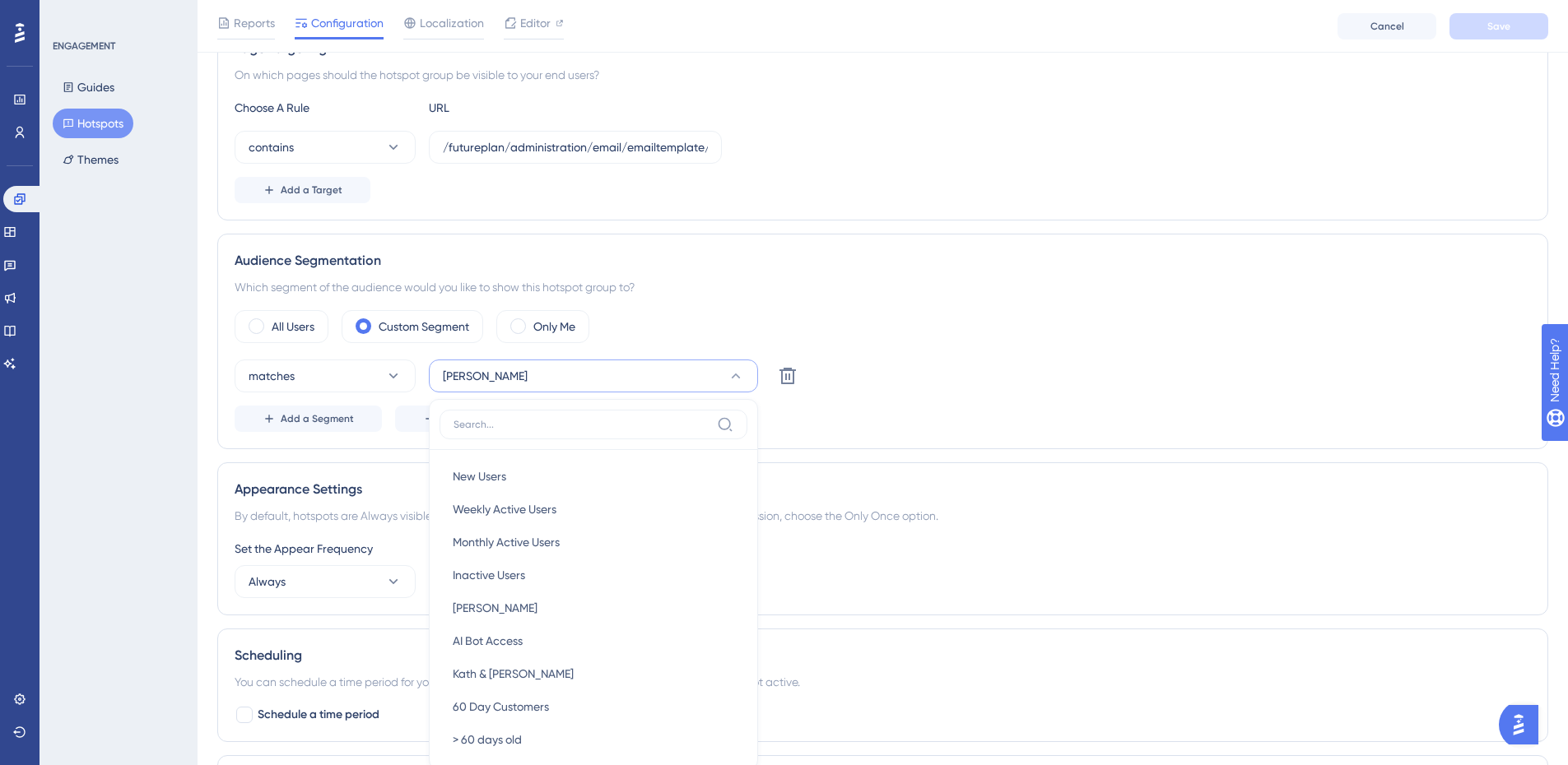
click at [481, 373] on div "[PERSON_NAME] Testing New Users New Users Weekly Active Users Weekly Active Use…" at bounding box center [593, 376] width 329 height 33
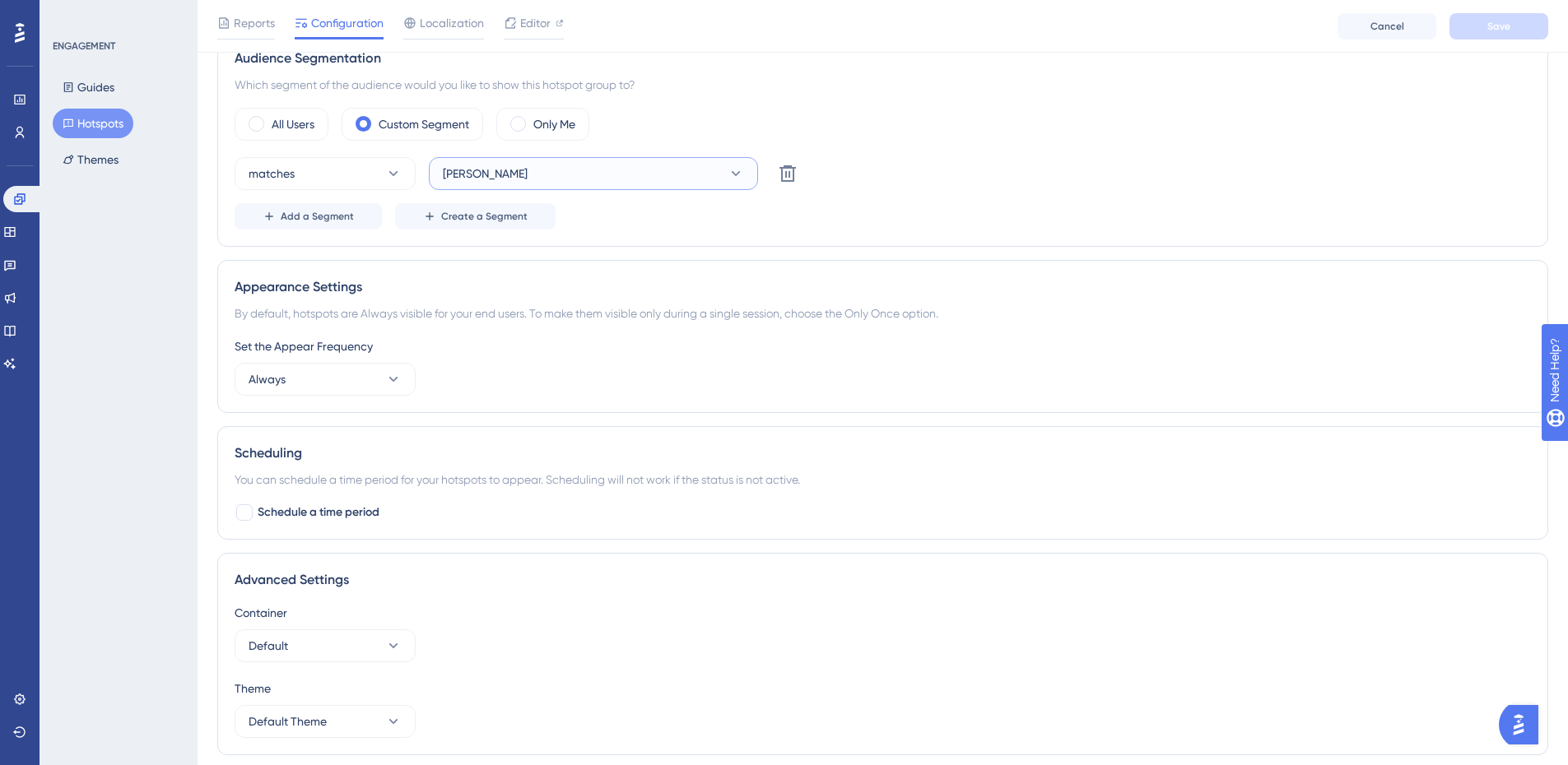
click at [505, 173] on span "[PERSON_NAME]" at bounding box center [485, 174] width 85 height 20
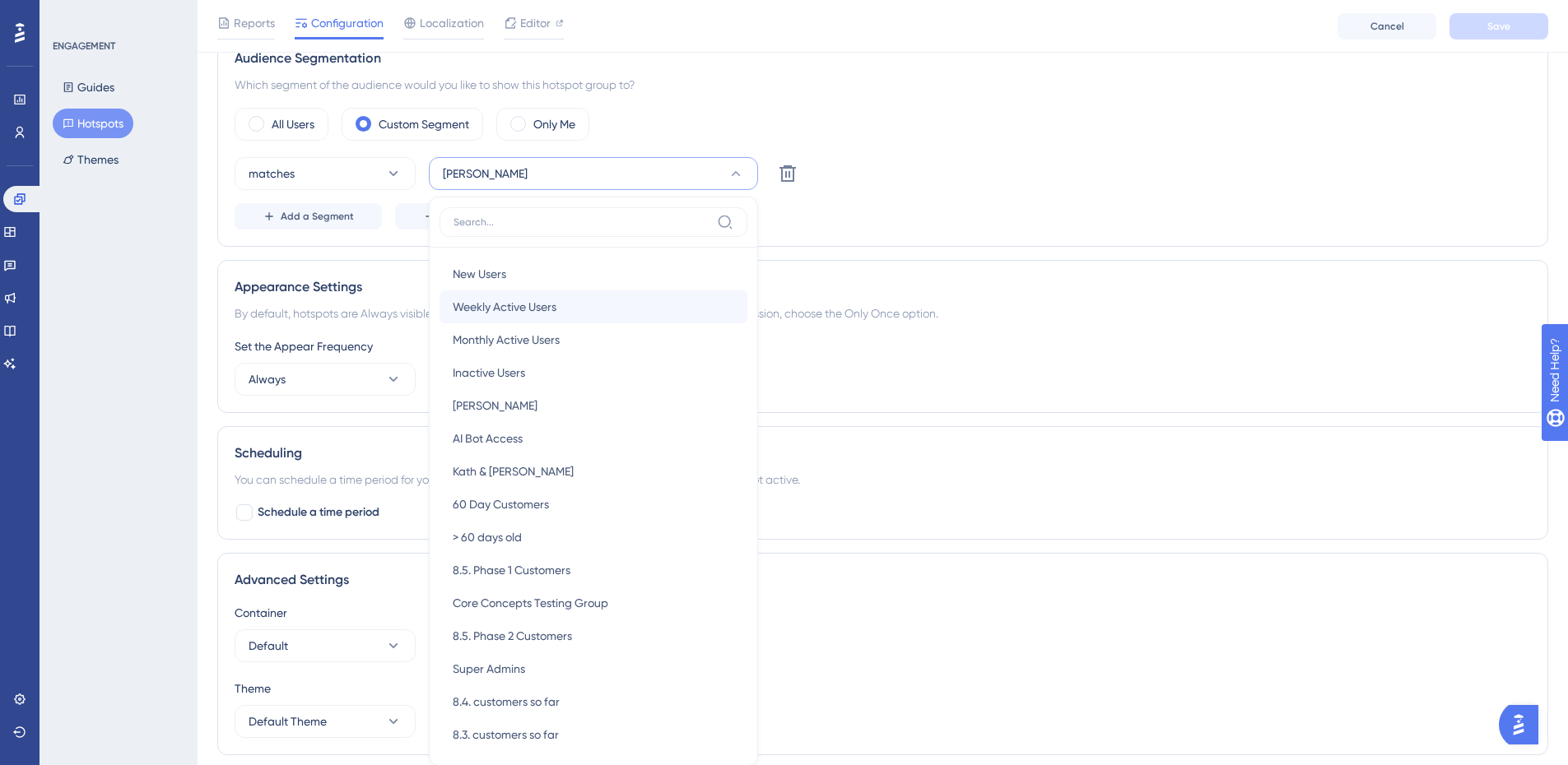
scroll to position [625, 0]
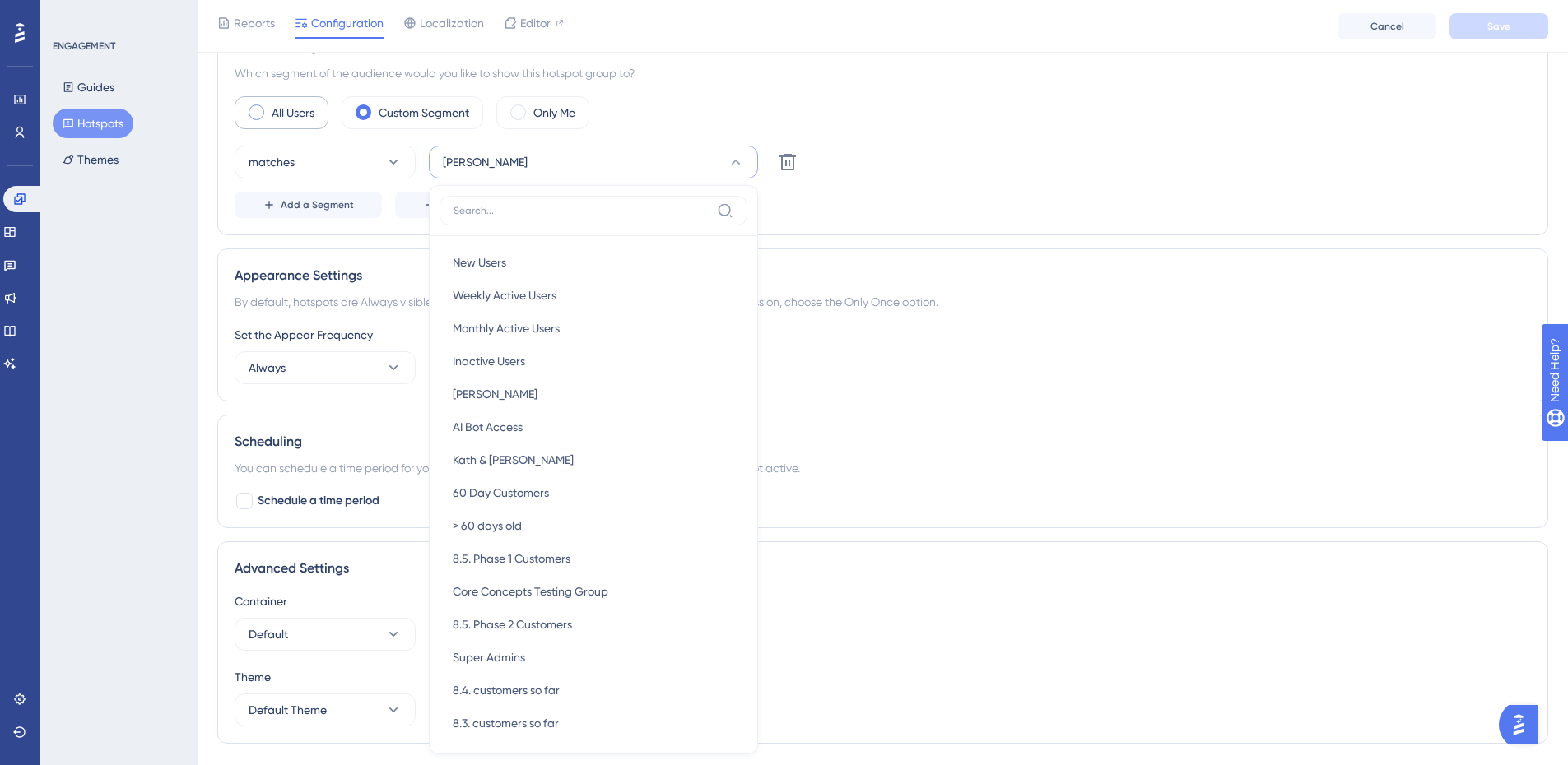
click at [268, 115] on div "All Users" at bounding box center [281, 113] width 94 height 33
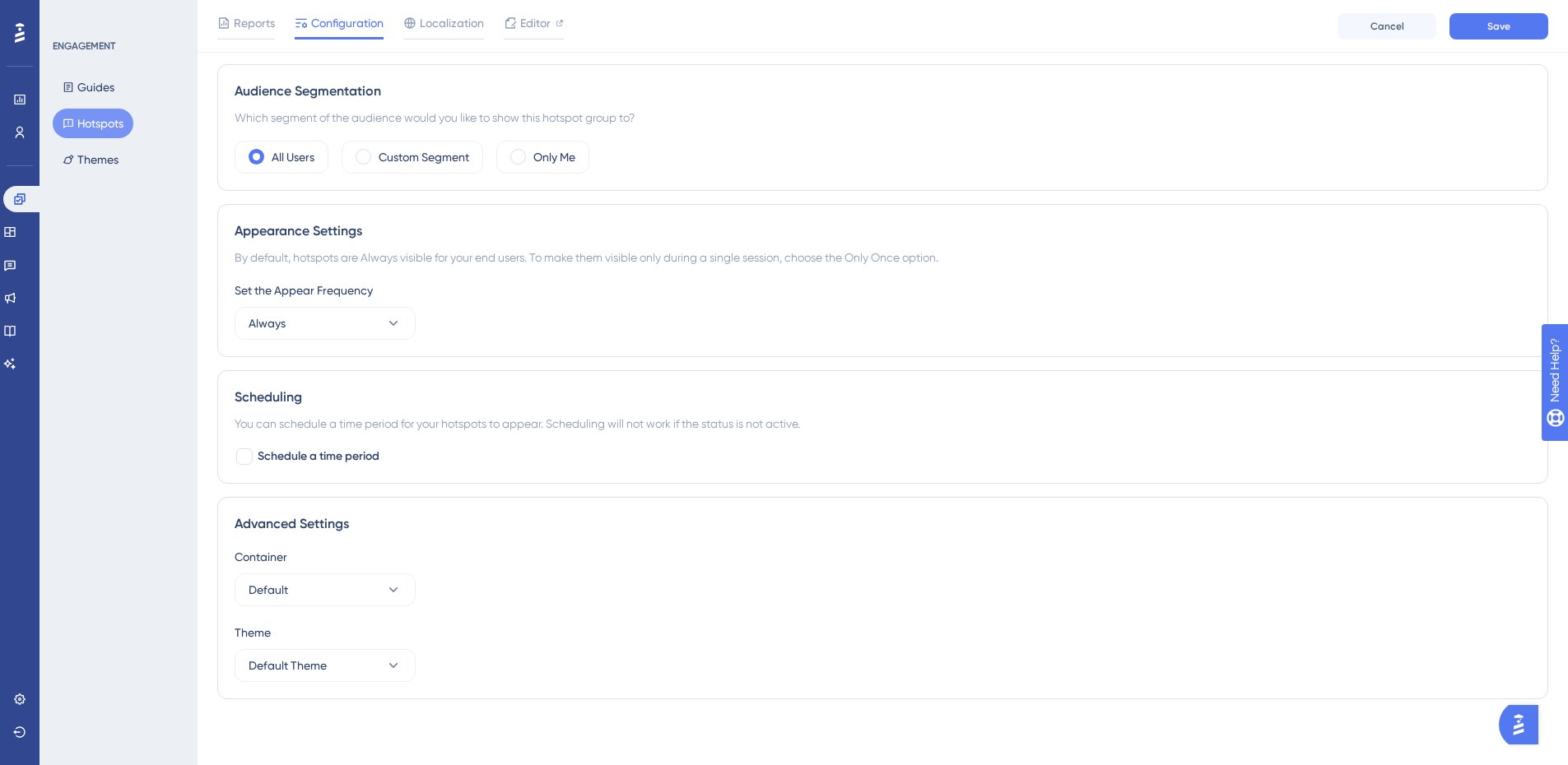
scroll to position [499, 0]
click at [1254, 17] on button "Save" at bounding box center [1499, 26] width 99 height 26
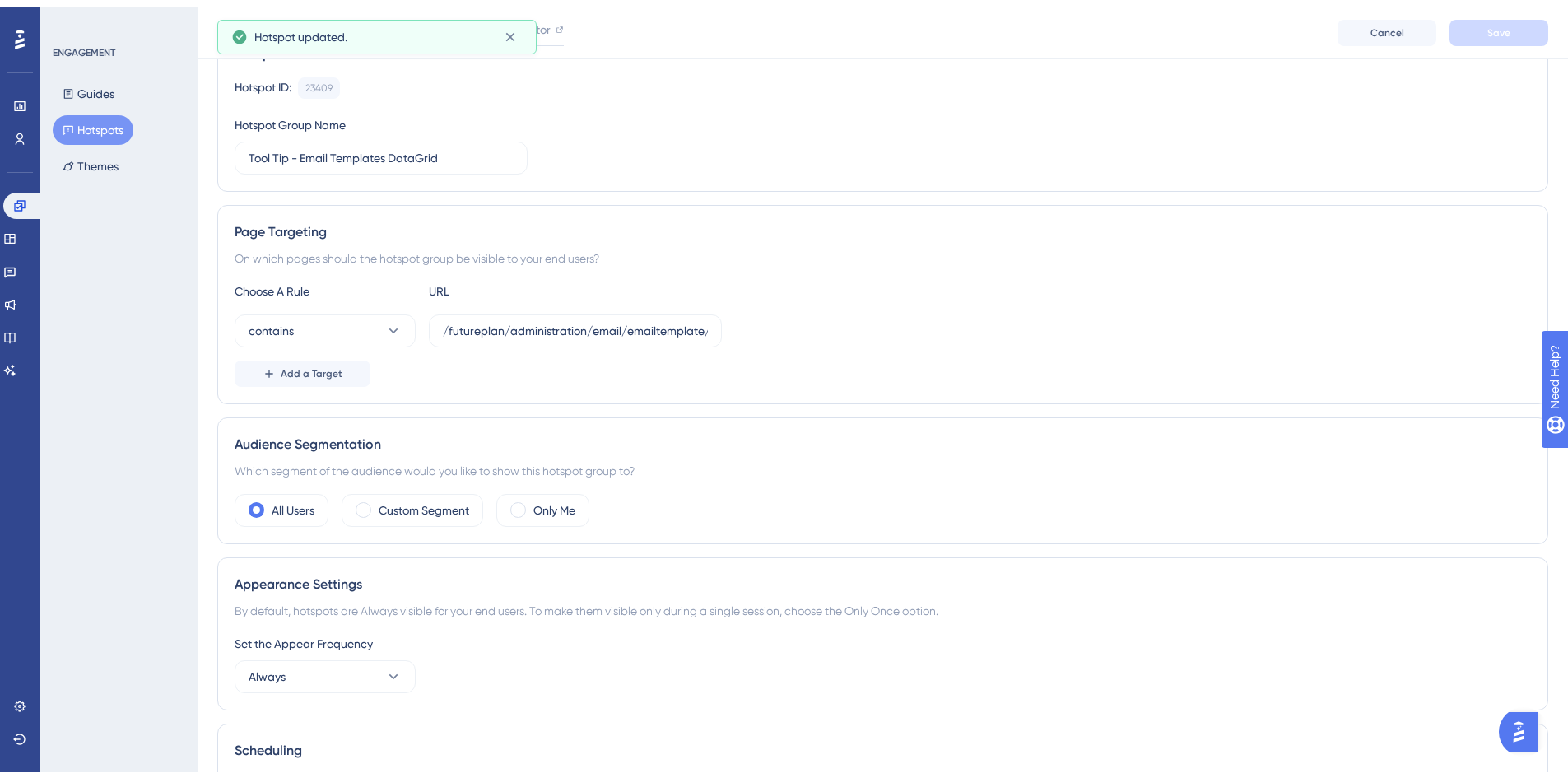
scroll to position [0, 0]
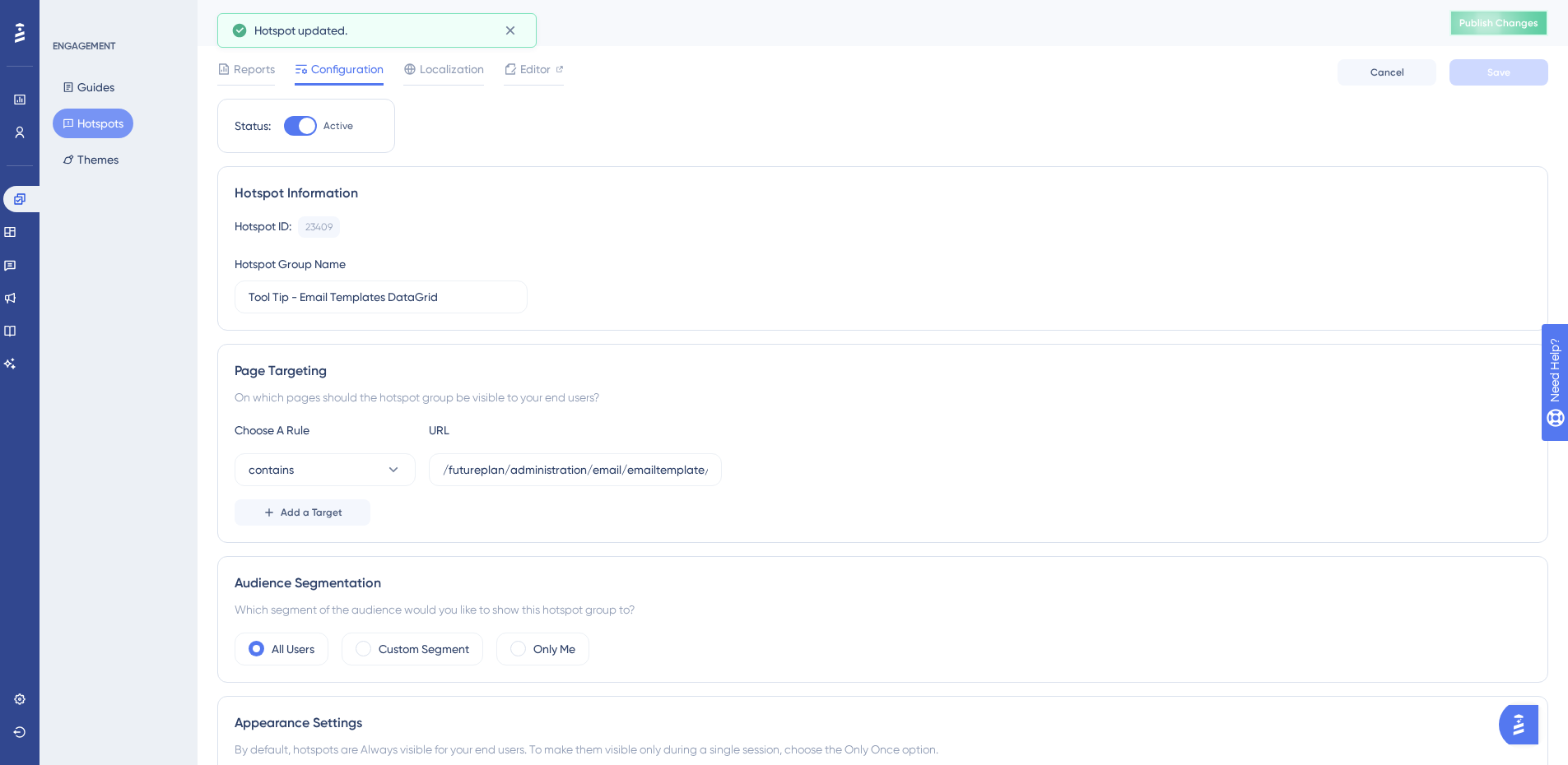
click at [1254, 26] on span "Publish Changes" at bounding box center [1499, 23] width 79 height 13
drag, startPoint x: 100, startPoint y: 128, endPoint x: 82, endPoint y: 116, distance: 21.6
click at [100, 128] on button "Hotspots" at bounding box center [93, 124] width 81 height 30
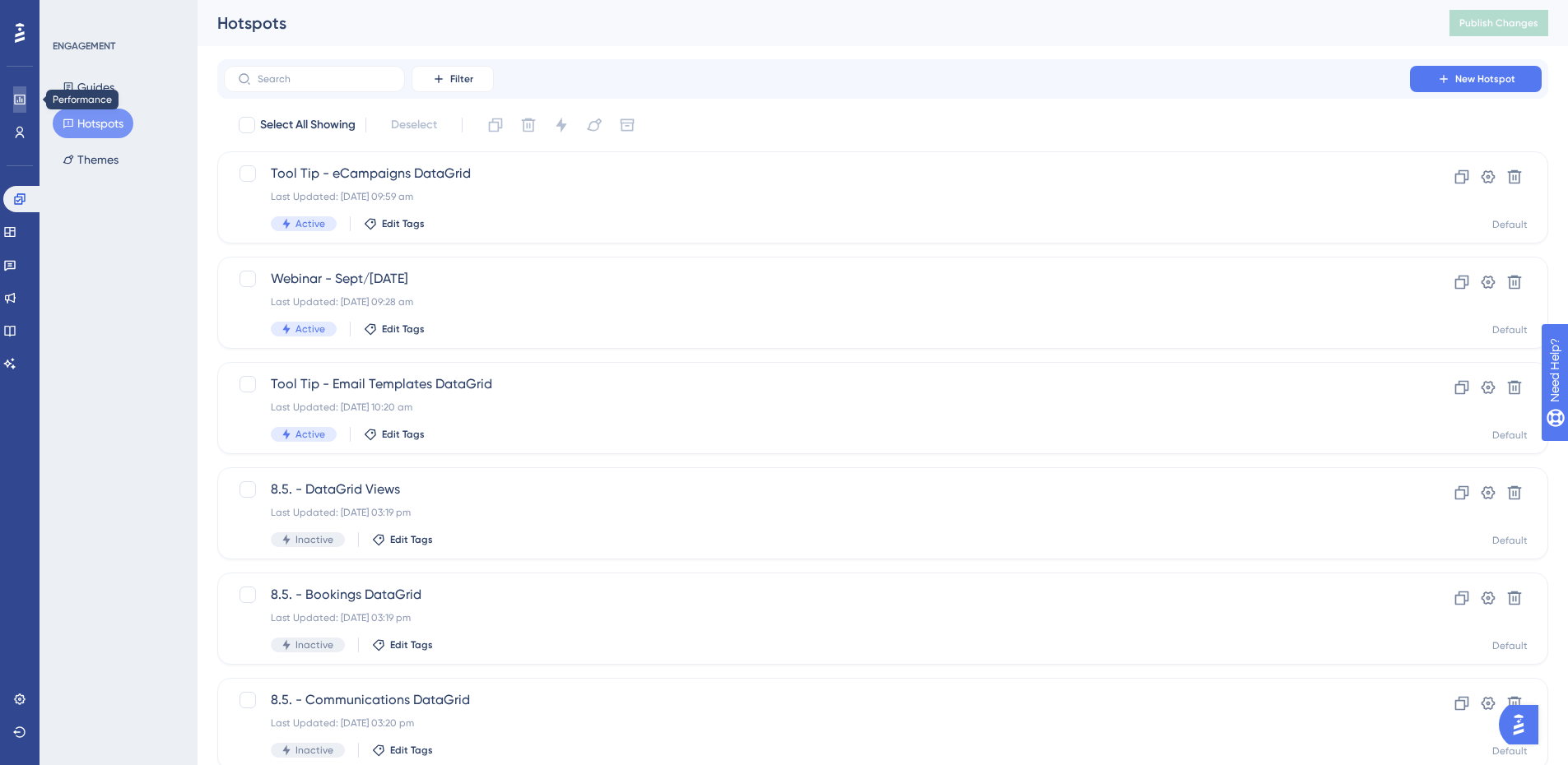
click at [23, 102] on icon at bounding box center [20, 100] width 13 height 13
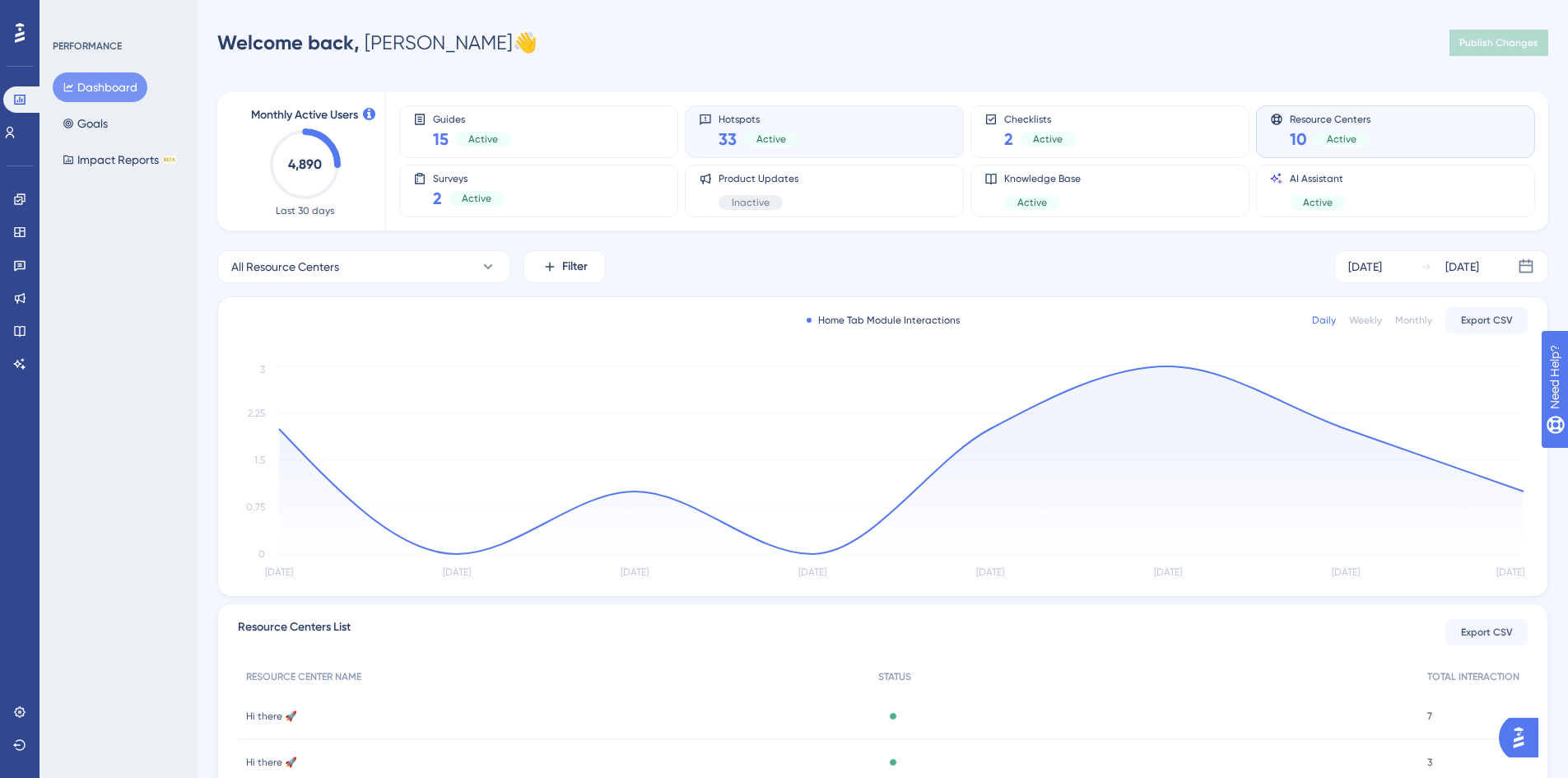
click at [800, 144] on div "Hotspots 33 Active" at bounding box center [824, 132] width 251 height 38
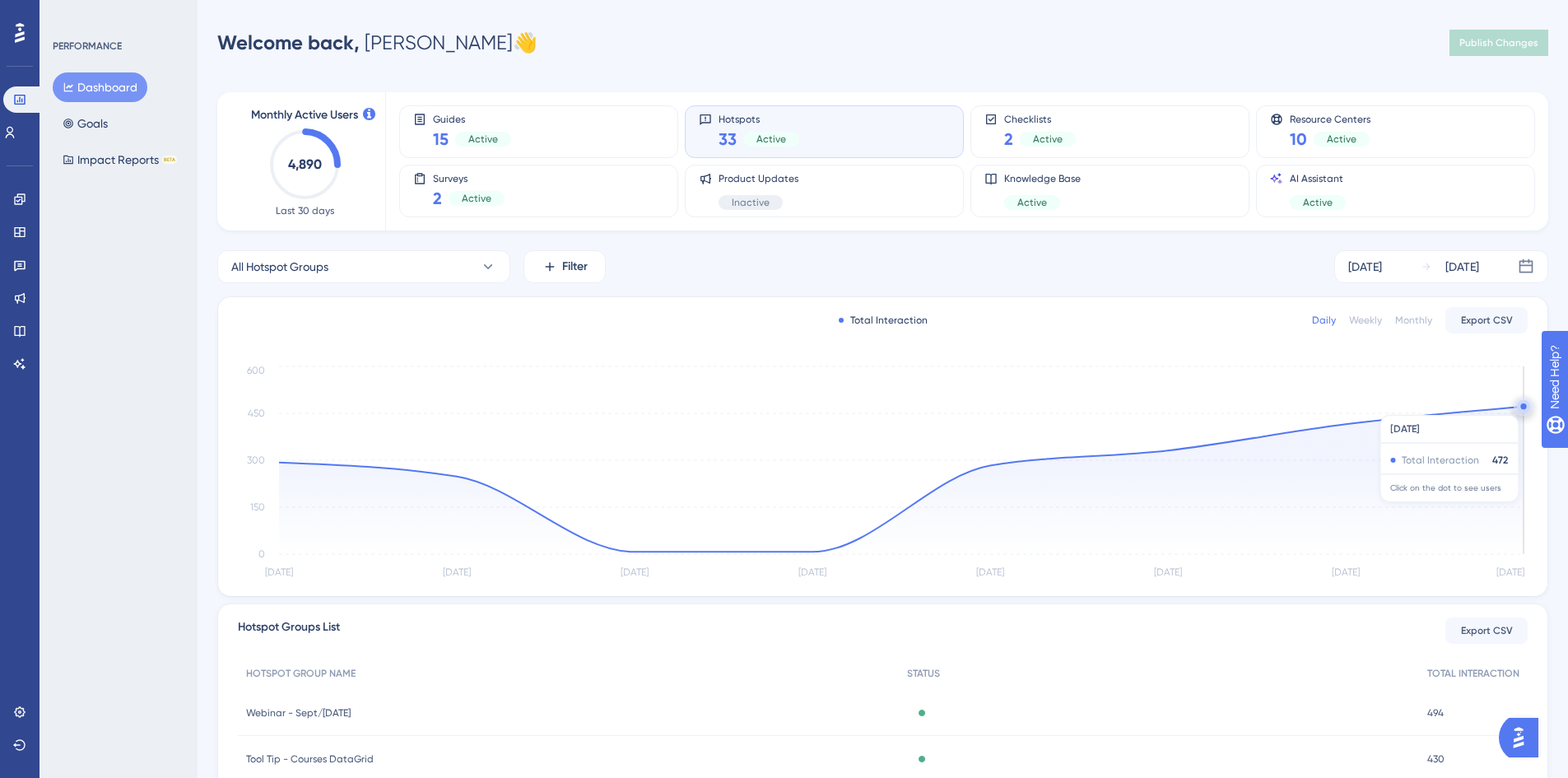
click at [1254, 407] on circle at bounding box center [1523, 406] width 6 height 6
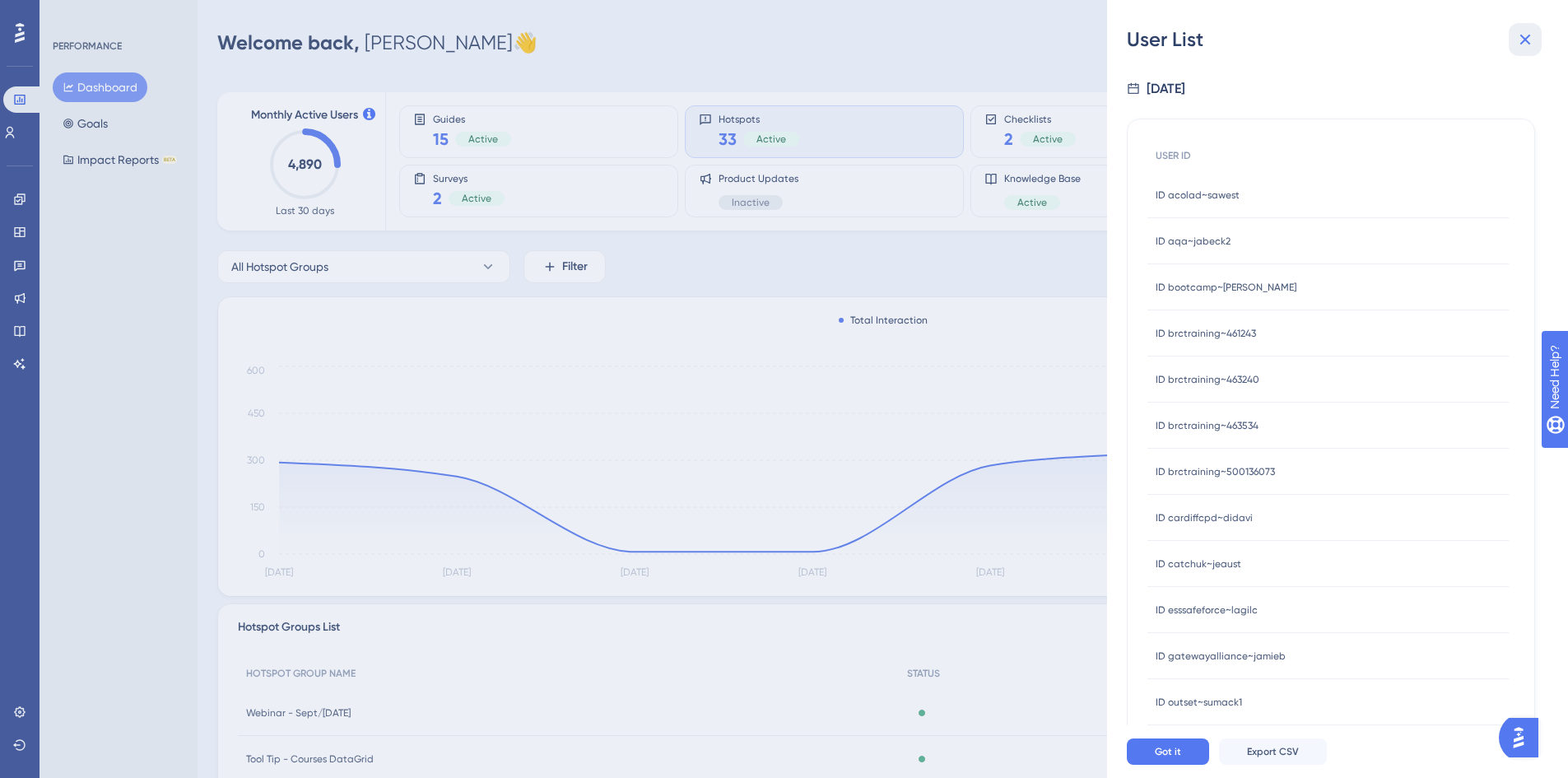
click at [1254, 35] on icon at bounding box center [1525, 40] width 20 height 20
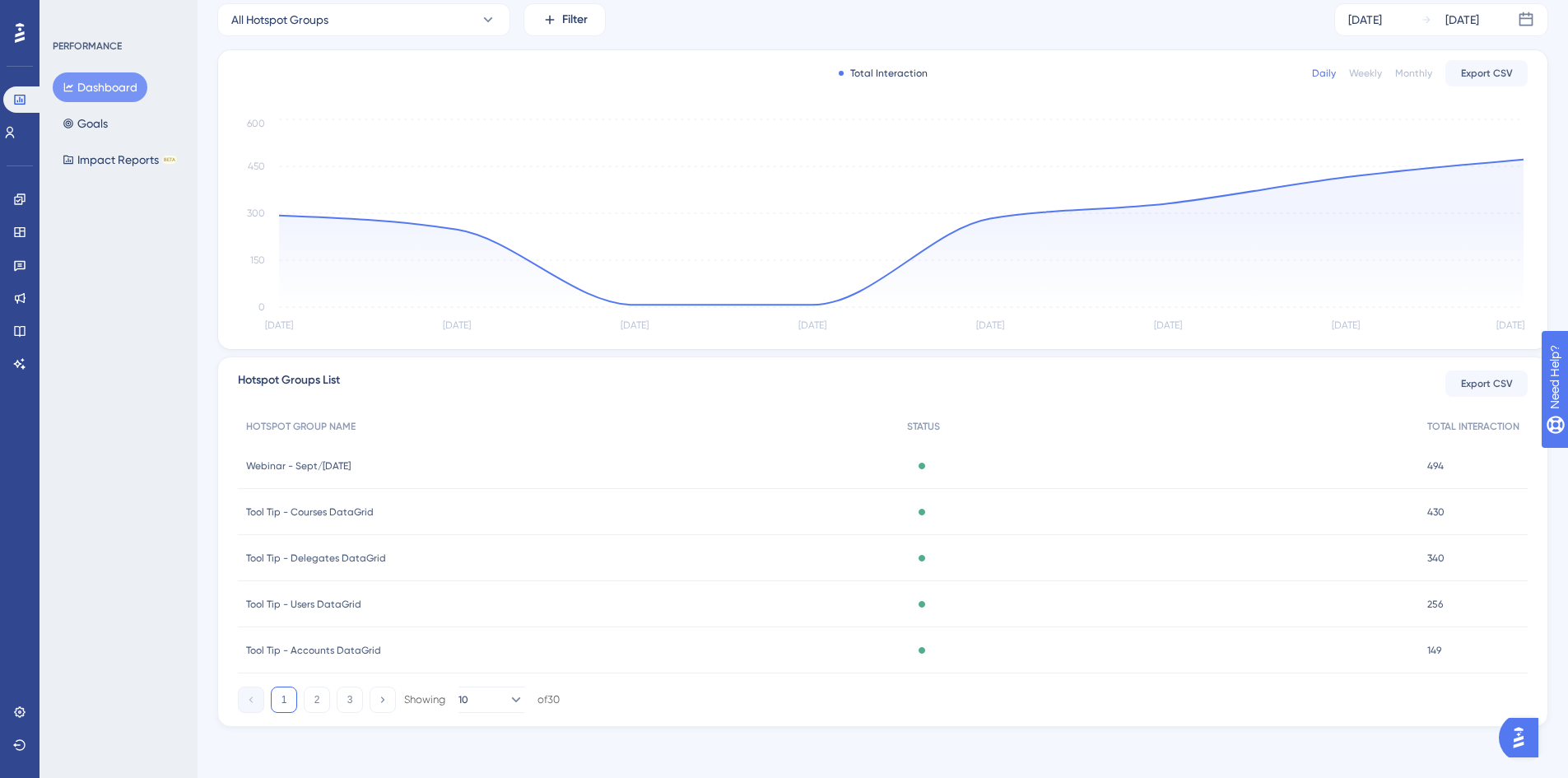
scroll to position [248, 0]
click at [408, 464] on div "Webinar - Sept/[DATE] Webinar - Sept/[DATE]" at bounding box center [567, 464] width 661 height 46
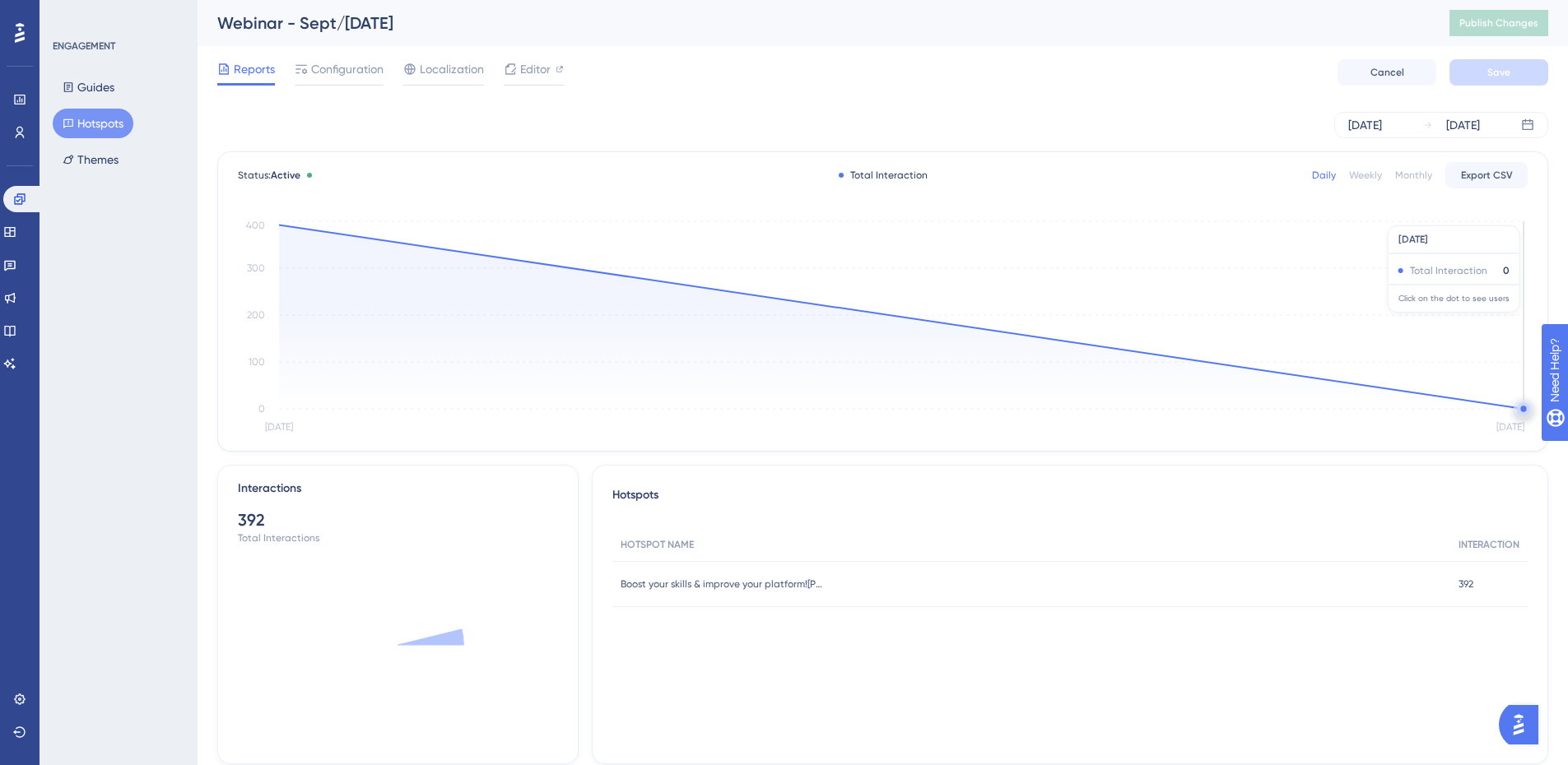
scroll to position [293, 0]
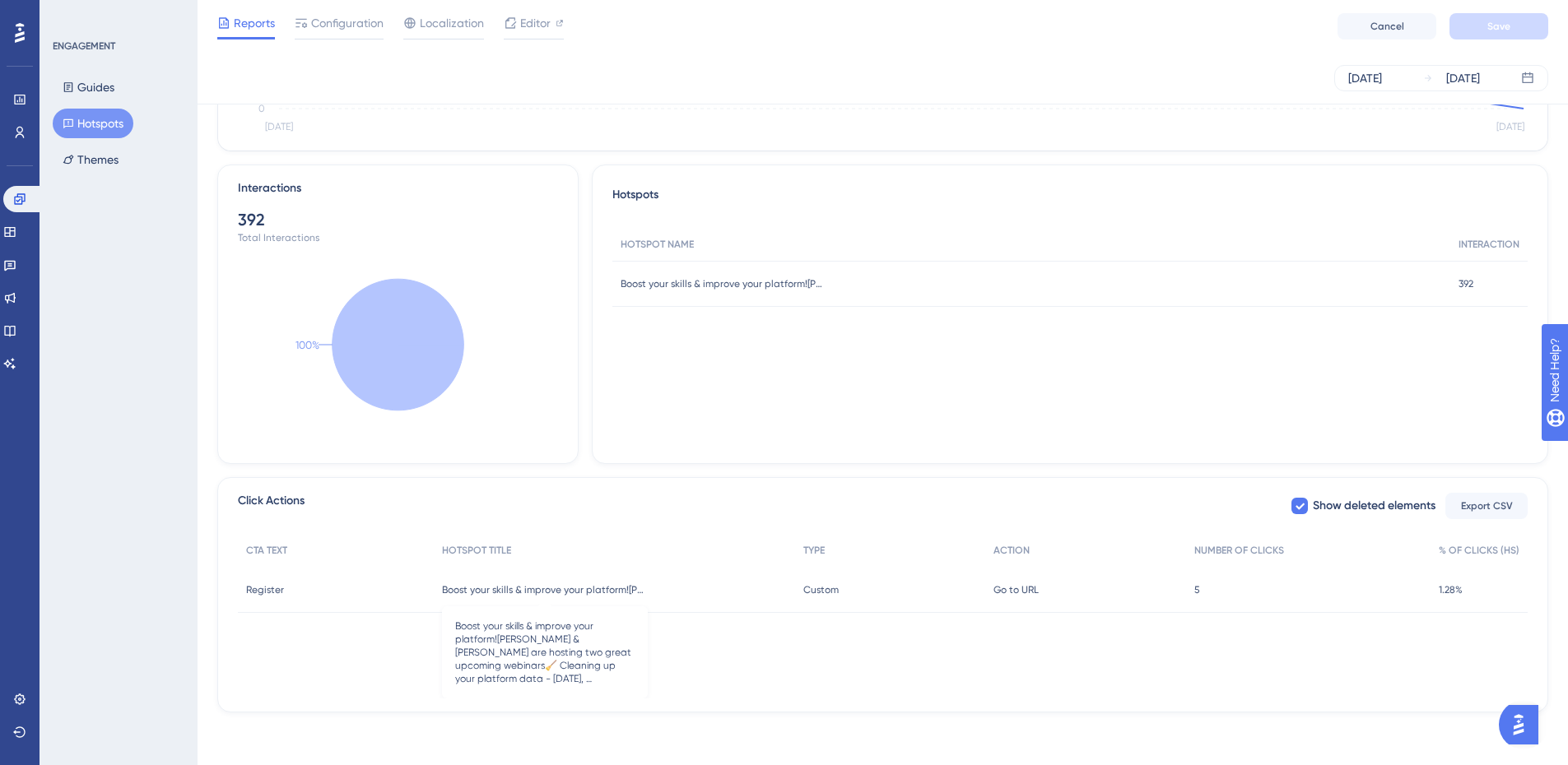
click at [490, 587] on span "Boost your skills & improve your platform![PERSON_NAME] & [PERSON_NAME] are hos…" at bounding box center [544, 589] width 205 height 13
